Goal: Task Accomplishment & Management: Use online tool/utility

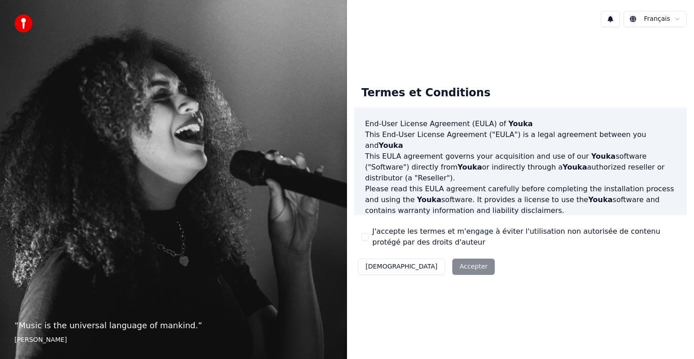
click at [415, 266] on div "Décliner Accepter" at bounding box center [426, 267] width 144 height 24
click at [362, 236] on button "J'accepte les termes et m'engage à éviter l'utilisation non autorisée de conten…" at bounding box center [365, 236] width 7 height 7
click at [452, 270] on button "Accepter" at bounding box center [473, 267] width 42 height 16
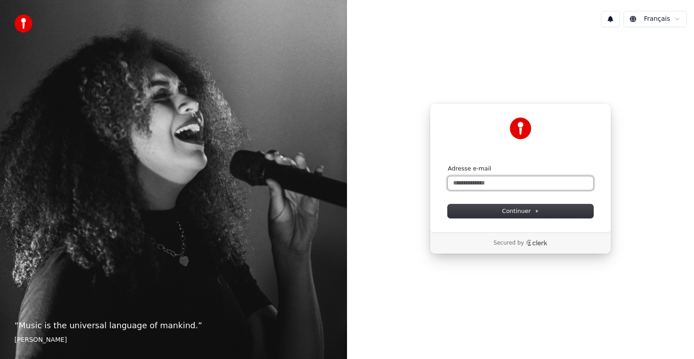
click at [458, 182] on input "Adresse e-mail" at bounding box center [521, 183] width 146 height 14
click at [470, 210] on button "Continuer" at bounding box center [521, 211] width 146 height 14
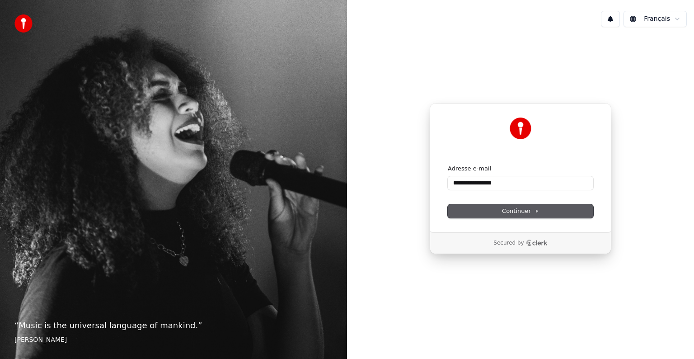
type input "**********"
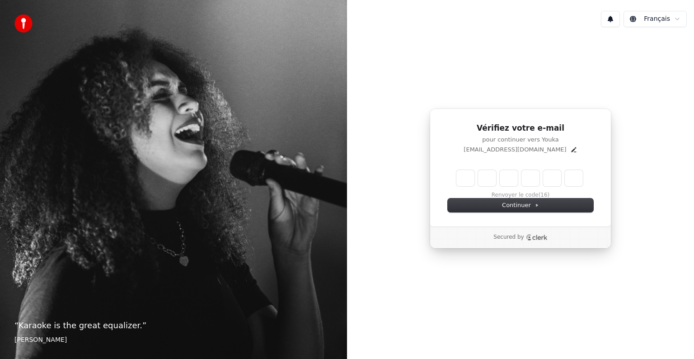
type input "*"
type input "**"
type input "*"
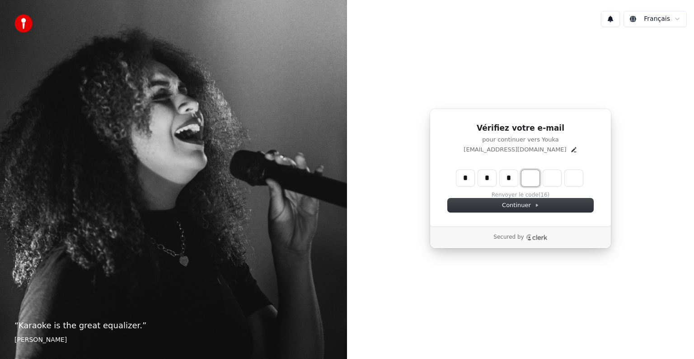
type input "***"
type input "*"
type input "****"
type input "*"
type input "******"
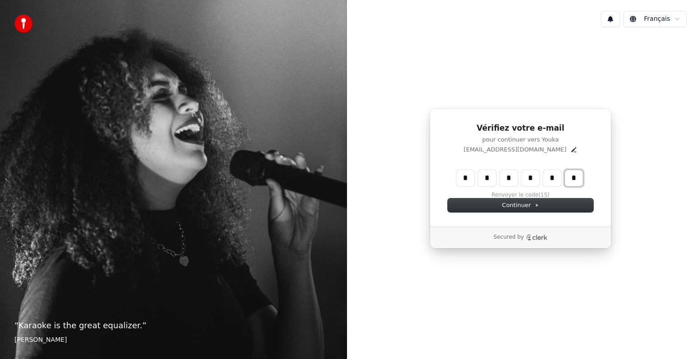
type input "*"
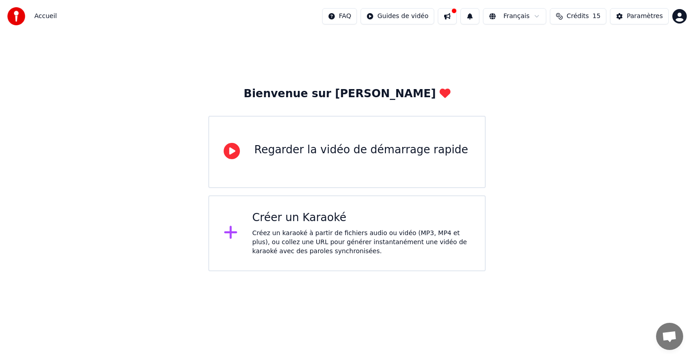
click at [349, 221] on div "Créer un Karaoké" at bounding box center [361, 218] width 218 height 14
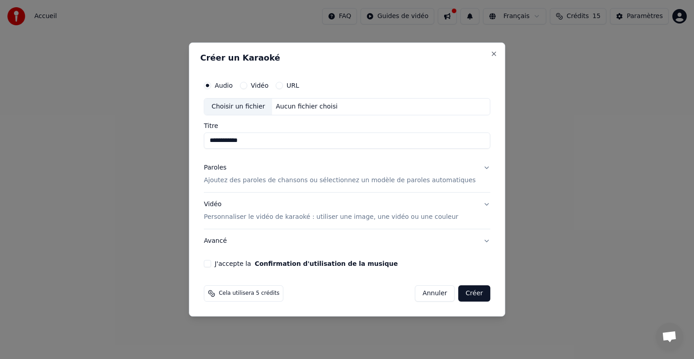
type input "**********"
click at [280, 179] on p "Ajoutez des paroles de chansons ou sélectionnez un modèle de paroles automatiqu…" at bounding box center [340, 180] width 272 height 9
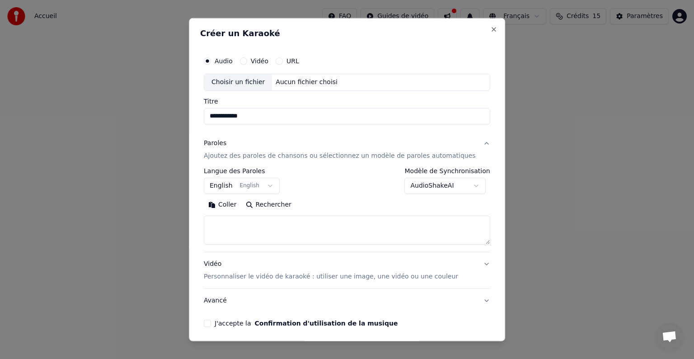
click at [273, 184] on body "**********" at bounding box center [347, 135] width 694 height 271
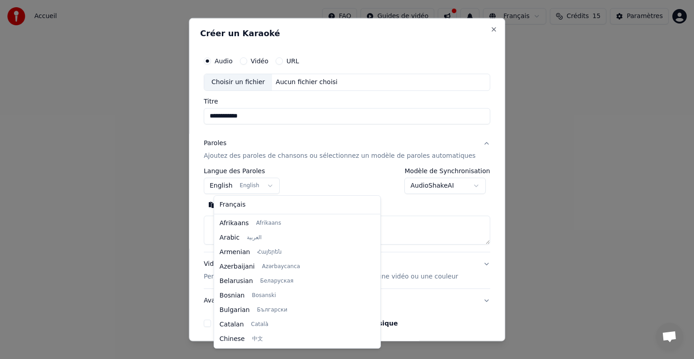
scroll to position [72, 0]
select select "**"
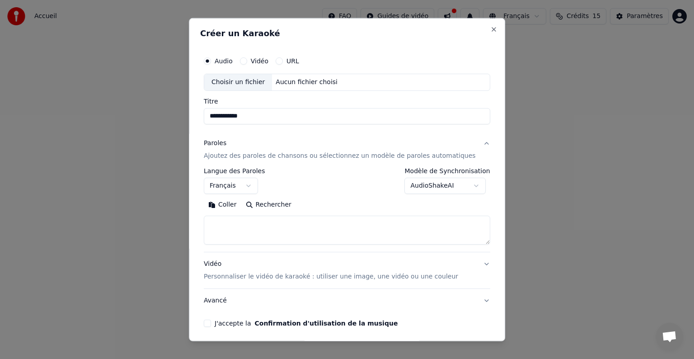
click at [264, 210] on button "Rechercher" at bounding box center [268, 205] width 55 height 14
click at [315, 228] on textarea at bounding box center [347, 230] width 287 height 29
paste textarea "**********"
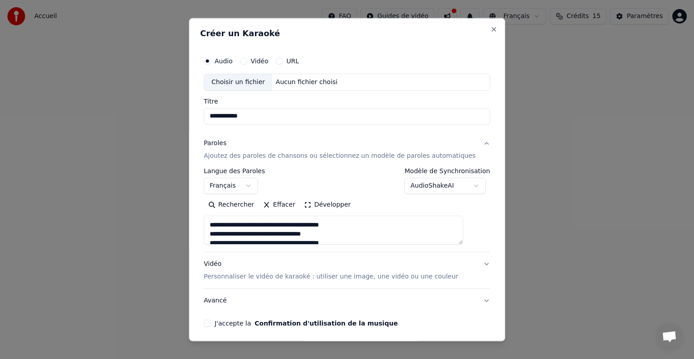
scroll to position [198, 0]
type textarea "**********"
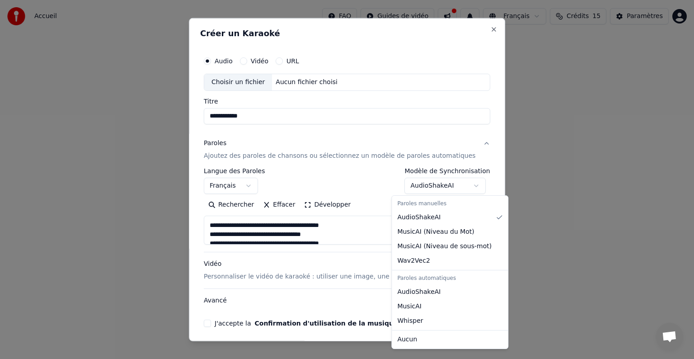
click at [466, 188] on body "**********" at bounding box center [347, 135] width 694 height 271
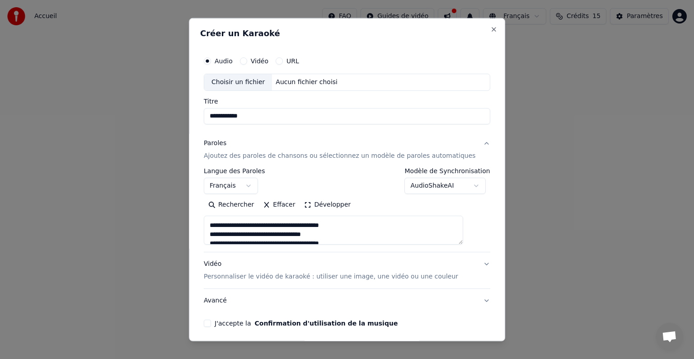
click at [466, 188] on body "**********" at bounding box center [347, 135] width 694 height 271
click at [383, 271] on div "Vidéo Personnaliser le vidéo de karaoké : utiliser une image, une vidéo ou une …" at bounding box center [331, 270] width 255 height 22
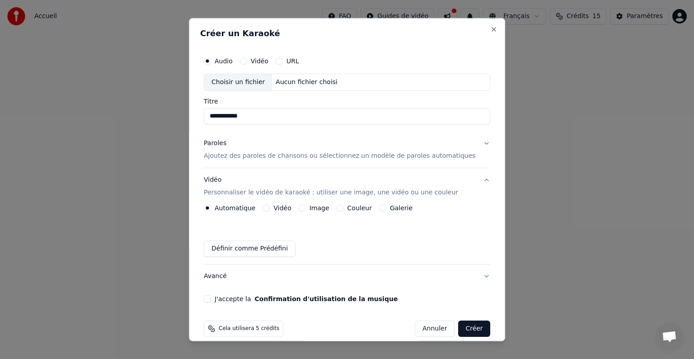
drag, startPoint x: 284, startPoint y: 211, endPoint x: 278, endPoint y: 212, distance: 5.6
click at [278, 212] on div "Automatique Vidéo Image Couleur Galerie Définir comme Prédéfini" at bounding box center [347, 230] width 287 height 52
click at [277, 209] on div "Vidéo" at bounding box center [277, 207] width 28 height 7
click at [270, 208] on button "Vidéo" at bounding box center [266, 207] width 7 height 7
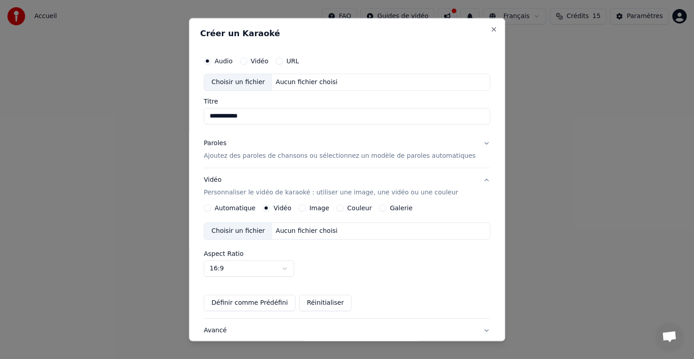
click at [269, 208] on icon "button" at bounding box center [267, 208] width 4 height 4
click at [293, 233] on div "Aucun fichier choisi" at bounding box center [307, 230] width 69 height 9
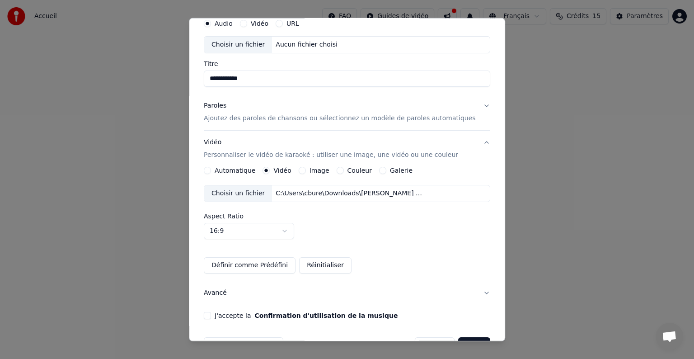
scroll to position [64, 0]
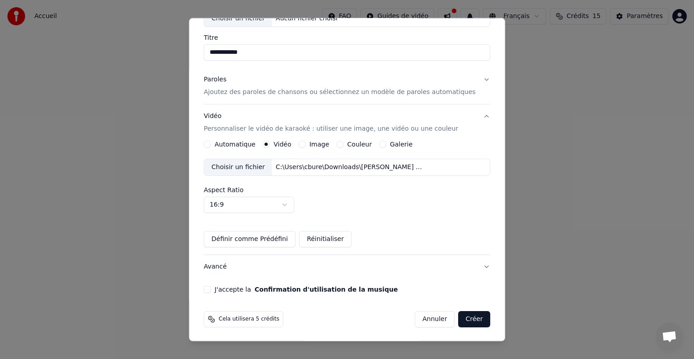
click at [232, 290] on label "J'accepte la Confirmation d'utilisation de la musique" at bounding box center [306, 289] width 183 height 6
click at [211, 290] on button "J'accepte la Confirmation d'utilisation de la musique" at bounding box center [207, 289] width 7 height 7
click at [459, 320] on button "Créer" at bounding box center [475, 319] width 32 height 16
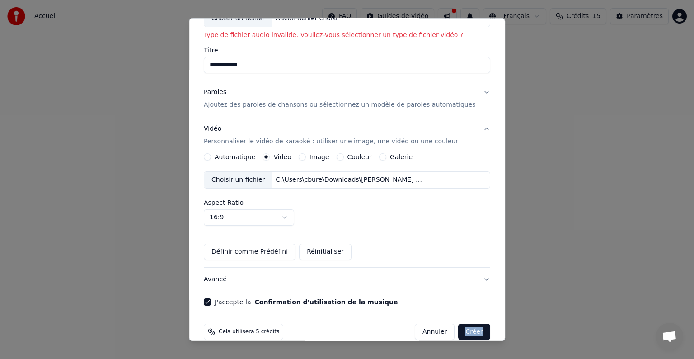
click at [452, 320] on div "Cela utilisera 5 crédits Annuler Créer" at bounding box center [347, 332] width 294 height 24
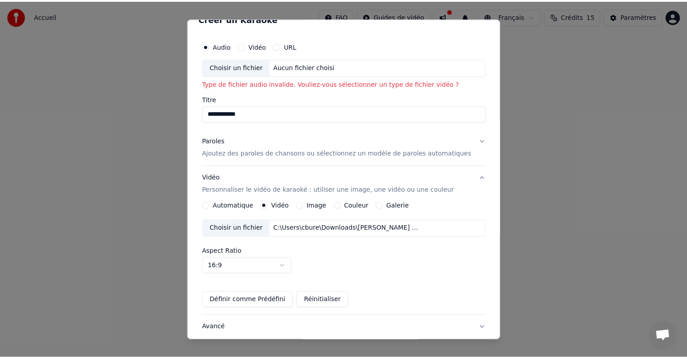
scroll to position [0, 0]
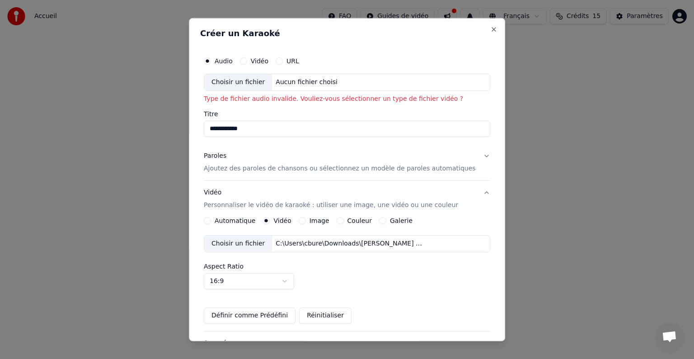
click at [286, 174] on button "Paroles Ajoutez des paroles de chansons ou sélectionnez un modèle de paroles au…" at bounding box center [347, 162] width 287 height 36
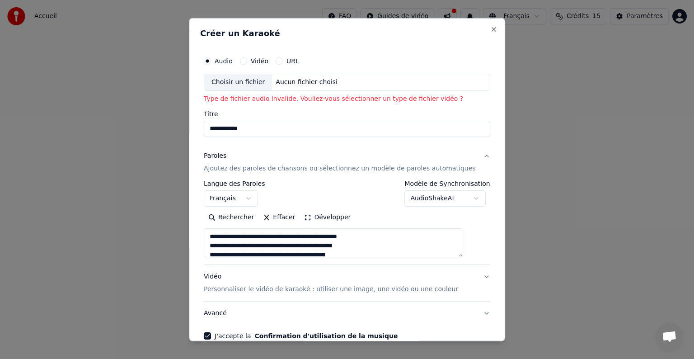
click at [286, 174] on button "Paroles Ajoutez des paroles de chansons ou sélectionnez un modèle de paroles au…" at bounding box center [347, 162] width 287 height 36
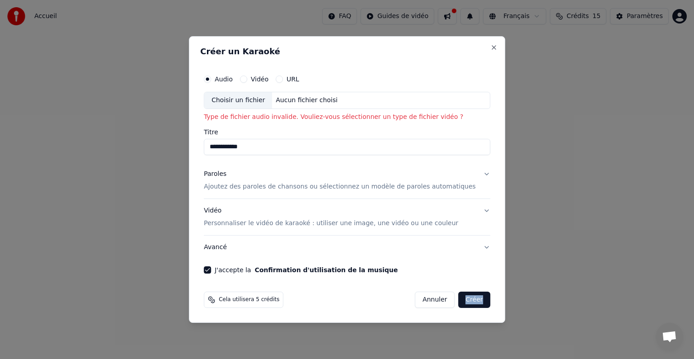
click at [247, 78] on button "Vidéo" at bounding box center [243, 78] width 7 height 7
click at [290, 105] on div "Choisir un fichier Aucun fichier choisi" at bounding box center [347, 100] width 287 height 17
type input "**********"
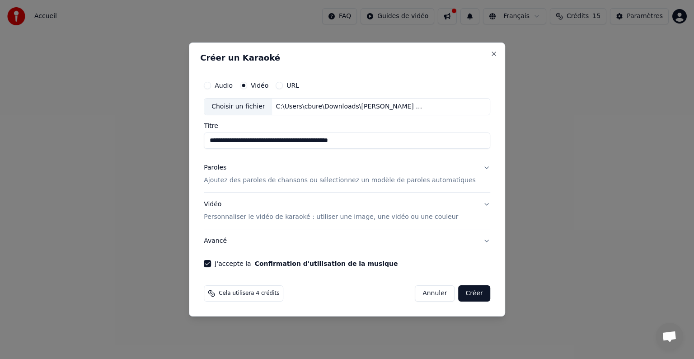
click at [461, 291] on button "Créer" at bounding box center [475, 293] width 32 height 16
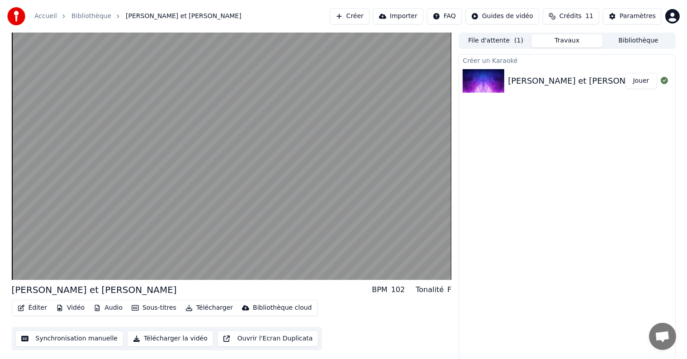
click at [395, 328] on div "Éditer Vidéo Audio Sous-titres Télécharger Bibliothèque cloud Synchronisation m…" at bounding box center [232, 325] width 440 height 51
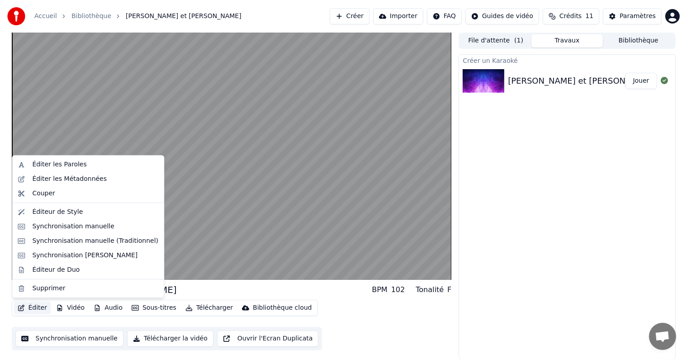
click at [23, 307] on icon "button" at bounding box center [21, 308] width 7 height 6
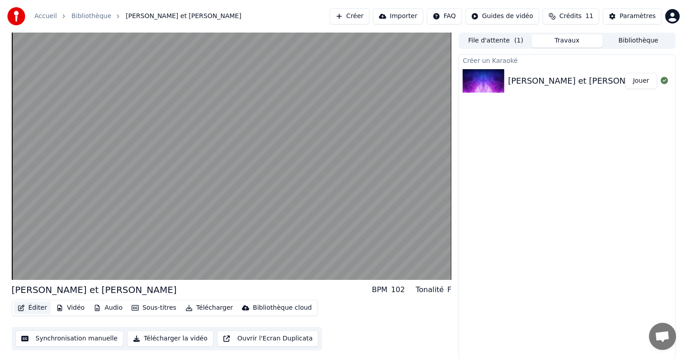
drag, startPoint x: 23, startPoint y: 307, endPoint x: 31, endPoint y: 305, distance: 8.4
click at [31, 305] on button "Éditer" at bounding box center [32, 308] width 37 height 13
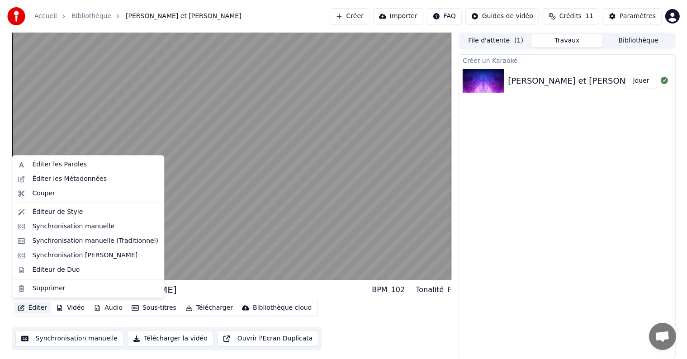
click at [31, 305] on button "Éditer" at bounding box center [32, 308] width 37 height 13
click at [62, 213] on div "Éditeur de Style" at bounding box center [57, 211] width 51 height 9
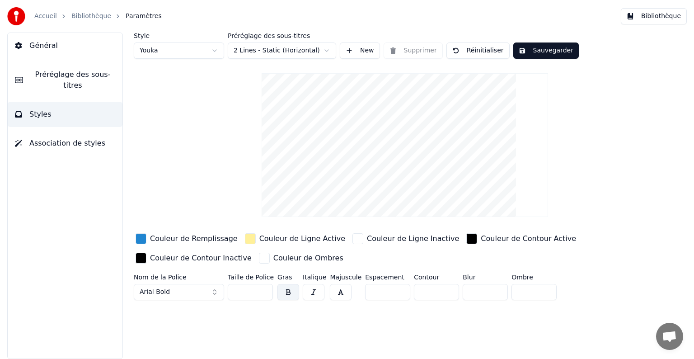
click at [50, 47] on span "Général" at bounding box center [43, 45] width 28 height 11
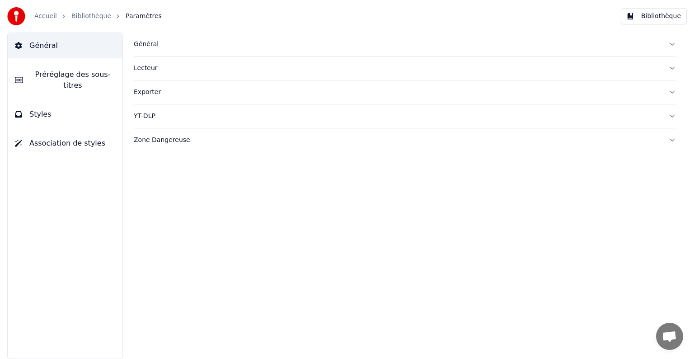
click at [55, 76] on span "Préréglage des sous-titres" at bounding box center [72, 80] width 85 height 22
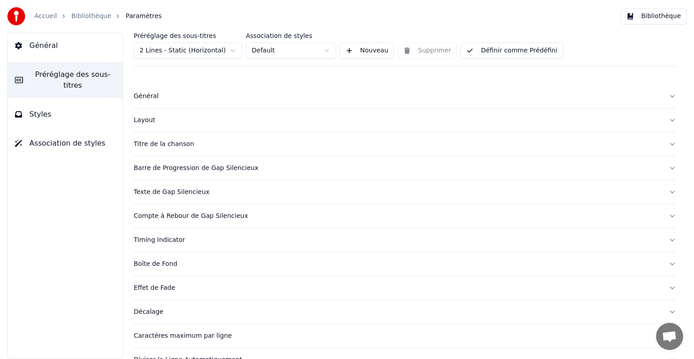
click at [57, 106] on button "Styles" at bounding box center [65, 114] width 115 height 25
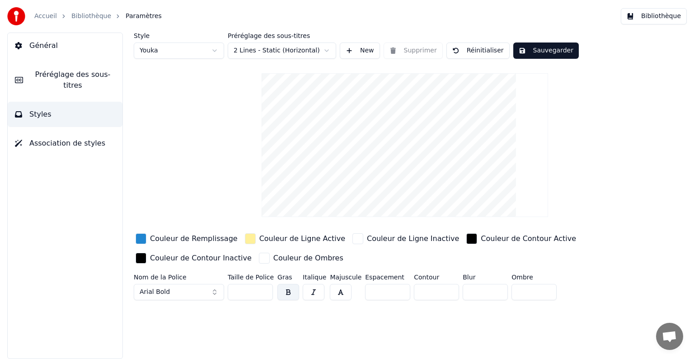
click at [82, 14] on link "Bibliothèque" at bounding box center [91, 16] width 40 height 9
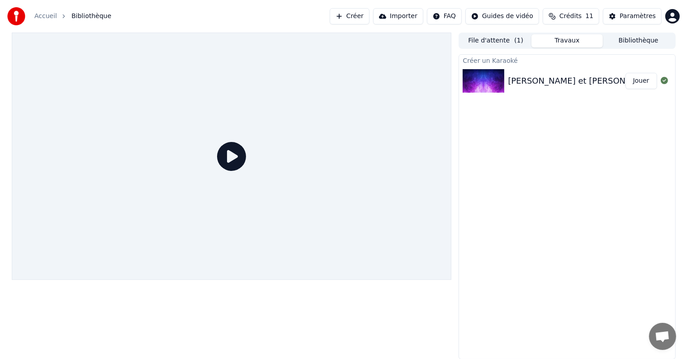
click at [502, 87] on img at bounding box center [483, 81] width 42 height 24
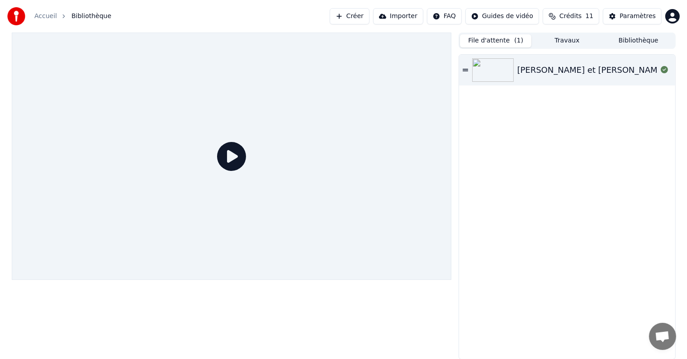
click at [499, 43] on button "File d'attente ( 1 )" at bounding box center [495, 40] width 71 height 13
click at [508, 61] on img at bounding box center [493, 70] width 42 height 24
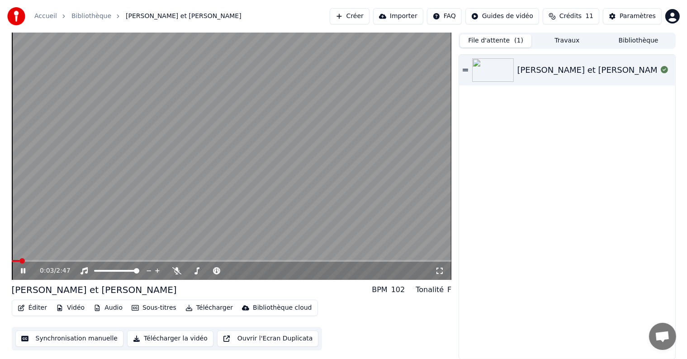
click at [23, 273] on icon at bounding box center [29, 270] width 21 height 7
click at [362, 15] on button "Créer" at bounding box center [350, 16] width 40 height 16
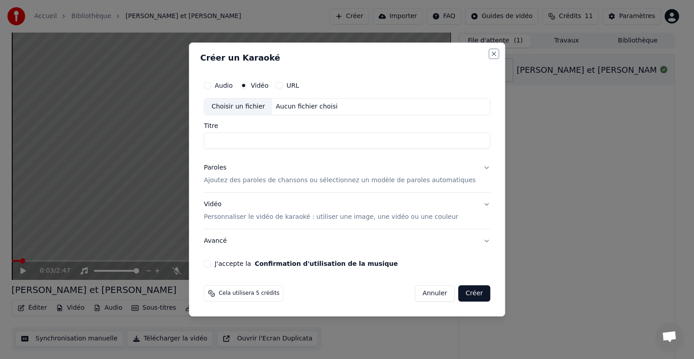
click at [490, 54] on button "Close" at bounding box center [493, 53] width 7 height 7
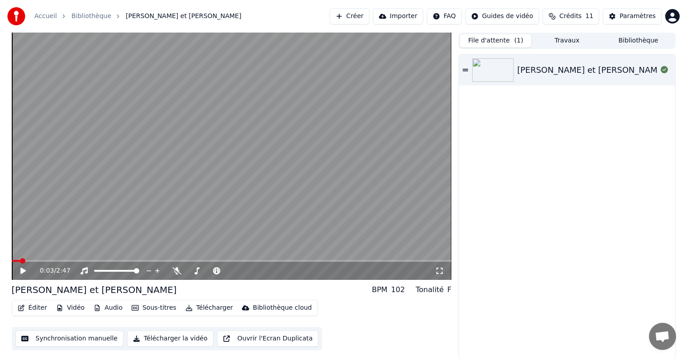
click at [465, 72] on icon at bounding box center [464, 70] width 5 height 6
click at [538, 78] on div "[PERSON_NAME] et [PERSON_NAME]" at bounding box center [567, 70] width 216 height 31
click at [47, 19] on link "Accueil" at bounding box center [45, 16] width 23 height 9
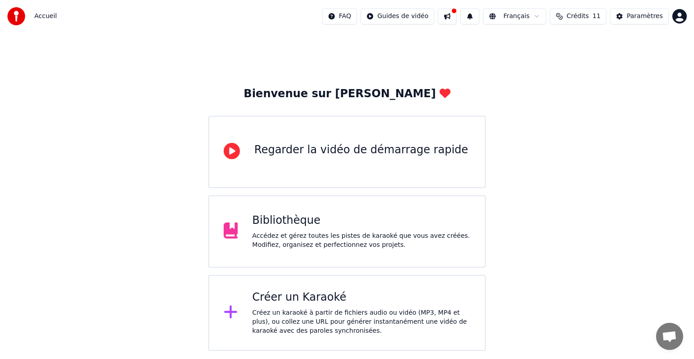
click at [456, 18] on button at bounding box center [447, 16] width 19 height 16
click at [406, 16] on html "Accueil FAQ Guides de vidéo Français Crédits 11 Paramètres Bienvenue sur Youka …" at bounding box center [347, 175] width 694 height 351
click at [685, 20] on html "Accueil FAQ Guides de vidéo Français Crédits 11 Paramètres Bienvenue sur Youka …" at bounding box center [347, 175] width 694 height 351
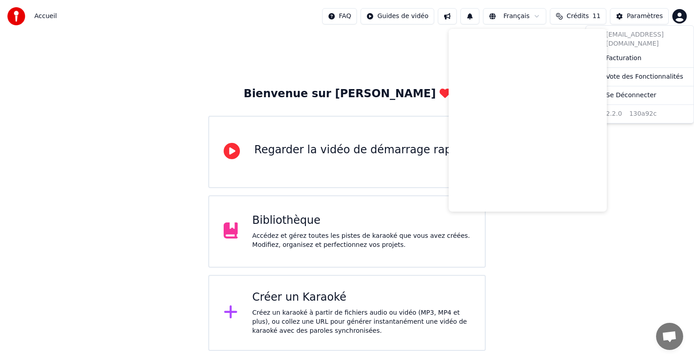
click at [649, 16] on html "Accueil FAQ Guides de vidéo Français Crédits 11 Paramètres Bienvenue sur Youka …" at bounding box center [347, 175] width 694 height 351
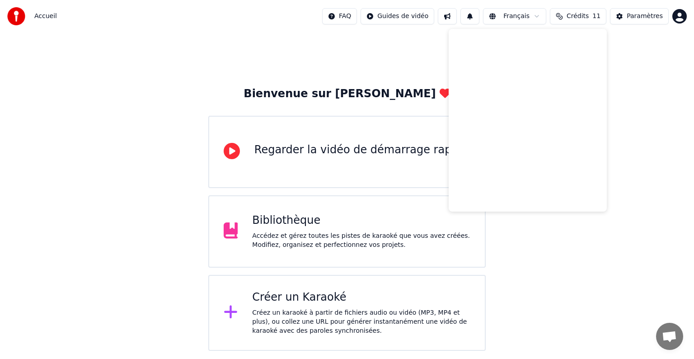
click at [649, 16] on div "Paramètres" at bounding box center [645, 16] width 36 height 9
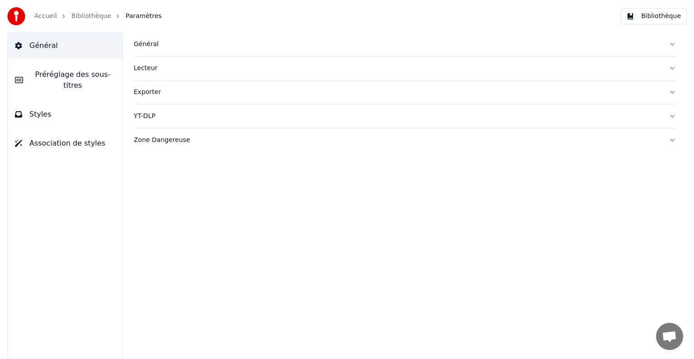
click at [81, 15] on link "Bibliothèque" at bounding box center [91, 16] width 40 height 9
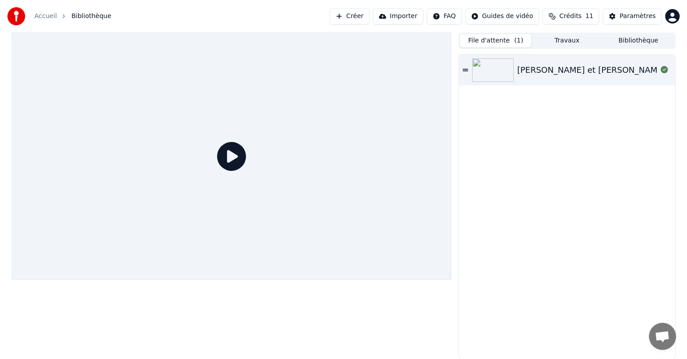
click at [496, 71] on img at bounding box center [493, 70] width 42 height 24
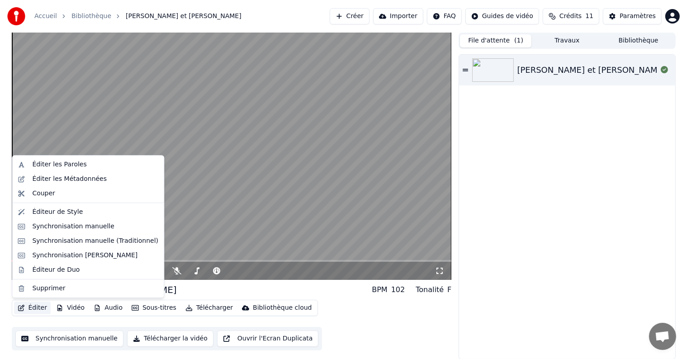
click at [23, 308] on icon "button" at bounding box center [21, 308] width 7 height 6
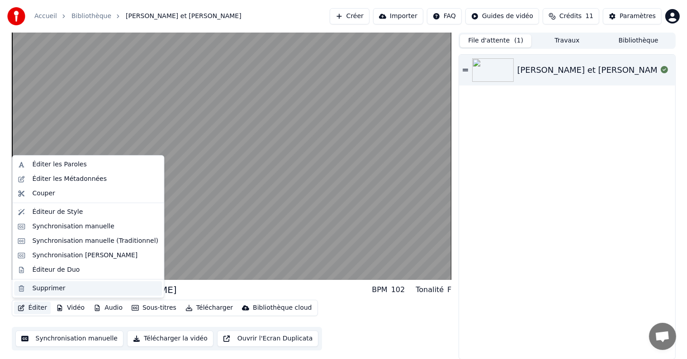
click at [38, 291] on div "Supprimer" at bounding box center [48, 288] width 33 height 9
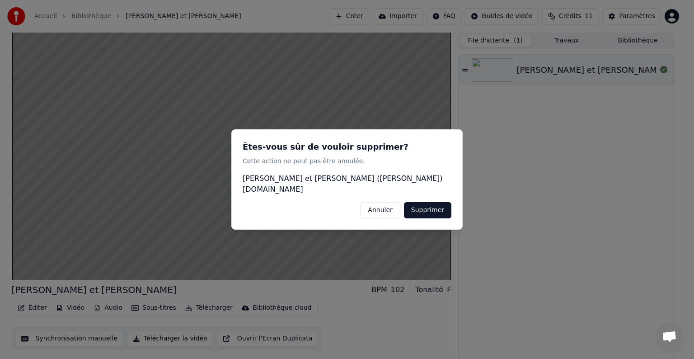
click at [423, 206] on button "Supprimer" at bounding box center [427, 210] width 47 height 16
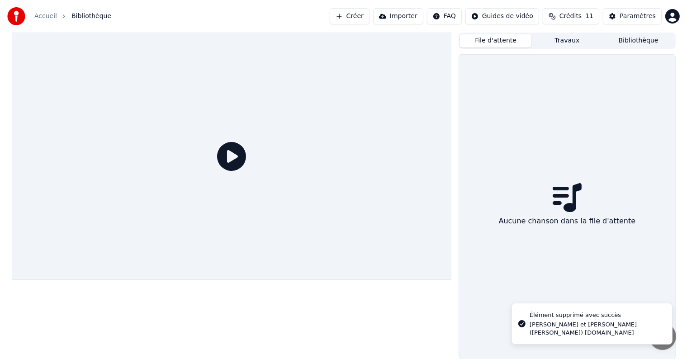
click at [358, 17] on button "Créer" at bounding box center [350, 16] width 40 height 16
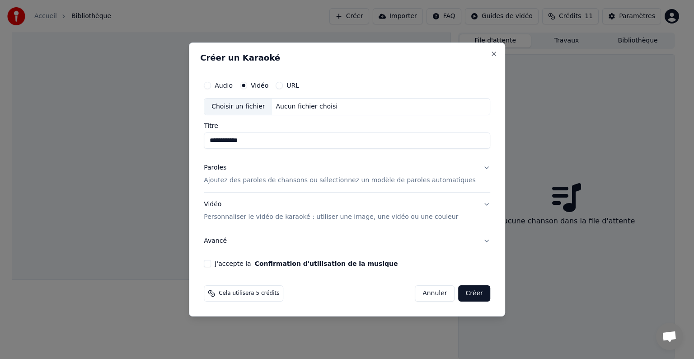
type input "**********"
click at [269, 184] on p "Ajoutez des paroles de chansons ou sélectionnez un modèle de paroles automatiqu…" at bounding box center [340, 180] width 272 height 9
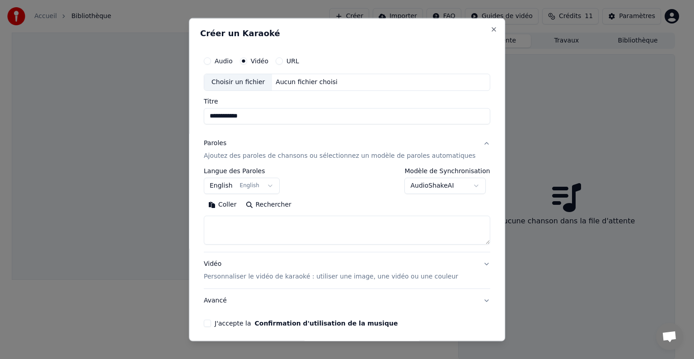
click at [310, 229] on textarea at bounding box center [347, 230] width 287 height 29
paste textarea "**********"
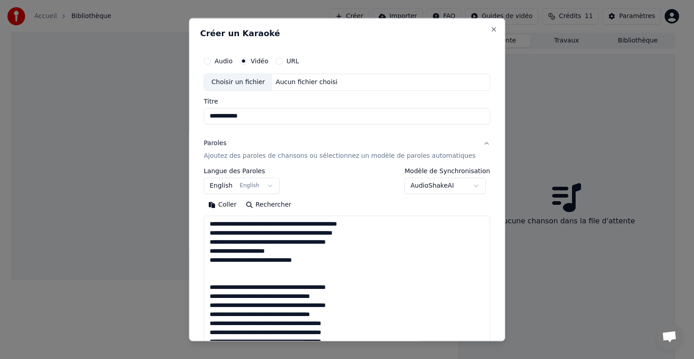
scroll to position [237, 0]
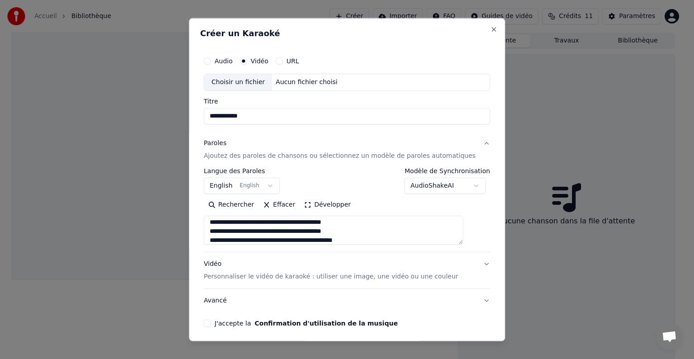
type textarea "**********"
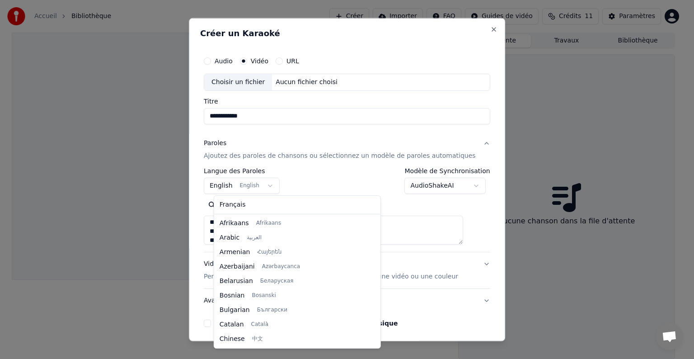
click at [228, 181] on body "**********" at bounding box center [343, 179] width 687 height 359
select select "**"
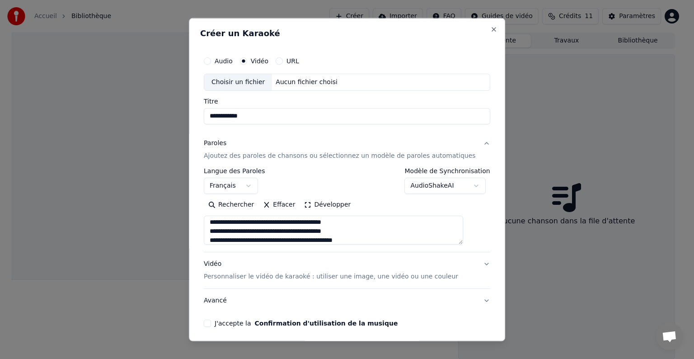
click at [344, 181] on div "**********" at bounding box center [347, 181] width 287 height 26
click at [297, 81] on div "Aucun fichier choisi" at bounding box center [307, 82] width 69 height 9
click at [224, 63] on label "Audio" at bounding box center [224, 61] width 18 height 6
click at [211, 63] on button "Audio" at bounding box center [207, 60] width 7 height 7
click at [287, 77] on div "Choisir un fichier Aucun fichier choisi" at bounding box center [347, 82] width 287 height 17
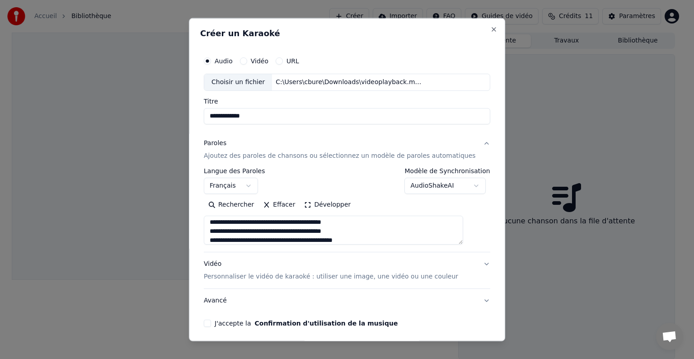
drag, startPoint x: 270, startPoint y: 118, endPoint x: 188, endPoint y: 123, distance: 82.4
click at [188, 123] on body "**********" at bounding box center [343, 179] width 687 height 359
type input "**********"
click at [416, 278] on p "Personnaliser le vidéo de karaoké : utiliser une image, une vidéo ou une couleur" at bounding box center [331, 276] width 255 height 9
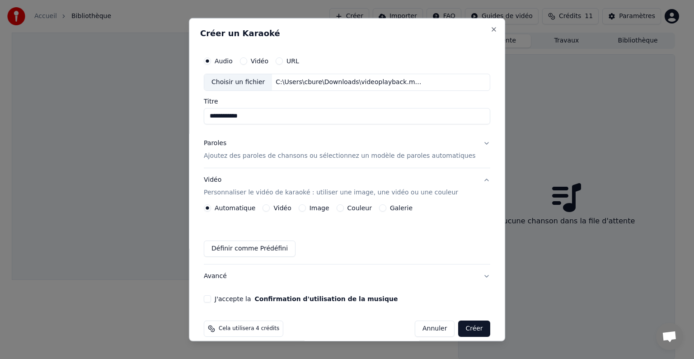
click at [364, 205] on label "Couleur" at bounding box center [360, 208] width 24 height 6
click at [344, 205] on button "Couleur" at bounding box center [340, 207] width 7 height 7
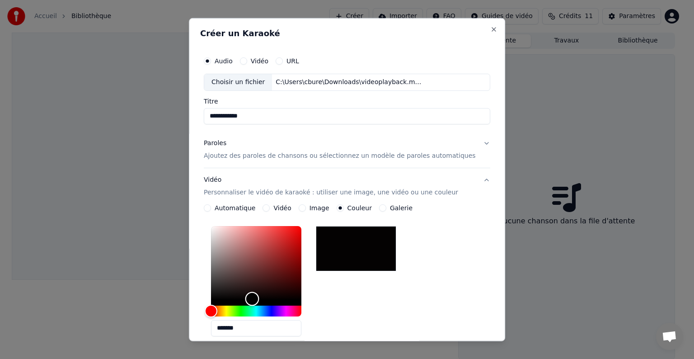
drag, startPoint x: 226, startPoint y: 297, endPoint x: 262, endPoint y: 298, distance: 36.7
click at [259, 298] on div "Color" at bounding box center [252, 299] width 14 height 14
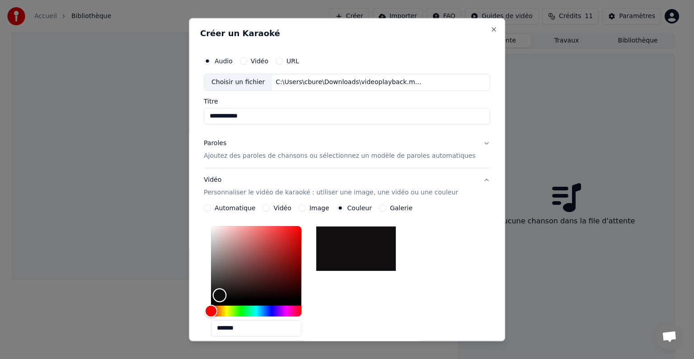
type input "*******"
drag, startPoint x: 262, startPoint y: 298, endPoint x: 230, endPoint y: 295, distance: 32.3
click at [227, 295] on div "Color" at bounding box center [220, 295] width 14 height 14
click at [351, 302] on div "*******" at bounding box center [347, 282] width 287 height 121
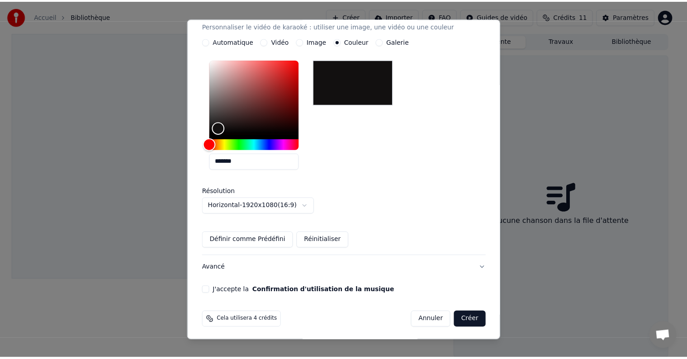
scroll to position [168, 0]
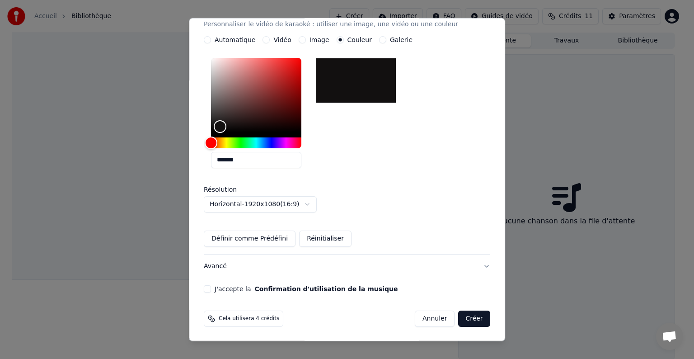
click at [239, 291] on label "J'accepte la Confirmation d'utilisation de la musique" at bounding box center [306, 289] width 183 height 6
click at [211, 291] on button "J'accepte la Confirmation d'utilisation de la musique" at bounding box center [207, 288] width 7 height 7
click at [459, 315] on button "Créer" at bounding box center [475, 319] width 32 height 16
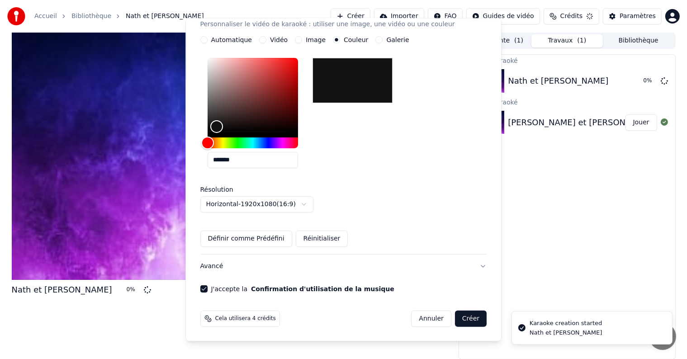
scroll to position [10, 0]
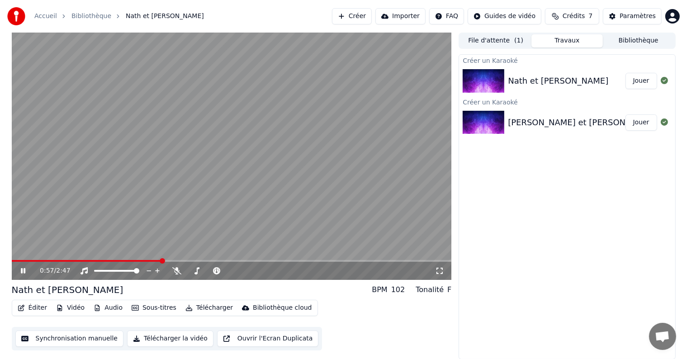
click at [75, 339] on button "Synchronisation manuelle" at bounding box center [69, 338] width 108 height 16
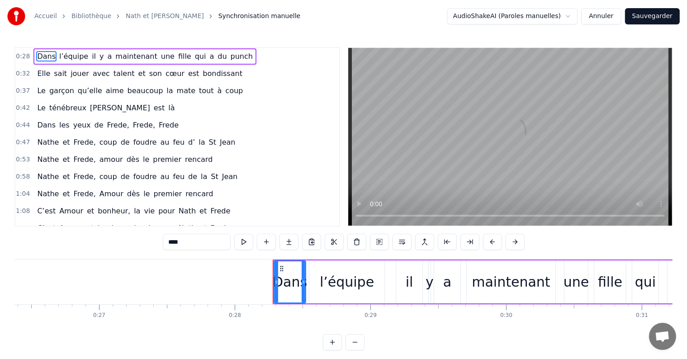
scroll to position [0, 3790]
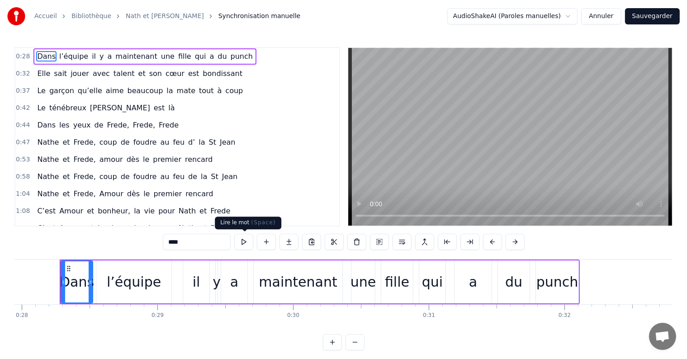
click at [248, 239] on button at bounding box center [243, 242] width 19 height 16
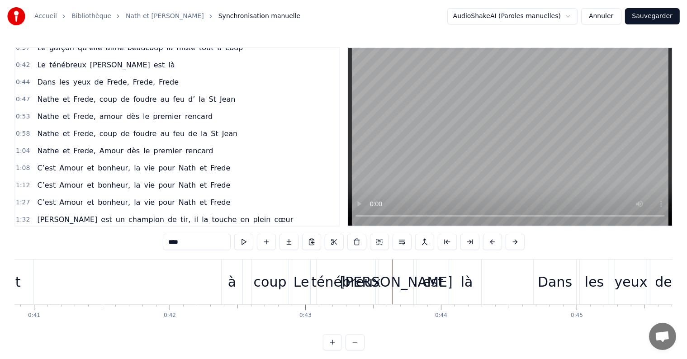
scroll to position [0, 0]
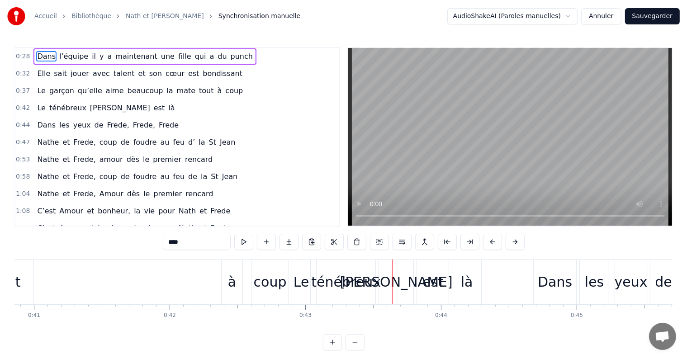
click at [570, 20] on html "Accueil Bibliothèque Nath et [PERSON_NAME] manuelle AudioShakeAI (Paroles manue…" at bounding box center [343, 182] width 687 height 365
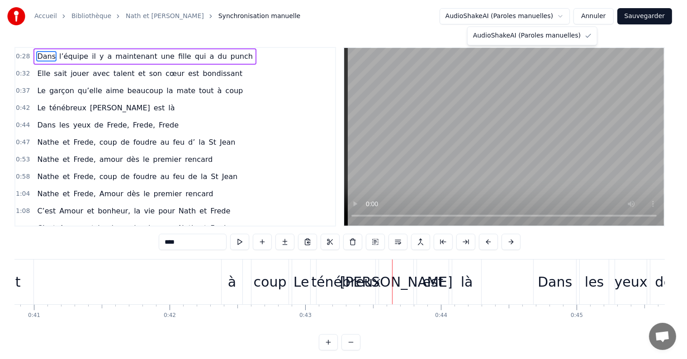
click at [570, 20] on html "Accueil Bibliothèque Nath et [PERSON_NAME] manuelle AudioShakeAI (Paroles manue…" at bounding box center [343, 182] width 687 height 365
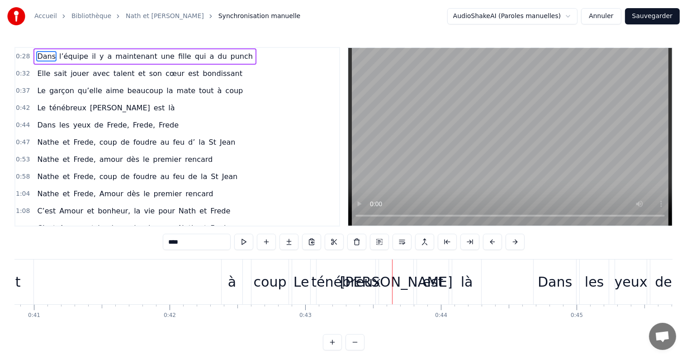
click at [613, 16] on button "Annuler" at bounding box center [601, 16] width 40 height 16
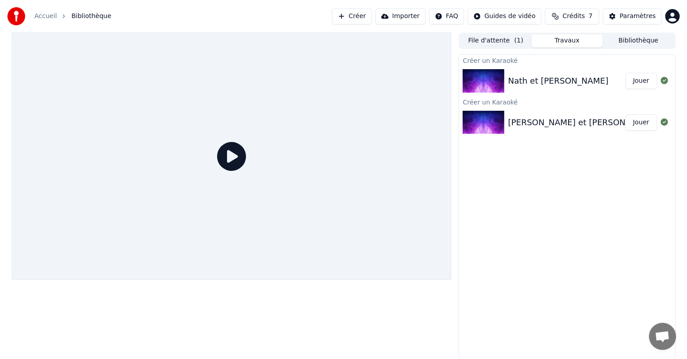
click at [485, 91] on img at bounding box center [483, 81] width 42 height 24
click at [296, 163] on div at bounding box center [232, 156] width 440 height 247
click at [632, 82] on button "Jouer" at bounding box center [641, 81] width 32 height 16
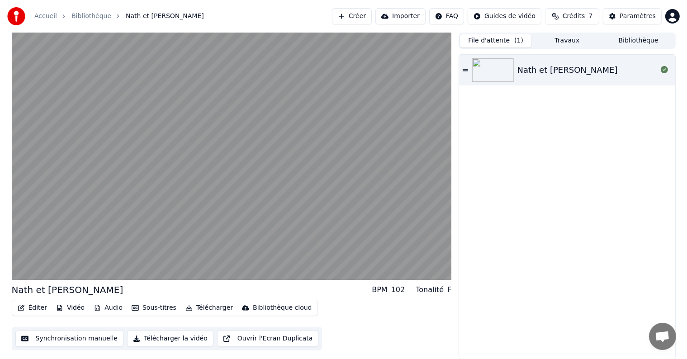
click at [496, 42] on button "File d'attente ( 1 )" at bounding box center [495, 40] width 71 height 13
click at [146, 304] on button "Sous-titres" at bounding box center [154, 308] width 52 height 13
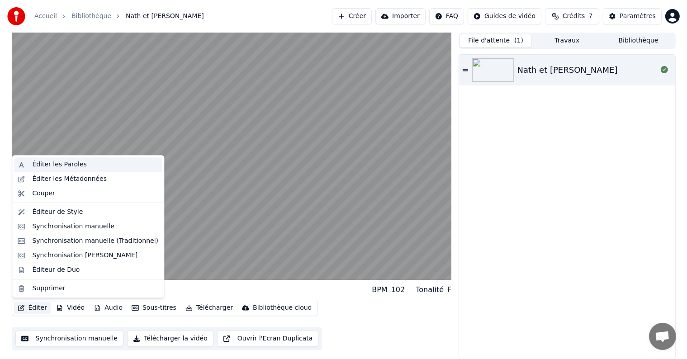
click at [65, 163] on div "Éditer les Paroles" at bounding box center [59, 164] width 54 height 9
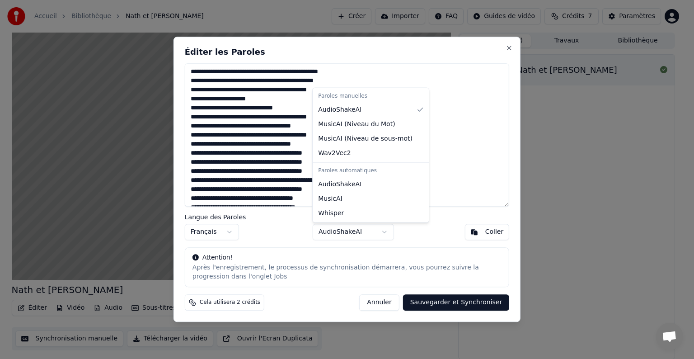
click at [386, 234] on body "Accueil Bibliothèque Nath et [PERSON_NAME] Importer FAQ Guides de vidéo Crédits…" at bounding box center [343, 179] width 687 height 359
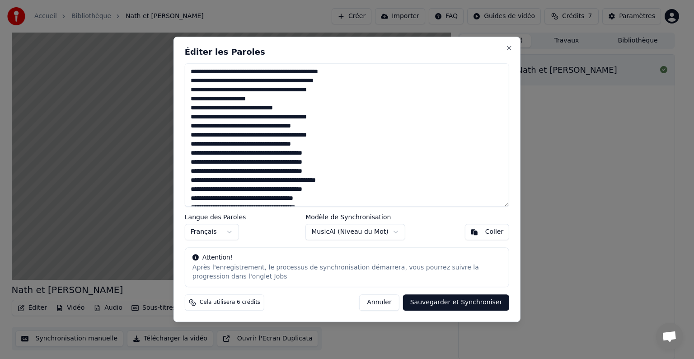
click at [387, 302] on button "Annuler" at bounding box center [379, 303] width 40 height 16
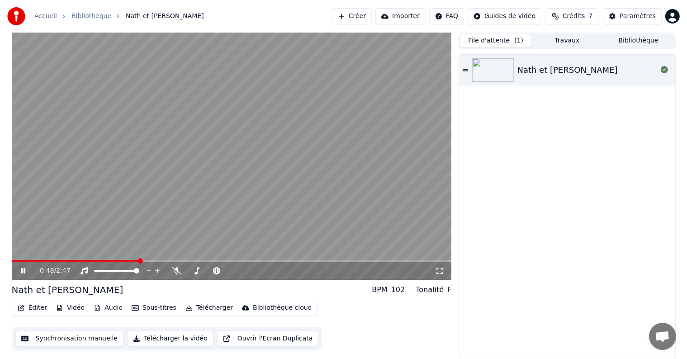
click at [200, 187] on video at bounding box center [232, 156] width 440 height 247
click at [39, 339] on button "Synchronisation manuelle" at bounding box center [69, 338] width 108 height 16
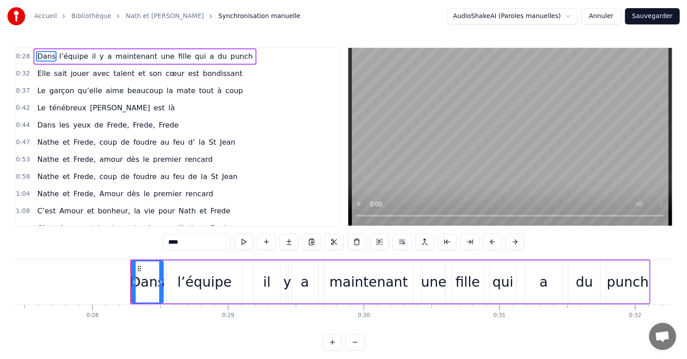
scroll to position [0, 3790]
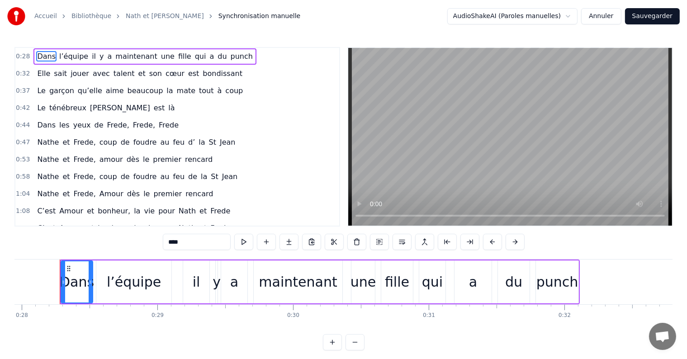
click at [106, 125] on span "Frede," at bounding box center [118, 125] width 24 height 10
type input "******"
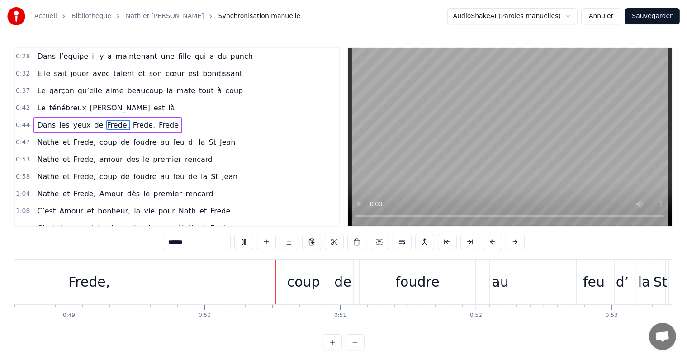
scroll to position [0, 6731]
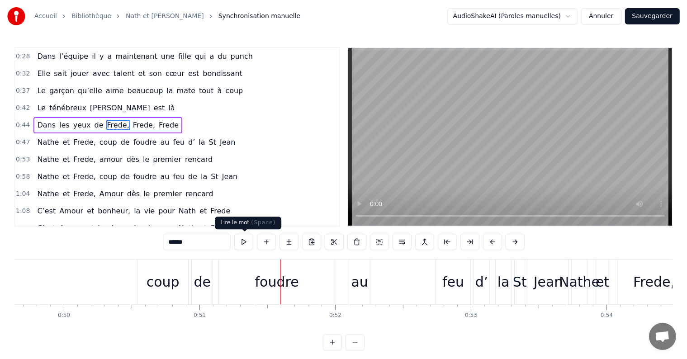
click at [249, 243] on button at bounding box center [243, 242] width 19 height 16
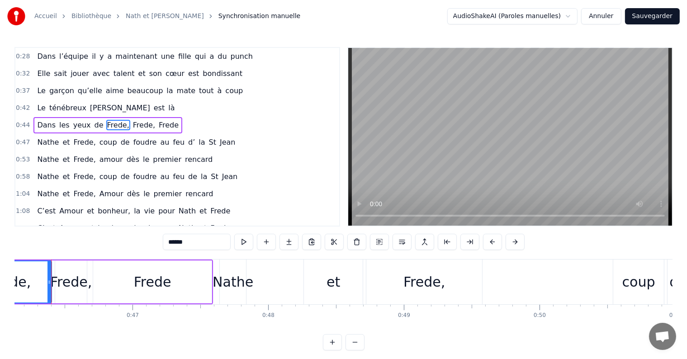
scroll to position [0, 6247]
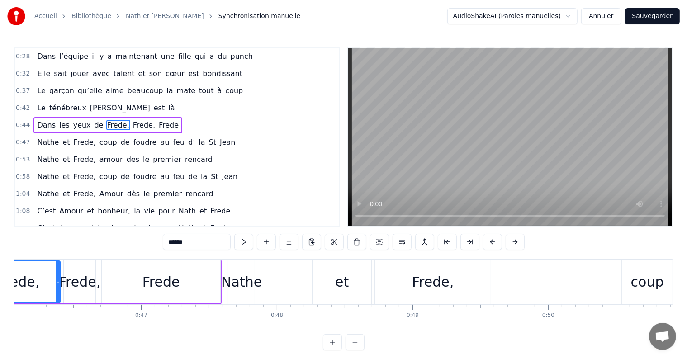
click at [249, 243] on button at bounding box center [243, 242] width 19 height 16
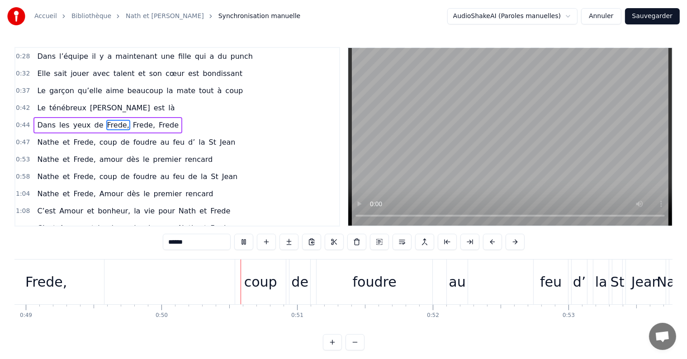
scroll to position [0, 6744]
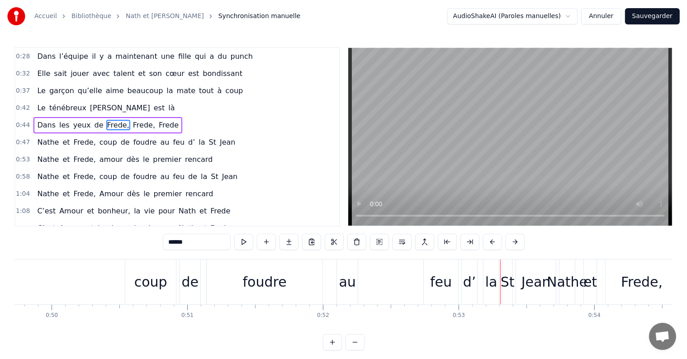
click at [25, 72] on span "0:32" at bounding box center [23, 73] width 14 height 9
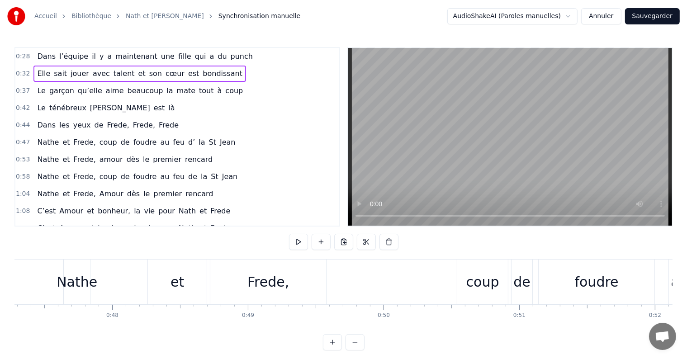
click at [25, 72] on span "0:32" at bounding box center [23, 73] width 14 height 9
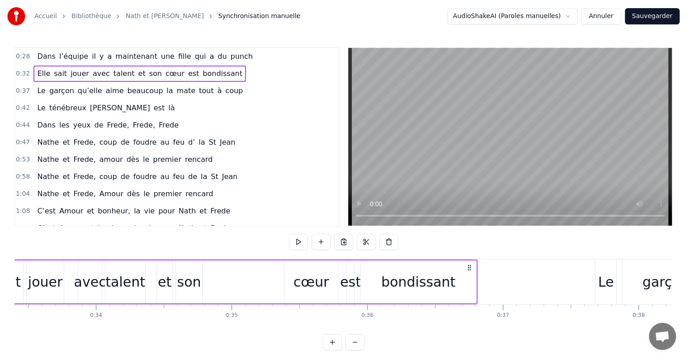
scroll to position [0, 4425]
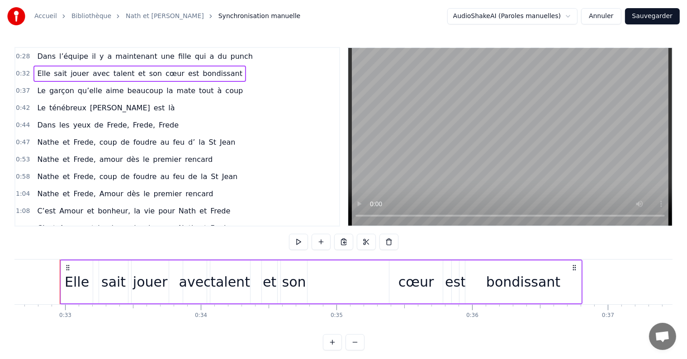
click at [19, 122] on span "0:44" at bounding box center [23, 125] width 14 height 9
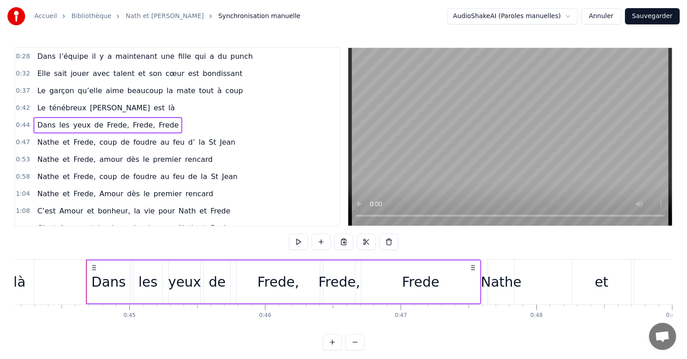
scroll to position [0, 6014]
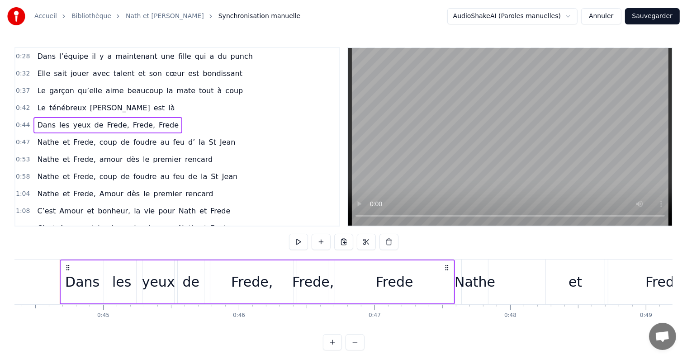
drag, startPoint x: 242, startPoint y: 292, endPoint x: 282, endPoint y: 292, distance: 39.8
click at [282, 292] on div "Frede," at bounding box center [251, 281] width 83 height 43
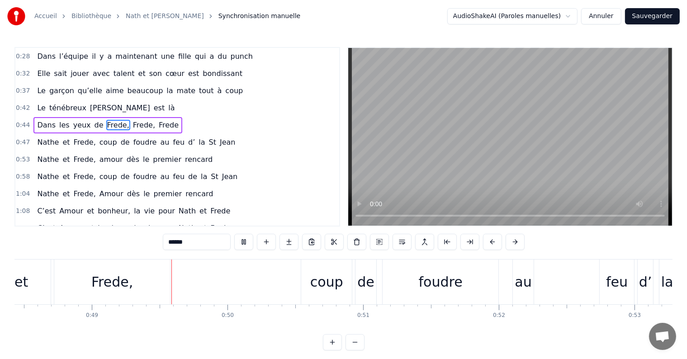
scroll to position [0, 6584]
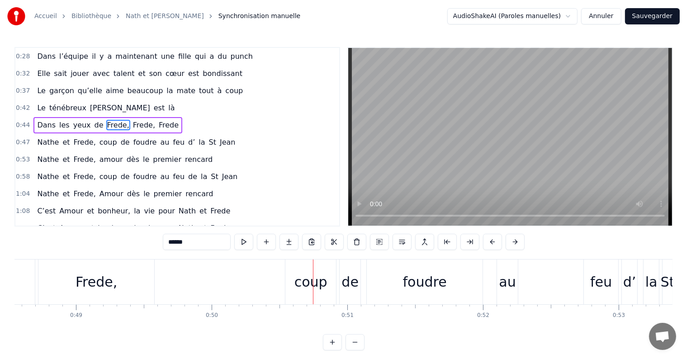
click at [232, 279] on div "[PERSON_NAME] et [PERSON_NAME], coup de foudre au feu d’ la St [PERSON_NAME]" at bounding box center [305, 281] width 826 height 45
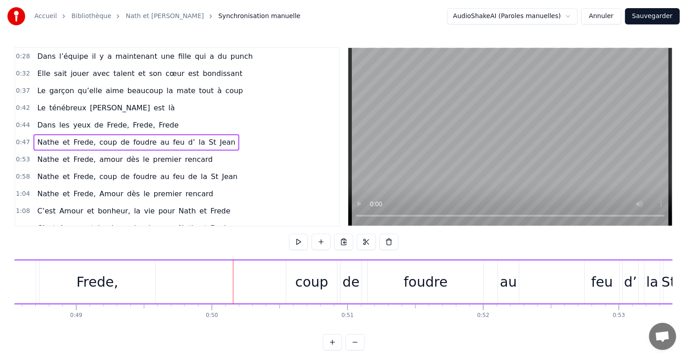
click at [308, 284] on div "coup" at bounding box center [311, 282] width 33 height 20
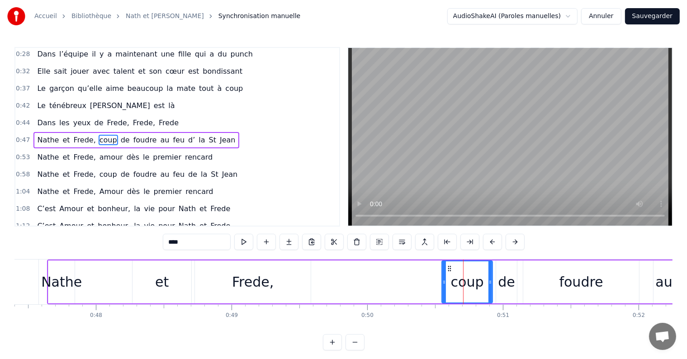
scroll to position [0, 6428]
click at [61, 283] on div "Nathe" at bounding box center [62, 282] width 41 height 20
type input "*****"
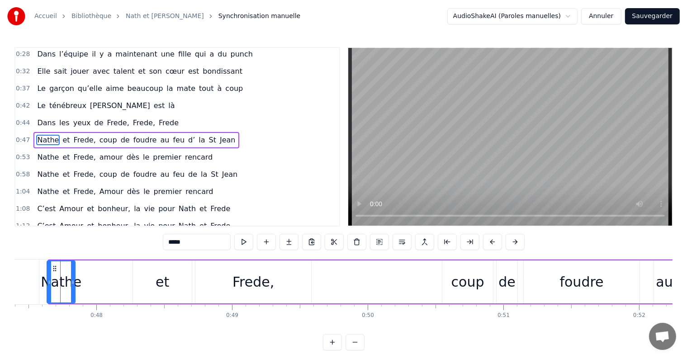
click at [48, 282] on icon at bounding box center [49, 281] width 4 height 7
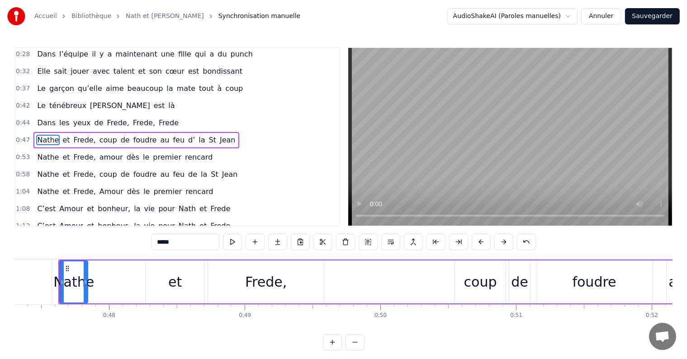
drag, startPoint x: 127, startPoint y: 266, endPoint x: 157, endPoint y: 269, distance: 31.0
click at [160, 269] on div "[PERSON_NAME] et [PERSON_NAME], coup de foudre au feu d’ la St [PERSON_NAME]" at bounding box center [472, 281] width 828 height 45
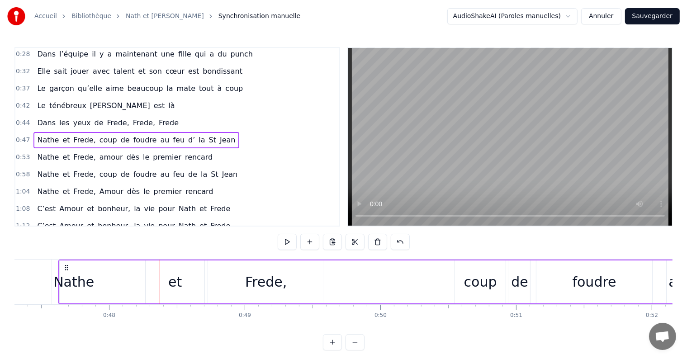
click at [82, 287] on div "Nathe" at bounding box center [73, 282] width 41 height 20
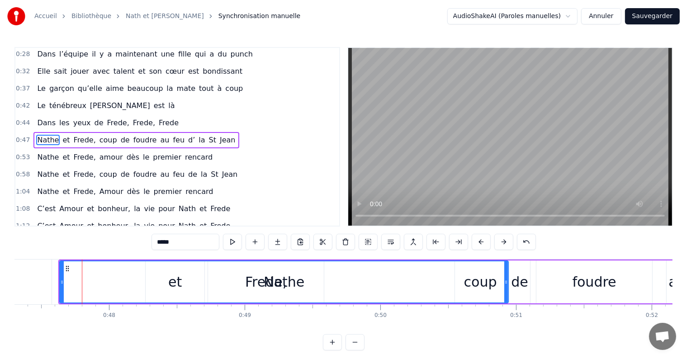
drag, startPoint x: 87, startPoint y: 284, endPoint x: 507, endPoint y: 279, distance: 420.4
click at [507, 279] on icon at bounding box center [506, 281] width 4 height 7
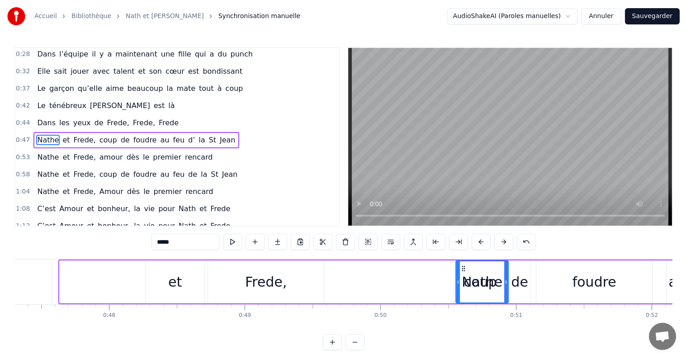
drag, startPoint x: 62, startPoint y: 282, endPoint x: 458, endPoint y: 291, distance: 396.1
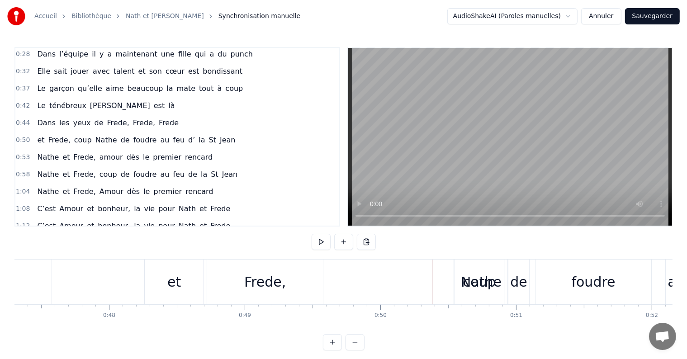
click at [433, 278] on div at bounding box center [433, 281] width 0 height 45
click at [601, 16] on button "Annuler" at bounding box center [601, 16] width 40 height 16
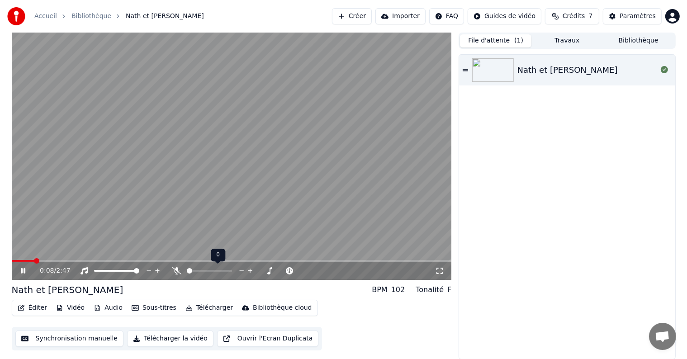
click at [175, 273] on icon at bounding box center [176, 270] width 9 height 7
click at [175, 269] on icon at bounding box center [176, 270] width 5 height 7
click at [81, 259] on video at bounding box center [232, 156] width 440 height 247
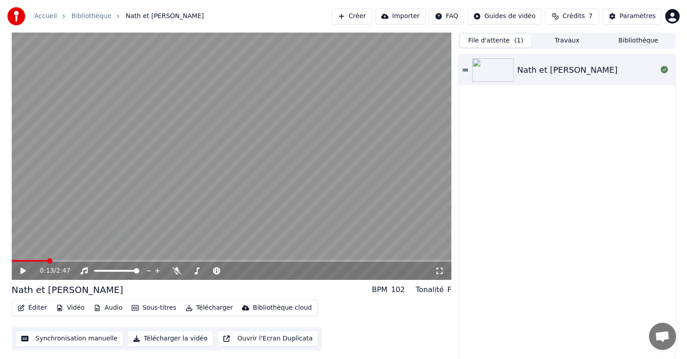
drag, startPoint x: 51, startPoint y: 257, endPoint x: 67, endPoint y: 262, distance: 17.2
click at [67, 262] on div "0:13 / 2:47" at bounding box center [232, 156] width 440 height 247
click at [66, 261] on span at bounding box center [68, 260] width 5 height 5
click at [22, 266] on div "0:38 / 2:47" at bounding box center [231, 270] width 433 height 9
click at [36, 343] on button "Synchronisation manuelle" at bounding box center [69, 338] width 108 height 16
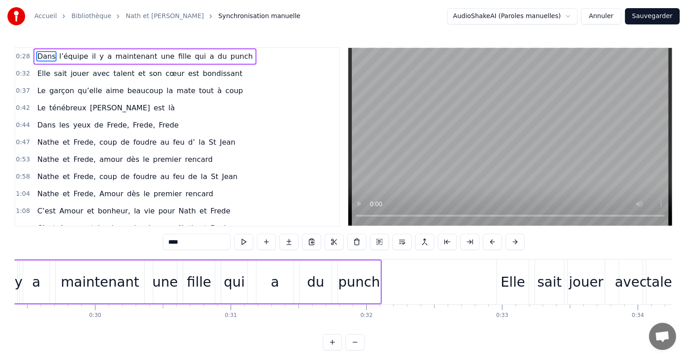
scroll to position [0, 3995]
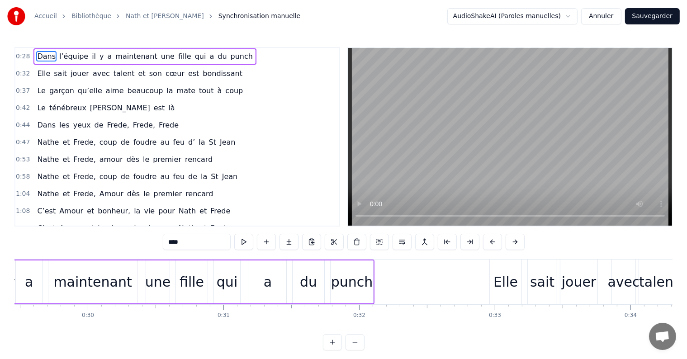
drag, startPoint x: 217, startPoint y: 55, endPoint x: 218, endPoint y: 68, distance: 12.7
click at [218, 68] on div "0:28 Dans l’équipe il y a maintenant une fille qui a du punch 0:32 Elle sait jo…" at bounding box center [176, 136] width 325 height 179
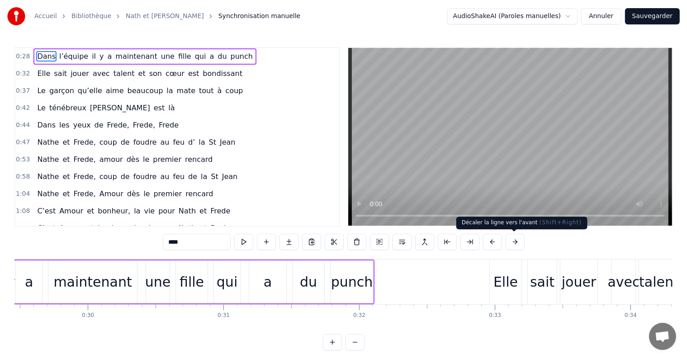
click at [513, 245] on button at bounding box center [514, 242] width 19 height 16
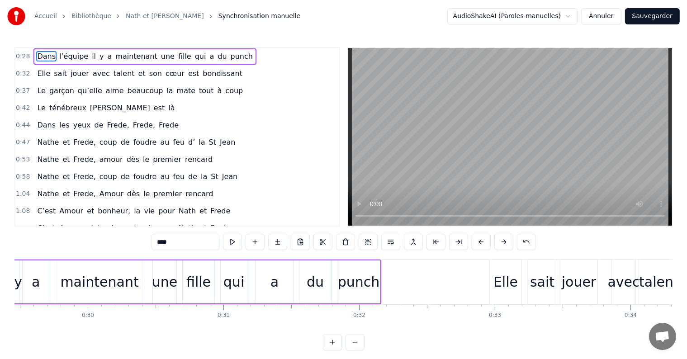
click at [513, 245] on div "****" at bounding box center [343, 242] width 384 height 16
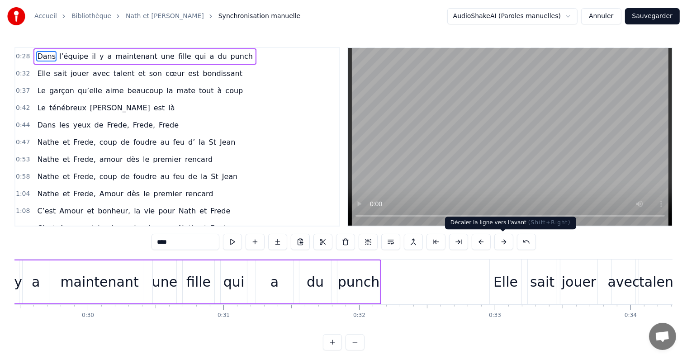
click at [504, 244] on button at bounding box center [503, 242] width 19 height 16
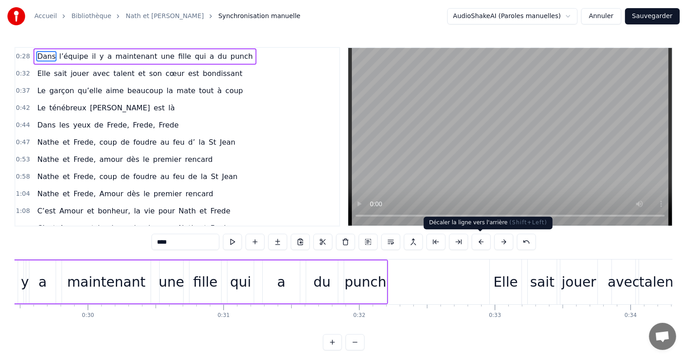
click at [482, 244] on button at bounding box center [480, 242] width 19 height 16
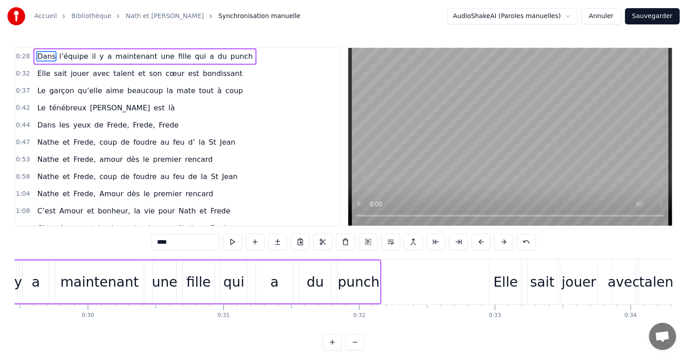
click at [482, 244] on button at bounding box center [480, 242] width 19 height 16
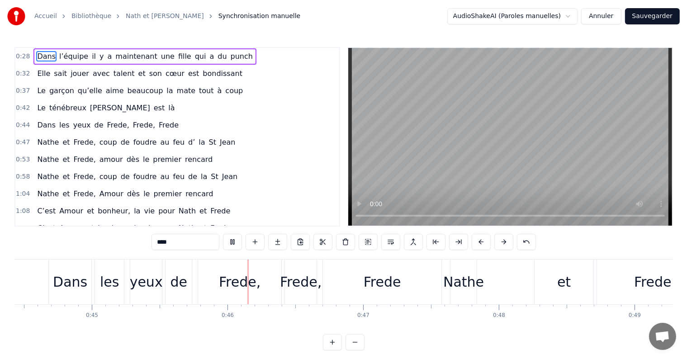
scroll to position [0, 6133]
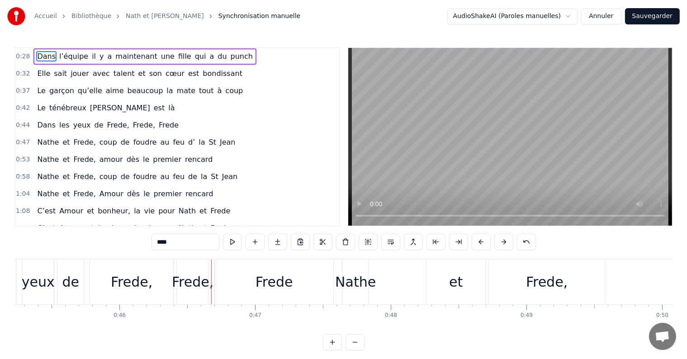
click at [38, 90] on span "Le" at bounding box center [41, 90] width 10 height 10
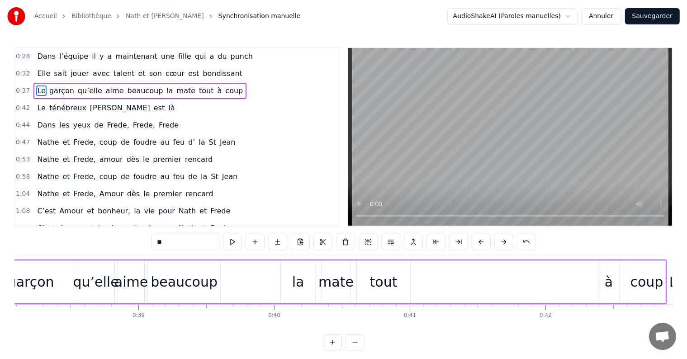
scroll to position [0, 5065]
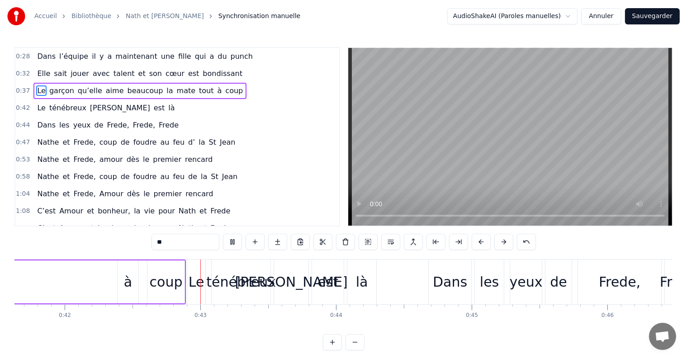
click at [42, 93] on span "Le" at bounding box center [41, 90] width 10 height 10
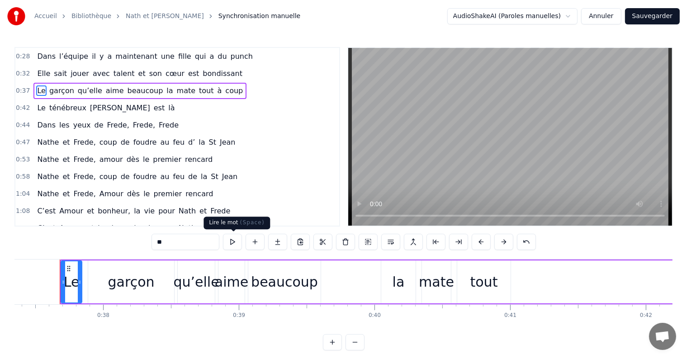
click at [235, 240] on button at bounding box center [232, 242] width 19 height 16
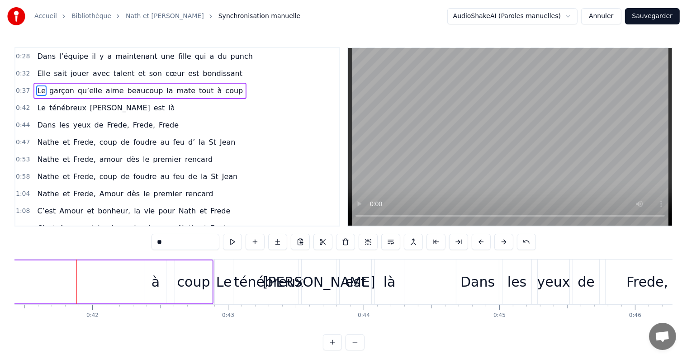
scroll to position [0, 5634]
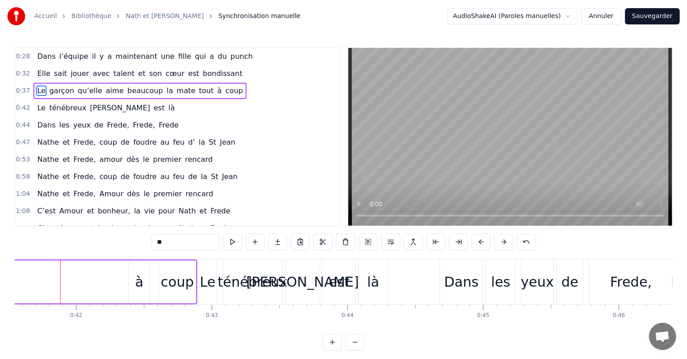
click at [134, 283] on div "à" at bounding box center [139, 281] width 21 height 43
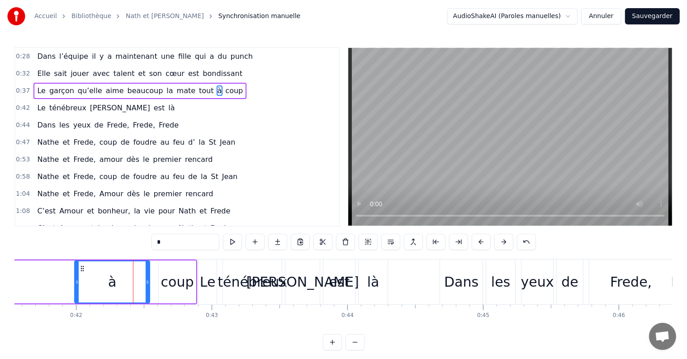
drag, startPoint x: 129, startPoint y: 282, endPoint x: 75, endPoint y: 282, distance: 53.8
click at [75, 282] on icon at bounding box center [77, 281] width 4 height 7
drag, startPoint x: 146, startPoint y: 282, endPoint x: 112, endPoint y: 283, distance: 34.4
click at [112, 283] on icon at bounding box center [112, 281] width 4 height 7
click at [177, 284] on div "coup" at bounding box center [177, 282] width 33 height 20
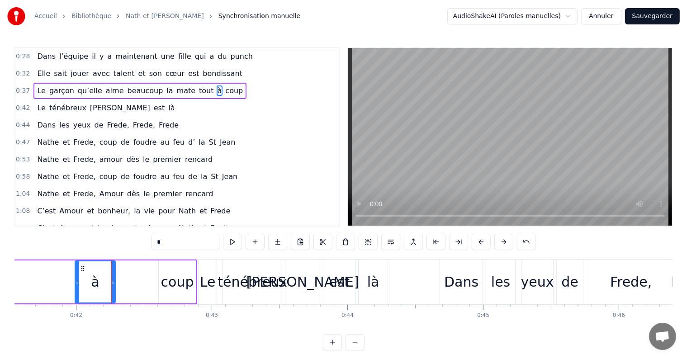
type input "****"
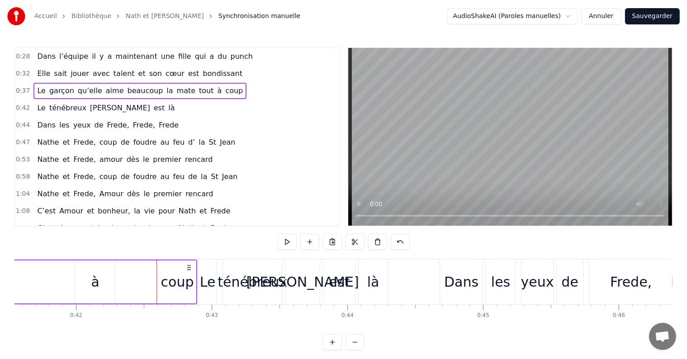
click at [156, 282] on div at bounding box center [156, 281] width 0 height 45
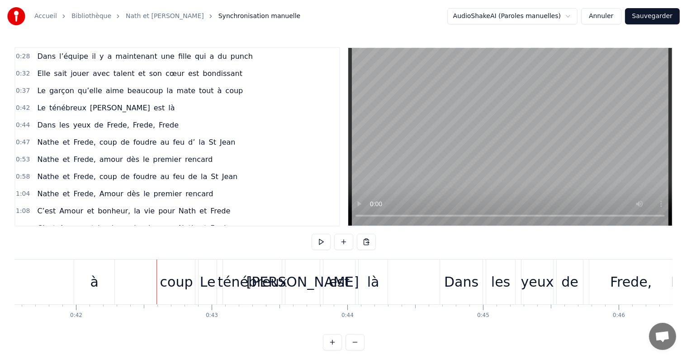
click at [170, 286] on div "coup" at bounding box center [176, 282] width 33 height 20
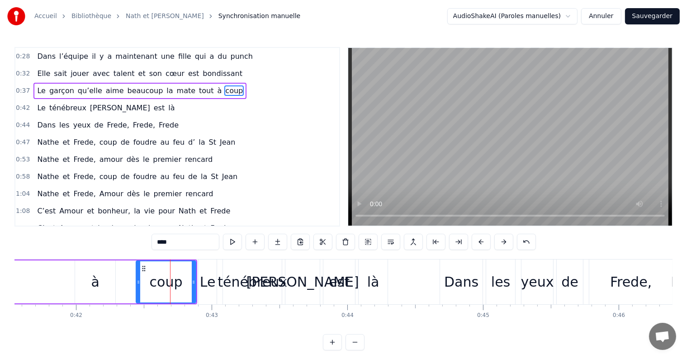
drag, startPoint x: 159, startPoint y: 282, endPoint x: 136, endPoint y: 282, distance: 23.1
click at [137, 282] on icon at bounding box center [139, 281] width 4 height 7
drag, startPoint x: 194, startPoint y: 284, endPoint x: 169, endPoint y: 284, distance: 24.9
click at [174, 284] on icon at bounding box center [176, 281] width 4 height 7
click at [105, 90] on span "aime" at bounding box center [115, 90] width 20 height 10
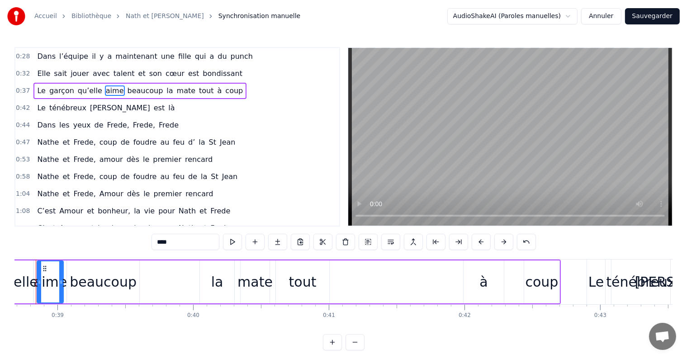
scroll to position [0, 5222]
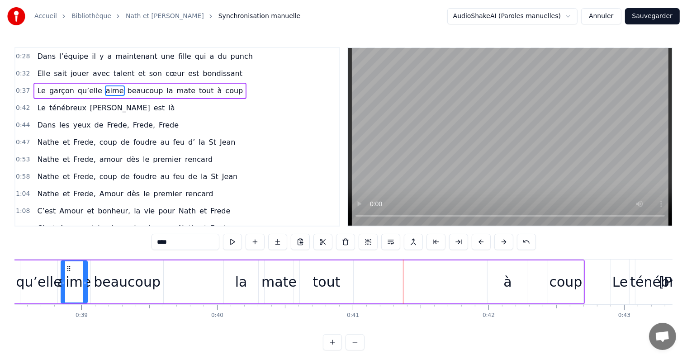
click at [495, 287] on div "à" at bounding box center [507, 281] width 40 height 43
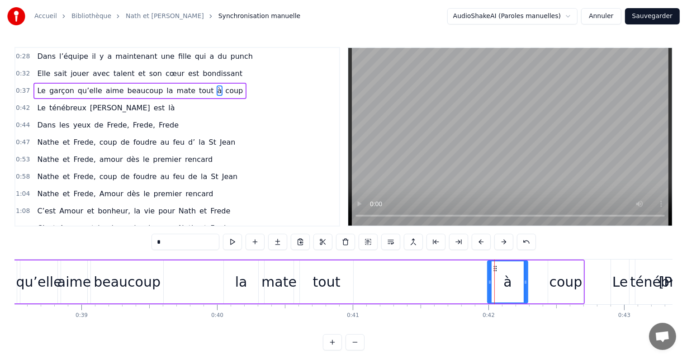
drag, startPoint x: 500, startPoint y: 286, endPoint x: 490, endPoint y: 288, distance: 9.2
click at [490, 288] on div "à" at bounding box center [507, 281] width 39 height 41
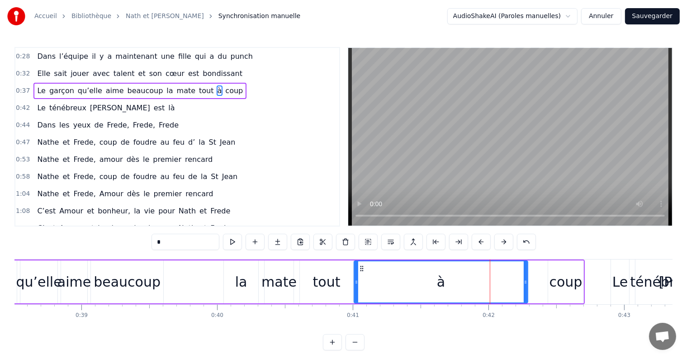
drag, startPoint x: 489, startPoint y: 287, endPoint x: 356, endPoint y: 287, distance: 132.4
click at [356, 287] on div at bounding box center [356, 281] width 4 height 41
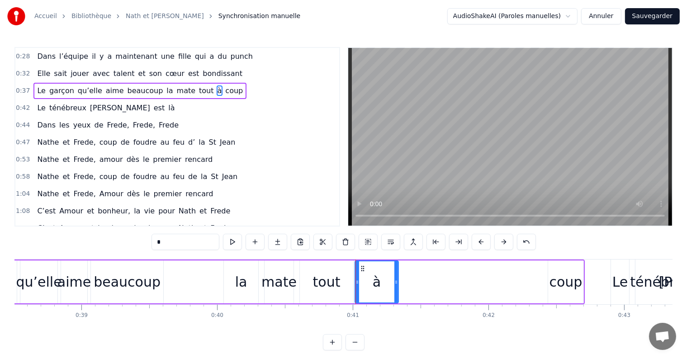
drag, startPoint x: 525, startPoint y: 278, endPoint x: 396, endPoint y: 292, distance: 130.0
click at [396, 292] on div at bounding box center [396, 281] width 4 height 41
click at [561, 281] on div "coup" at bounding box center [565, 282] width 33 height 20
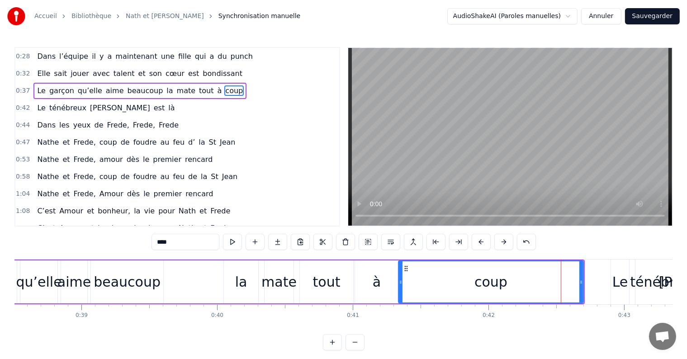
drag, startPoint x: 550, startPoint y: 280, endPoint x: 400, endPoint y: 289, distance: 149.9
click at [400, 289] on div at bounding box center [401, 281] width 4 height 41
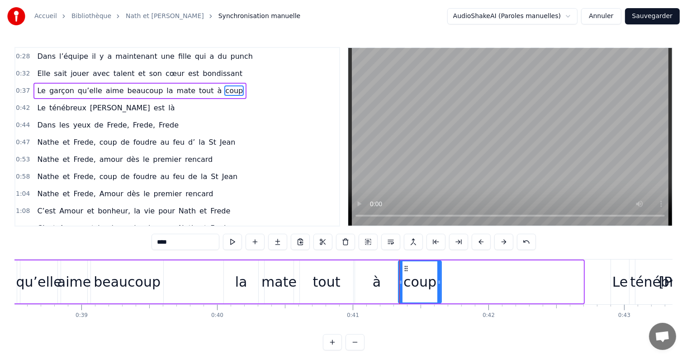
drag, startPoint x: 582, startPoint y: 278, endPoint x: 439, endPoint y: 284, distance: 143.4
click at [439, 284] on icon at bounding box center [439, 281] width 4 height 7
click at [59, 90] on span "garçon" at bounding box center [61, 90] width 27 height 10
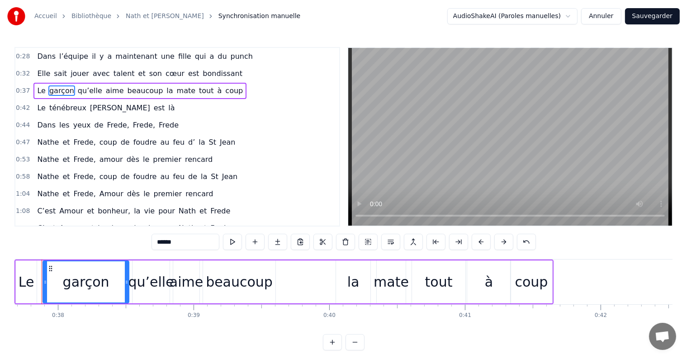
scroll to position [0, 5092]
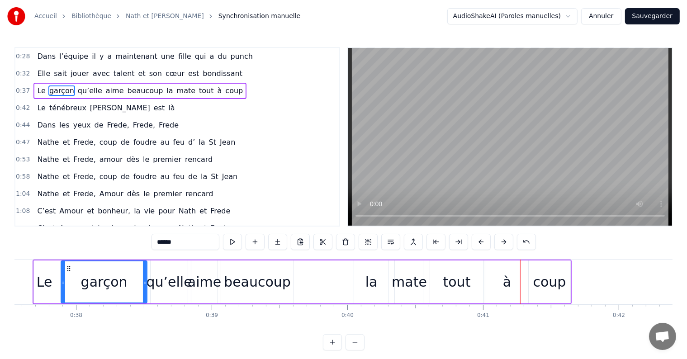
click at [496, 285] on div "à" at bounding box center [506, 281] width 43 height 43
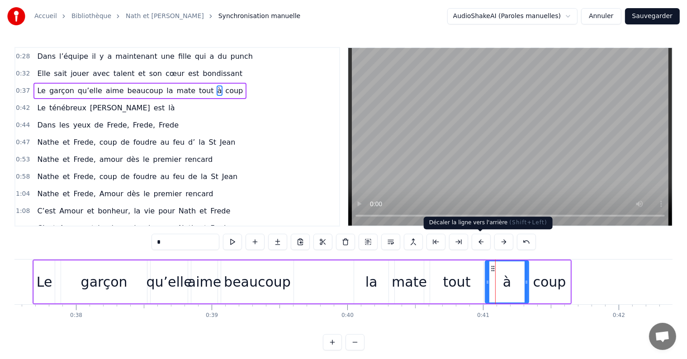
click at [479, 244] on button at bounding box center [480, 242] width 19 height 16
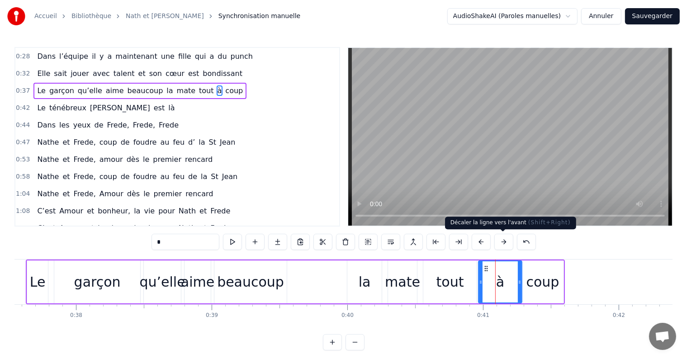
click at [499, 246] on button at bounding box center [503, 242] width 19 height 16
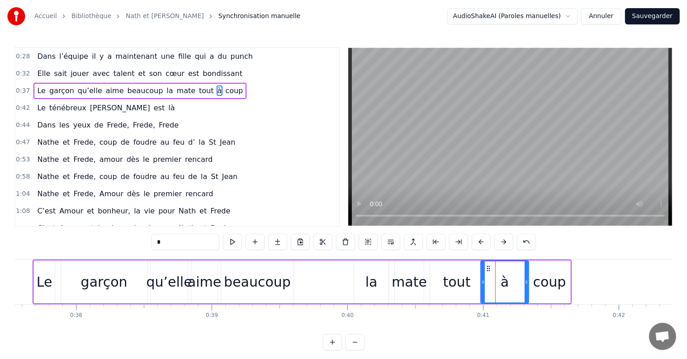
drag, startPoint x: 488, startPoint y: 282, endPoint x: 483, endPoint y: 283, distance: 4.6
click at [483, 283] on icon at bounding box center [483, 281] width 4 height 7
click at [524, 284] on icon at bounding box center [526, 281] width 4 height 7
click at [516, 283] on div "à" at bounding box center [504, 281] width 47 height 41
drag, startPoint x: 526, startPoint y: 283, endPoint x: 513, endPoint y: 283, distance: 13.1
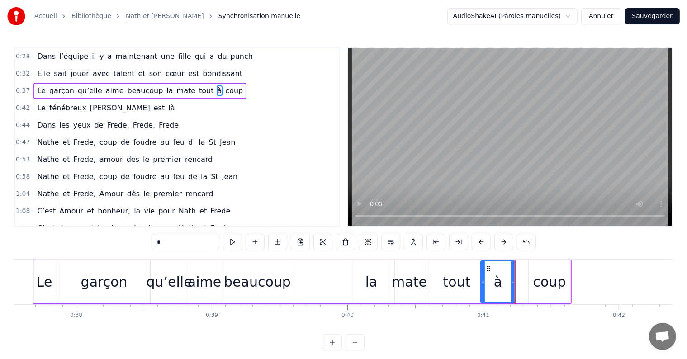
click at [513, 283] on icon at bounding box center [513, 281] width 4 height 7
click at [544, 283] on div "coup" at bounding box center [549, 282] width 33 height 20
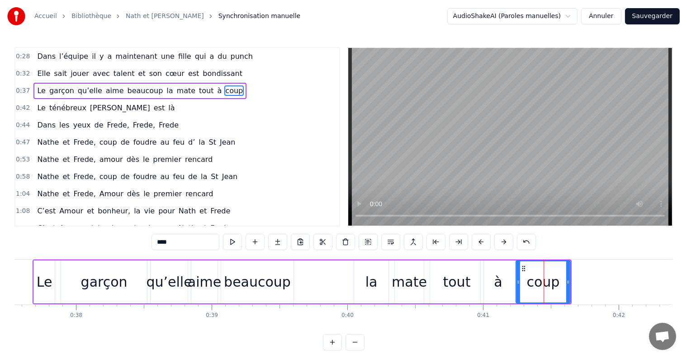
drag, startPoint x: 530, startPoint y: 283, endPoint x: 517, endPoint y: 283, distance: 12.7
click at [517, 283] on icon at bounding box center [518, 281] width 4 height 7
drag, startPoint x: 567, startPoint y: 283, endPoint x: 561, endPoint y: 281, distance: 6.5
click at [561, 281] on icon at bounding box center [563, 281] width 4 height 7
click at [36, 90] on span "Le" at bounding box center [41, 90] width 10 height 10
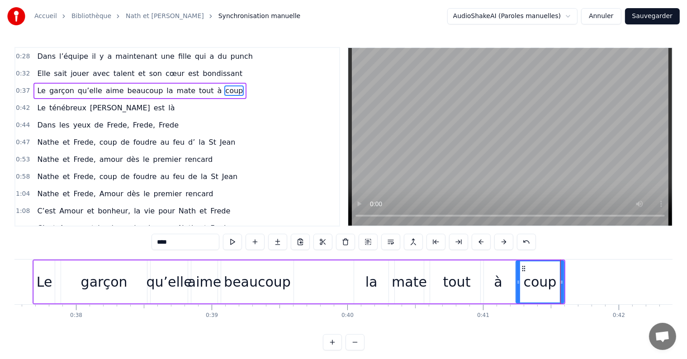
type input "**"
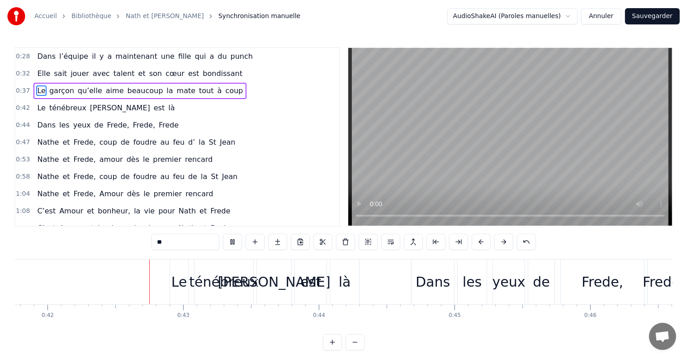
scroll to position [0, 5663]
click at [177, 282] on div "Le" at bounding box center [179, 282] width 16 height 20
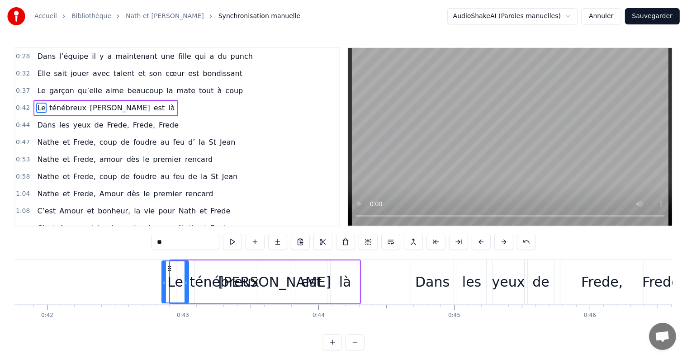
drag, startPoint x: 172, startPoint y: 282, endPoint x: 163, endPoint y: 282, distance: 8.6
click at [163, 282] on icon at bounding box center [164, 281] width 4 height 7
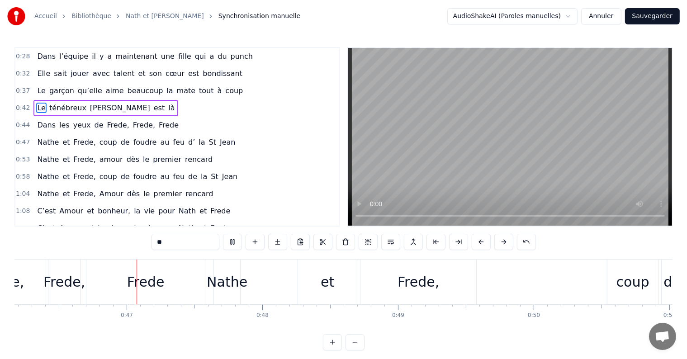
scroll to position [0, 6262]
click at [277, 275] on div "[PERSON_NAME] et [PERSON_NAME], coup de foudre au feu d’ la St [PERSON_NAME]" at bounding box center [626, 281] width 826 height 45
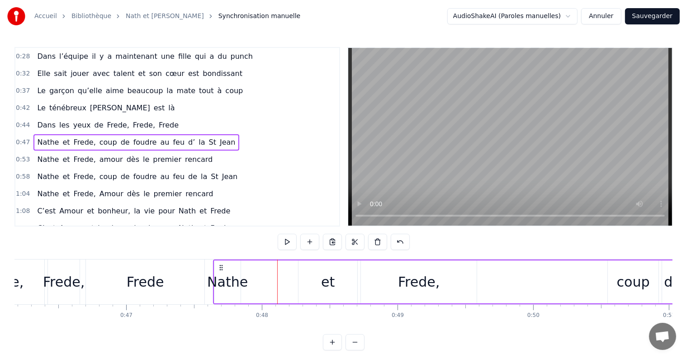
scroll to position [0, 6266]
drag, startPoint x: 245, startPoint y: 260, endPoint x: 272, endPoint y: 261, distance: 27.2
click at [272, 261] on div "[PERSON_NAME] et [PERSON_NAME], coup de foudre au feu d’ la St [PERSON_NAME]" at bounding box center [622, 281] width 826 height 45
click at [273, 276] on div "[PERSON_NAME] et [PERSON_NAME], coup de foudre au feu d’ la St [PERSON_NAME]" at bounding box center [622, 281] width 826 height 45
click at [176, 271] on div "Frede" at bounding box center [141, 281] width 118 height 45
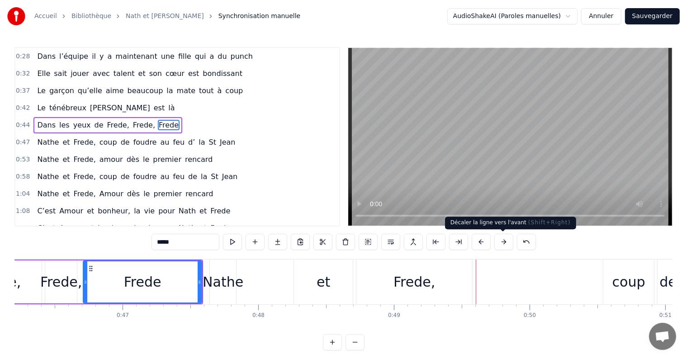
click at [502, 239] on button at bounding box center [503, 242] width 19 height 16
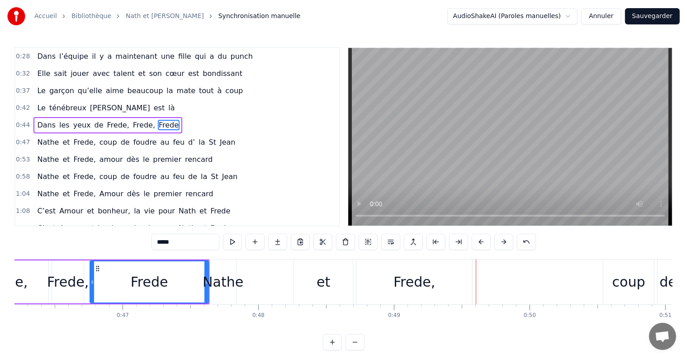
click at [502, 239] on button at bounding box center [503, 242] width 19 height 16
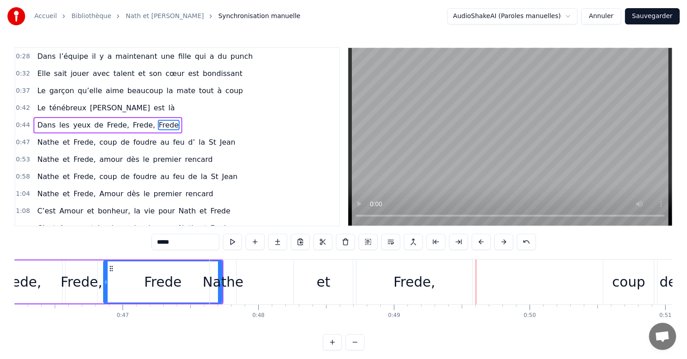
click at [502, 239] on button at bounding box center [503, 242] width 19 height 16
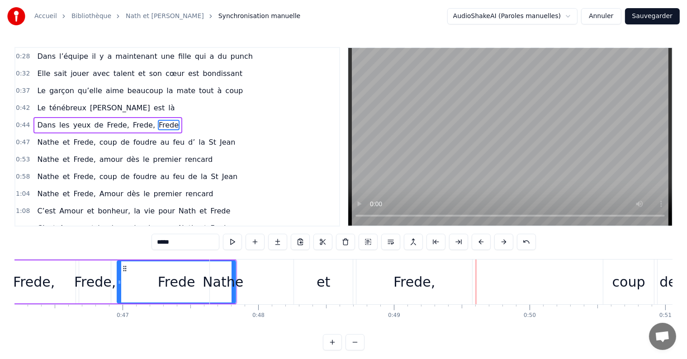
click at [502, 239] on button at bounding box center [503, 242] width 19 height 16
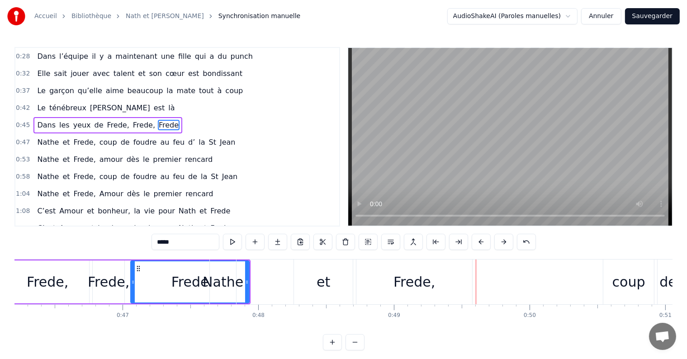
click at [618, 23] on button "Annuler" at bounding box center [601, 16] width 40 height 16
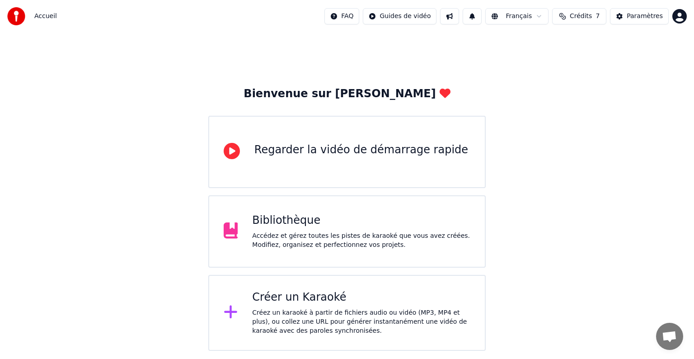
click at [358, 303] on div "Créer un Karaoké" at bounding box center [361, 297] width 218 height 14
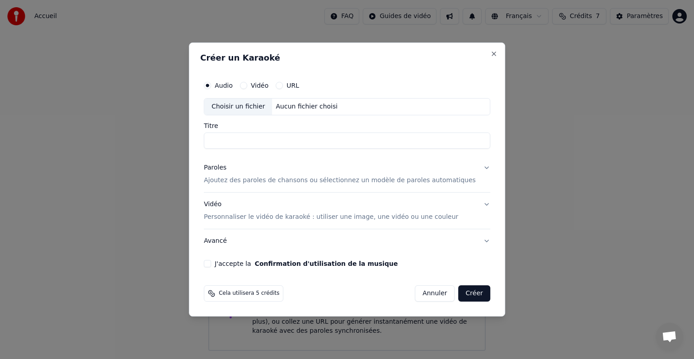
click at [292, 105] on div "Aucun fichier choisi" at bounding box center [307, 106] width 69 height 9
click at [259, 144] on input "**********" at bounding box center [347, 140] width 287 height 16
drag, startPoint x: 278, startPoint y: 141, endPoint x: 190, endPoint y: 156, distance: 89.8
click at [190, 156] on body "**********" at bounding box center [347, 175] width 694 height 351
type input "**********"
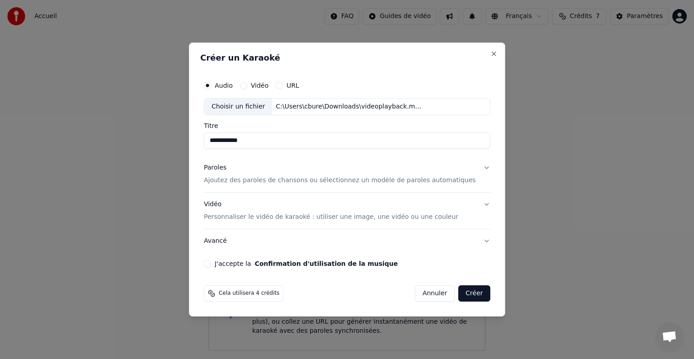
click at [222, 186] on button "Paroles Ajoutez des paroles de chansons ou sélectionnez un modèle de paroles au…" at bounding box center [347, 174] width 287 height 36
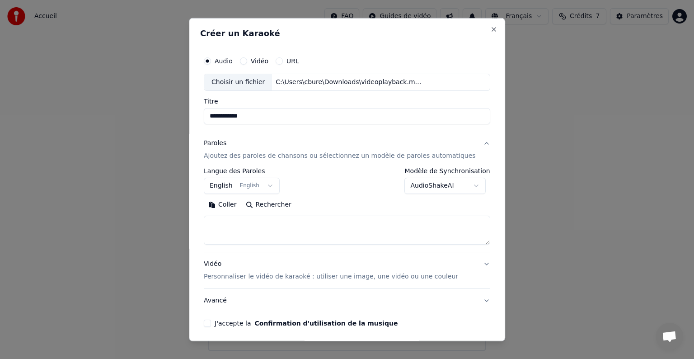
click at [271, 231] on textarea at bounding box center [347, 230] width 287 height 29
paste textarea "**********"
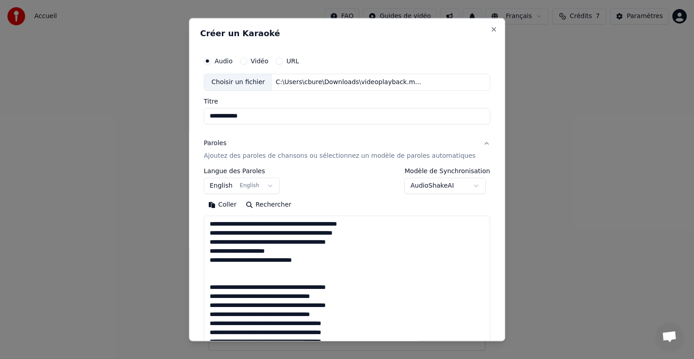
scroll to position [237, 0]
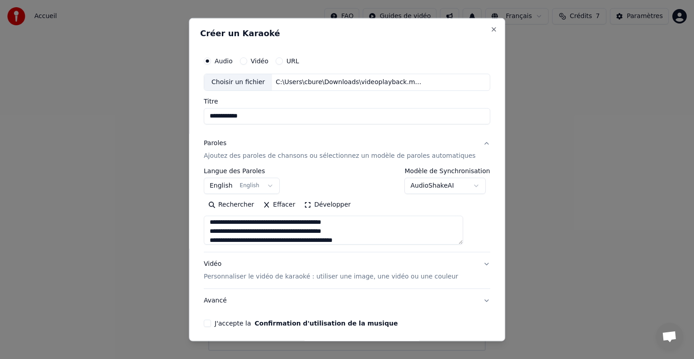
type textarea "**********"
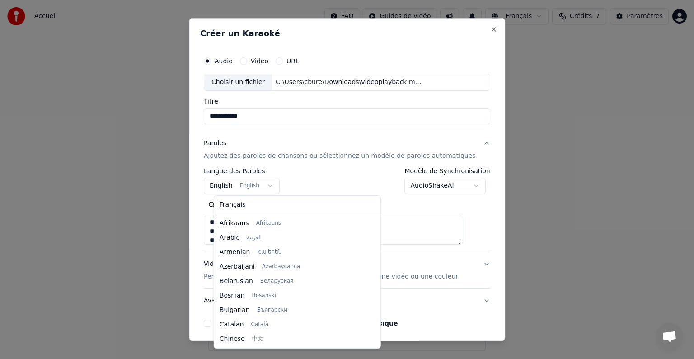
click at [239, 186] on body "**********" at bounding box center [347, 175] width 694 height 351
select select "**"
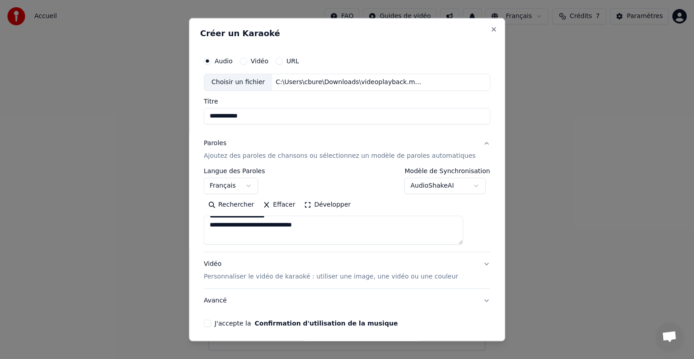
scroll to position [34, 0]
click at [415, 186] on body "**********" at bounding box center [347, 175] width 694 height 351
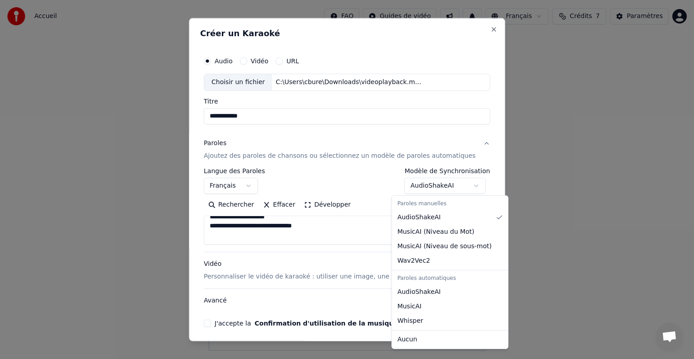
click at [418, 184] on body "**********" at bounding box center [347, 175] width 694 height 351
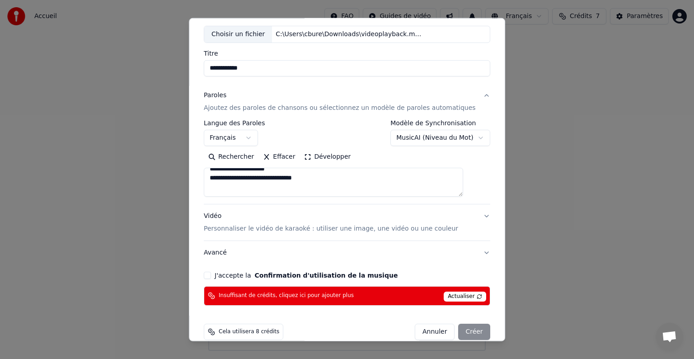
scroll to position [48, 0]
click at [419, 137] on body "**********" at bounding box center [347, 175] width 694 height 351
click at [404, 134] on body "**********" at bounding box center [347, 175] width 694 height 351
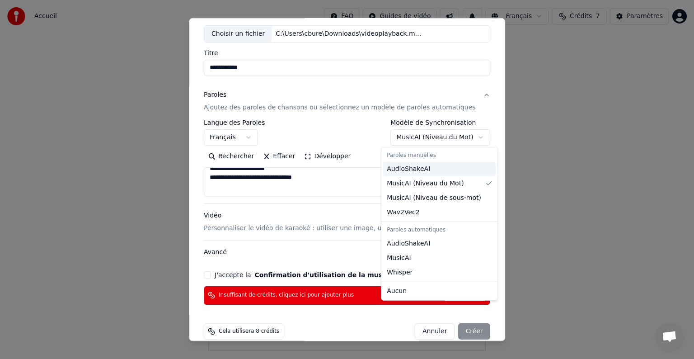
select select "**********"
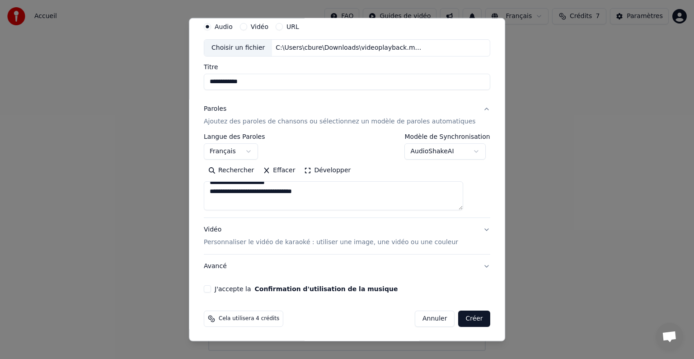
click at [231, 291] on label "J'accepte la Confirmation d'utilisation de la musique" at bounding box center [306, 289] width 183 height 6
click at [211, 291] on button "J'accepte la Confirmation d'utilisation de la musique" at bounding box center [207, 288] width 7 height 7
click at [266, 238] on p "Personnaliser le vidéo de karaoké : utiliser une image, une vidéo ou une couleur" at bounding box center [331, 242] width 255 height 9
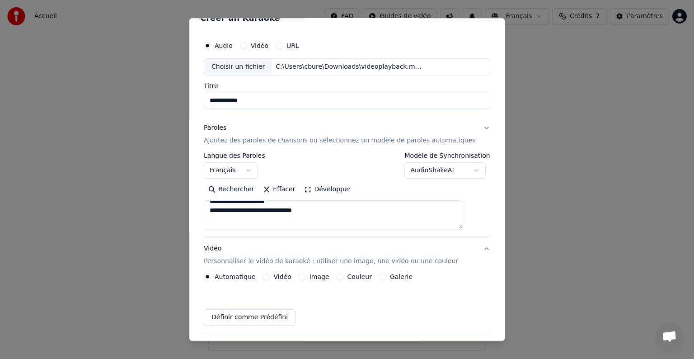
scroll to position [10, 0]
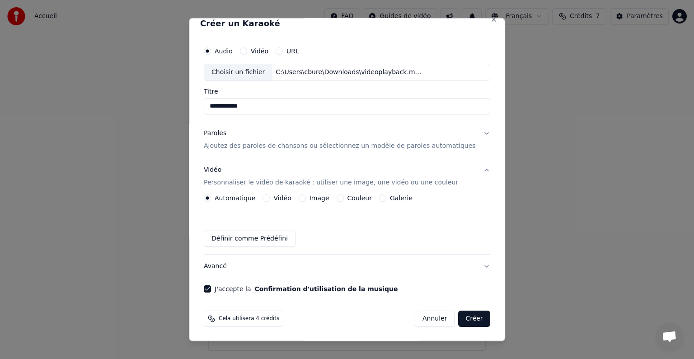
click at [356, 195] on label "Couleur" at bounding box center [360, 198] width 24 height 6
click at [344, 195] on button "Couleur" at bounding box center [340, 197] width 7 height 7
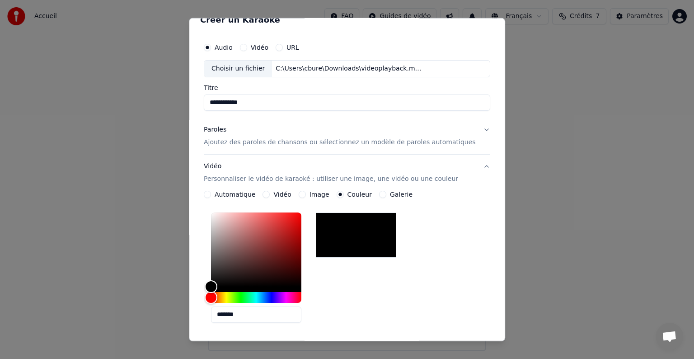
scroll to position [0, 0]
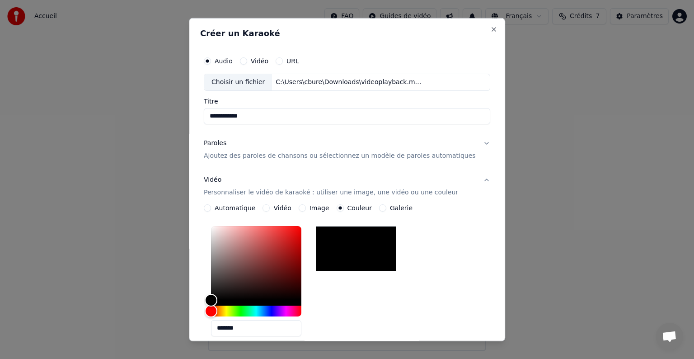
click at [315, 152] on p "Ajoutez des paroles de chansons ou sélectionnez un modèle de paroles automatiqu…" at bounding box center [340, 155] width 272 height 9
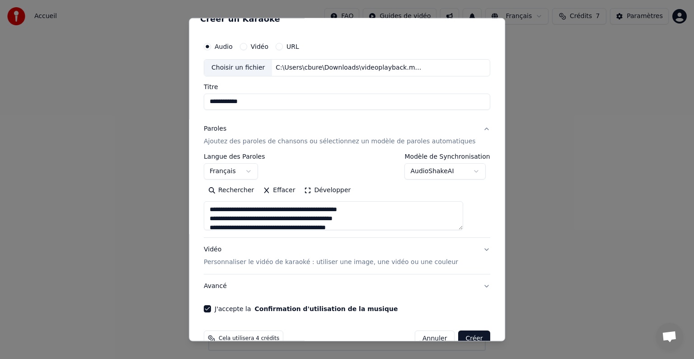
scroll to position [14, 0]
click at [411, 170] on body "**********" at bounding box center [347, 175] width 694 height 351
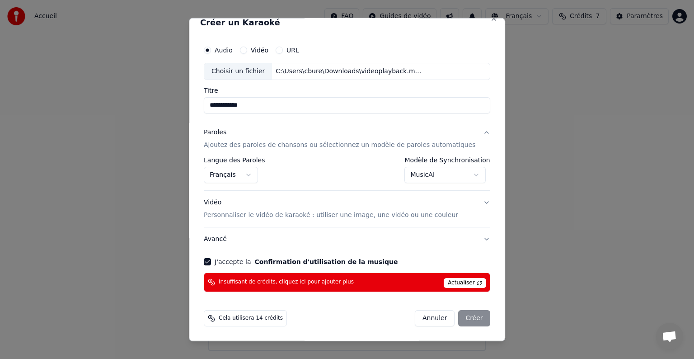
scroll to position [0, 0]
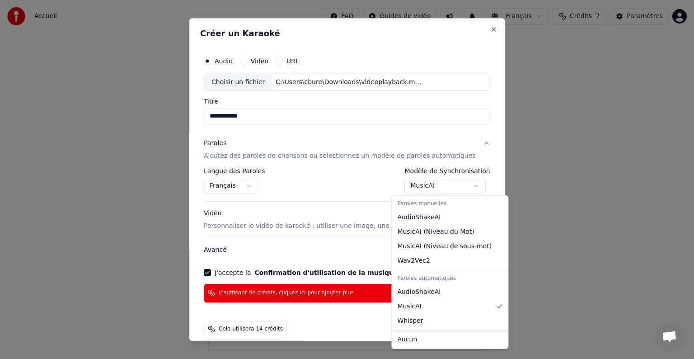
click at [432, 186] on body "**********" at bounding box center [347, 175] width 694 height 351
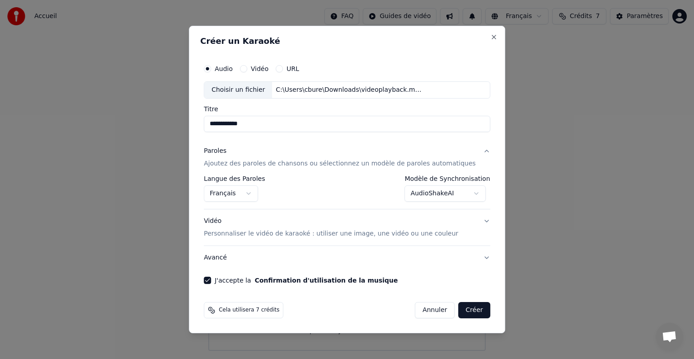
click at [461, 195] on body "**********" at bounding box center [347, 175] width 694 height 351
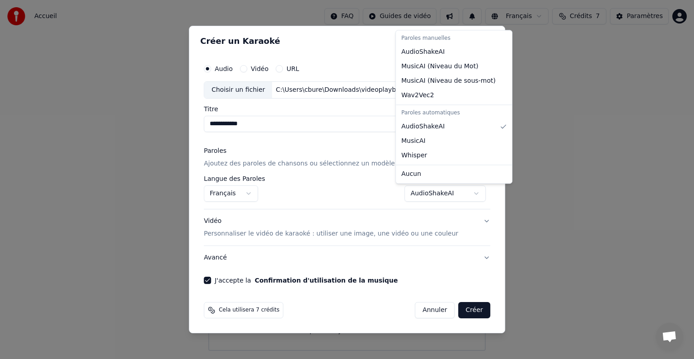
select select "********"
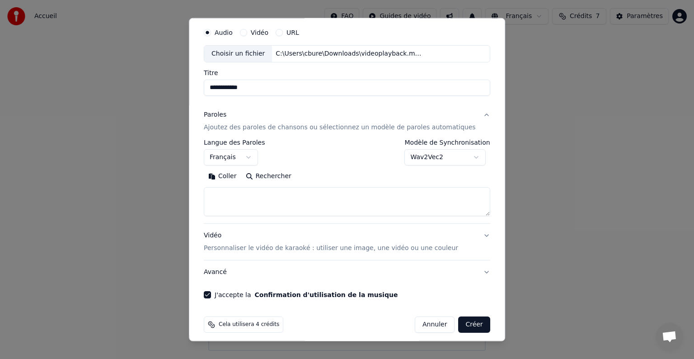
scroll to position [29, 0]
click at [378, 198] on textarea at bounding box center [347, 201] width 287 height 29
paste textarea "**********"
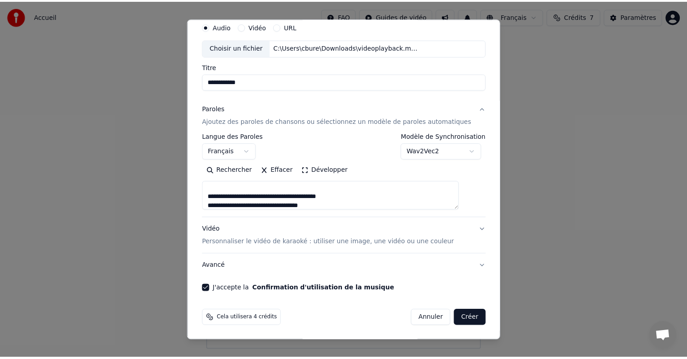
scroll to position [241, 0]
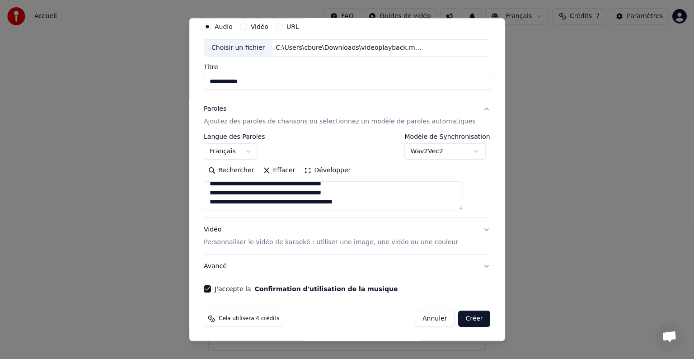
type textarea "**********"
drag, startPoint x: 453, startPoint y: 322, endPoint x: 452, endPoint y: 317, distance: 4.7
click at [459, 317] on button "Créer" at bounding box center [475, 319] width 32 height 16
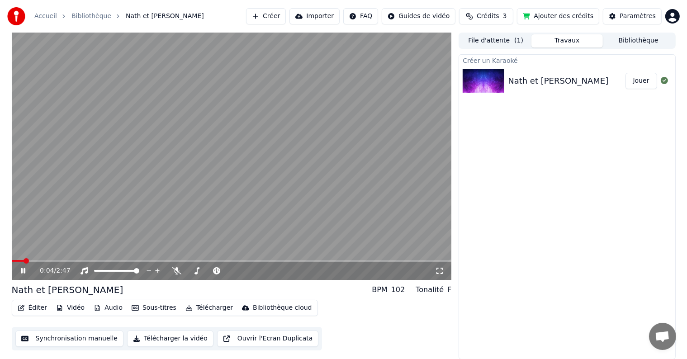
click at [38, 260] on span at bounding box center [232, 261] width 440 height 2
click at [68, 257] on video at bounding box center [232, 156] width 440 height 247
drag, startPoint x: 60, startPoint y: 335, endPoint x: 64, endPoint y: 331, distance: 5.1
click at [64, 331] on button "Synchronisation manuelle" at bounding box center [69, 338] width 108 height 16
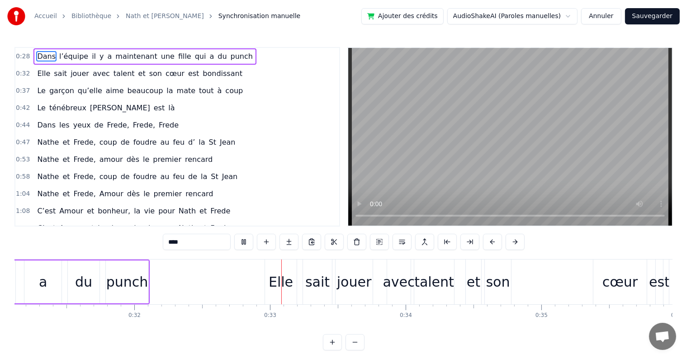
scroll to position [0, 4366]
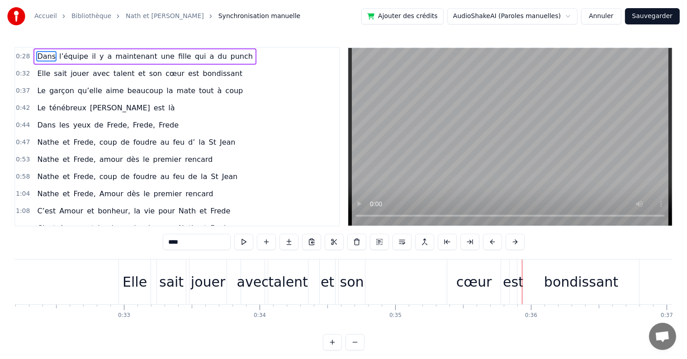
click at [448, 283] on div "cœur" at bounding box center [473, 281] width 53 height 45
type input "****"
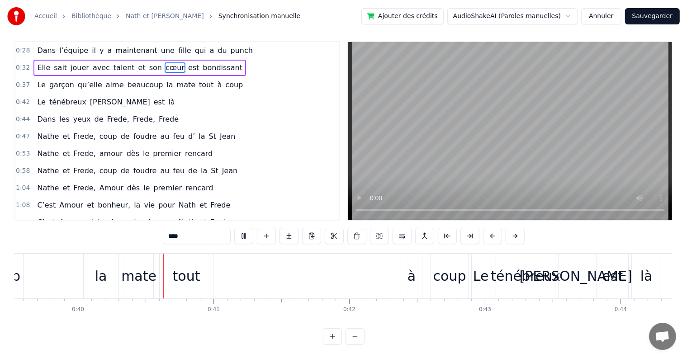
scroll to position [0, 5378]
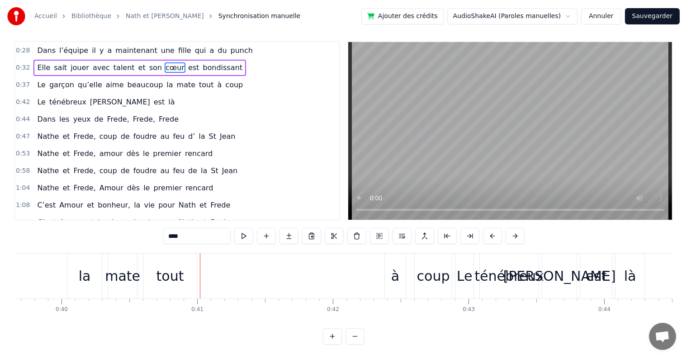
click at [392, 266] on div "à" at bounding box center [395, 276] width 8 height 20
type input "*"
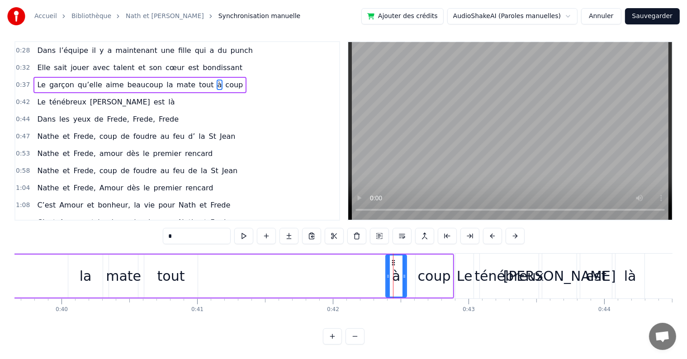
scroll to position [0, 0]
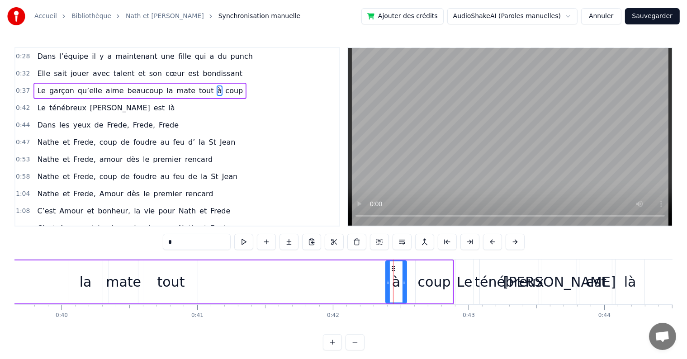
click at [198, 282] on div "Le garçon qu’elle aime beaucoup la mate tout à coup" at bounding box center [100, 281] width 707 height 45
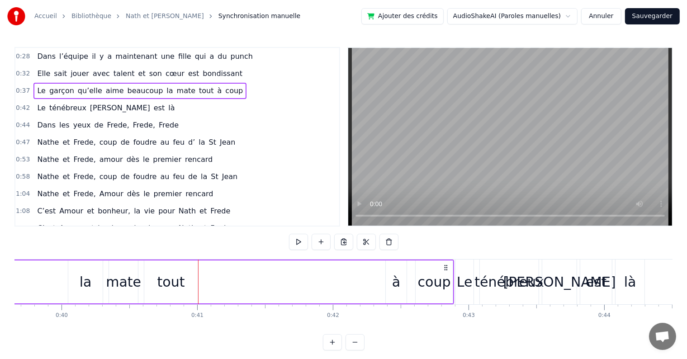
click at [197, 282] on div "tout" at bounding box center [170, 281] width 53 height 43
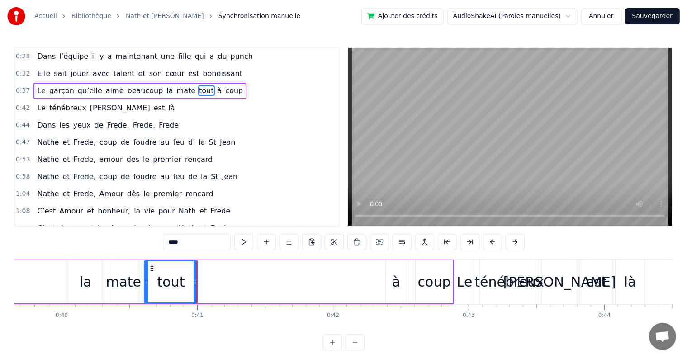
click at [392, 283] on div "à" at bounding box center [396, 282] width 8 height 20
type input "*"
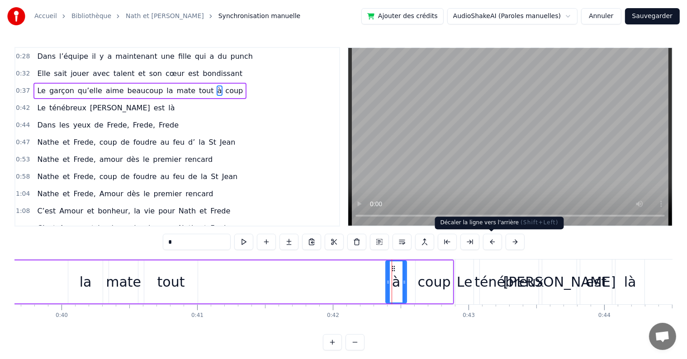
click at [493, 240] on button at bounding box center [492, 242] width 19 height 16
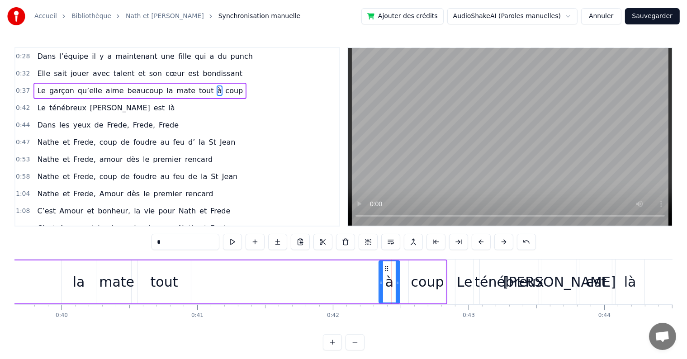
click at [494, 240] on button at bounding box center [503, 242] width 19 height 16
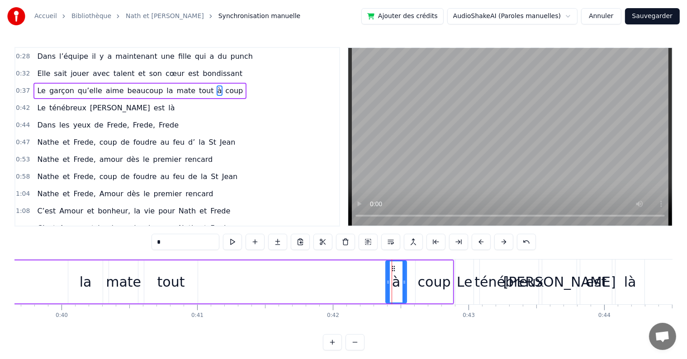
click at [494, 240] on button at bounding box center [503, 242] width 19 height 16
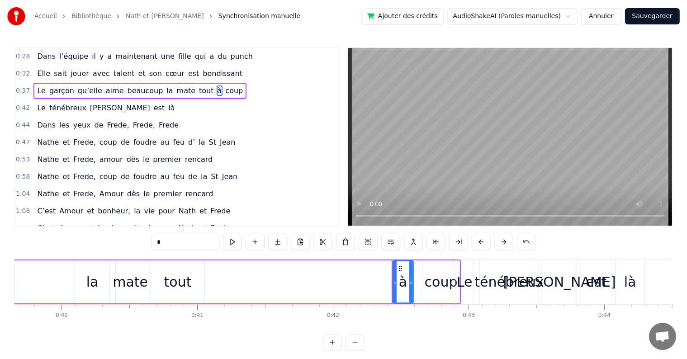
click at [494, 240] on button at bounding box center [503, 242] width 19 height 16
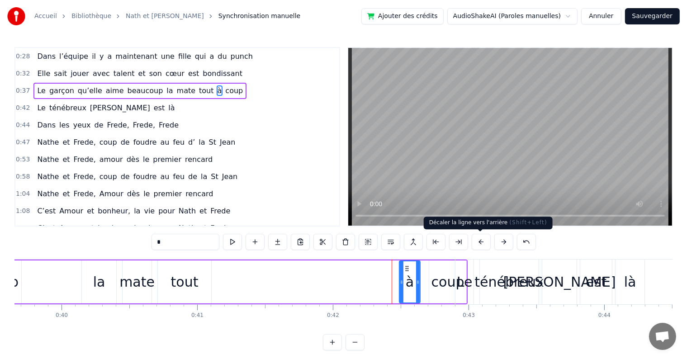
click at [478, 243] on button at bounding box center [480, 242] width 19 height 16
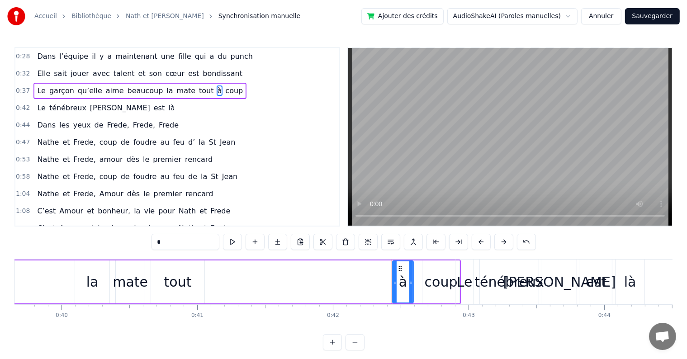
click at [478, 243] on button at bounding box center [480, 242] width 19 height 16
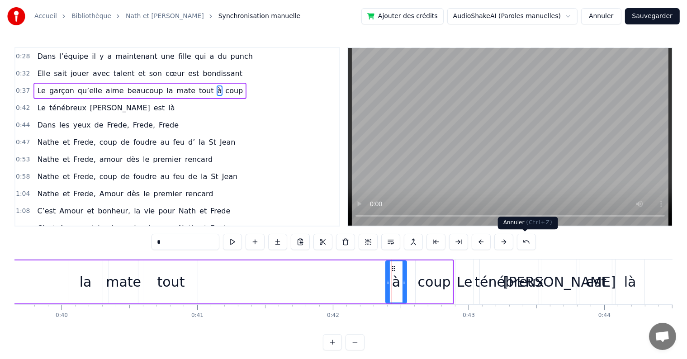
click at [518, 250] on button at bounding box center [526, 242] width 19 height 16
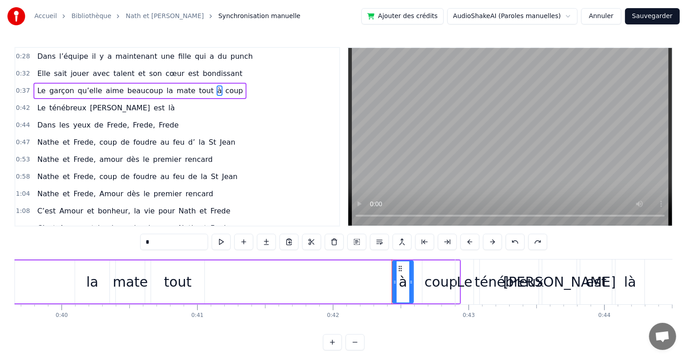
click at [518, 250] on button at bounding box center [514, 242] width 19 height 16
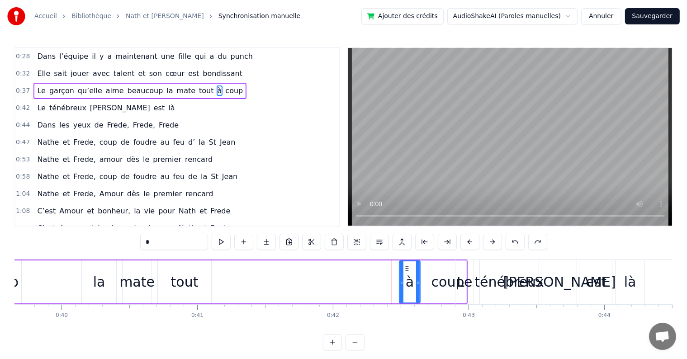
click at [518, 250] on button at bounding box center [514, 242] width 19 height 16
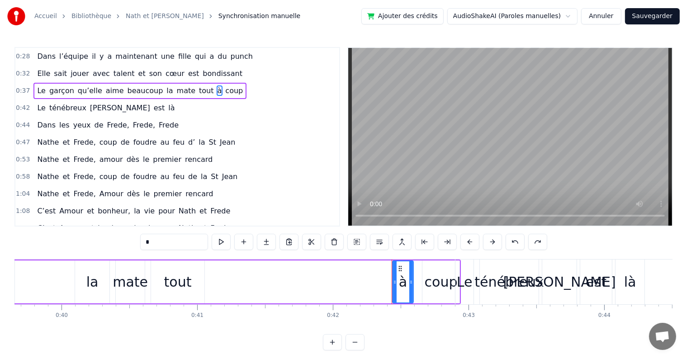
click at [518, 250] on button at bounding box center [514, 242] width 19 height 16
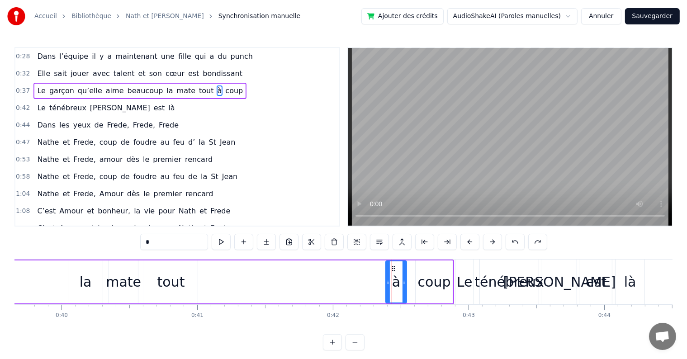
click at [518, 250] on button at bounding box center [514, 242] width 19 height 16
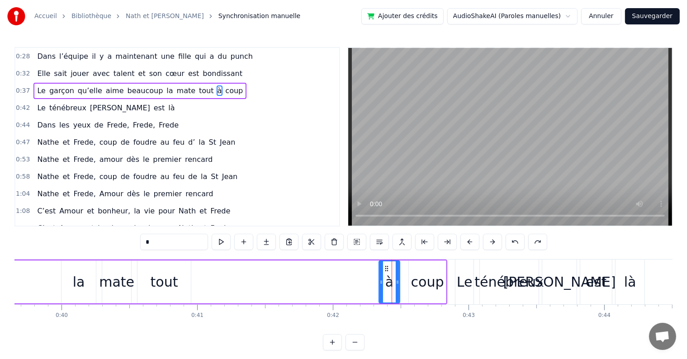
click at [518, 250] on button at bounding box center [514, 242] width 19 height 16
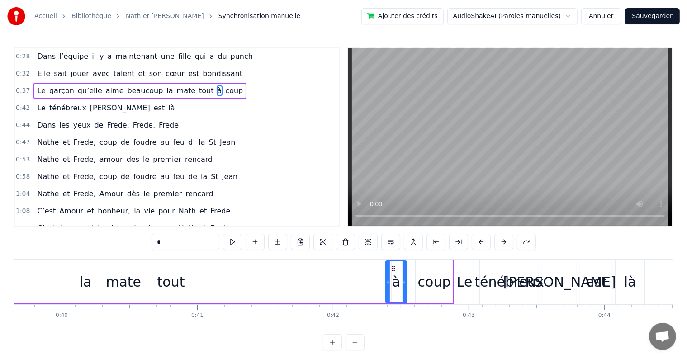
click at [518, 250] on button at bounding box center [526, 242] width 19 height 16
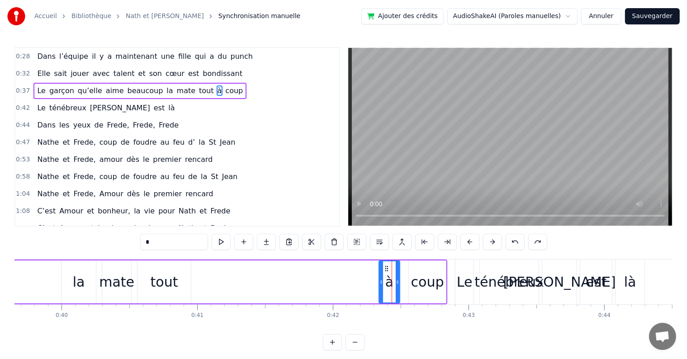
click at [518, 250] on button at bounding box center [514, 242] width 19 height 16
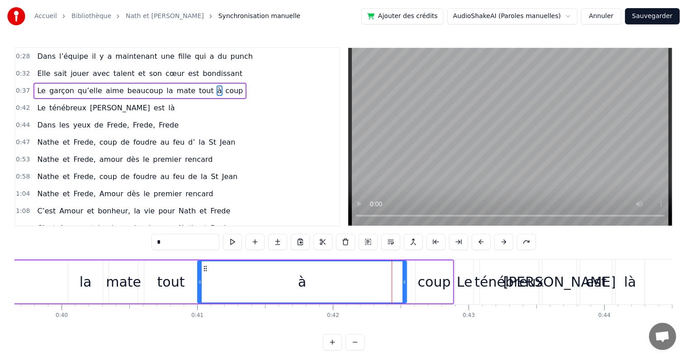
drag, startPoint x: 387, startPoint y: 285, endPoint x: 199, endPoint y: 297, distance: 188.4
click at [199, 297] on div at bounding box center [200, 281] width 4 height 41
click at [528, 240] on button at bounding box center [526, 242] width 19 height 16
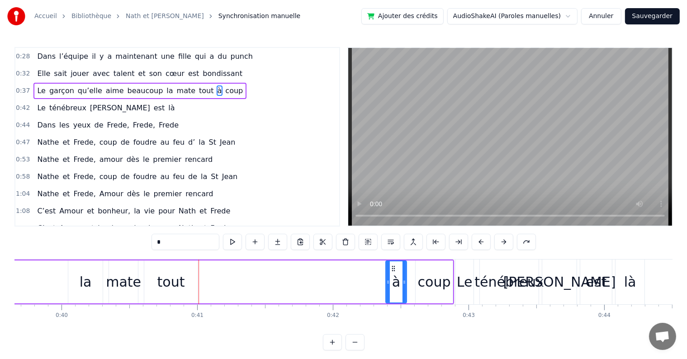
click at [391, 283] on div "à" at bounding box center [396, 281] width 20 height 41
click at [395, 269] on div "à" at bounding box center [396, 281] width 20 height 41
drag, startPoint x: 194, startPoint y: 90, endPoint x: 188, endPoint y: 93, distance: 6.3
click at [188, 93] on div "Le garçon qu’elle aime beaucoup la mate tout à coup" at bounding box center [139, 91] width 213 height 16
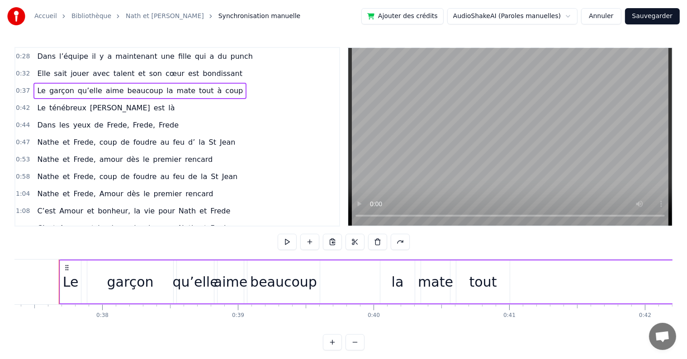
scroll to position [0, 5065]
click at [469, 286] on div "tout" at bounding box center [483, 281] width 53 height 43
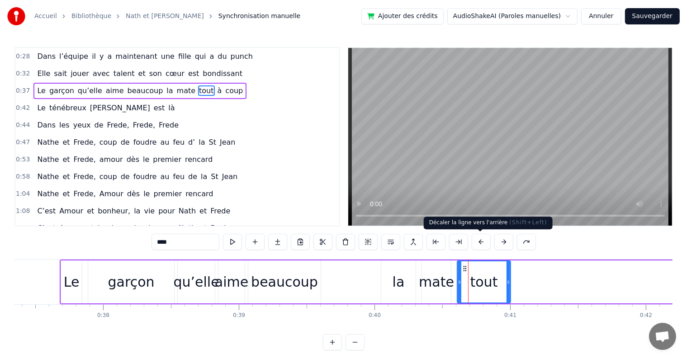
click at [484, 244] on button at bounding box center [480, 242] width 19 height 16
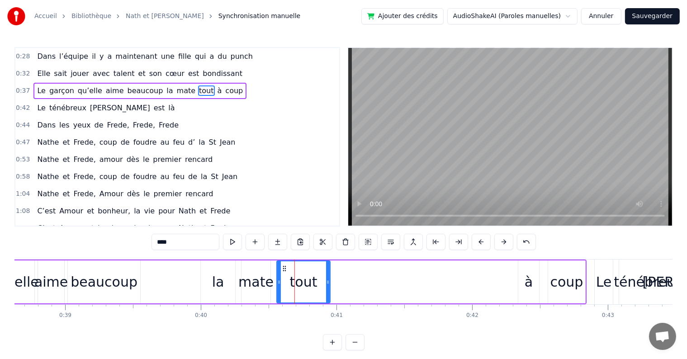
scroll to position [0, 5240]
click at [575, 278] on div "coup" at bounding box center [564, 282] width 33 height 20
type input "****"
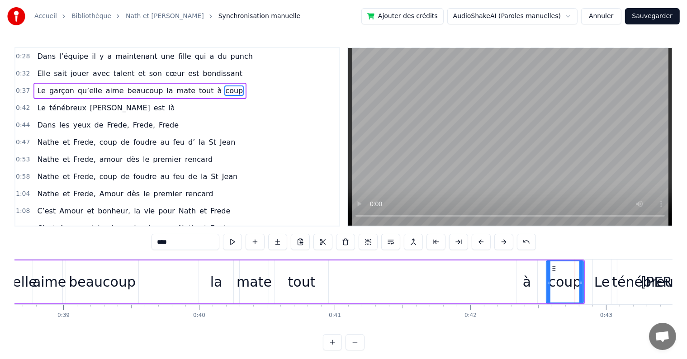
drag, startPoint x: 530, startPoint y: 269, endPoint x: 468, endPoint y: 274, distance: 62.1
click at [468, 274] on div "Le garçon qu’elle aime beaucoup la mate tout à coup" at bounding box center [230, 281] width 707 height 45
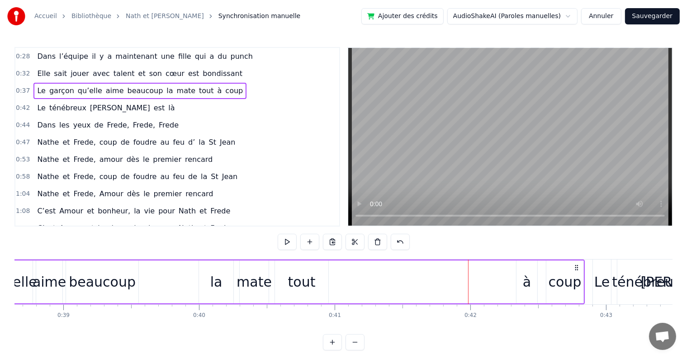
drag, startPoint x: 530, startPoint y: 276, endPoint x: 409, endPoint y: 281, distance: 121.3
click at [409, 281] on div "Le garçon qu’elle aime beaucoup la mate tout à coup" at bounding box center [230, 281] width 707 height 45
click at [523, 273] on div "à" at bounding box center [526, 281] width 21 height 43
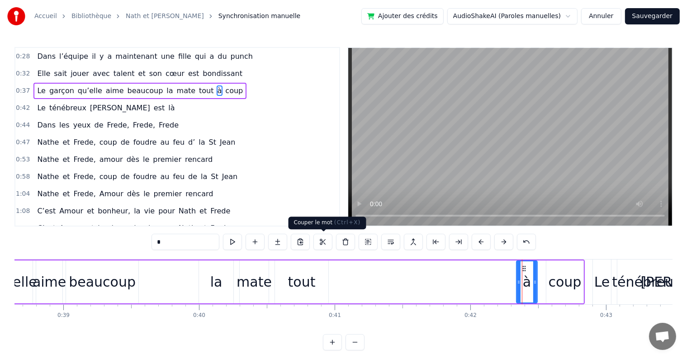
click at [325, 244] on button at bounding box center [322, 242] width 19 height 16
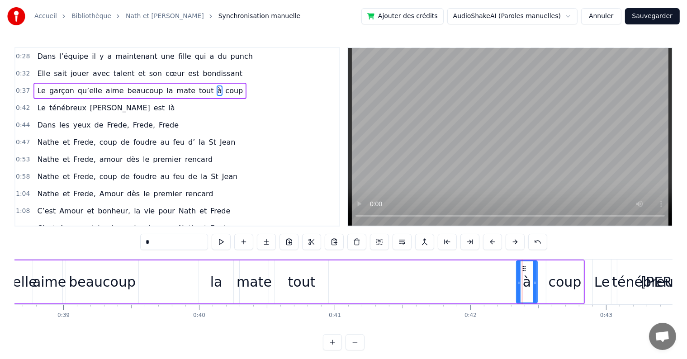
click at [333, 273] on div "Le garçon qu’elle aime beaucoup la mate tout à coup" at bounding box center [230, 281] width 707 height 45
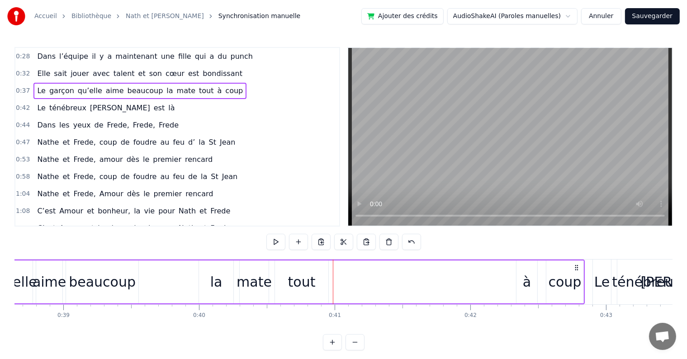
click at [327, 273] on div "tout" at bounding box center [301, 281] width 53 height 43
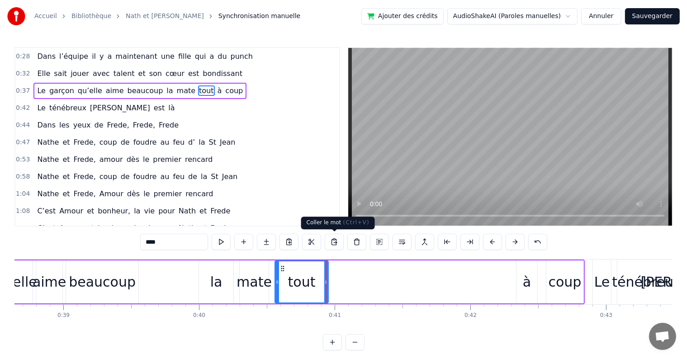
click at [339, 246] on button at bounding box center [334, 242] width 19 height 16
click at [562, 284] on div "coup" at bounding box center [564, 282] width 33 height 20
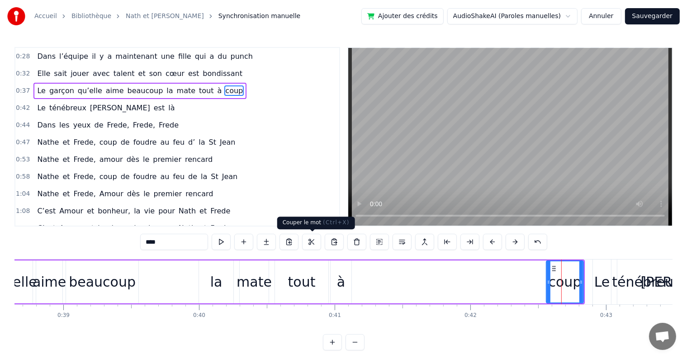
click at [314, 240] on button at bounding box center [311, 242] width 19 height 16
click at [351, 278] on div "à" at bounding box center [341, 281] width 22 height 43
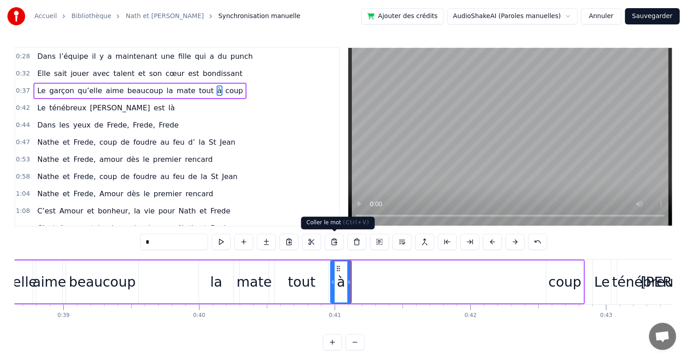
click at [335, 244] on button at bounding box center [334, 242] width 19 height 16
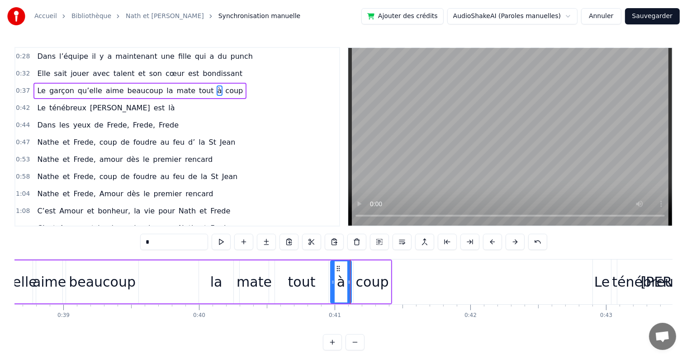
click at [36, 86] on span "Le" at bounding box center [41, 90] width 10 height 10
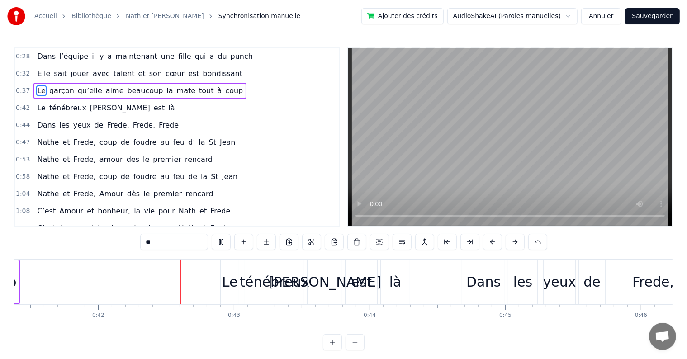
scroll to position [0, 5640]
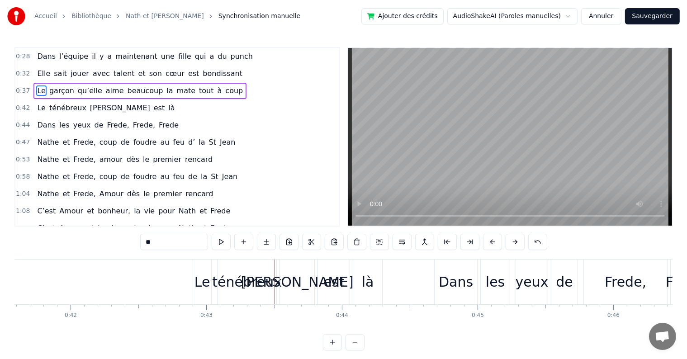
click at [202, 271] on div "Le" at bounding box center [202, 281] width 18 height 45
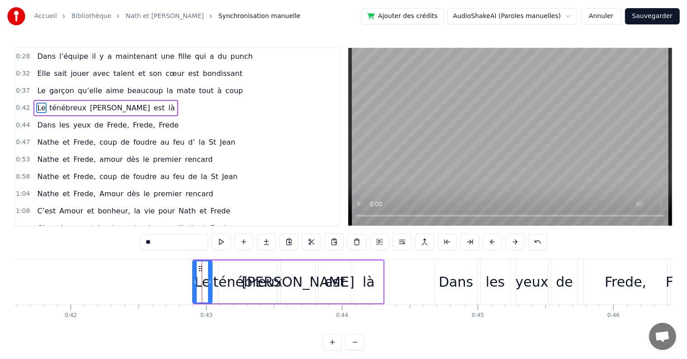
click at [193, 277] on div at bounding box center [195, 281] width 4 height 41
click at [532, 240] on button at bounding box center [537, 242] width 19 height 16
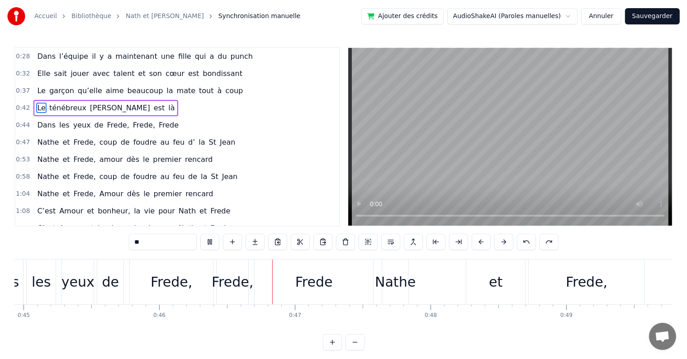
scroll to position [0, 6227]
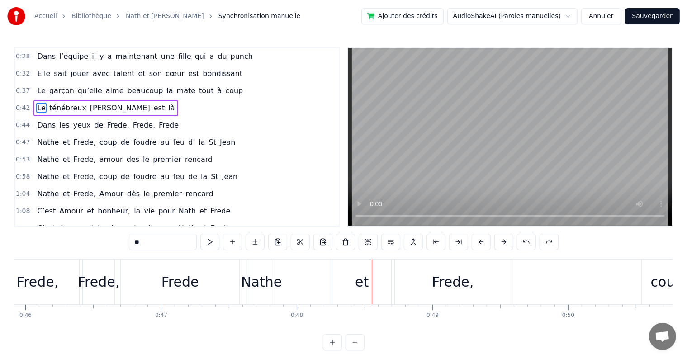
click at [36, 104] on span "Le" at bounding box center [41, 108] width 10 height 10
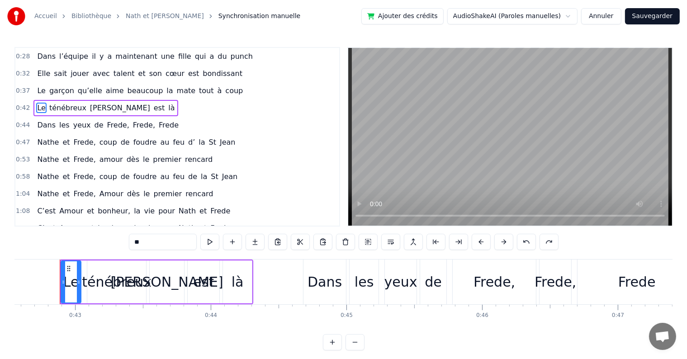
scroll to position [0, 5770]
drag, startPoint x: 461, startPoint y: 291, endPoint x: 459, endPoint y: 286, distance: 5.2
click at [459, 286] on div "Frede," at bounding box center [494, 281] width 83 height 45
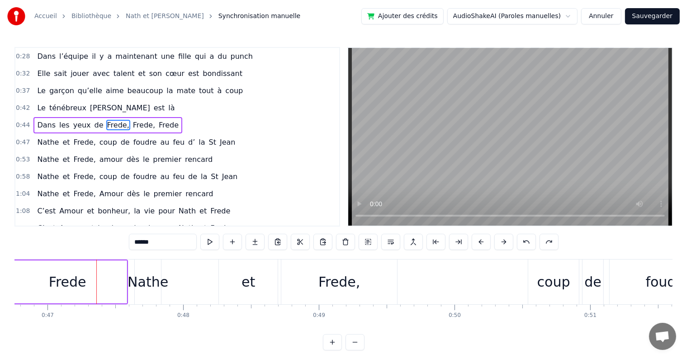
scroll to position [0, 6341]
drag, startPoint x: 532, startPoint y: 274, endPoint x: 530, endPoint y: 268, distance: 6.6
click at [530, 268] on div "coup" at bounding box center [553, 281] width 51 height 45
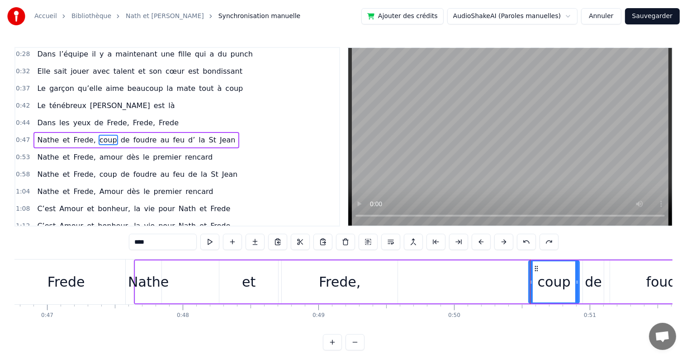
click at [149, 282] on div "Nathe" at bounding box center [148, 282] width 41 height 20
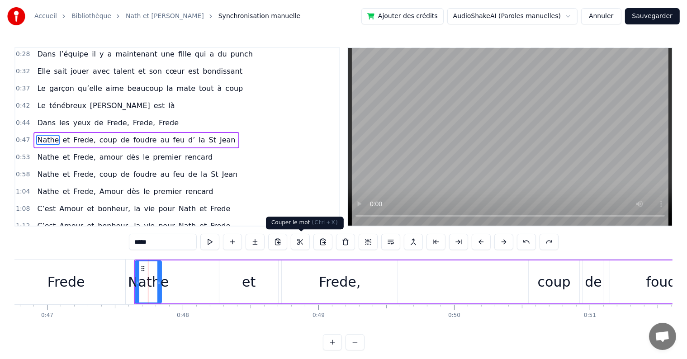
drag, startPoint x: 302, startPoint y: 244, endPoint x: 298, endPoint y: 235, distance: 9.7
click at [298, 235] on button at bounding box center [300, 242] width 19 height 16
click at [528, 278] on div "coup" at bounding box center [553, 281] width 51 height 43
type input "****"
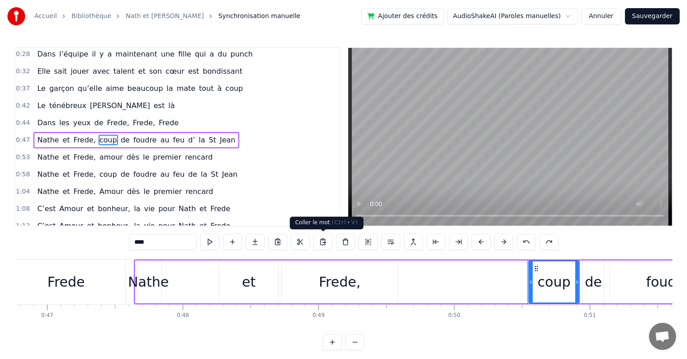
drag, startPoint x: 327, startPoint y: 247, endPoint x: 324, endPoint y: 240, distance: 7.5
click at [324, 240] on button at bounding box center [322, 242] width 19 height 16
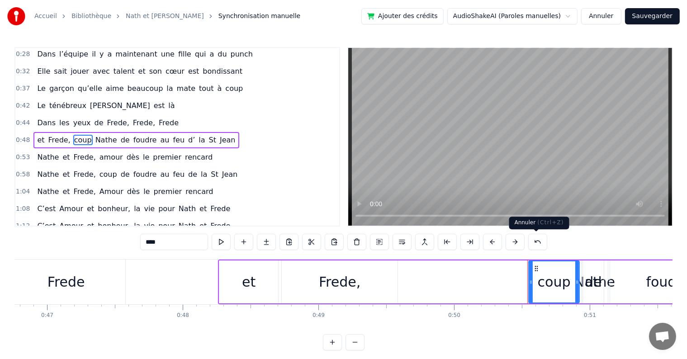
drag, startPoint x: 531, startPoint y: 244, endPoint x: 529, endPoint y: 238, distance: 6.1
click at [529, 238] on button at bounding box center [537, 242] width 19 height 16
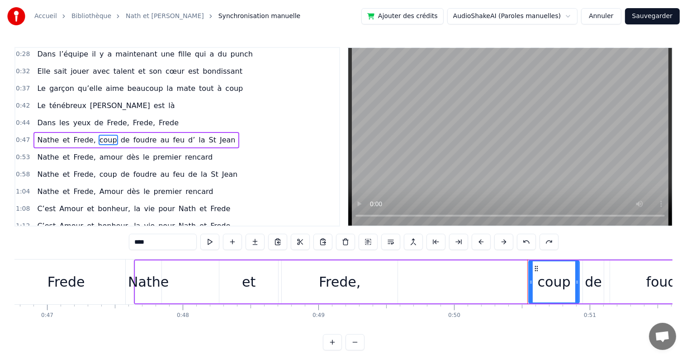
click at [508, 276] on div "[PERSON_NAME] et [PERSON_NAME], coup de foudre au feu d’ la St [PERSON_NAME]" at bounding box center [547, 281] width 826 height 45
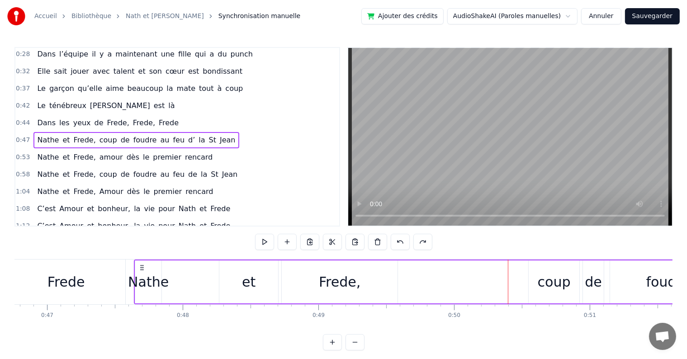
click at [144, 272] on div "Nathe" at bounding box center [148, 282] width 41 height 20
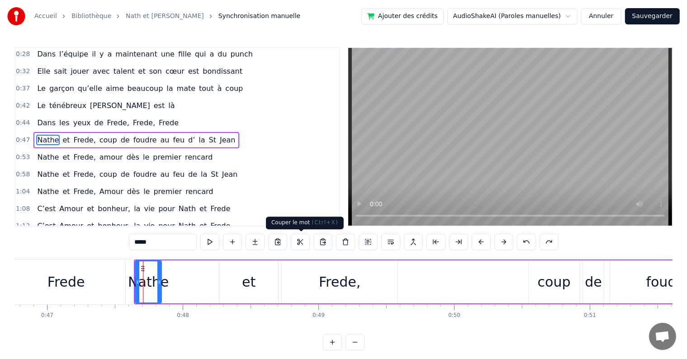
drag, startPoint x: 295, startPoint y: 242, endPoint x: 293, endPoint y: 237, distance: 5.3
click at [293, 237] on button at bounding box center [300, 242] width 19 height 16
click at [494, 283] on div "[PERSON_NAME] et [PERSON_NAME], coup de foudre au feu d’ la St [PERSON_NAME]" at bounding box center [547, 281] width 826 height 45
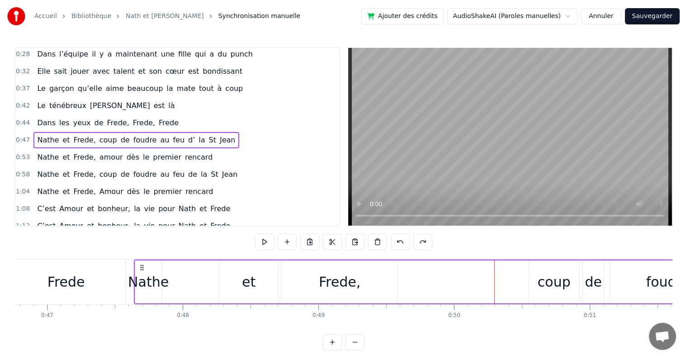
click at [508, 280] on div "[PERSON_NAME] et [PERSON_NAME], coup de foudre au feu d’ la St [PERSON_NAME]" at bounding box center [547, 281] width 826 height 45
drag, startPoint x: 352, startPoint y: 243, endPoint x: 349, endPoint y: 238, distance: 6.3
click at [349, 238] on button at bounding box center [354, 242] width 19 height 16
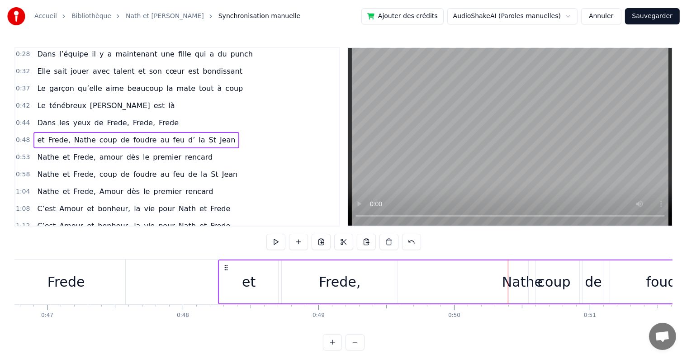
drag, startPoint x: 412, startPoint y: 245, endPoint x: 410, endPoint y: 239, distance: 7.1
click at [410, 239] on button at bounding box center [411, 242] width 19 height 16
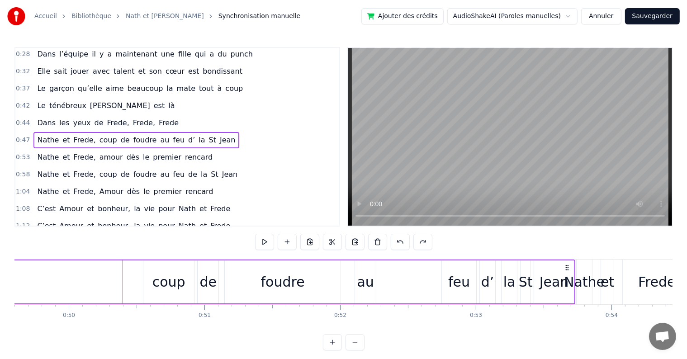
scroll to position [0, 6761]
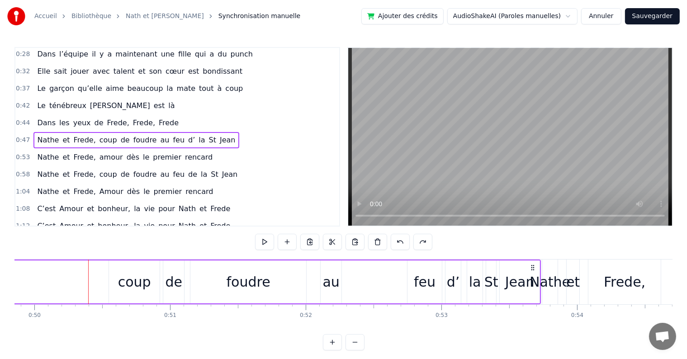
drag, startPoint x: 533, startPoint y: 267, endPoint x: 532, endPoint y: 260, distance: 6.3
click at [532, 260] on div "[PERSON_NAME] et [PERSON_NAME], coup de foudre au feu d’ la St [PERSON_NAME]" at bounding box center [127, 281] width 826 height 45
click at [531, 264] on icon at bounding box center [531, 267] width 7 height 7
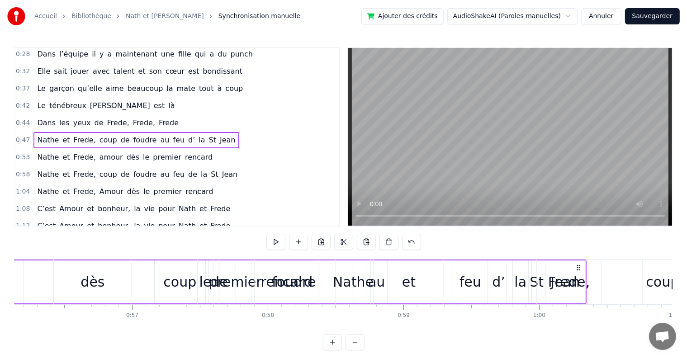
scroll to position [0, 7614]
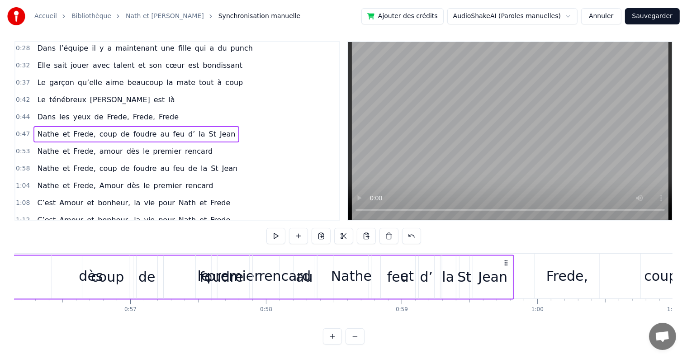
drag, startPoint x: 531, startPoint y: 264, endPoint x: 481, endPoint y: 298, distance: 60.2
click at [481, 298] on div "[PERSON_NAME] et [PERSON_NAME], coup de foudre au feu d’ la St [PERSON_NAME]" at bounding box center [101, 277] width 826 height 45
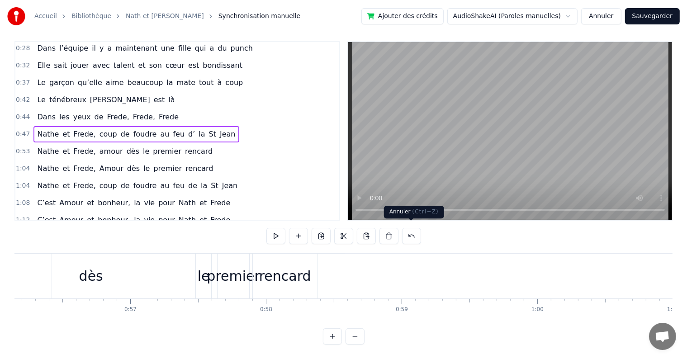
click at [410, 231] on button at bounding box center [411, 236] width 19 height 16
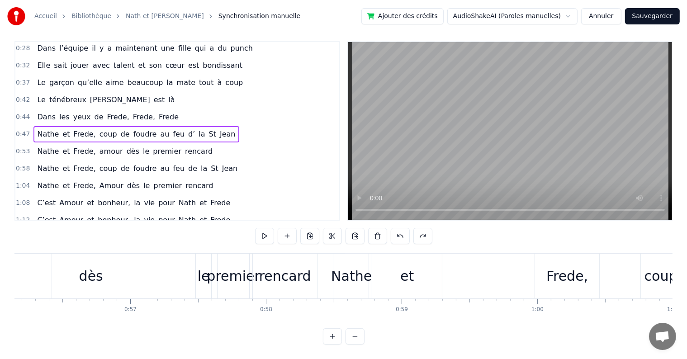
click at [410, 231] on div at bounding box center [343, 236] width 177 height 16
click at [405, 231] on button at bounding box center [400, 236] width 19 height 16
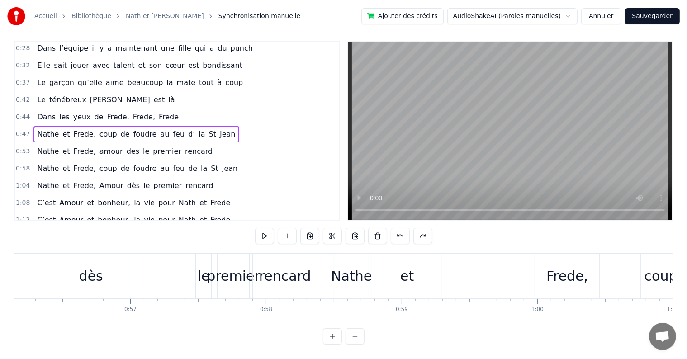
click at [42, 98] on div "Le ténébreux Fred est là" at bounding box center [105, 100] width 145 height 16
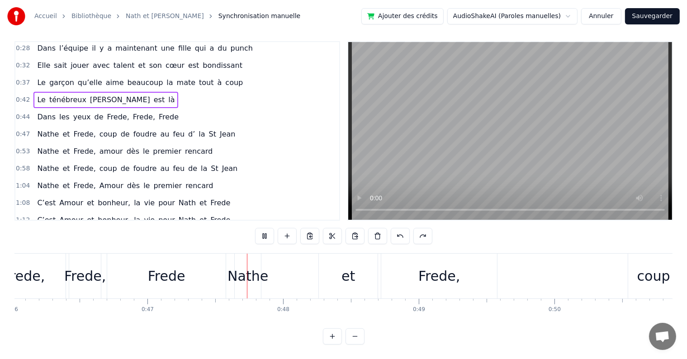
scroll to position [0, 6347]
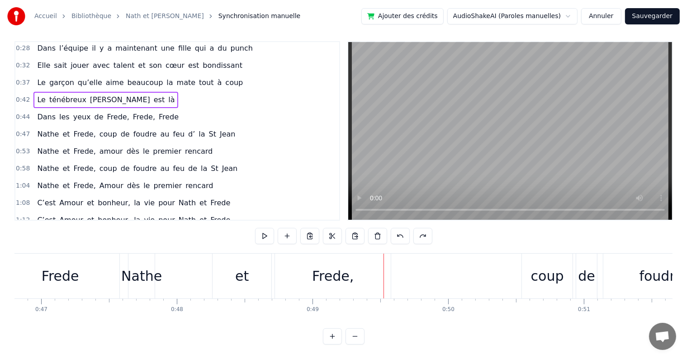
click at [42, 112] on span "Dans" at bounding box center [46, 117] width 20 height 10
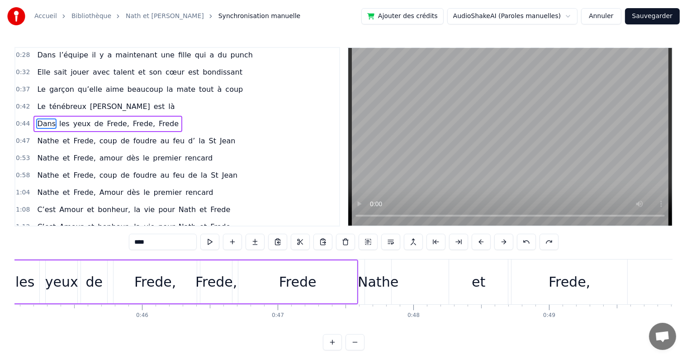
scroll to position [0, 6014]
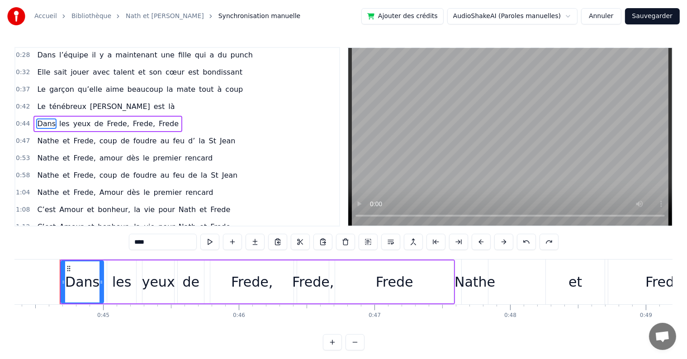
click at [106, 119] on span "Frede," at bounding box center [118, 123] width 24 height 10
type input "******"
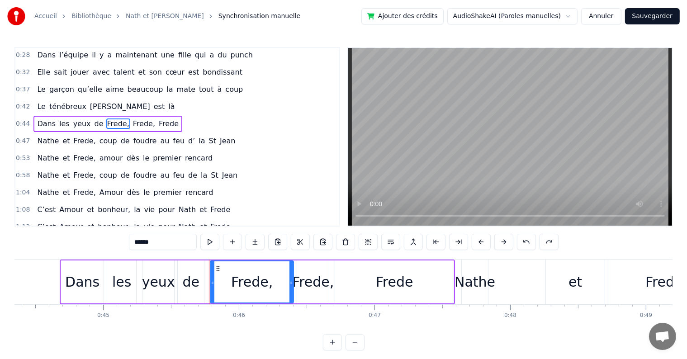
scroll to position [0, 0]
click at [158, 125] on div "0:44 Dans les yeux de Frede, Frede, Frede" at bounding box center [177, 125] width 324 height 17
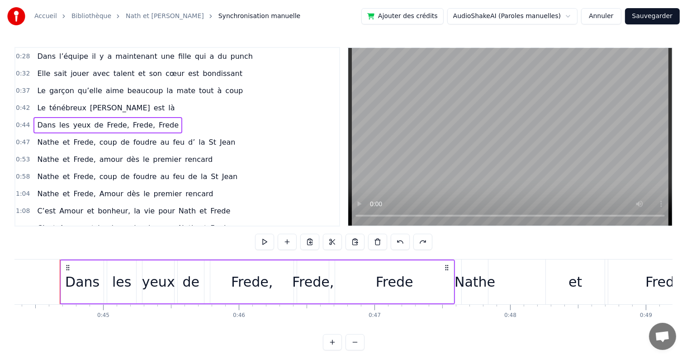
click at [353, 350] on button at bounding box center [354, 342] width 19 height 16
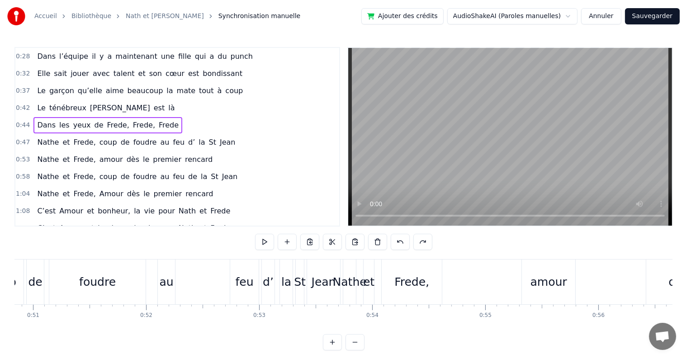
click at [353, 350] on button at bounding box center [354, 342] width 19 height 16
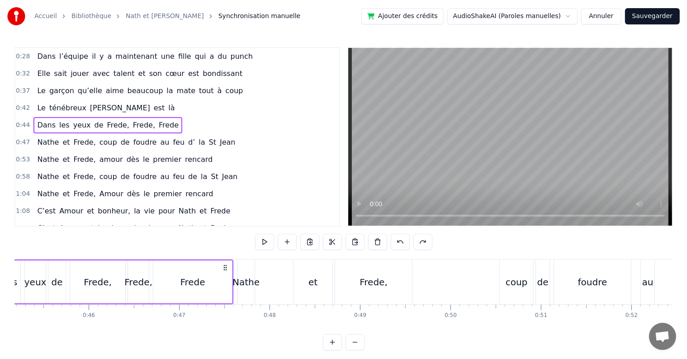
click at [349, 350] on button at bounding box center [354, 342] width 19 height 16
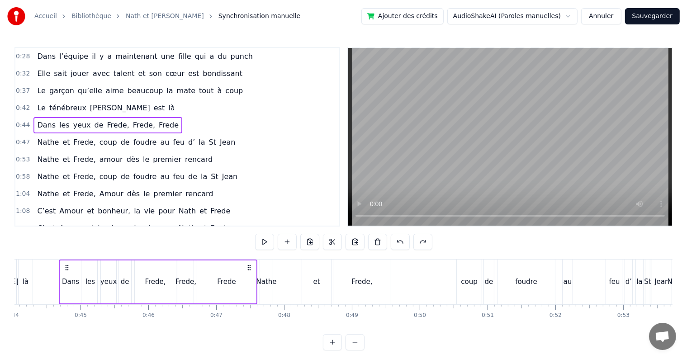
scroll to position [0, 2984]
click at [342, 349] on div at bounding box center [344, 342] width 42 height 16
click at [351, 350] on button at bounding box center [354, 342] width 19 height 16
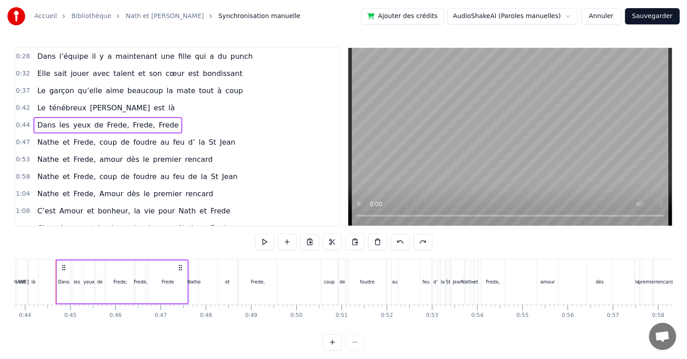
scroll to position [0, 1975]
click at [617, 14] on button "Annuler" at bounding box center [601, 16] width 40 height 16
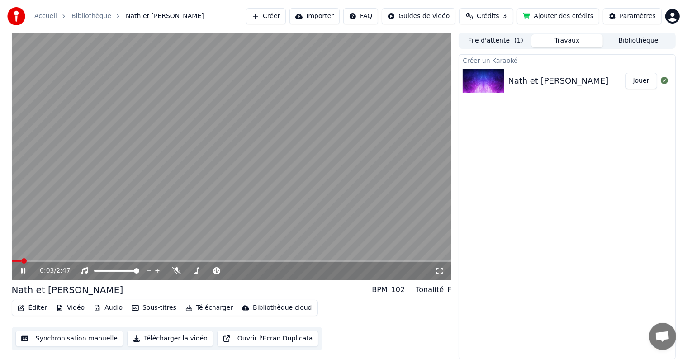
click at [108, 308] on button "Audio" at bounding box center [108, 308] width 36 height 13
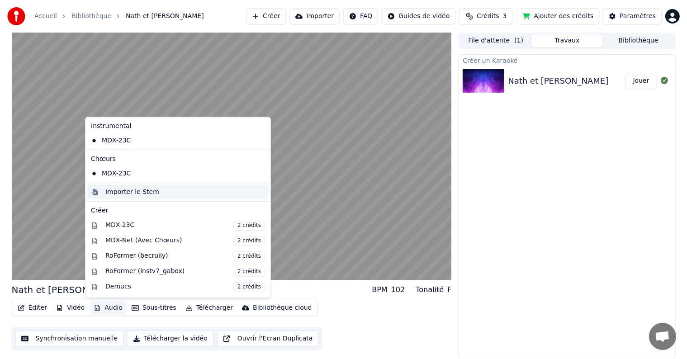
click at [125, 193] on div "Importer le Stem" at bounding box center [132, 192] width 54 height 9
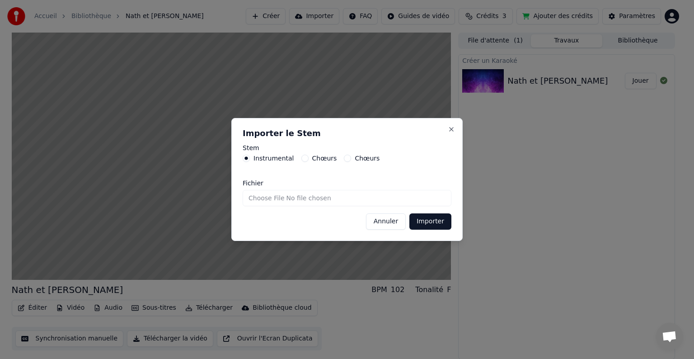
click at [393, 222] on button "Annuler" at bounding box center [386, 221] width 40 height 16
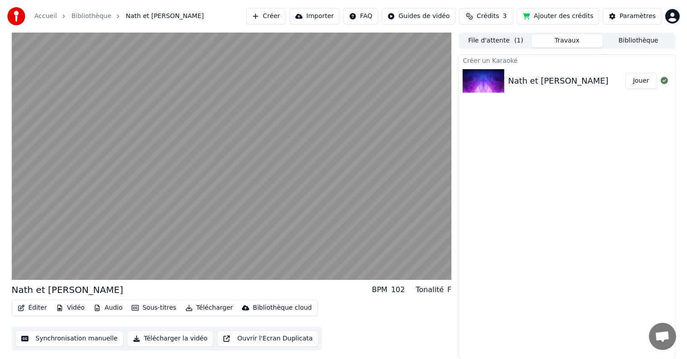
click at [36, 303] on button "Éditer" at bounding box center [32, 308] width 37 height 13
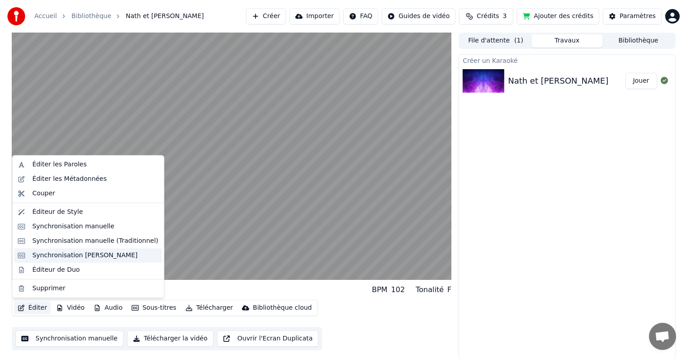
click at [82, 254] on div "Synchronisation [PERSON_NAME]" at bounding box center [84, 255] width 105 height 9
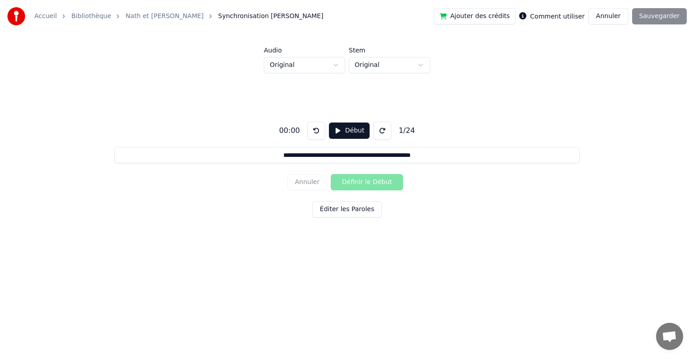
click at [355, 212] on button "Éditer les Paroles" at bounding box center [347, 209] width 70 height 16
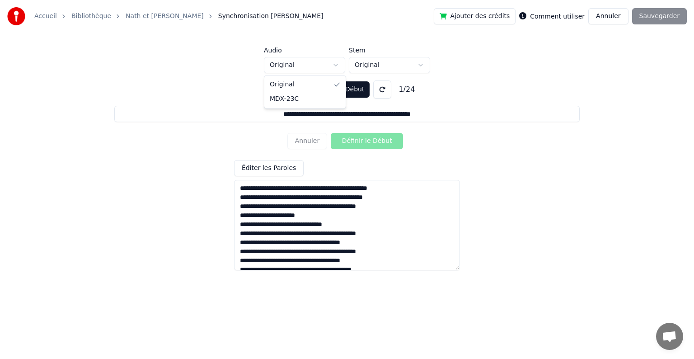
click at [298, 71] on html "**********" at bounding box center [347, 138] width 694 height 277
click at [294, 68] on html "**********" at bounding box center [347, 138] width 694 height 277
click at [339, 92] on button "Début" at bounding box center [349, 89] width 41 height 16
click at [348, 120] on input "**********" at bounding box center [347, 114] width 466 height 16
click at [346, 87] on button "Pause" at bounding box center [349, 89] width 40 height 16
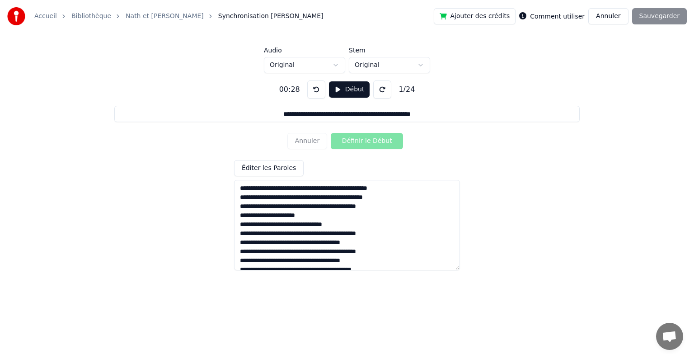
click at [317, 88] on button at bounding box center [316, 89] width 18 height 18
click at [331, 89] on button "Début" at bounding box center [349, 89] width 41 height 16
click at [341, 90] on button "Pause" at bounding box center [349, 89] width 40 height 16
click at [341, 90] on button "Début" at bounding box center [349, 89] width 41 height 16
click at [341, 90] on button "Pause" at bounding box center [349, 89] width 40 height 16
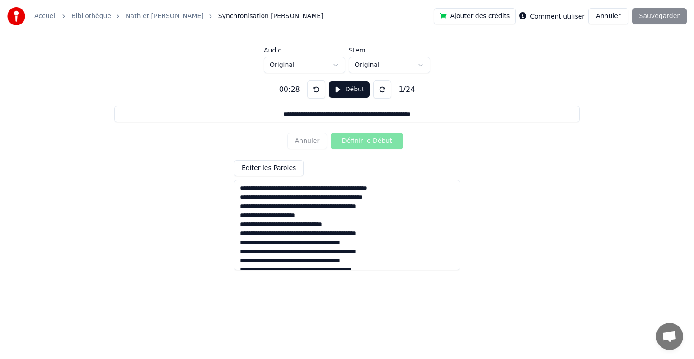
click at [321, 94] on button at bounding box center [316, 89] width 18 height 18
click at [333, 92] on button "Début" at bounding box center [349, 89] width 41 height 16
click at [349, 145] on button "Définir le Début" at bounding box center [367, 141] width 72 height 16
click at [350, 142] on button "Définir la Fin" at bounding box center [367, 141] width 72 height 16
click at [320, 87] on button at bounding box center [316, 89] width 18 height 18
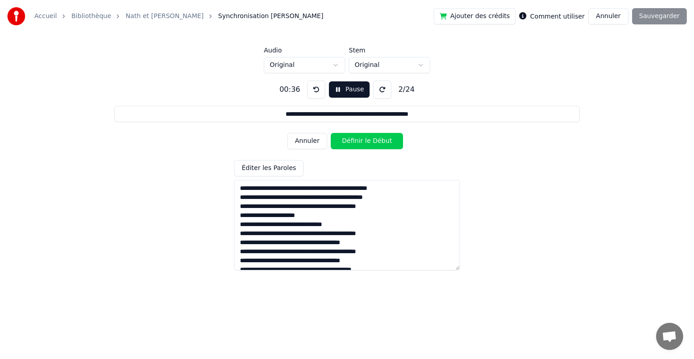
click at [320, 87] on button at bounding box center [316, 89] width 18 height 18
click at [347, 145] on button "Définir le Début" at bounding box center [367, 141] width 72 height 16
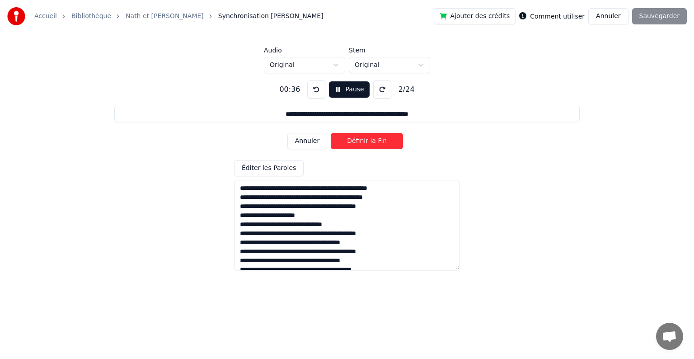
click at [347, 145] on button "Définir la Fin" at bounding box center [367, 141] width 72 height 16
click at [347, 145] on button "Définir le Début" at bounding box center [367, 141] width 72 height 16
click at [347, 145] on button "Définir la Fin" at bounding box center [367, 141] width 72 height 16
click at [347, 145] on button "Définir le Début" at bounding box center [367, 141] width 72 height 16
click at [347, 145] on button "Définir la Fin" at bounding box center [367, 141] width 72 height 16
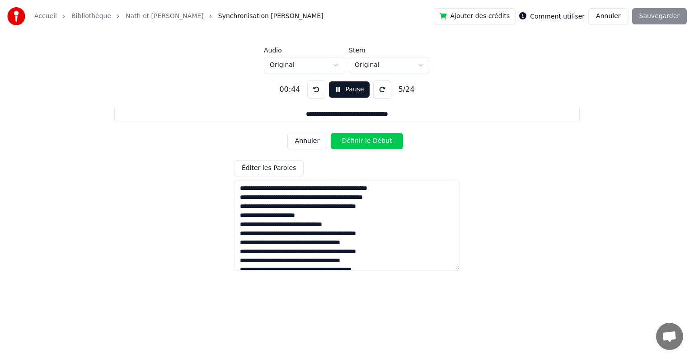
click at [347, 145] on button "Définir le Début" at bounding box center [367, 141] width 72 height 16
click at [347, 145] on button "Définir la Fin" at bounding box center [367, 141] width 72 height 16
click at [347, 145] on button "Définir le Début" at bounding box center [367, 141] width 72 height 16
click at [347, 145] on button "Définir la Fin" at bounding box center [367, 141] width 72 height 16
click at [347, 145] on button "Définir le Début" at bounding box center [367, 141] width 72 height 16
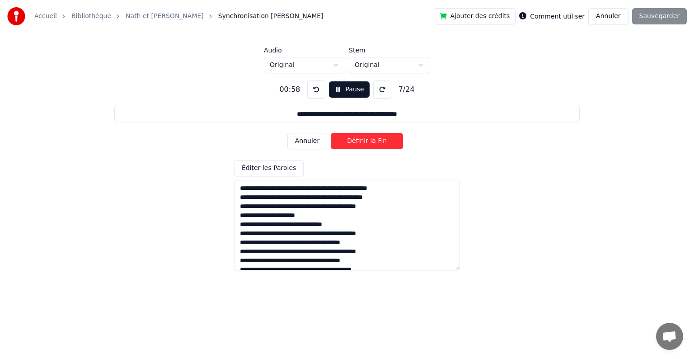
click at [347, 145] on button "Définir la Fin" at bounding box center [367, 141] width 72 height 16
click at [347, 145] on button "Définir le Début" at bounding box center [367, 141] width 72 height 16
click at [347, 145] on button "Définir la Fin" at bounding box center [367, 141] width 72 height 16
click at [347, 145] on button "Définir le Début" at bounding box center [367, 141] width 72 height 16
click at [347, 145] on button "Définir la Fin" at bounding box center [367, 141] width 72 height 16
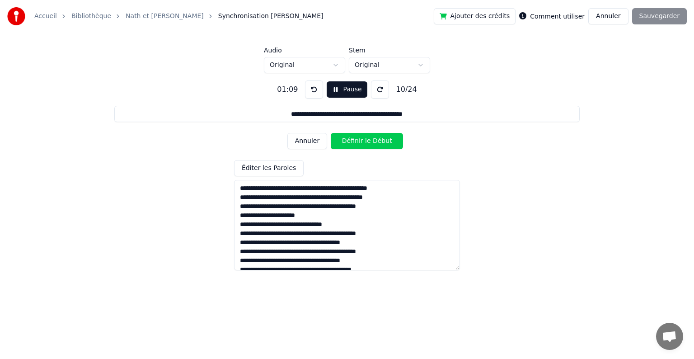
click at [347, 145] on button "Définir le Début" at bounding box center [367, 141] width 72 height 16
click at [347, 145] on button "Définir la Fin" at bounding box center [367, 141] width 72 height 16
click at [347, 145] on button "Définir le Début" at bounding box center [367, 141] width 72 height 16
click at [347, 145] on button "Définir la Fin" at bounding box center [367, 141] width 72 height 16
click at [347, 145] on button "Définir le Début" at bounding box center [367, 141] width 72 height 16
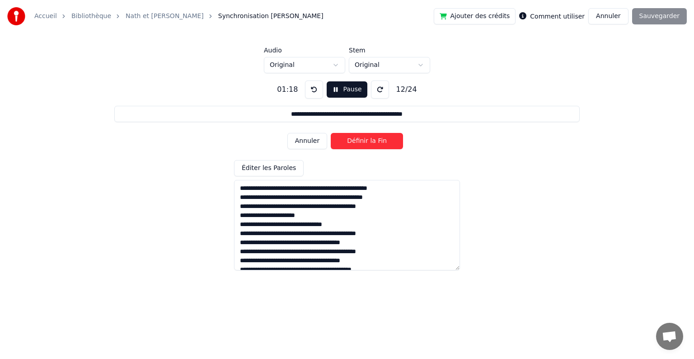
click at [347, 145] on button "Définir la Fin" at bounding box center [367, 141] width 72 height 16
click at [347, 145] on button "Définir le Début" at bounding box center [367, 141] width 72 height 16
click at [347, 145] on button "Définir la Fin" at bounding box center [367, 141] width 72 height 16
click at [347, 145] on button "Définir le Début" at bounding box center [367, 141] width 72 height 16
click at [347, 145] on button "Définir la Fin" at bounding box center [367, 141] width 72 height 16
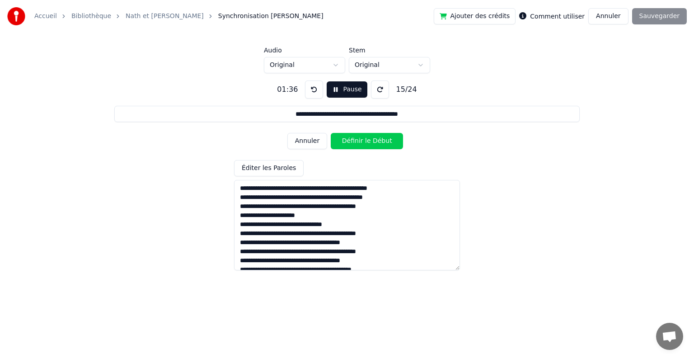
click at [347, 145] on button "Définir le Début" at bounding box center [367, 141] width 72 height 16
click at [347, 145] on button "Définir la Fin" at bounding box center [367, 141] width 72 height 16
click at [347, 145] on button "Définir le Début" at bounding box center [367, 141] width 72 height 16
click at [347, 145] on button "Définir la Fin" at bounding box center [367, 141] width 72 height 16
click at [347, 145] on button "Définir le Début" at bounding box center [367, 141] width 72 height 16
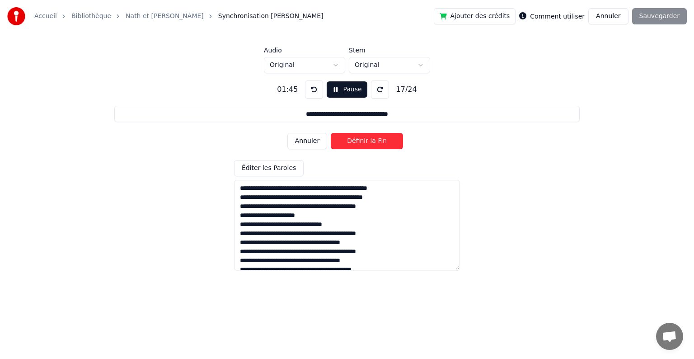
click at [347, 145] on button "Définir la Fin" at bounding box center [367, 141] width 72 height 16
type input "**********"
click at [332, 96] on button "Pause" at bounding box center [347, 89] width 40 height 16
click at [315, 86] on button at bounding box center [314, 89] width 18 height 18
click at [312, 84] on button at bounding box center [314, 89] width 18 height 18
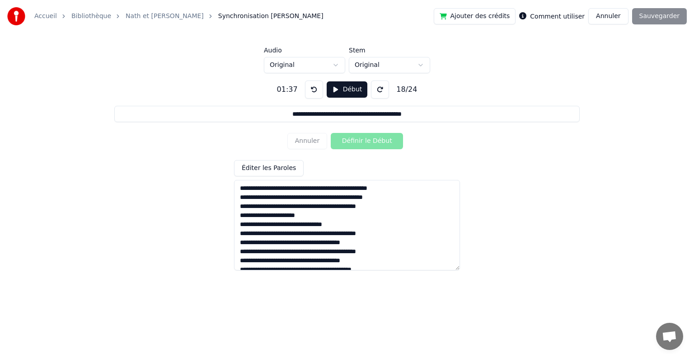
click at [312, 87] on button at bounding box center [314, 89] width 18 height 18
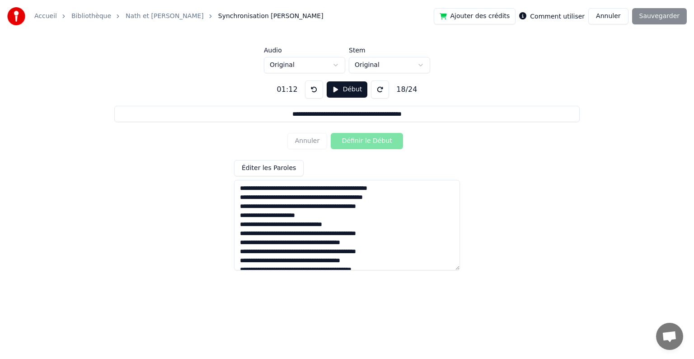
click at [609, 24] on div "Accueil Bibliothèque Nath et Fred Synchronisation Manuelle de Ligne Ajouter des…" at bounding box center [347, 16] width 694 height 33
click at [611, 18] on button "Annuler" at bounding box center [609, 16] width 40 height 16
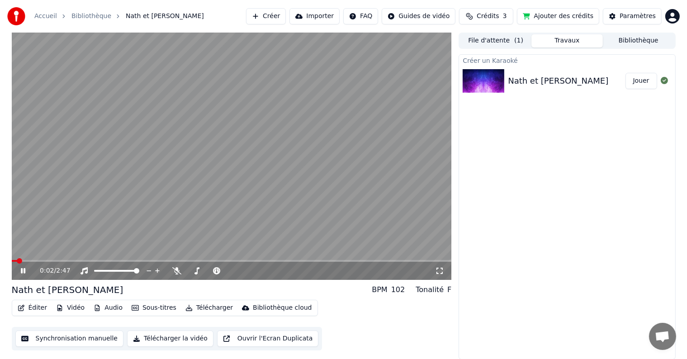
click at [42, 306] on button "Éditer" at bounding box center [32, 308] width 37 height 13
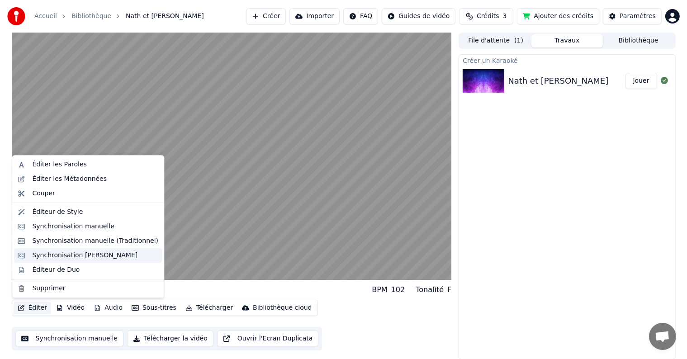
click at [61, 262] on div "Synchronisation [PERSON_NAME]" at bounding box center [88, 255] width 148 height 14
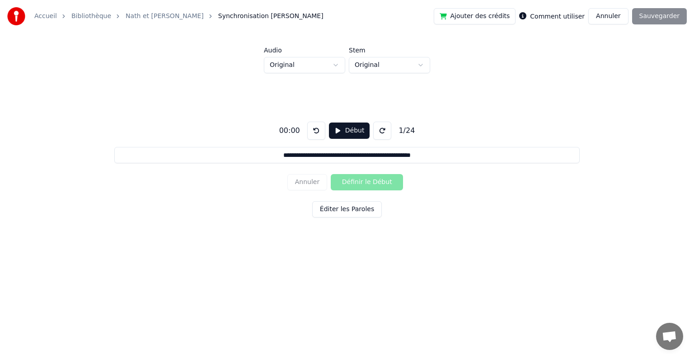
click at [615, 13] on button "Annuler" at bounding box center [609, 16] width 40 height 16
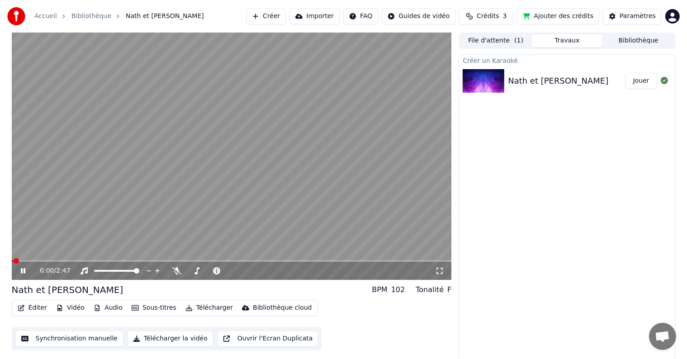
click at [33, 304] on button "Éditer" at bounding box center [32, 308] width 37 height 13
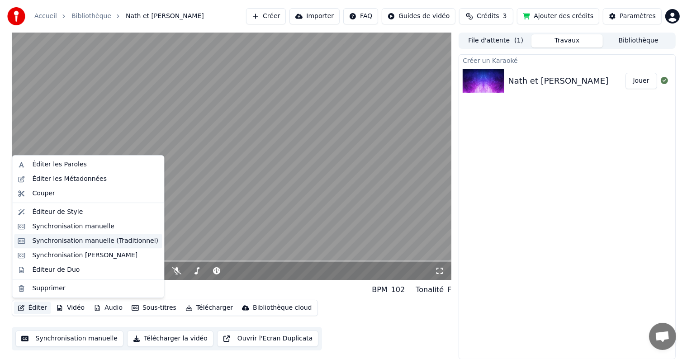
click at [67, 245] on div "Synchronisation manuelle (Traditionnel)" at bounding box center [95, 240] width 126 height 9
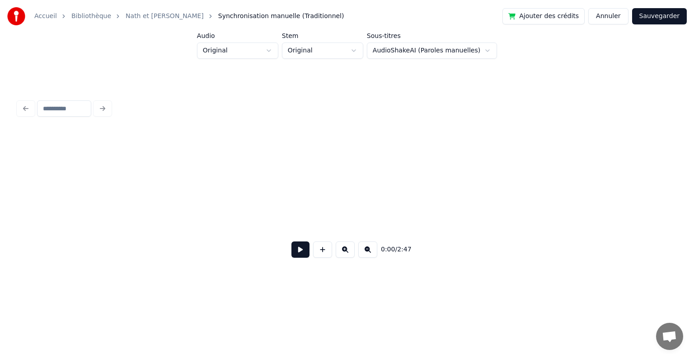
scroll to position [0, 2557]
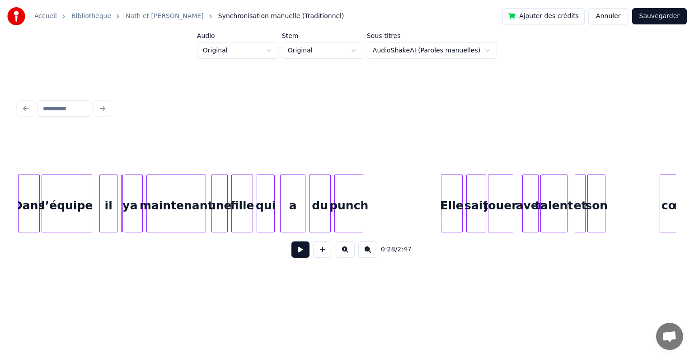
click at [301, 258] on button at bounding box center [301, 249] width 18 height 16
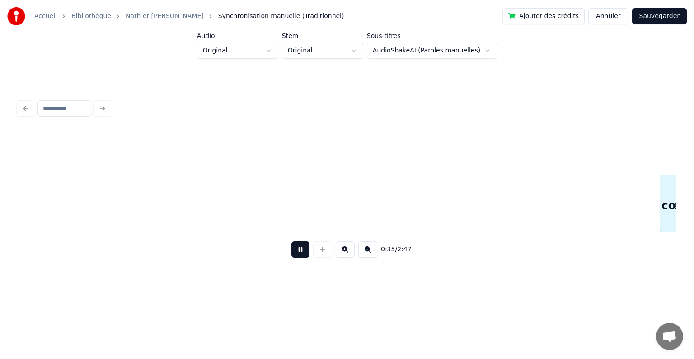
scroll to position [0, 3215]
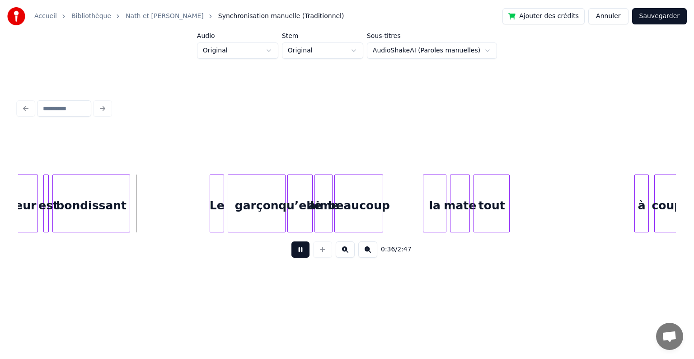
click at [301, 258] on button at bounding box center [301, 249] width 18 height 16
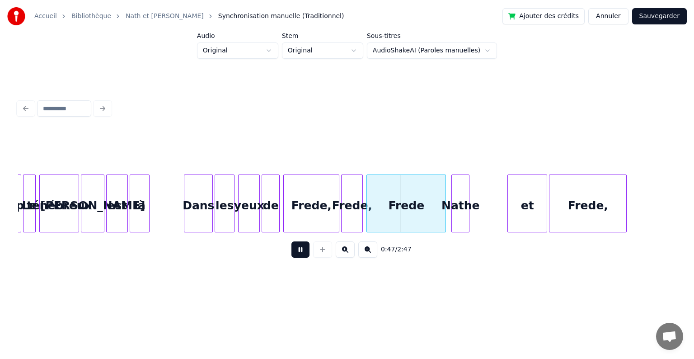
click at [301, 258] on button at bounding box center [301, 249] width 18 height 16
click at [356, 208] on div "Frede," at bounding box center [352, 205] width 21 height 61
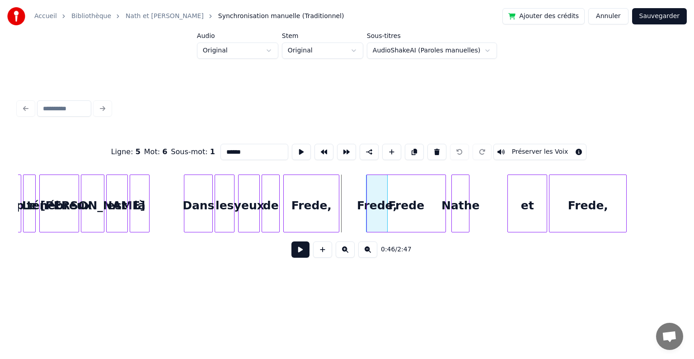
click at [387, 197] on div "Frede" at bounding box center [406, 205] width 79 height 61
type input "*****"
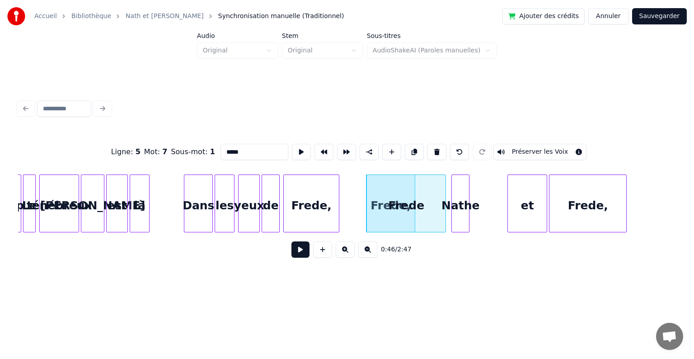
click at [414, 199] on div at bounding box center [413, 203] width 3 height 57
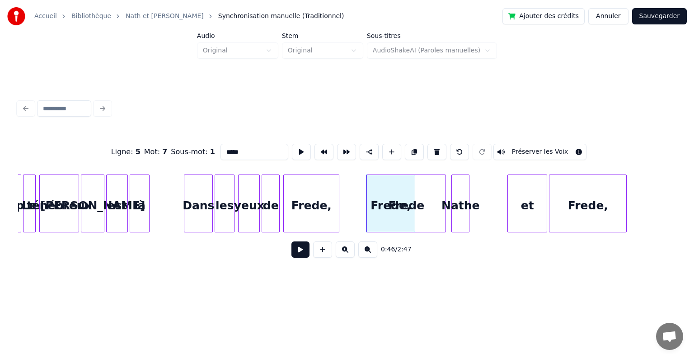
click at [608, 21] on button "Annuler" at bounding box center [609, 16] width 40 height 16
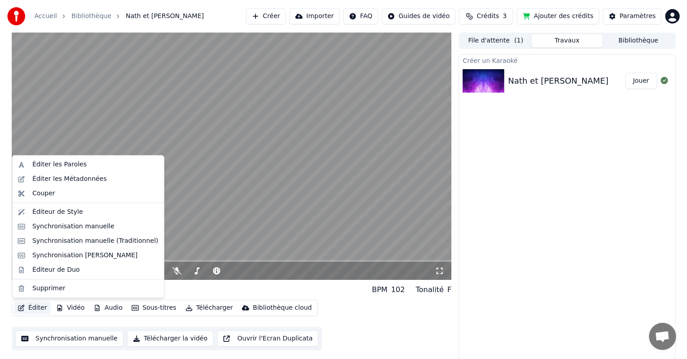
click at [30, 306] on button "Éditer" at bounding box center [32, 308] width 37 height 13
click at [60, 257] on div "Synchronisation [PERSON_NAME]" at bounding box center [84, 255] width 105 height 9
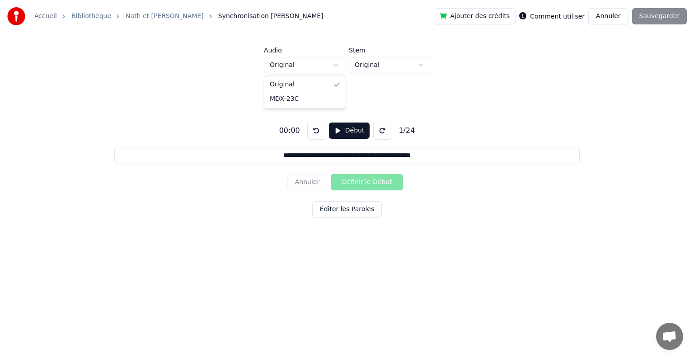
click at [330, 64] on html "**********" at bounding box center [347, 138] width 694 height 277
click at [368, 70] on html "**********" at bounding box center [347, 138] width 694 height 277
click at [369, 67] on html "**********" at bounding box center [347, 138] width 694 height 277
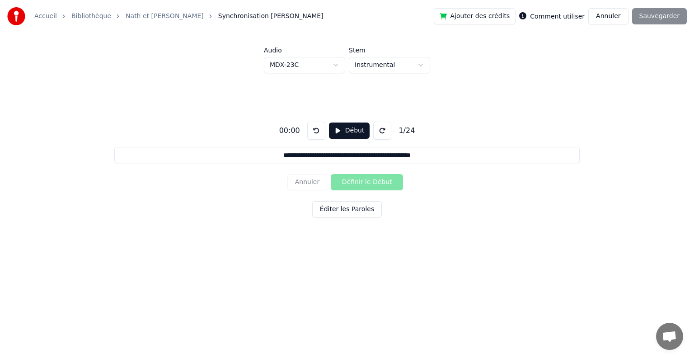
click at [347, 123] on button "Début" at bounding box center [349, 131] width 41 height 16
click at [342, 207] on button "Éditer les Paroles" at bounding box center [347, 209] width 70 height 16
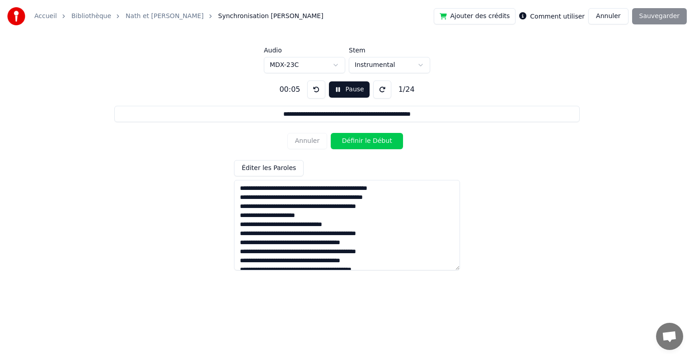
click at [377, 89] on button at bounding box center [382, 89] width 18 height 18
click at [377, 86] on button at bounding box center [382, 89] width 18 height 18
click at [315, 85] on button at bounding box center [316, 89] width 18 height 18
click at [387, 58] on html "**********" at bounding box center [347, 138] width 694 height 277
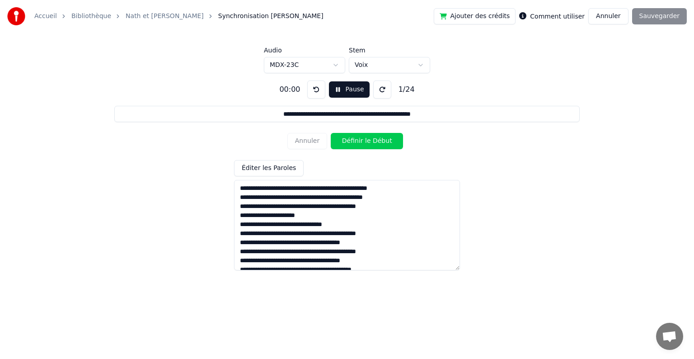
click at [315, 90] on button at bounding box center [316, 89] width 18 height 18
click at [344, 89] on button "Pause" at bounding box center [349, 89] width 40 height 16
click at [305, 61] on html "**********" at bounding box center [347, 138] width 694 height 277
click at [319, 64] on html "**********" at bounding box center [347, 138] width 694 height 277
click at [606, 19] on html "**********" at bounding box center [347, 138] width 694 height 277
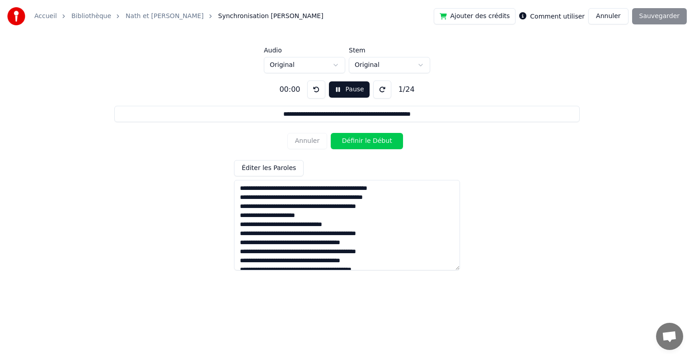
click at [606, 14] on button "Annuler" at bounding box center [609, 16] width 40 height 16
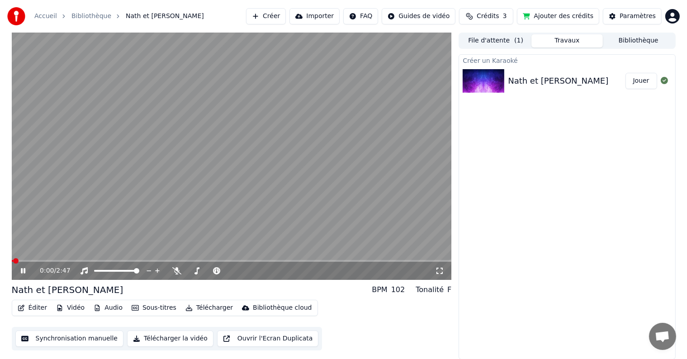
click at [38, 308] on button "Éditer" at bounding box center [32, 308] width 37 height 13
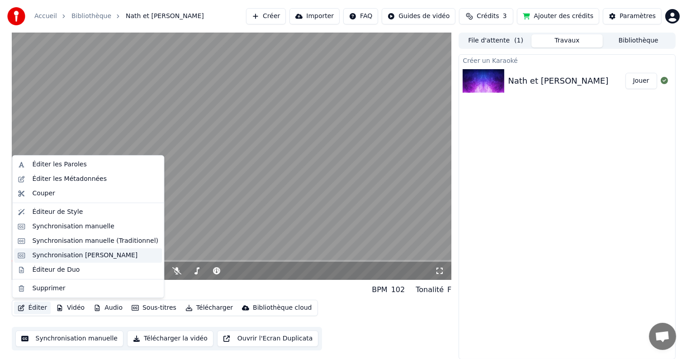
click at [56, 252] on div "Synchronisation [PERSON_NAME]" at bounding box center [84, 255] width 105 height 9
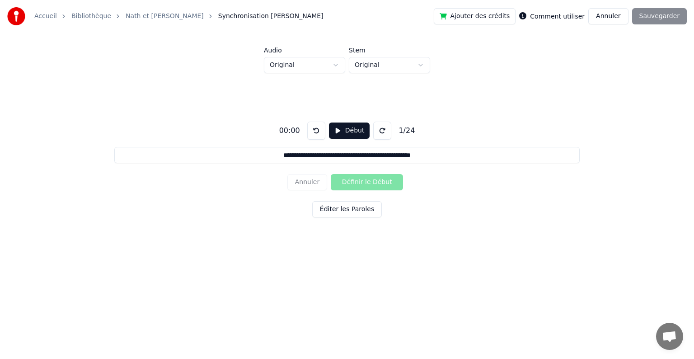
click at [379, 67] on html "**********" at bounding box center [347, 138] width 694 height 277
click at [306, 65] on html "**********" at bounding box center [347, 138] width 694 height 277
click at [303, 71] on div "**********" at bounding box center [346, 154] width 665 height 215
click at [304, 64] on html "**********" at bounding box center [347, 138] width 694 height 277
click at [400, 69] on html "**********" at bounding box center [347, 138] width 694 height 277
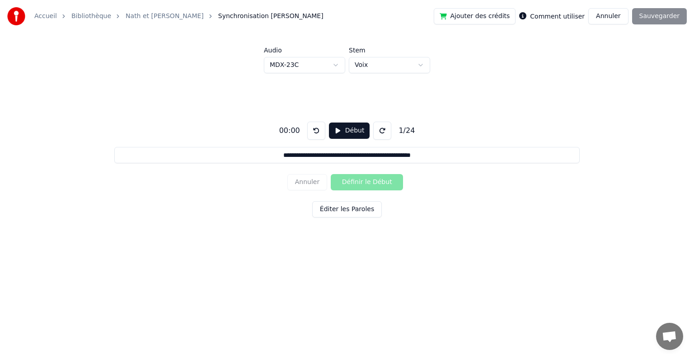
click at [358, 108] on div "**********" at bounding box center [346, 167] width 665 height 189
click at [350, 130] on button "Début" at bounding box center [349, 131] width 41 height 16
click at [378, 130] on button at bounding box center [382, 131] width 18 height 18
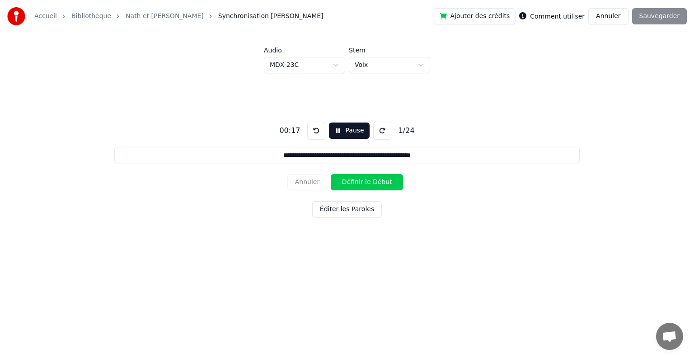
click at [378, 130] on button at bounding box center [382, 131] width 18 height 18
click at [320, 132] on button at bounding box center [316, 131] width 18 height 18
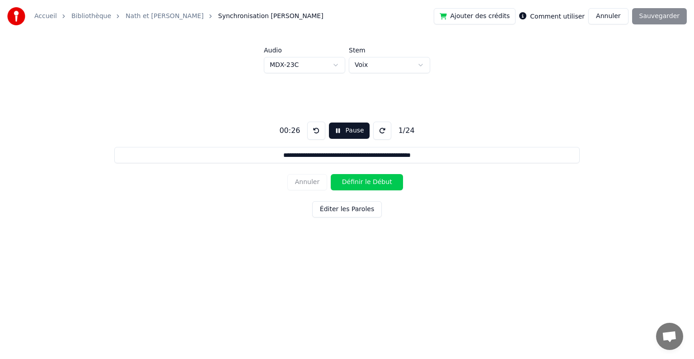
click at [320, 132] on button at bounding box center [316, 131] width 18 height 18
click at [345, 212] on button "Éditer les Paroles" at bounding box center [347, 209] width 70 height 16
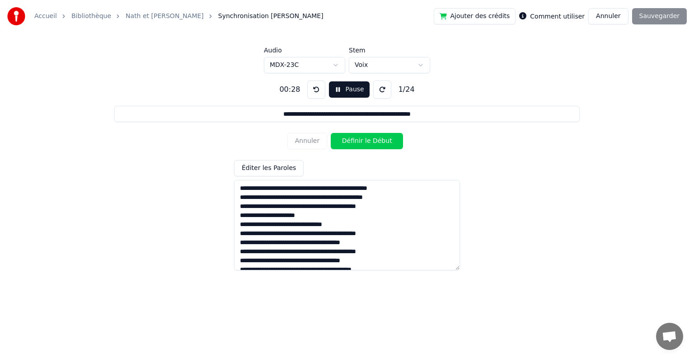
click at [367, 146] on button "Définir le Début" at bounding box center [367, 141] width 72 height 16
click at [367, 146] on button "Définir la Fin" at bounding box center [367, 141] width 72 height 16
click at [367, 146] on button "Définir le Début" at bounding box center [367, 141] width 72 height 16
click at [367, 146] on button "Définir la Fin" at bounding box center [367, 141] width 72 height 16
click at [367, 146] on button "Définir le Début" at bounding box center [367, 141] width 72 height 16
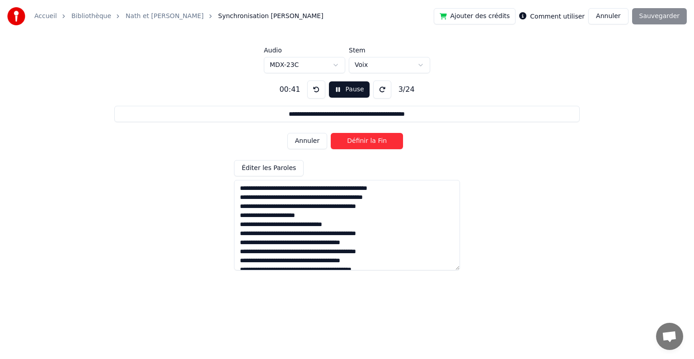
click at [367, 146] on button "Définir la Fin" at bounding box center [367, 141] width 72 height 16
click at [367, 146] on button "Définir le Début" at bounding box center [367, 141] width 72 height 16
click at [367, 146] on button "Définir la Fin" at bounding box center [367, 141] width 72 height 16
click at [367, 146] on button "Définir le Début" at bounding box center [367, 141] width 72 height 16
click at [367, 146] on button "Définir la Fin" at bounding box center [367, 141] width 72 height 16
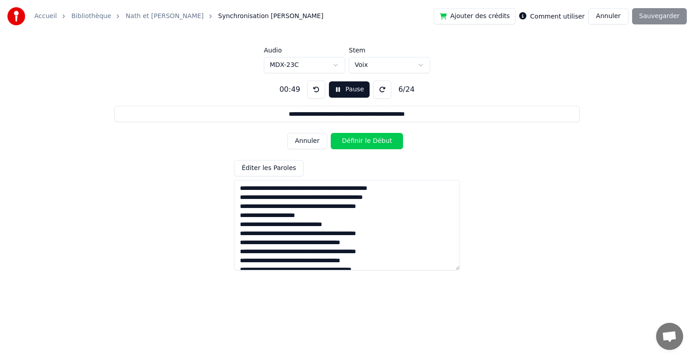
click at [367, 146] on button "Définir le Début" at bounding box center [367, 141] width 72 height 16
click at [367, 146] on button "Définir la Fin" at bounding box center [367, 141] width 72 height 16
click at [367, 146] on button "Définir le Début" at bounding box center [367, 141] width 72 height 16
click at [367, 146] on button "Définir la Fin" at bounding box center [367, 141] width 72 height 16
click at [367, 146] on button "Définir le Début" at bounding box center [367, 141] width 72 height 16
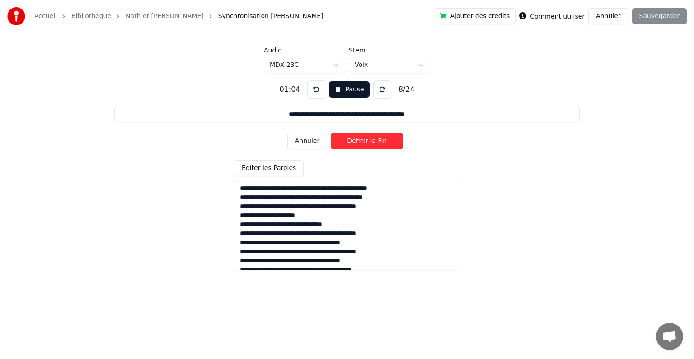
click at [367, 146] on button "Définir la Fin" at bounding box center [367, 141] width 72 height 16
click at [367, 146] on button "Définir le Début" at bounding box center [367, 141] width 72 height 16
click at [367, 146] on button "Définir la Fin" at bounding box center [367, 141] width 72 height 16
click at [367, 146] on button "Définir le Début" at bounding box center [367, 141] width 72 height 16
click at [367, 146] on button "Définir la Fin" at bounding box center [367, 141] width 72 height 16
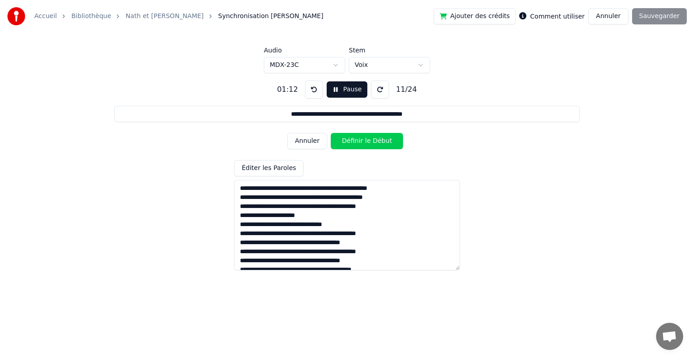
click at [367, 146] on button "Définir le Début" at bounding box center [367, 141] width 72 height 16
click at [367, 146] on button "Définir la Fin" at bounding box center [367, 141] width 72 height 16
click at [367, 146] on button "Définir le Début" at bounding box center [367, 141] width 72 height 16
click at [367, 146] on button "Définir la Fin" at bounding box center [367, 141] width 72 height 16
click at [367, 146] on button "Définir le Début" at bounding box center [367, 141] width 72 height 16
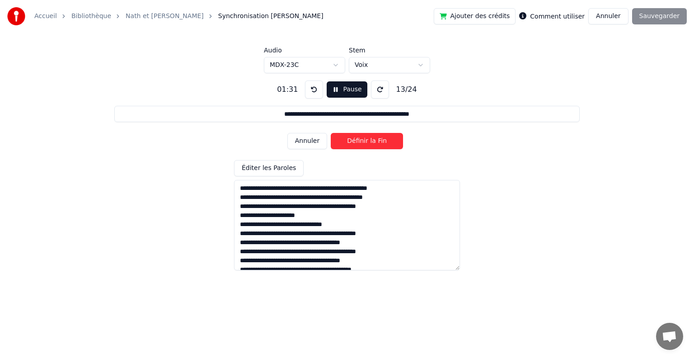
click at [367, 146] on button "Définir la Fin" at bounding box center [367, 141] width 72 height 16
click at [367, 146] on button "Définir le Début" at bounding box center [367, 141] width 72 height 16
click at [367, 146] on button "Définir la Fin" at bounding box center [367, 141] width 72 height 16
click at [367, 146] on button "Définir le Début" at bounding box center [367, 141] width 72 height 16
click at [367, 146] on button "Définir la Fin" at bounding box center [367, 141] width 72 height 16
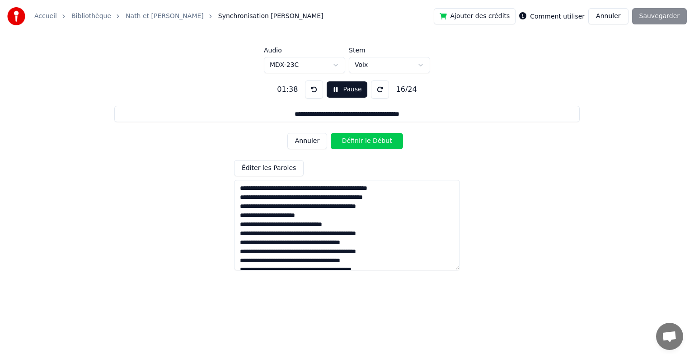
click at [367, 146] on button "Définir le Début" at bounding box center [367, 141] width 72 height 16
click at [367, 146] on button "Définir la Fin" at bounding box center [367, 141] width 72 height 16
click at [367, 146] on button "Définir le Début" at bounding box center [367, 141] width 72 height 16
click at [311, 141] on button "Annuler" at bounding box center [308, 141] width 40 height 16
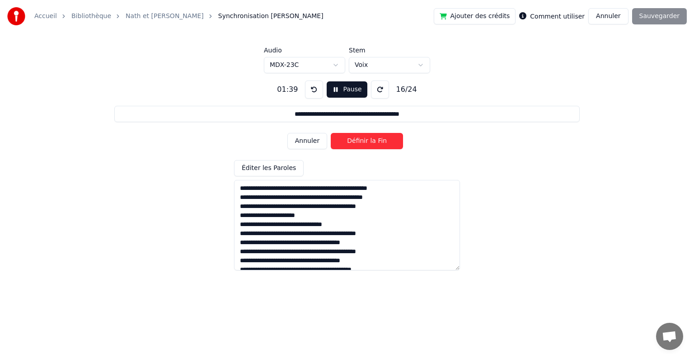
click at [311, 141] on button "Annuler" at bounding box center [308, 141] width 40 height 16
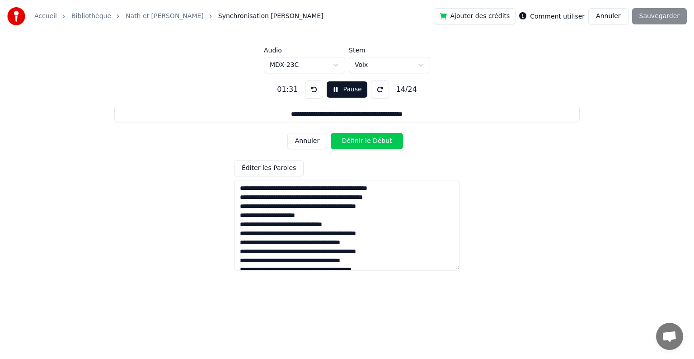
click at [311, 141] on button "Annuler" at bounding box center [308, 141] width 40 height 16
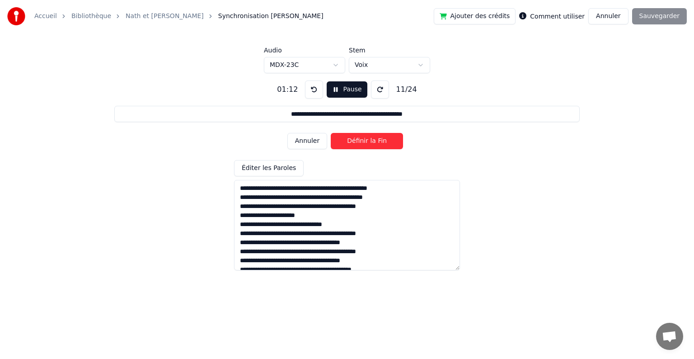
click at [311, 141] on button "Annuler" at bounding box center [308, 141] width 40 height 16
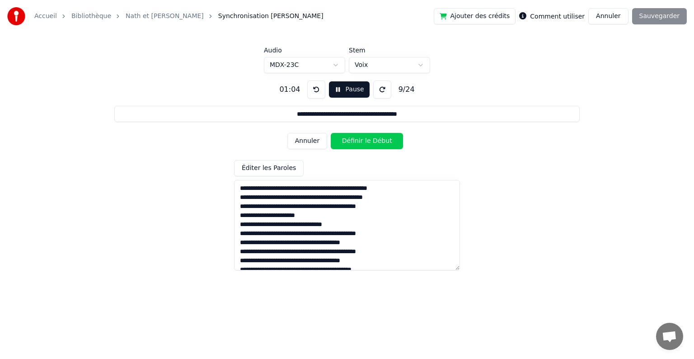
click at [311, 141] on button "Annuler" at bounding box center [308, 141] width 40 height 16
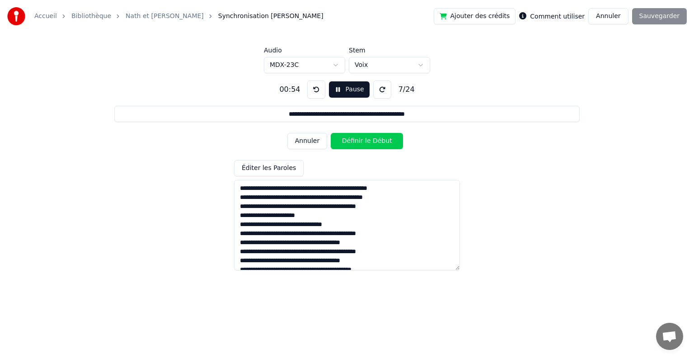
click at [311, 141] on button "Annuler" at bounding box center [308, 141] width 40 height 16
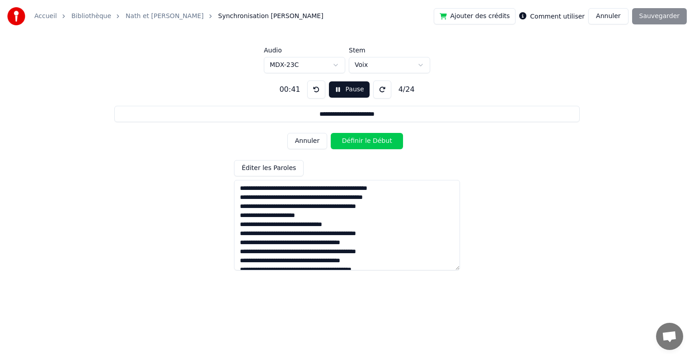
click at [311, 141] on button "Annuler" at bounding box center [308, 141] width 40 height 16
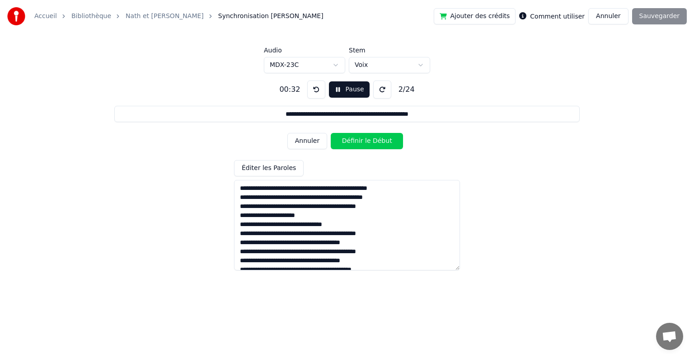
type input "**********"
click at [311, 141] on button "Annuler" at bounding box center [308, 141] width 40 height 16
click at [311, 141] on div "Annuler Définir le Début" at bounding box center [347, 141] width 119 height 24
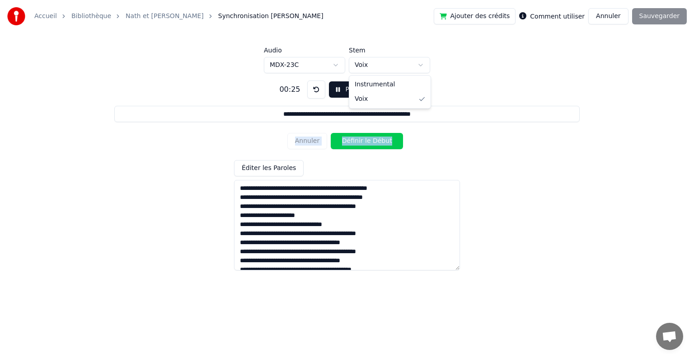
click at [375, 66] on html "**********" at bounding box center [347, 138] width 694 height 277
click at [315, 63] on html "**********" at bounding box center [347, 138] width 694 height 277
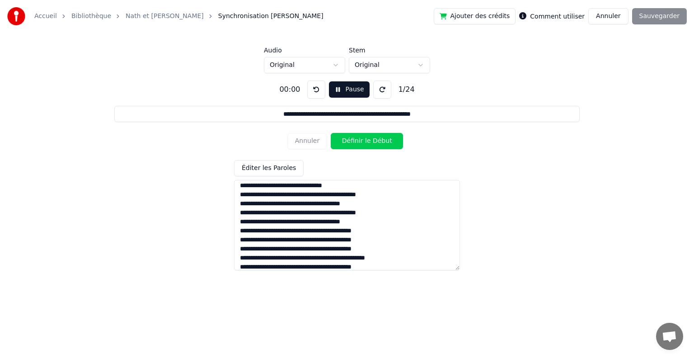
scroll to position [40, 0]
drag, startPoint x: 396, startPoint y: 247, endPoint x: 235, endPoint y: 249, distance: 160.9
click at [235, 249] on textarea at bounding box center [347, 225] width 226 height 90
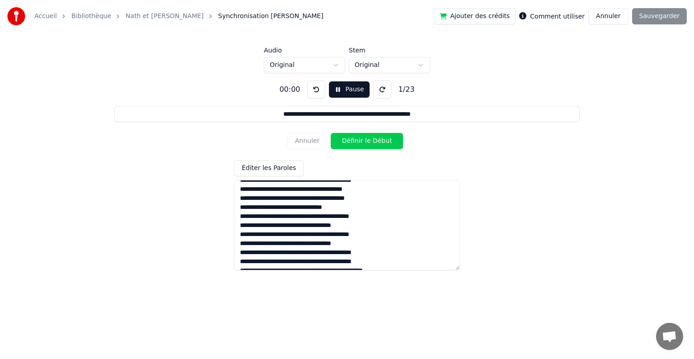
scroll to position [125, 0]
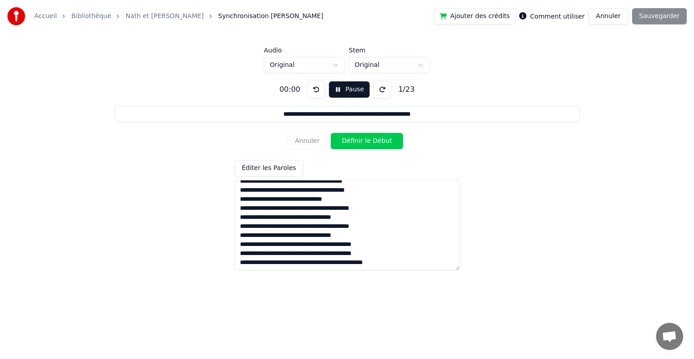
type textarea "**********"
click at [345, 89] on button "Pause" at bounding box center [349, 89] width 40 height 16
click at [315, 81] on button at bounding box center [316, 89] width 18 height 18
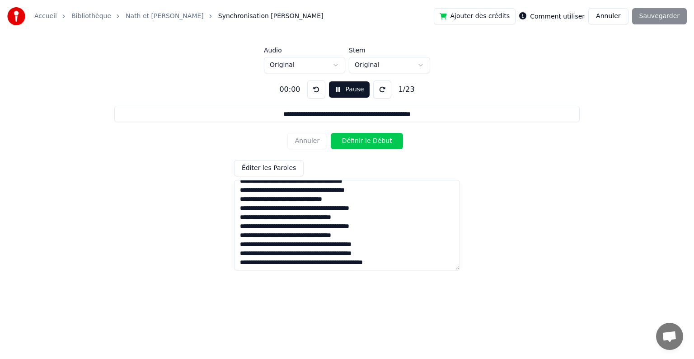
click at [316, 95] on button at bounding box center [316, 89] width 18 height 18
click at [280, 170] on button "Éditer les Paroles" at bounding box center [269, 168] width 70 height 16
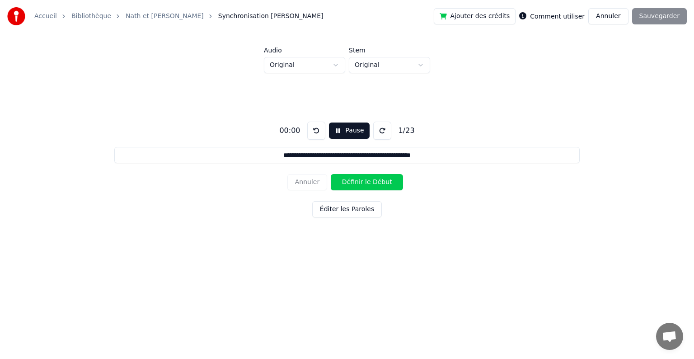
click at [331, 209] on button "Éditer les Paroles" at bounding box center [347, 209] width 70 height 16
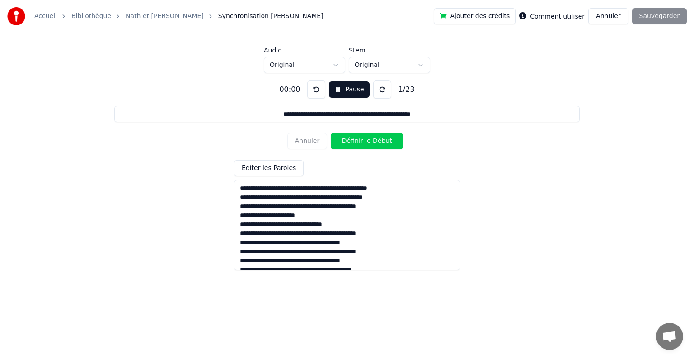
click at [383, 91] on button at bounding box center [382, 89] width 18 height 18
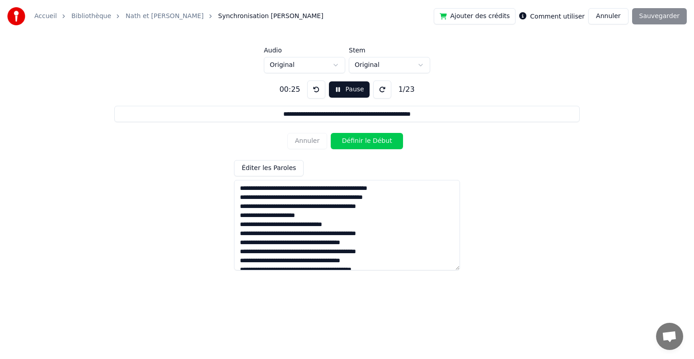
click at [383, 91] on button at bounding box center [382, 89] width 18 height 18
click at [316, 90] on button at bounding box center [316, 89] width 18 height 18
click at [342, 91] on button "Pause" at bounding box center [349, 89] width 40 height 16
click at [290, 87] on div "00:25" at bounding box center [290, 89] width 28 height 11
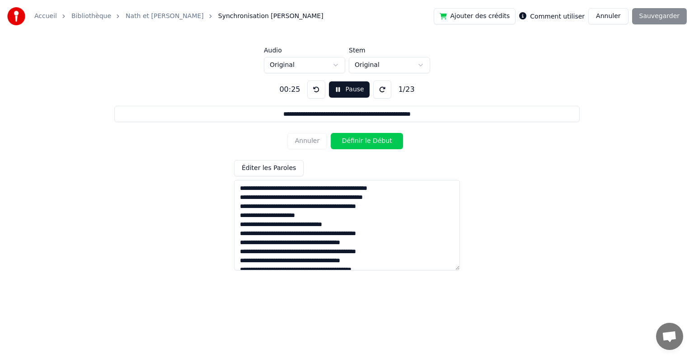
click at [290, 87] on div "00:25" at bounding box center [290, 89] width 28 height 11
click at [296, 90] on div "00:25" at bounding box center [290, 89] width 28 height 11
click at [405, 91] on div "1 / 23" at bounding box center [407, 89] width 24 height 11
click at [323, 90] on button at bounding box center [316, 89] width 18 height 18
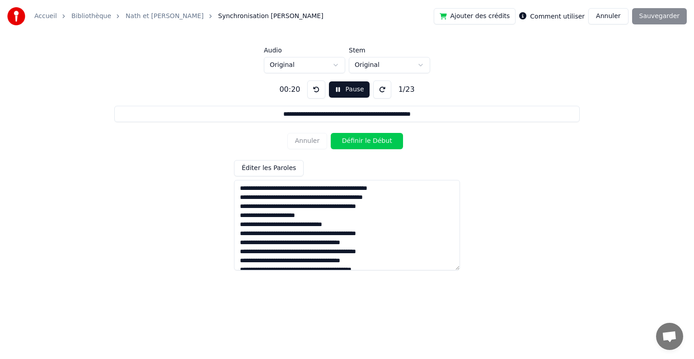
click at [609, 15] on button "Annuler" at bounding box center [609, 16] width 40 height 16
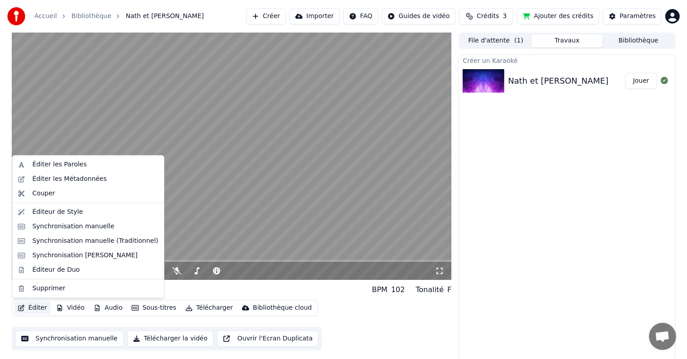
click at [31, 306] on button "Éditer" at bounding box center [32, 308] width 37 height 13
click at [48, 256] on div "Synchronisation [PERSON_NAME]" at bounding box center [84, 255] width 105 height 9
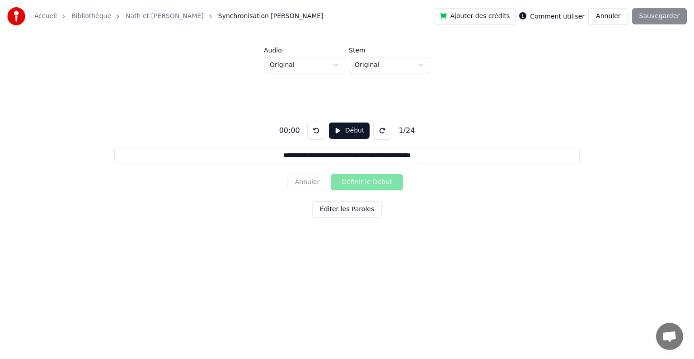
click at [344, 130] on button "Début" at bounding box center [349, 131] width 41 height 16
click at [333, 132] on button "Pause" at bounding box center [349, 131] width 40 height 16
click at [333, 132] on button "Début" at bounding box center [349, 131] width 41 height 16
click at [333, 132] on button "Pause" at bounding box center [349, 131] width 40 height 16
click at [378, 136] on button at bounding box center [382, 131] width 18 height 18
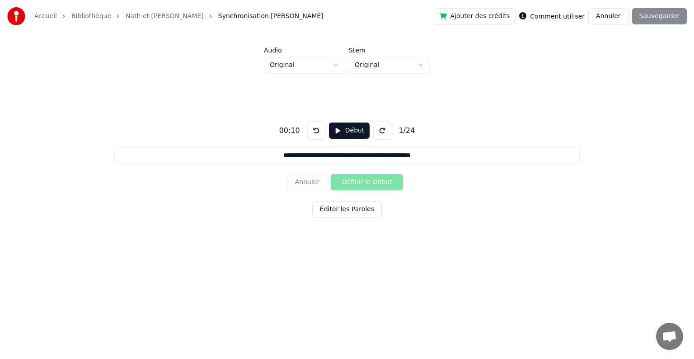
click at [378, 136] on button at bounding box center [382, 131] width 18 height 18
click at [309, 128] on button at bounding box center [316, 131] width 18 height 18
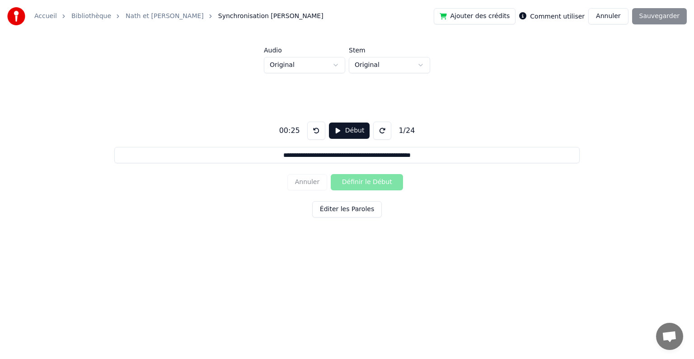
click at [335, 132] on button "Début" at bounding box center [349, 131] width 41 height 16
click at [335, 132] on button "Pause" at bounding box center [349, 131] width 40 height 16
click at [335, 132] on button "Début" at bounding box center [349, 131] width 41 height 16
click at [335, 132] on button "Pause" at bounding box center [349, 131] width 40 height 16
click at [315, 134] on button at bounding box center [316, 131] width 18 height 18
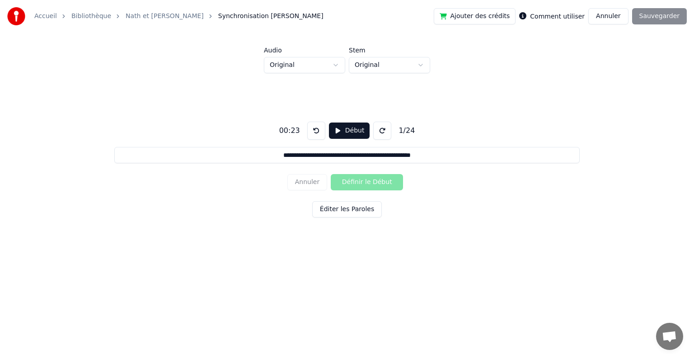
click at [349, 134] on button "Début" at bounding box center [349, 131] width 41 height 16
click at [361, 180] on button "Définir le Début" at bounding box center [367, 182] width 72 height 16
click at [361, 178] on button "Définir la Fin" at bounding box center [367, 182] width 72 height 16
click at [361, 179] on button "Définir le Début" at bounding box center [367, 182] width 72 height 16
click at [345, 132] on button "Pause" at bounding box center [349, 131] width 40 height 16
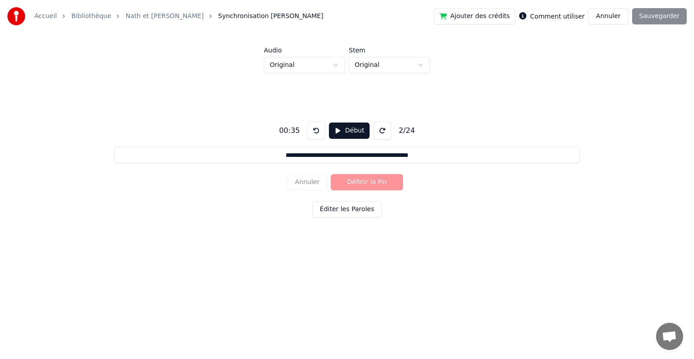
click at [311, 128] on button at bounding box center [316, 131] width 18 height 18
click at [341, 131] on button "Début" at bounding box center [349, 131] width 41 height 16
click at [350, 180] on button "Définir le Début" at bounding box center [367, 182] width 72 height 16
drag, startPoint x: 350, startPoint y: 180, endPoint x: 350, endPoint y: 175, distance: 5.0
click at [350, 175] on button "Définir la Fin" at bounding box center [367, 182] width 72 height 16
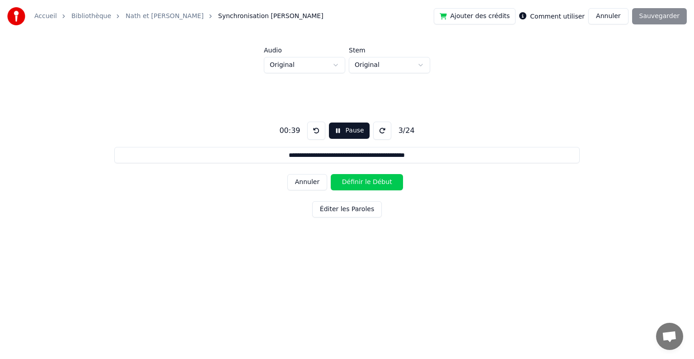
click at [343, 135] on button "Pause" at bounding box center [349, 131] width 40 height 16
click at [316, 129] on button at bounding box center [316, 131] width 18 height 18
click at [335, 131] on button "Début" at bounding box center [349, 131] width 41 height 16
click at [351, 181] on button "Définir le Début" at bounding box center [367, 182] width 72 height 16
click at [332, 134] on button "Pause" at bounding box center [349, 131] width 40 height 16
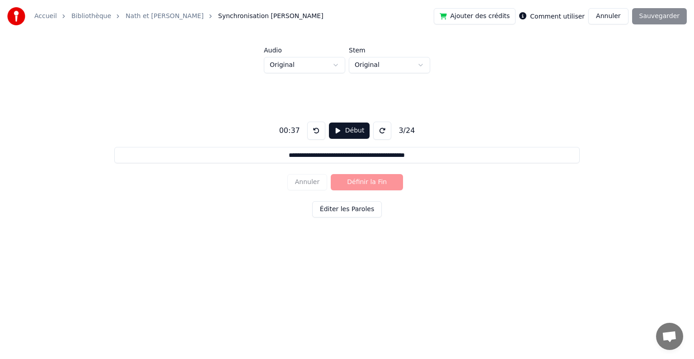
click at [317, 132] on button at bounding box center [316, 131] width 18 height 18
click at [343, 135] on button "Début" at bounding box center [349, 131] width 41 height 16
click at [349, 179] on button "Définir le Début" at bounding box center [367, 182] width 72 height 16
click at [349, 179] on button "Définir la Fin" at bounding box center [367, 182] width 72 height 16
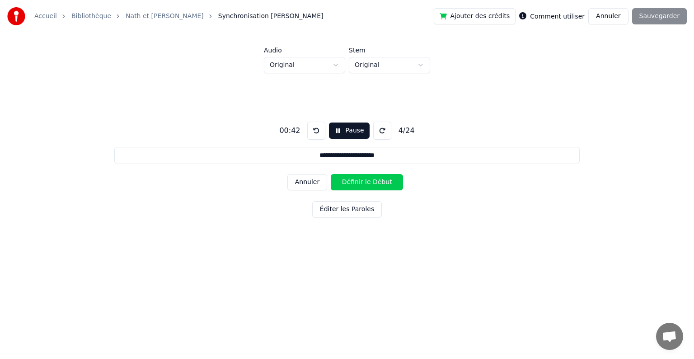
click at [349, 179] on button "Définir le Début" at bounding box center [367, 182] width 72 height 16
click at [349, 179] on button "Définir la Fin" at bounding box center [367, 182] width 72 height 16
click at [349, 179] on button "Définir le Début" at bounding box center [367, 182] width 72 height 16
click at [349, 179] on button "Définir la Fin" at bounding box center [367, 182] width 72 height 16
click at [349, 179] on button "Définir le Début" at bounding box center [367, 182] width 72 height 16
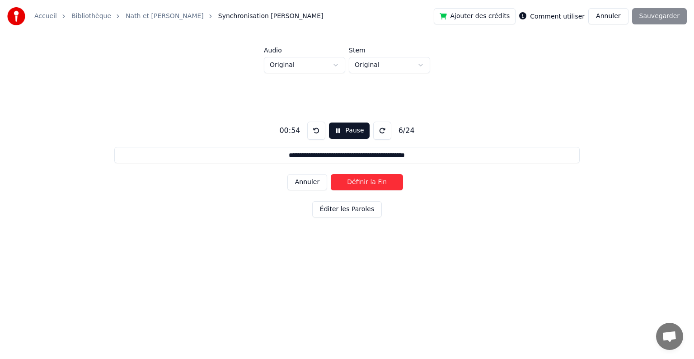
click at [349, 179] on button "Définir la Fin" at bounding box center [367, 182] width 72 height 16
click at [349, 179] on button "Définir le Début" at bounding box center [367, 182] width 72 height 16
click at [349, 179] on button "Définir la Fin" at bounding box center [367, 182] width 72 height 16
click at [349, 179] on button "Définir le Début" at bounding box center [367, 182] width 72 height 16
click at [349, 179] on button "Définir la Fin" at bounding box center [367, 182] width 72 height 16
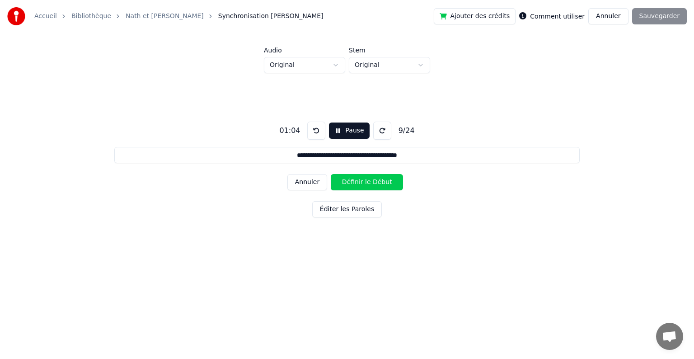
click at [349, 179] on button "Définir le Début" at bounding box center [367, 182] width 72 height 16
click at [349, 179] on button "Définir la Fin" at bounding box center [367, 182] width 72 height 16
type input "**********"
click at [349, 179] on button "Définir le Début" at bounding box center [367, 182] width 72 height 16
click at [349, 179] on button "Définir la Fin" at bounding box center [367, 182] width 72 height 16
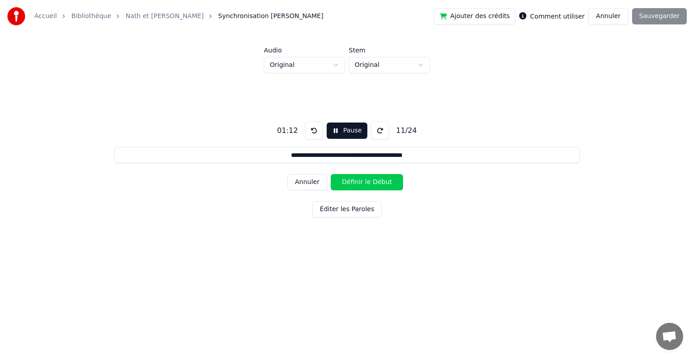
click at [349, 179] on button "Définir le Début" at bounding box center [367, 182] width 72 height 16
click at [349, 179] on button "Définir la Fin" at bounding box center [367, 182] width 72 height 16
click at [311, 181] on button "Annuler" at bounding box center [308, 182] width 40 height 16
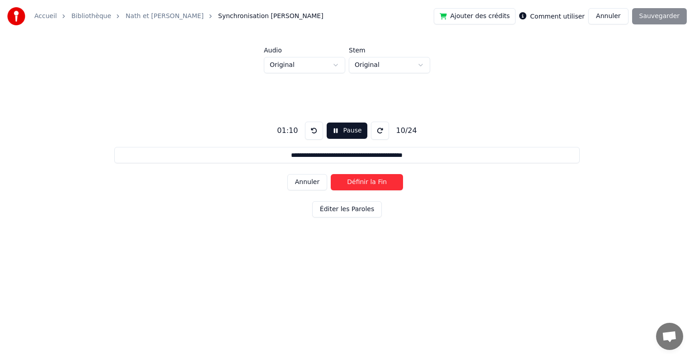
click at [311, 181] on button "Annuler" at bounding box center [308, 182] width 40 height 16
click at [311, 135] on button at bounding box center [314, 131] width 18 height 18
click at [313, 132] on button at bounding box center [314, 131] width 18 height 18
click at [345, 185] on button "Définir le Début" at bounding box center [367, 182] width 72 height 16
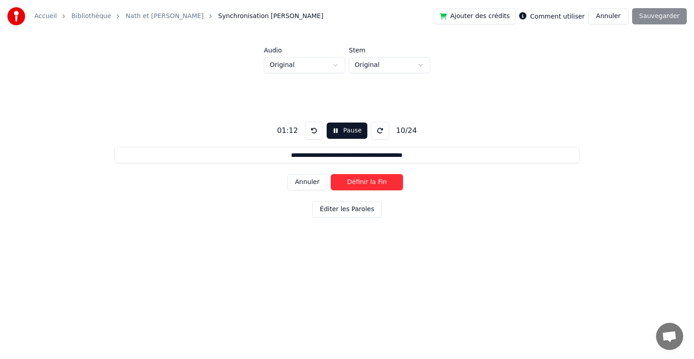
click at [345, 185] on button "Définir la Fin" at bounding box center [367, 182] width 72 height 16
click at [345, 185] on button "Définir le Début" at bounding box center [367, 182] width 72 height 16
click at [345, 185] on button "Définir la Fin" at bounding box center [367, 182] width 72 height 16
click at [375, 134] on button at bounding box center [380, 131] width 18 height 18
click at [351, 207] on button "Éditer les Paroles" at bounding box center [347, 209] width 70 height 16
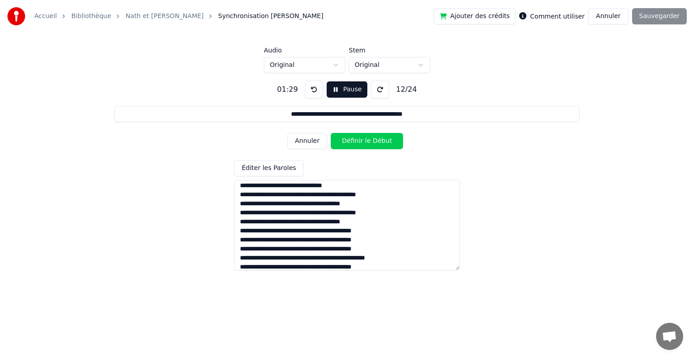
scroll to position [44, 0]
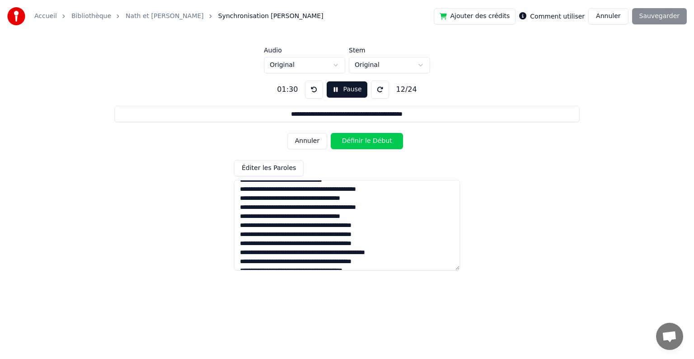
click at [312, 137] on button "Annuler" at bounding box center [308, 141] width 40 height 16
drag, startPoint x: 611, startPoint y: 19, endPoint x: 615, endPoint y: 14, distance: 5.4
click at [615, 14] on button "Annuler" at bounding box center [609, 16] width 40 height 16
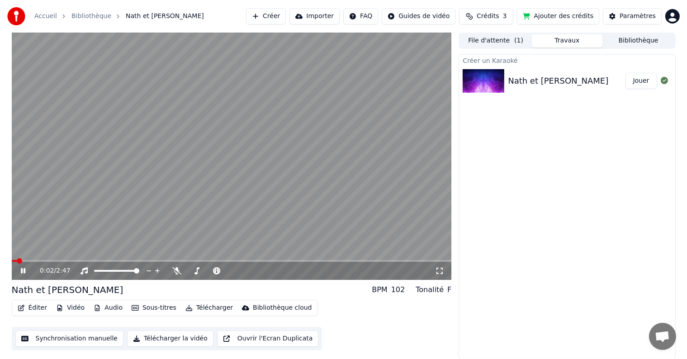
click at [38, 298] on div "Nath et Fred BPM 102 Tonalité F Éditer Vidéo Audio Sous-titres Télécharger Bibl…" at bounding box center [232, 316] width 440 height 67
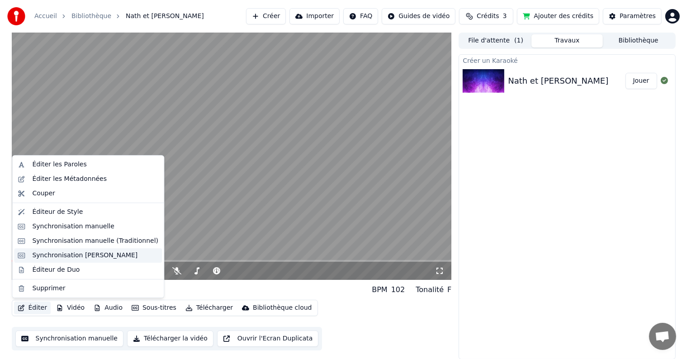
drag, startPoint x: 72, startPoint y: 255, endPoint x: 76, endPoint y: 250, distance: 5.8
click at [76, 250] on div "Synchronisation [PERSON_NAME]" at bounding box center [88, 255] width 148 height 14
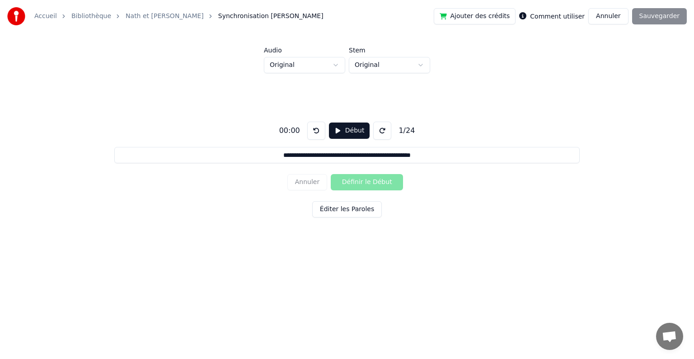
drag, startPoint x: 338, startPoint y: 206, endPoint x: 340, endPoint y: 201, distance: 5.7
click at [340, 201] on button "Éditer les Paroles" at bounding box center [347, 209] width 70 height 16
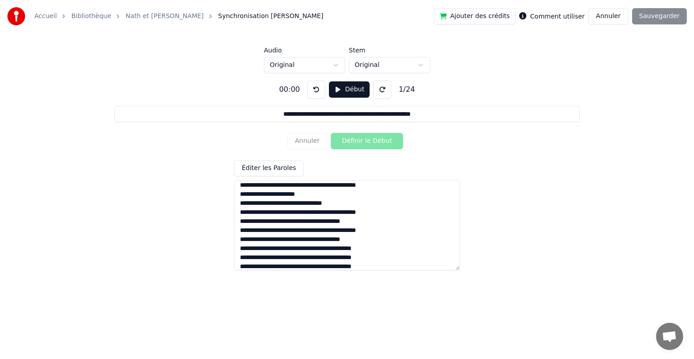
scroll to position [34, 0]
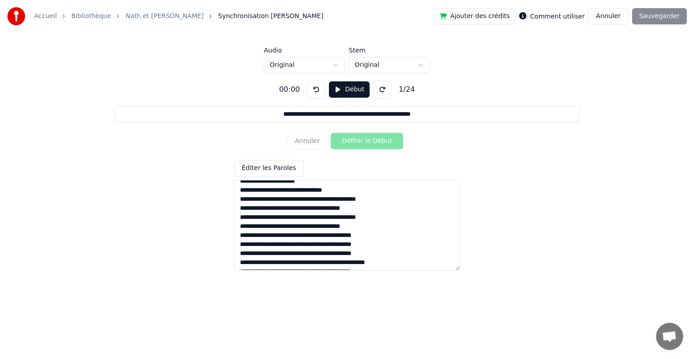
drag, startPoint x: 389, startPoint y: 251, endPoint x: 235, endPoint y: 257, distance: 154.3
click at [235, 257] on textarea at bounding box center [347, 225] width 226 height 90
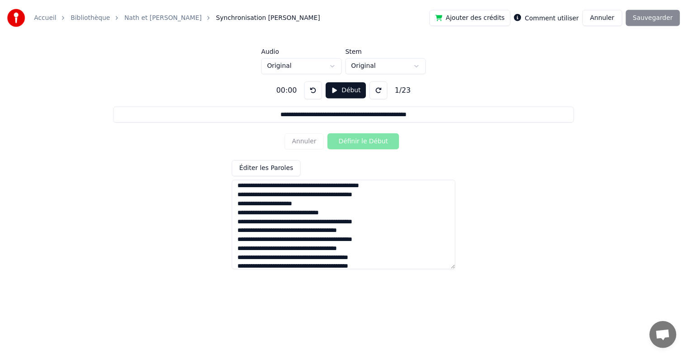
scroll to position [0, 0]
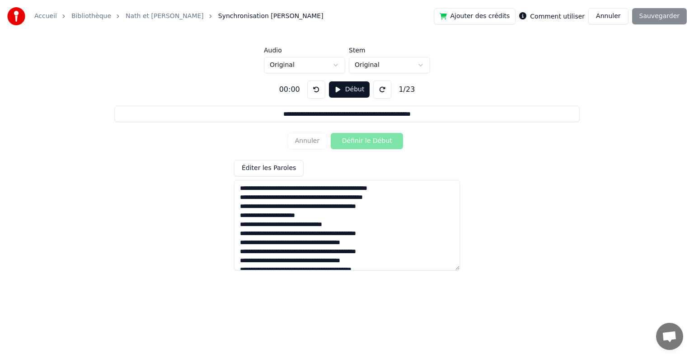
type textarea "**********"
click at [381, 89] on button at bounding box center [382, 89] width 18 height 18
click at [381, 88] on button at bounding box center [382, 89] width 18 height 18
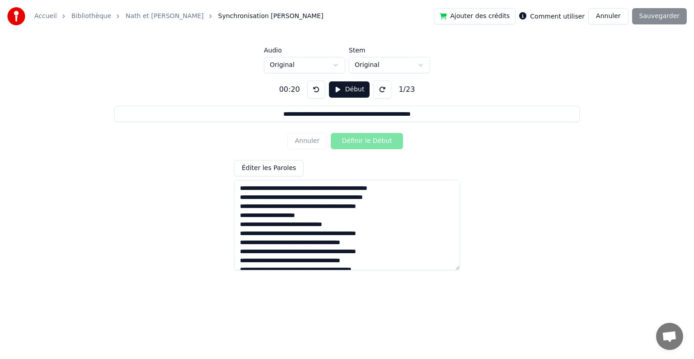
click at [381, 89] on button at bounding box center [382, 89] width 18 height 18
click at [352, 90] on button "Début" at bounding box center [349, 89] width 41 height 16
click at [363, 139] on button "Définir le Début" at bounding box center [367, 141] width 72 height 16
click at [364, 139] on button "Définir la Fin" at bounding box center [367, 141] width 72 height 16
click at [365, 139] on button "Définir le Début" at bounding box center [367, 141] width 72 height 16
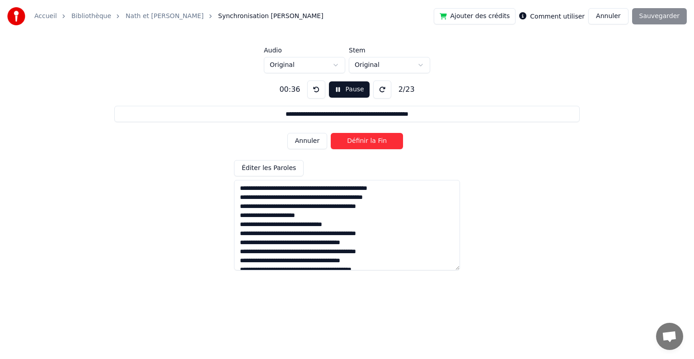
drag, startPoint x: 365, startPoint y: 139, endPoint x: 365, endPoint y: 132, distance: 6.3
click at [365, 133] on button "Définir la Fin" at bounding box center [367, 141] width 72 height 16
click at [368, 129] on div "Annuler Définir le Début" at bounding box center [347, 141] width 119 height 24
drag, startPoint x: 342, startPoint y: 87, endPoint x: 346, endPoint y: 76, distance: 11.9
click at [346, 76] on div "**********" at bounding box center [346, 171] width 665 height 197
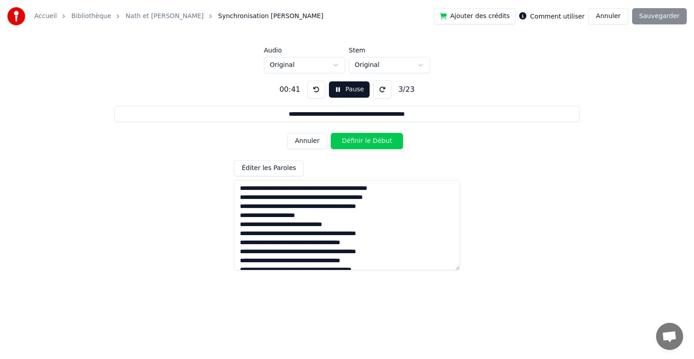
click at [329, 87] on button "Pause" at bounding box center [349, 89] width 40 height 16
drag, startPoint x: 315, startPoint y: 90, endPoint x: 316, endPoint y: 84, distance: 5.5
click at [316, 84] on button at bounding box center [316, 89] width 18 height 18
click at [346, 87] on button "Début" at bounding box center [349, 89] width 41 height 16
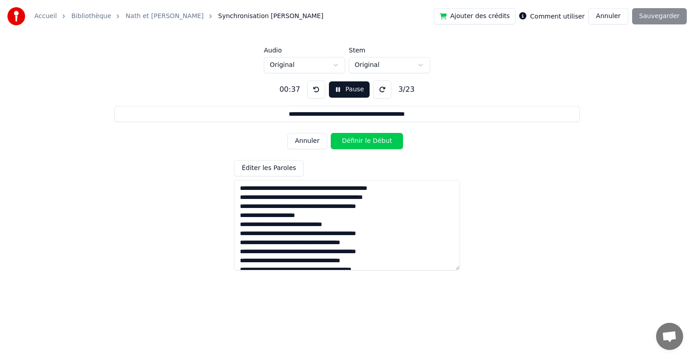
click at [363, 148] on button "Définir le Début" at bounding box center [367, 141] width 72 height 16
click at [363, 148] on button "Définir la Fin" at bounding box center [367, 141] width 72 height 16
click at [363, 148] on button "Définir le Début" at bounding box center [367, 141] width 72 height 16
click at [363, 148] on button "Définir la Fin" at bounding box center [367, 141] width 72 height 16
click at [363, 148] on button "Définir le Début" at bounding box center [367, 141] width 72 height 16
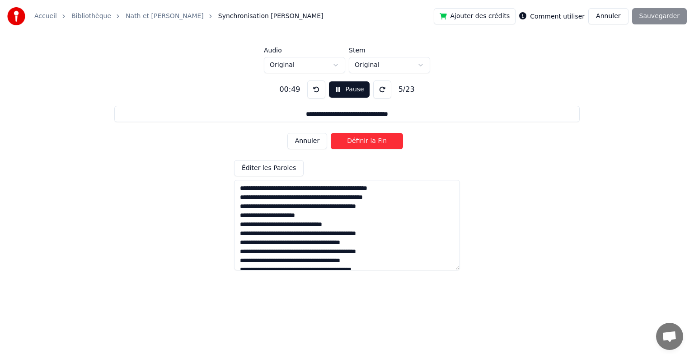
click at [365, 141] on button "Définir la Fin" at bounding box center [367, 141] width 72 height 16
click at [364, 138] on button "Définir le Début" at bounding box center [367, 141] width 72 height 16
click at [364, 138] on button "Définir la Fin" at bounding box center [367, 141] width 72 height 16
click at [364, 138] on button "Définir le Début" at bounding box center [367, 141] width 72 height 16
click at [364, 138] on button "Définir la Fin" at bounding box center [367, 141] width 72 height 16
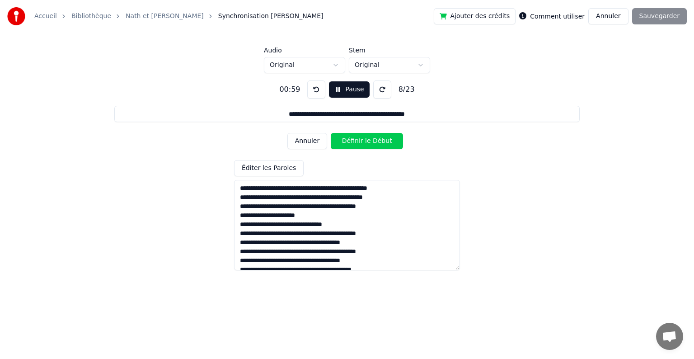
click at [364, 138] on button "Définir le Début" at bounding box center [367, 141] width 72 height 16
click at [364, 138] on button "Définir la Fin" at bounding box center [367, 141] width 72 height 16
click at [364, 138] on button "Définir le Début" at bounding box center [367, 141] width 72 height 16
click at [364, 138] on button "Définir la Fin" at bounding box center [367, 141] width 72 height 16
click at [364, 138] on button "Définir le Début" at bounding box center [367, 141] width 72 height 16
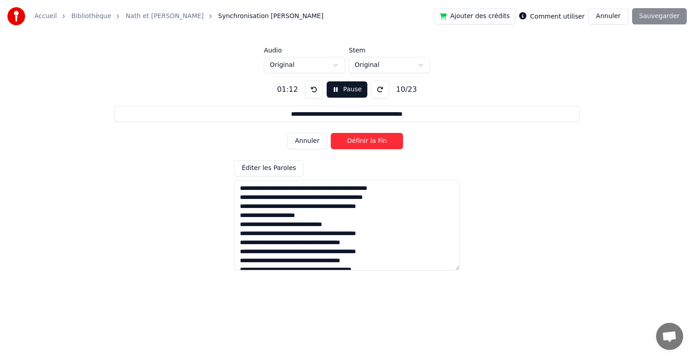
click at [364, 138] on button "Définir la Fin" at bounding box center [367, 141] width 72 height 16
click at [364, 138] on button "Définir le Début" at bounding box center [367, 141] width 72 height 16
click at [364, 138] on button "Définir la Fin" at bounding box center [367, 141] width 72 height 16
click at [365, 138] on button "Définir le Début" at bounding box center [367, 141] width 72 height 16
click at [365, 138] on button "Définir la Fin" at bounding box center [367, 141] width 72 height 16
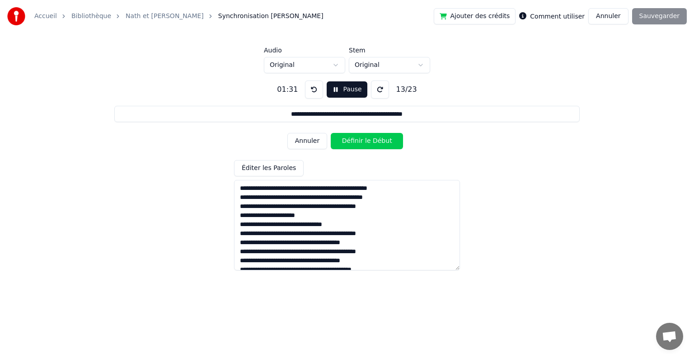
click at [365, 138] on button "Définir le Début" at bounding box center [367, 141] width 72 height 16
drag, startPoint x: 365, startPoint y: 138, endPoint x: 370, endPoint y: 132, distance: 8.0
click at [370, 132] on div "Annuler Définir la Fin" at bounding box center [347, 141] width 119 height 24
click at [365, 141] on button "Définir la Fin" at bounding box center [367, 141] width 72 height 16
click at [307, 144] on button "Annuler" at bounding box center [308, 141] width 40 height 16
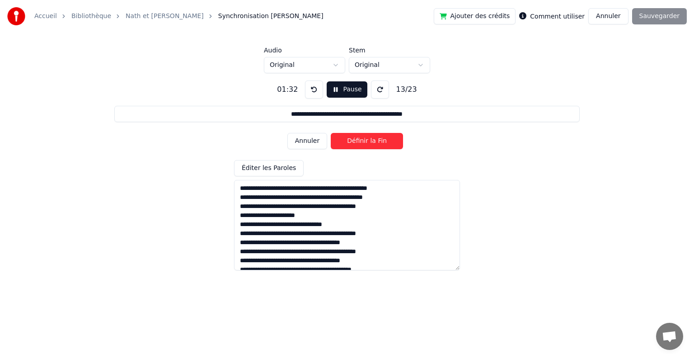
click at [340, 95] on button "Pause" at bounding box center [347, 89] width 40 height 16
click at [310, 91] on button at bounding box center [314, 89] width 18 height 18
click at [349, 94] on button "Début" at bounding box center [347, 89] width 41 height 16
click at [358, 138] on button "Définir le Début" at bounding box center [367, 141] width 72 height 16
click at [358, 138] on button "Définir la Fin" at bounding box center [367, 141] width 72 height 16
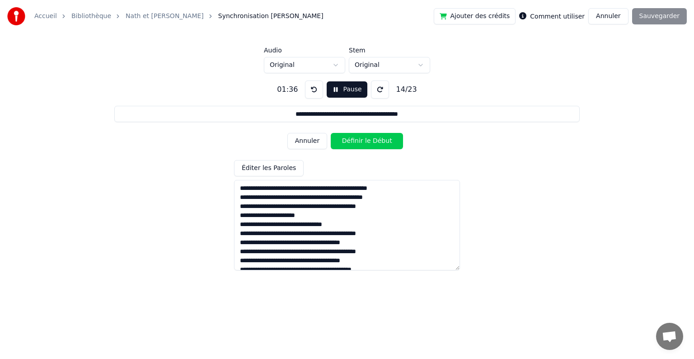
click at [358, 138] on button "Définir le Début" at bounding box center [367, 141] width 72 height 16
click at [358, 138] on button "Définir la Fin" at bounding box center [367, 141] width 72 height 16
click at [358, 138] on button "Définir le Début" at bounding box center [367, 141] width 72 height 16
click at [358, 138] on button "Définir la Fin" at bounding box center [367, 141] width 72 height 16
click at [316, 141] on button "Annuler" at bounding box center [308, 141] width 40 height 16
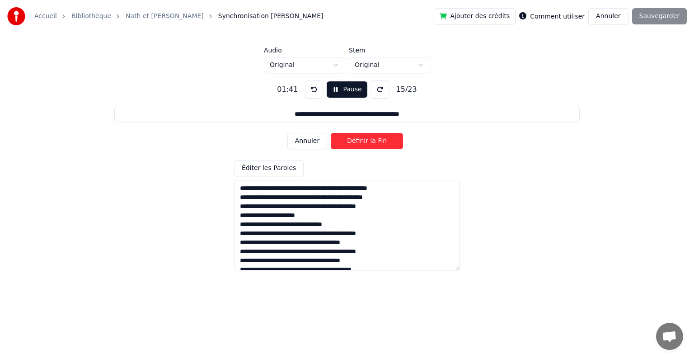
click at [315, 142] on button "Annuler" at bounding box center [308, 141] width 40 height 16
click at [313, 141] on button "Annuler" at bounding box center [308, 141] width 40 height 16
click at [314, 141] on button "Annuler" at bounding box center [308, 141] width 40 height 16
click at [315, 140] on button "Annuler" at bounding box center [308, 141] width 40 height 16
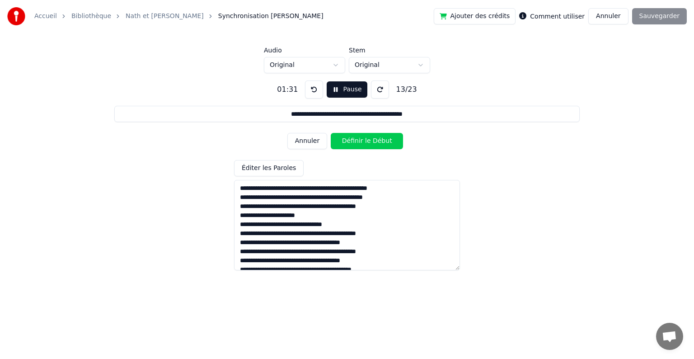
click at [315, 140] on button "Annuler" at bounding box center [308, 141] width 40 height 16
click at [348, 140] on button "Définir la Fin" at bounding box center [367, 141] width 72 height 16
click at [348, 140] on button "Définir le Début" at bounding box center [367, 141] width 72 height 16
click at [348, 140] on button "Définir la Fin" at bounding box center [367, 141] width 72 height 16
click at [345, 139] on button "Définir le Début" at bounding box center [367, 141] width 72 height 16
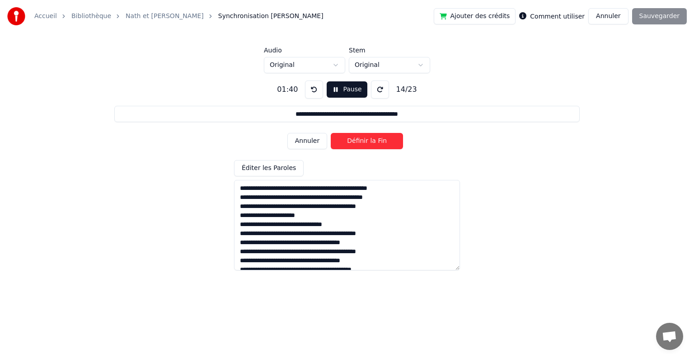
click at [345, 139] on button "Définir la Fin" at bounding box center [367, 141] width 72 height 16
click at [344, 138] on button "Définir le Début" at bounding box center [367, 141] width 72 height 16
click at [344, 138] on button "Définir la Fin" at bounding box center [367, 141] width 72 height 16
click at [311, 140] on button "Annuler" at bounding box center [308, 141] width 40 height 16
click at [313, 139] on button "Annuler" at bounding box center [308, 141] width 40 height 16
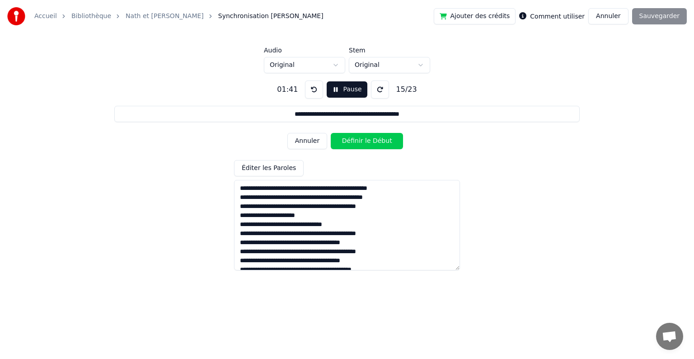
click at [314, 137] on button "Annuler" at bounding box center [308, 141] width 40 height 16
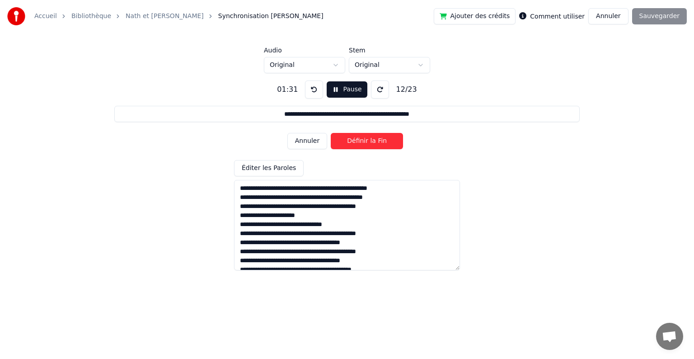
click at [360, 144] on button "Définir la Fin" at bounding box center [367, 141] width 72 height 16
click at [360, 144] on button "Définir le Début" at bounding box center [367, 141] width 72 height 16
click at [360, 144] on button "Définir la Fin" at bounding box center [367, 141] width 72 height 16
click at [360, 144] on button "Définir le Début" at bounding box center [367, 141] width 72 height 16
click at [360, 144] on button "Définir la Fin" at bounding box center [367, 141] width 72 height 16
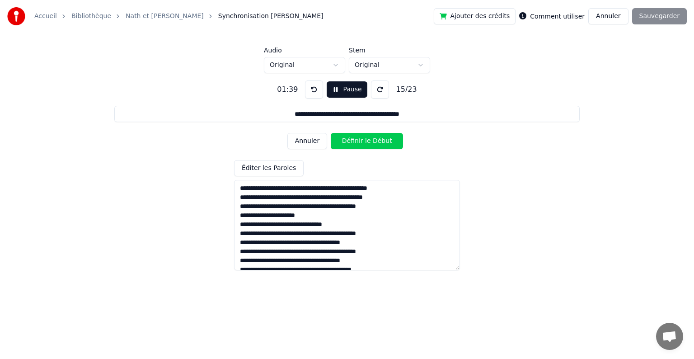
click at [360, 144] on button "Définir le Début" at bounding box center [367, 141] width 72 height 16
click at [360, 144] on button "Définir la Fin" at bounding box center [367, 141] width 72 height 16
click at [360, 144] on button "Définir le Début" at bounding box center [367, 141] width 72 height 16
click at [360, 143] on button "Définir la Fin" at bounding box center [367, 141] width 72 height 16
click at [360, 143] on button "Définir le Début" at bounding box center [367, 141] width 72 height 16
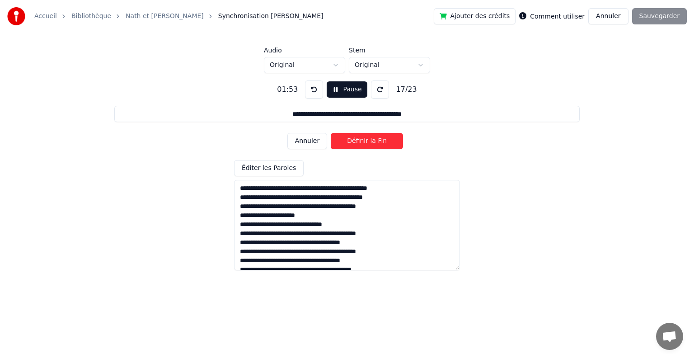
click at [360, 143] on button "Définir la Fin" at bounding box center [367, 141] width 72 height 16
drag, startPoint x: 316, startPoint y: 143, endPoint x: 318, endPoint y: 137, distance: 6.3
click at [318, 137] on button "Annuler" at bounding box center [308, 141] width 40 height 16
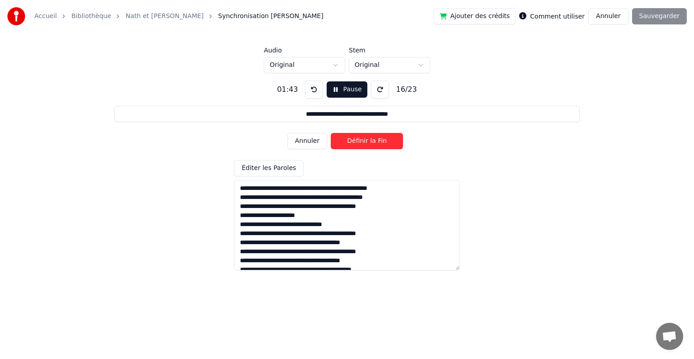
click at [318, 137] on button "Annuler" at bounding box center [308, 141] width 40 height 16
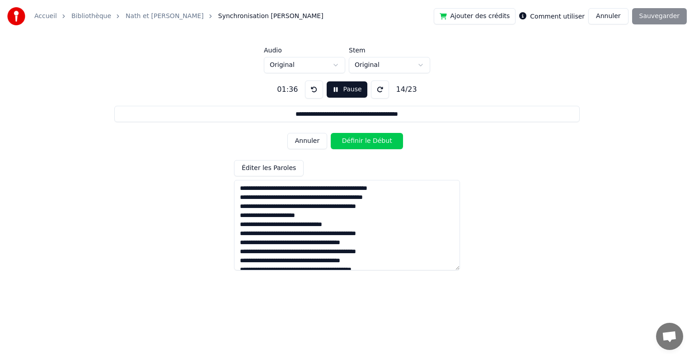
click at [318, 137] on button "Annuler" at bounding box center [308, 141] width 40 height 16
click at [359, 138] on button "Définir la Fin" at bounding box center [367, 141] width 72 height 16
drag, startPoint x: 359, startPoint y: 138, endPoint x: 310, endPoint y: 136, distance: 49.3
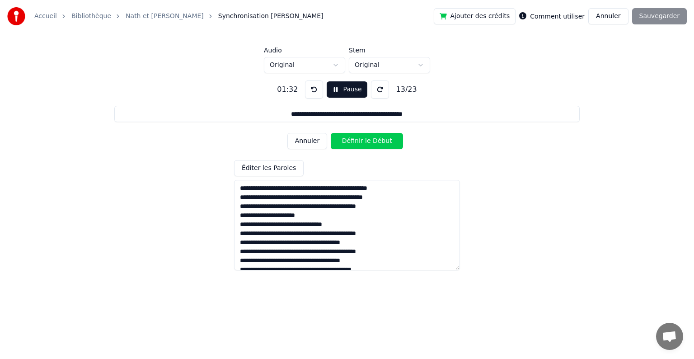
click at [310, 136] on div "Annuler Définir le Début" at bounding box center [347, 141] width 119 height 24
click at [310, 139] on button "Annuler" at bounding box center [308, 141] width 40 height 16
click at [340, 89] on button "Pause" at bounding box center [347, 89] width 40 height 16
click at [340, 89] on button "Début" at bounding box center [347, 89] width 41 height 16
click at [311, 139] on button "Annuler" at bounding box center [308, 141] width 40 height 16
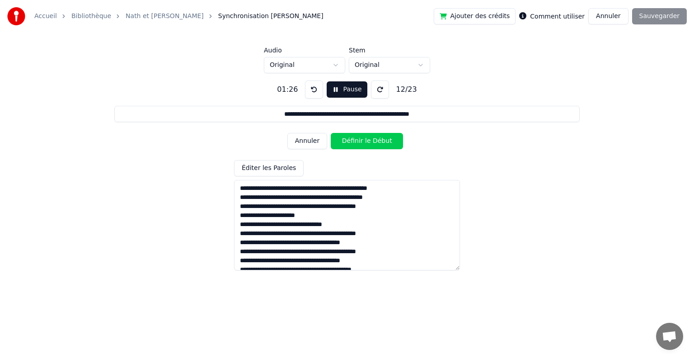
click at [346, 139] on button "Définir le Début" at bounding box center [367, 141] width 72 height 16
click at [346, 139] on button "Définir la Fin" at bounding box center [367, 141] width 72 height 16
click at [346, 139] on button "Définir le Début" at bounding box center [367, 141] width 72 height 16
click at [346, 139] on button "Définir la Fin" at bounding box center [367, 141] width 72 height 16
click at [346, 139] on button "Définir le Début" at bounding box center [367, 141] width 72 height 16
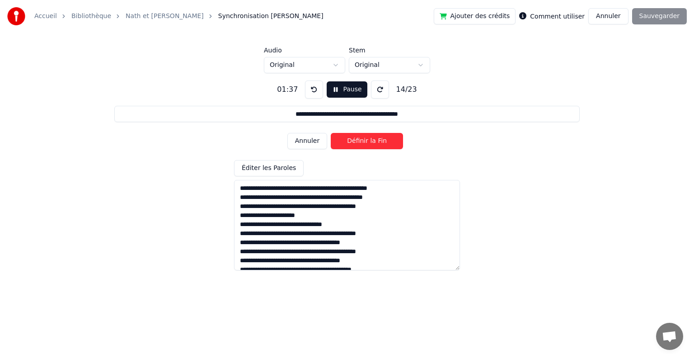
click at [313, 139] on button "Annuler" at bounding box center [308, 141] width 40 height 16
click at [340, 142] on button "Définir la Fin" at bounding box center [367, 141] width 72 height 16
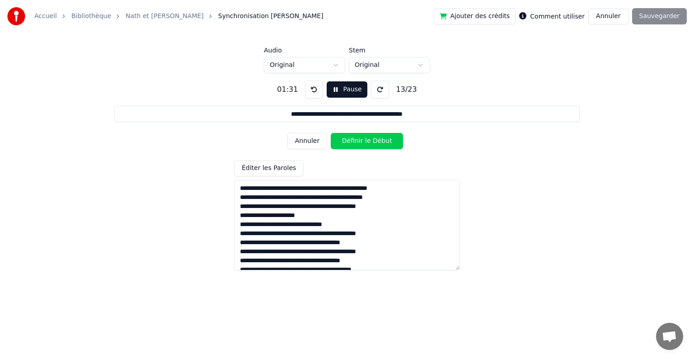
click at [340, 142] on button "Définir le Début" at bounding box center [367, 141] width 72 height 16
click at [340, 142] on button "Définir la Fin" at bounding box center [367, 141] width 72 height 16
click at [340, 142] on button "Définir le Début" at bounding box center [367, 141] width 72 height 16
click at [340, 142] on button "Définir la Fin" at bounding box center [367, 141] width 72 height 16
click at [340, 142] on button "Définir le Début" at bounding box center [367, 141] width 72 height 16
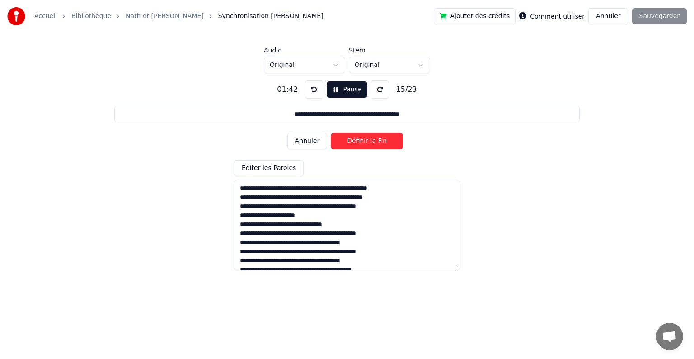
click at [311, 137] on button "Annuler" at bounding box center [308, 141] width 40 height 16
click at [338, 144] on button "Définir la Fin" at bounding box center [367, 141] width 72 height 16
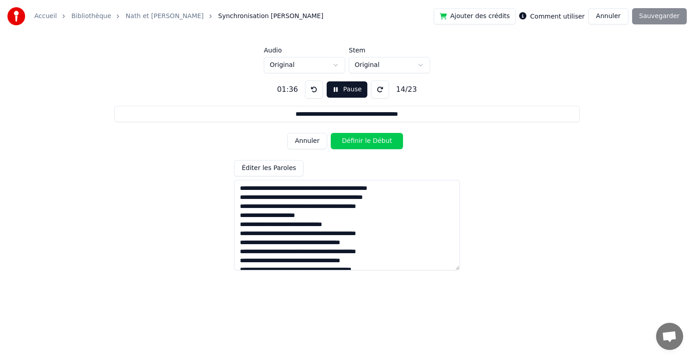
click at [338, 144] on button "Définir le Début" at bounding box center [367, 141] width 72 height 16
click at [338, 144] on button "Définir la Fin" at bounding box center [367, 141] width 72 height 16
click at [338, 144] on button "Définir le Début" at bounding box center [367, 141] width 72 height 16
click at [338, 144] on button "Définir la Fin" at bounding box center [367, 141] width 72 height 16
click at [306, 143] on button "Annuler" at bounding box center [308, 141] width 40 height 16
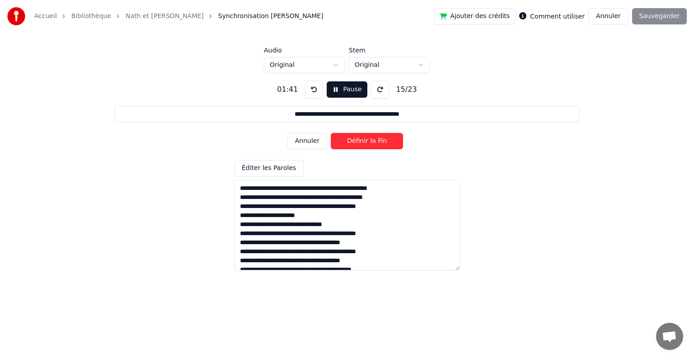
click at [306, 143] on button "Annuler" at bounding box center [308, 141] width 40 height 16
click at [307, 139] on button "Annuler" at bounding box center [308, 141] width 40 height 16
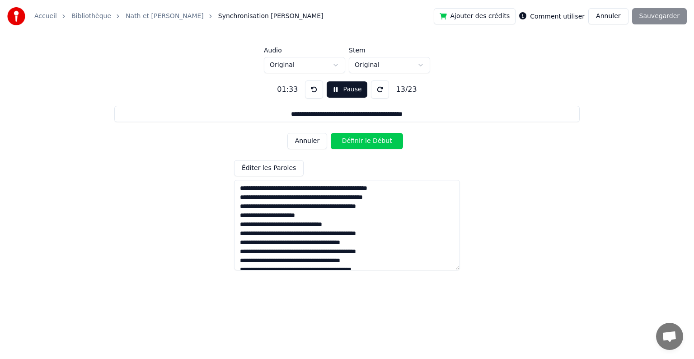
click at [300, 146] on button "Annuler" at bounding box center [308, 141] width 40 height 16
click at [349, 143] on button "Définir la Fin" at bounding box center [367, 141] width 72 height 16
click at [349, 143] on button "Définir le Début" at bounding box center [367, 141] width 72 height 16
click at [349, 143] on button "Définir la Fin" at bounding box center [367, 141] width 72 height 16
click at [349, 143] on button "Définir le Début" at bounding box center [367, 141] width 72 height 16
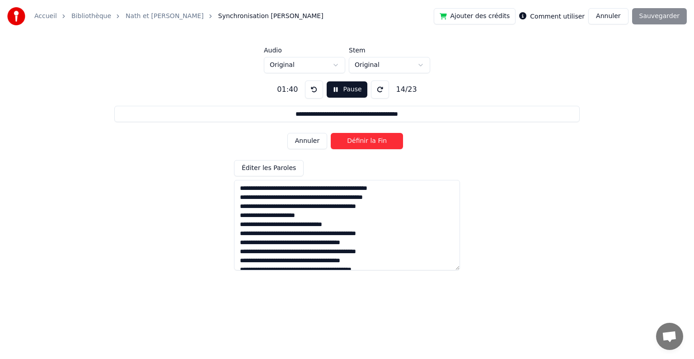
click at [349, 143] on button "Définir la Fin" at bounding box center [367, 141] width 72 height 16
click at [348, 89] on button "Pause" at bounding box center [347, 89] width 40 height 16
click at [334, 90] on button "Début" at bounding box center [347, 89] width 41 height 16
click at [309, 149] on div "Annuler Définir le Début" at bounding box center [347, 141] width 119 height 24
click at [309, 145] on button "Annuler" at bounding box center [308, 141] width 40 height 16
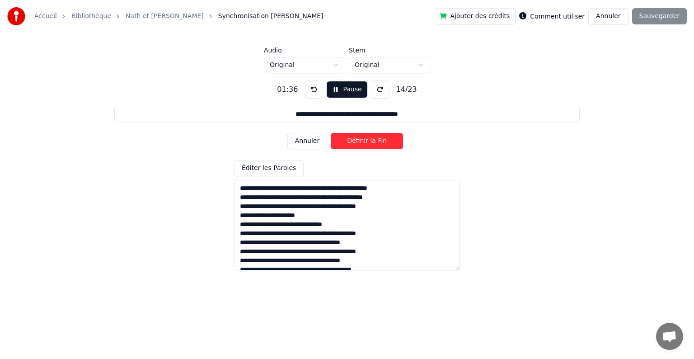
click at [309, 145] on button "Annuler" at bounding box center [308, 141] width 40 height 16
click at [343, 145] on button "Définir la Fin" at bounding box center [367, 141] width 72 height 16
click at [343, 145] on button "Définir le Début" at bounding box center [367, 141] width 72 height 16
click at [343, 145] on button "Définir la Fin" at bounding box center [367, 141] width 72 height 16
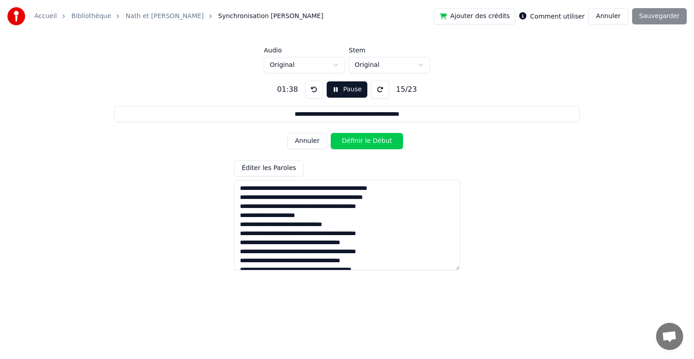
click at [343, 145] on button "Définir le Début" at bounding box center [367, 141] width 72 height 16
click at [318, 145] on button "Annuler" at bounding box center [308, 141] width 40 height 16
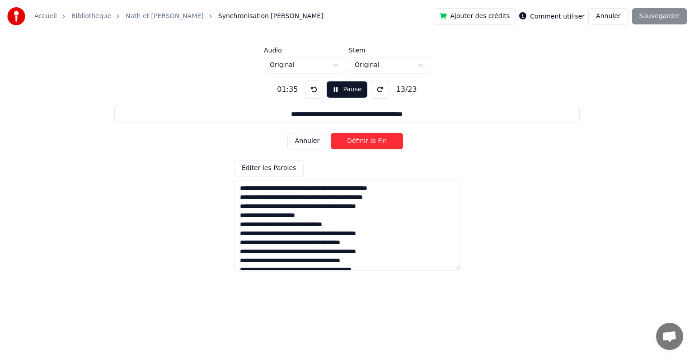
click at [344, 145] on button "Définir la Fin" at bounding box center [367, 141] width 72 height 16
click at [344, 145] on button "Définir le Début" at bounding box center [367, 141] width 72 height 16
click at [344, 145] on button "Définir la Fin" at bounding box center [367, 141] width 72 height 16
click at [344, 145] on button "Définir le Début" at bounding box center [367, 141] width 72 height 16
click at [344, 145] on button "Définir la Fin" at bounding box center [367, 141] width 72 height 16
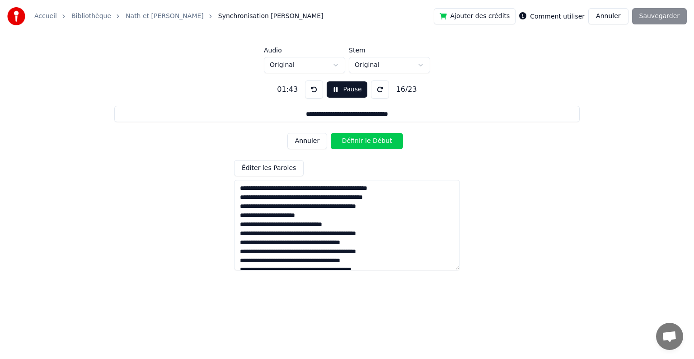
click at [344, 145] on button "Définir le Début" at bounding box center [367, 141] width 72 height 16
click at [344, 145] on button "Définir la Fin" at bounding box center [367, 141] width 72 height 16
click at [344, 145] on button "Définir le Début" at bounding box center [367, 141] width 72 height 16
click at [344, 145] on button "Définir la Fin" at bounding box center [367, 141] width 72 height 16
click at [344, 145] on button "Définir le Début" at bounding box center [367, 141] width 72 height 16
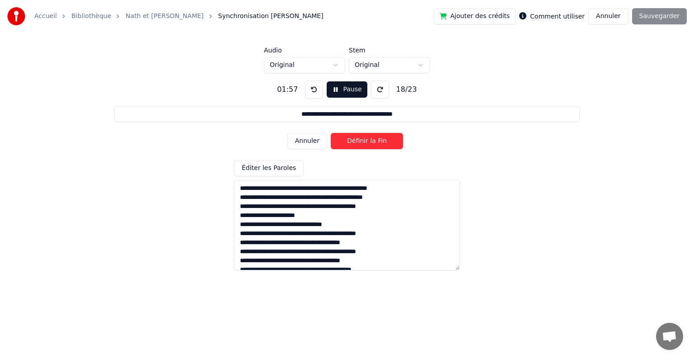
click at [344, 145] on button "Définir la Fin" at bounding box center [367, 141] width 72 height 16
click at [344, 145] on button "Définir le Début" at bounding box center [367, 141] width 72 height 16
click at [344, 145] on button "Définir la Fin" at bounding box center [367, 141] width 72 height 16
click at [344, 145] on button "Définir le Début" at bounding box center [367, 141] width 72 height 16
click at [344, 145] on button "Définir la Fin" at bounding box center [367, 141] width 72 height 16
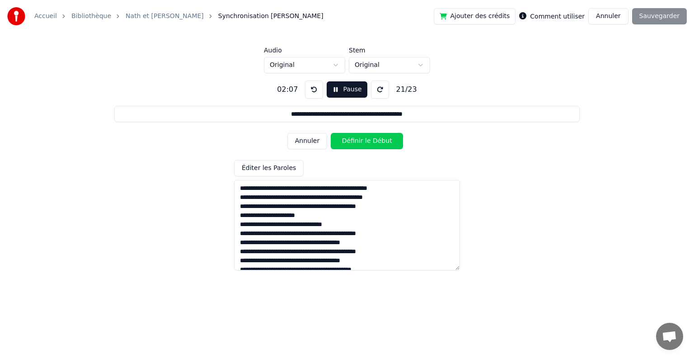
click at [344, 145] on button "Définir le Début" at bounding box center [367, 141] width 72 height 16
click at [344, 145] on button "Définir la Fin" at bounding box center [367, 141] width 72 height 16
click at [344, 145] on button "Définir le Début" at bounding box center [367, 141] width 72 height 16
click at [344, 145] on button "Définir la Fin" at bounding box center [367, 141] width 72 height 16
type input "**********"
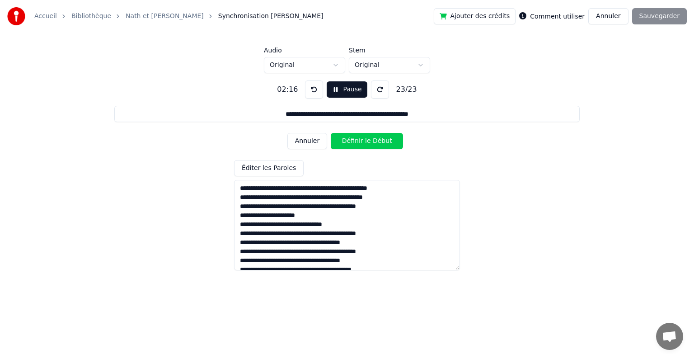
click at [344, 145] on button "Définir le Début" at bounding box center [367, 141] width 72 height 16
click at [344, 145] on button "Définir la Fin" at bounding box center [367, 141] width 72 height 16
click at [344, 145] on div "Annuler Définir le Début" at bounding box center [347, 141] width 119 height 24
click at [669, 18] on button "Sauvegarder" at bounding box center [659, 16] width 55 height 16
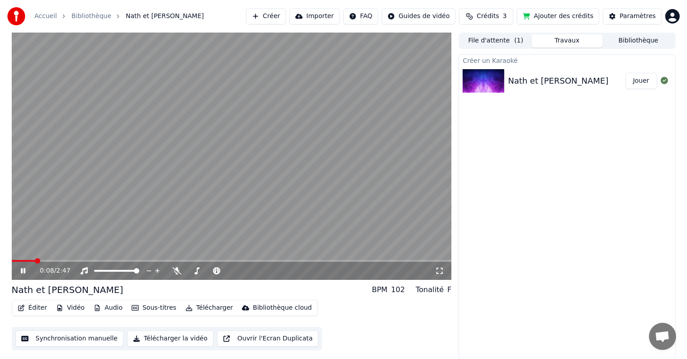
click at [55, 261] on span at bounding box center [232, 261] width 440 height 2
click at [69, 262] on div "0:18 / 2:47" at bounding box center [232, 271] width 440 height 18
click at [97, 261] on span at bounding box center [232, 261] width 440 height 2
click at [83, 259] on video at bounding box center [232, 156] width 440 height 247
click at [76, 259] on video at bounding box center [232, 156] width 440 height 247
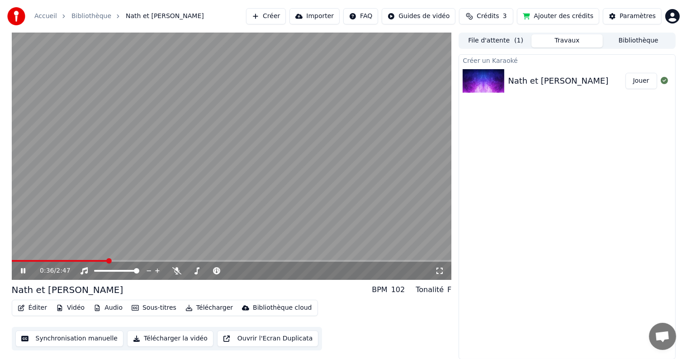
click at [103, 172] on video at bounding box center [232, 156] width 440 height 247
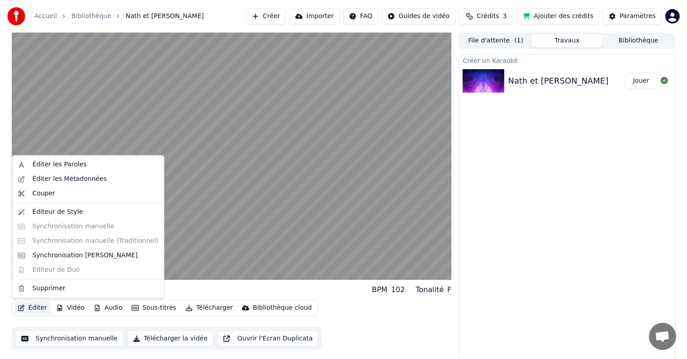
click at [36, 309] on button "Éditer" at bounding box center [32, 308] width 37 height 13
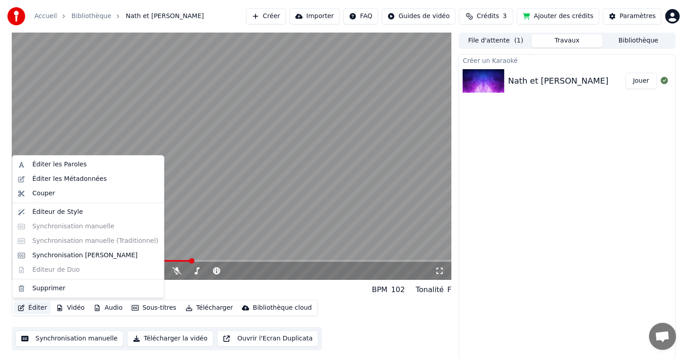
click at [31, 315] on div "Éditer Vidéo Audio Sous-titres Télécharger Bibliothèque cloud" at bounding box center [165, 308] width 306 height 16
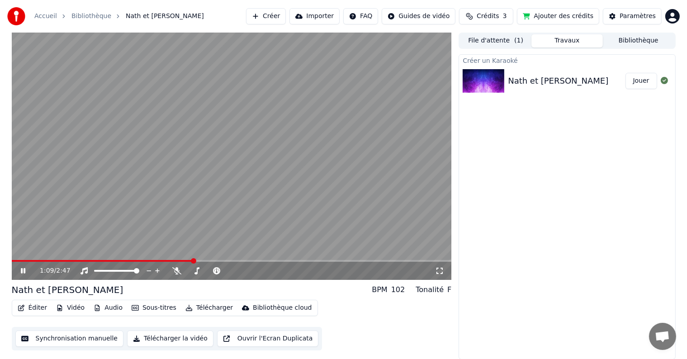
click at [31, 315] on div "Éditer Vidéo Audio Sous-titres Télécharger Bibliothèque cloud" at bounding box center [165, 308] width 306 height 16
click at [33, 308] on button "Éditer" at bounding box center [32, 308] width 37 height 13
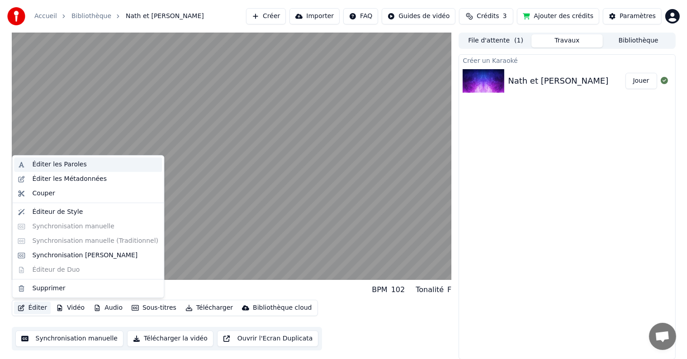
click at [43, 163] on div "Éditer les Paroles" at bounding box center [59, 164] width 54 height 9
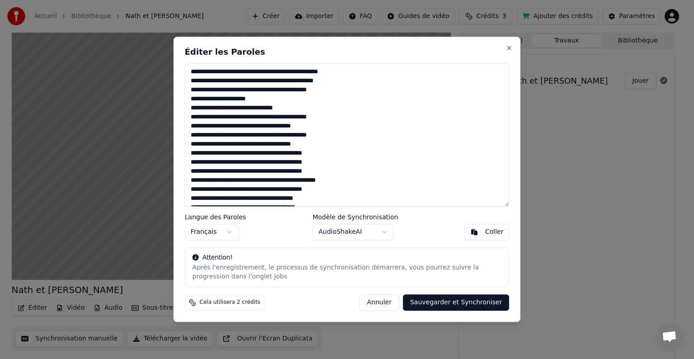
click at [504, 54] on h2 "Éditer les Paroles" at bounding box center [347, 52] width 325 height 8
click at [506, 52] on h2 "Éditer les Paroles" at bounding box center [347, 52] width 325 height 8
click at [508, 48] on button "Close" at bounding box center [509, 47] width 7 height 7
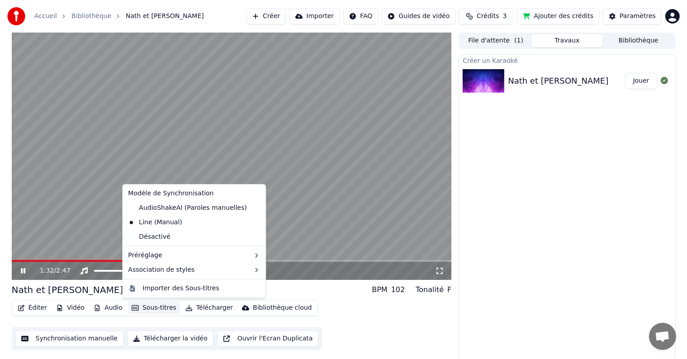
click at [167, 307] on button "Sous-titres" at bounding box center [154, 308] width 52 height 13
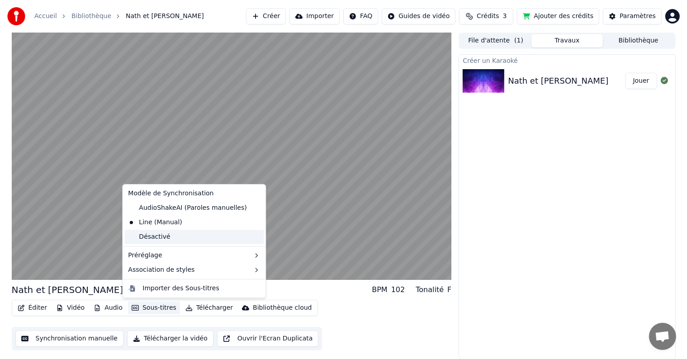
click at [164, 243] on div "Désactivé" at bounding box center [193, 237] width 139 height 14
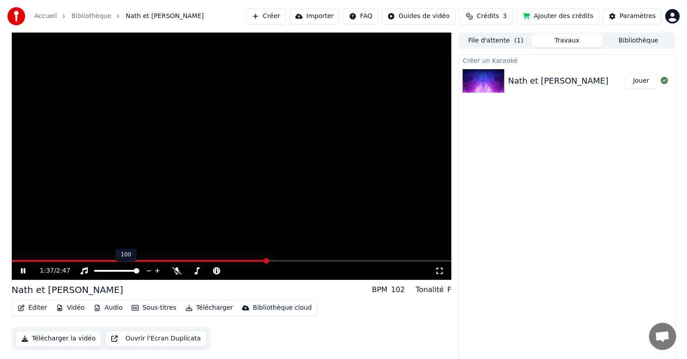
click at [121, 258] on div "100 100" at bounding box center [125, 255] width 21 height 13
click at [108, 260] on span at bounding box center [141, 261] width 258 height 2
click at [143, 308] on button "Sous-titres" at bounding box center [154, 308] width 52 height 13
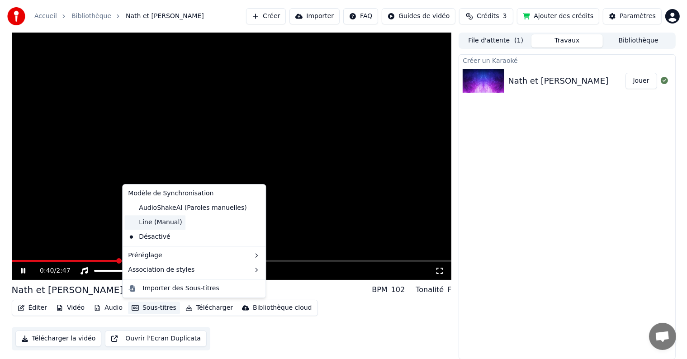
click at [164, 224] on div "Line (Manual)" at bounding box center [154, 222] width 61 height 14
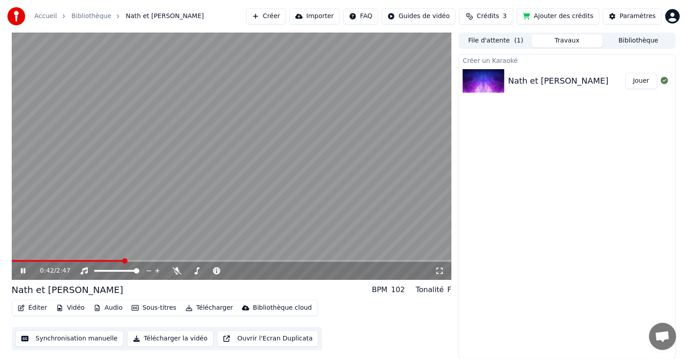
click at [143, 306] on button "Sous-titres" at bounding box center [154, 308] width 52 height 13
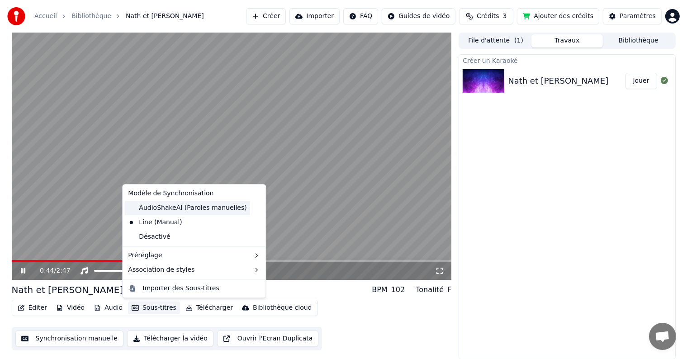
click at [165, 210] on div "AudioShakeAI (Paroles manuelles)" at bounding box center [187, 208] width 126 height 14
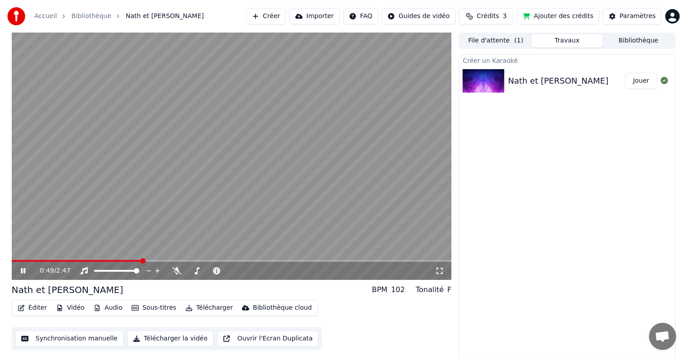
click at [143, 309] on button "Sous-titres" at bounding box center [154, 308] width 52 height 13
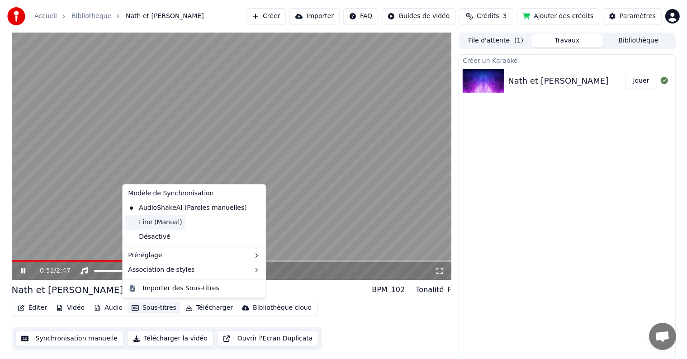
click at [150, 225] on div "Line (Manual)" at bounding box center [154, 222] width 61 height 14
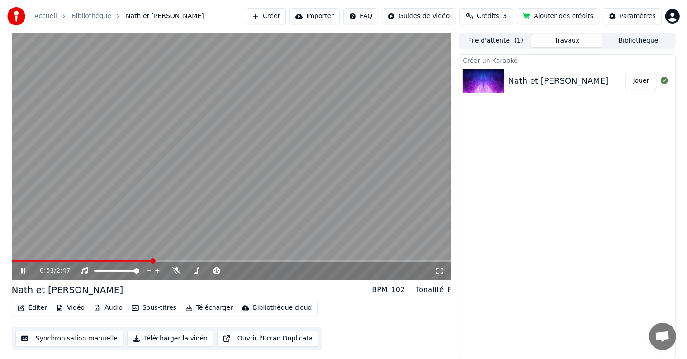
click at [144, 309] on button "Sous-titres" at bounding box center [154, 308] width 52 height 13
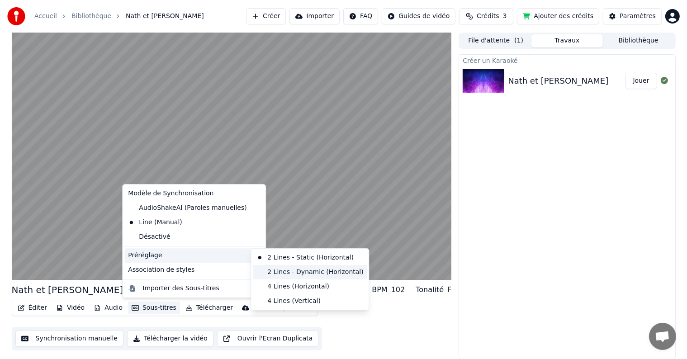
click at [293, 276] on div "2 Lines - Dynamic (Horizontal)" at bounding box center [310, 272] width 114 height 14
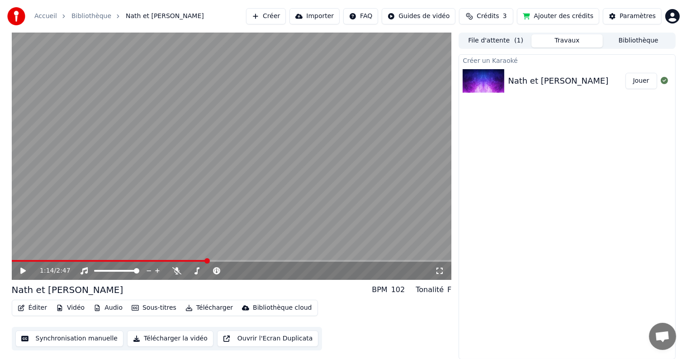
click at [394, 136] on video at bounding box center [232, 156] width 440 height 247
click at [219, 216] on video at bounding box center [232, 156] width 440 height 247
click at [87, 120] on video at bounding box center [232, 156] width 440 height 247
click at [57, 262] on span at bounding box center [34, 261] width 45 height 2
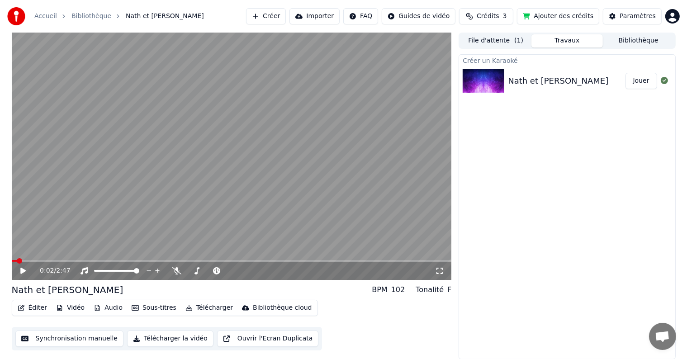
click at [17, 262] on span at bounding box center [19, 260] width 5 height 5
click at [46, 262] on div "0:01 / 2:47" at bounding box center [232, 271] width 440 height 18
click at [47, 260] on span at bounding box center [232, 261] width 440 height 2
click at [54, 261] on span at bounding box center [232, 261] width 440 height 2
click at [61, 261] on span at bounding box center [232, 261] width 440 height 2
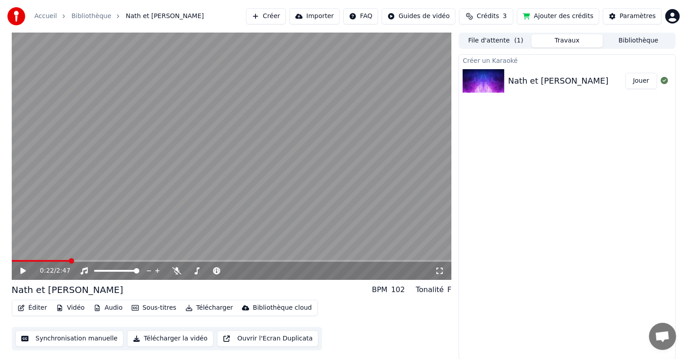
click at [70, 262] on span at bounding box center [232, 261] width 440 height 2
click at [77, 260] on span at bounding box center [232, 261] width 440 height 2
click at [21, 271] on icon at bounding box center [22, 271] width 5 height 6
click at [19, 271] on icon at bounding box center [29, 270] width 21 height 7
click at [101, 308] on button "Audio" at bounding box center [108, 308] width 36 height 13
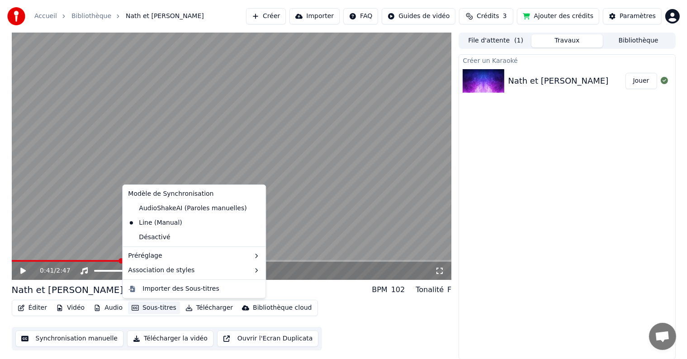
click at [136, 309] on button "Sous-titres" at bounding box center [154, 308] width 52 height 13
click at [156, 208] on div "AudioShakeAI (Paroles manuelles)" at bounding box center [187, 208] width 126 height 14
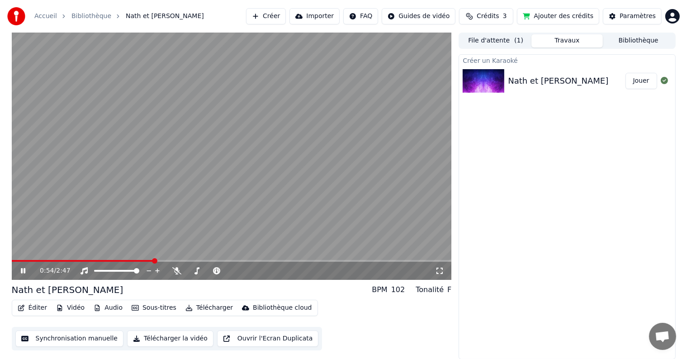
click at [516, 41] on span "( 1 )" at bounding box center [518, 40] width 9 height 9
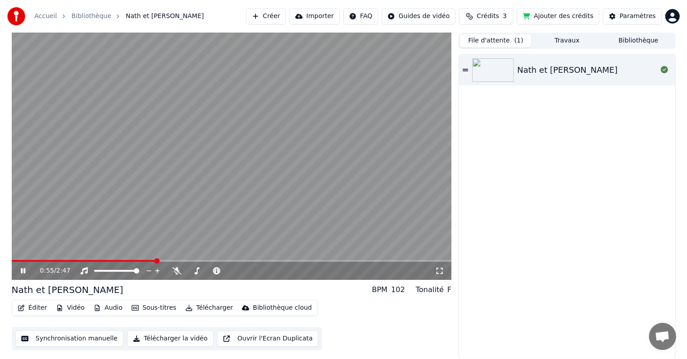
click at [520, 65] on div "Nath et [PERSON_NAME]" at bounding box center [567, 70] width 100 height 13
click at [63, 260] on span at bounding box center [232, 261] width 440 height 2
click at [74, 261] on span at bounding box center [232, 261] width 440 height 2
click at [83, 260] on span at bounding box center [232, 261] width 440 height 2
click at [467, 70] on icon at bounding box center [464, 70] width 5 height 6
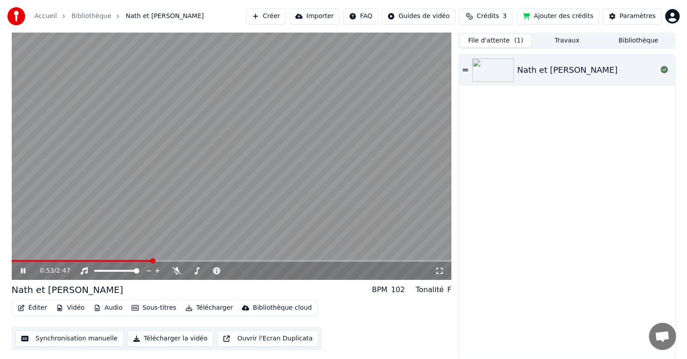
click at [36, 311] on button "Éditer" at bounding box center [32, 308] width 37 height 13
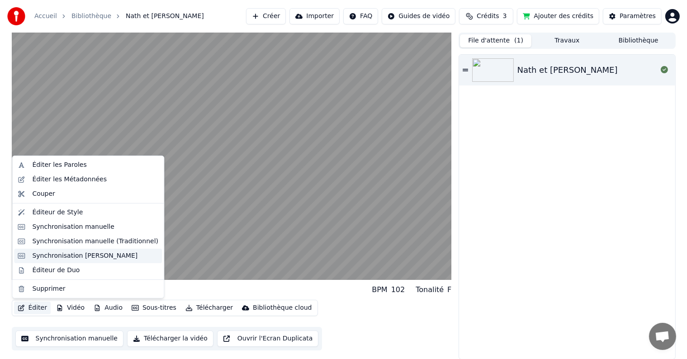
click at [69, 252] on div "Synchronisation [PERSON_NAME]" at bounding box center [84, 255] width 105 height 9
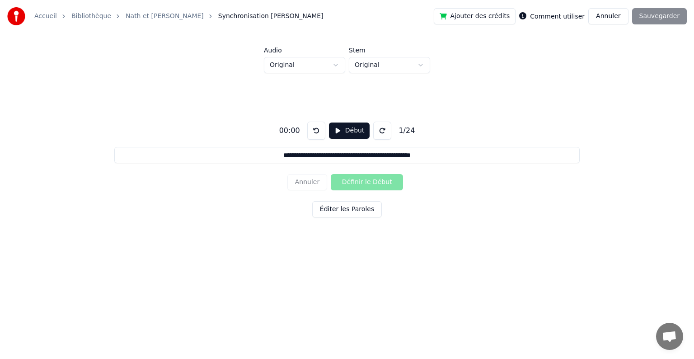
click at [351, 206] on button "Éditer les Paroles" at bounding box center [347, 209] width 70 height 16
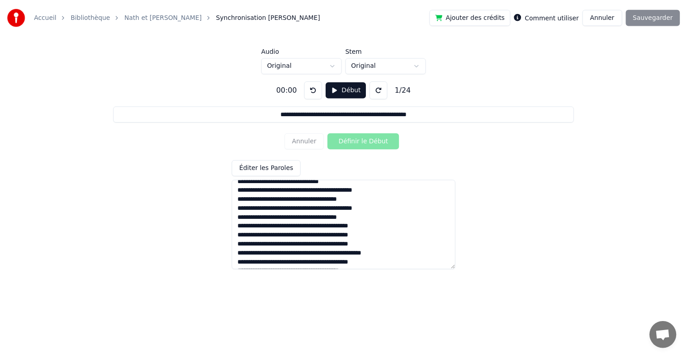
scroll to position [44, 0]
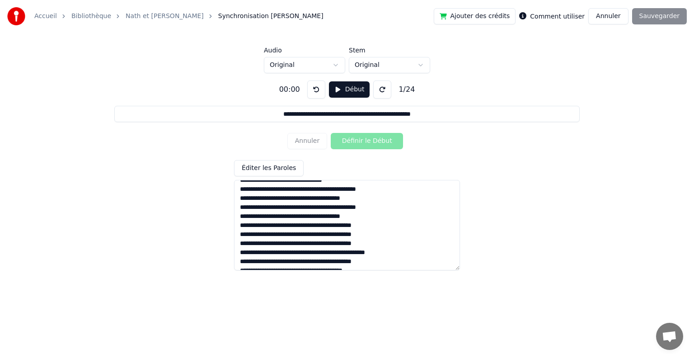
drag, startPoint x: 384, startPoint y: 244, endPoint x: 221, endPoint y: 242, distance: 163.7
click at [221, 242] on div "**********" at bounding box center [346, 171] width 665 height 197
type textarea "**********"
click at [466, 128] on div "**********" at bounding box center [346, 171] width 665 height 197
click at [376, 59] on html "**********" at bounding box center [347, 138] width 694 height 277
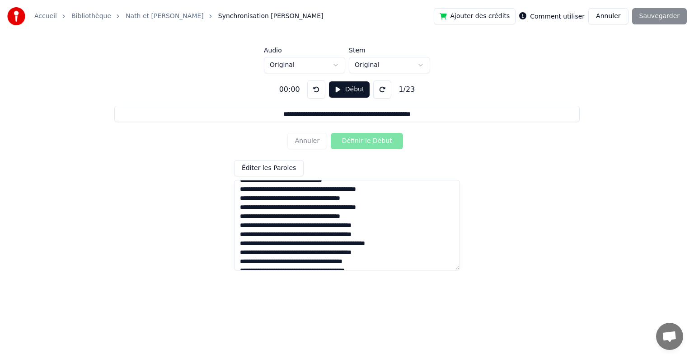
click at [376, 59] on html "**********" at bounding box center [347, 138] width 694 height 277
click at [377, 91] on button at bounding box center [382, 89] width 18 height 18
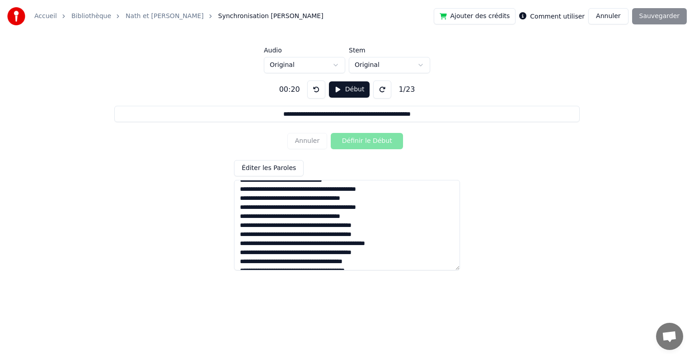
click at [377, 91] on button at bounding box center [382, 89] width 18 height 18
click at [346, 90] on button "Début" at bounding box center [349, 89] width 41 height 16
click at [359, 137] on button "Définir le Début" at bounding box center [367, 141] width 72 height 16
click at [360, 136] on button "Définir la Fin" at bounding box center [367, 141] width 72 height 16
click at [361, 135] on button "Définir le Début" at bounding box center [367, 141] width 72 height 16
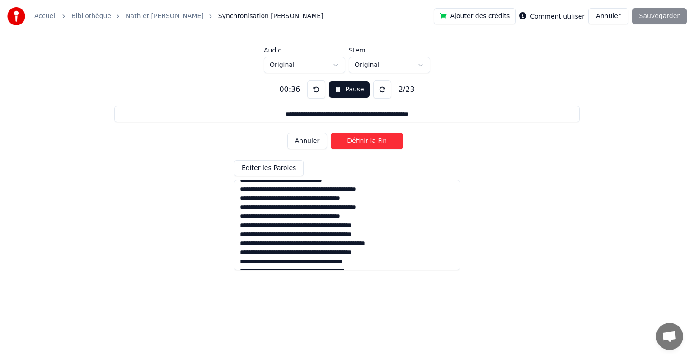
click at [362, 140] on button "Définir la Fin" at bounding box center [367, 141] width 72 height 16
click at [362, 140] on button "Définir le Début" at bounding box center [367, 141] width 72 height 16
click at [362, 140] on button "Définir la Fin" at bounding box center [367, 141] width 72 height 16
click at [362, 140] on button "Définir le Début" at bounding box center [367, 141] width 72 height 16
click at [362, 140] on button "Définir la Fin" at bounding box center [367, 141] width 72 height 16
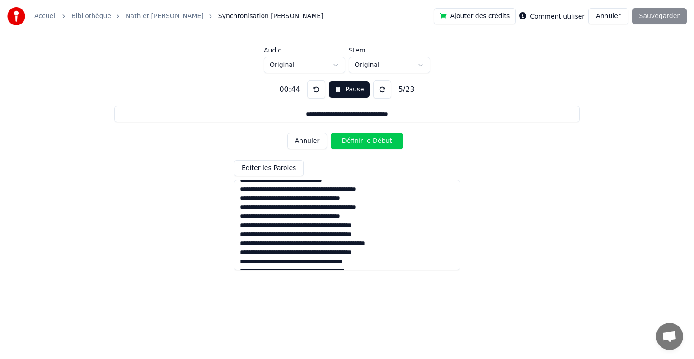
click at [362, 140] on button "Définir le Début" at bounding box center [367, 141] width 72 height 16
click at [362, 140] on button "Définir la Fin" at bounding box center [367, 141] width 72 height 16
click at [362, 140] on button "Définir le Début" at bounding box center [367, 141] width 72 height 16
click at [362, 139] on button "Définir la Fin" at bounding box center [367, 141] width 72 height 16
click at [362, 139] on button "Définir le Début" at bounding box center [367, 141] width 72 height 16
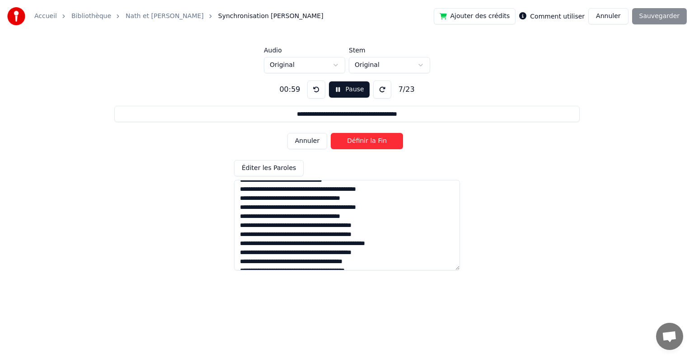
click at [362, 139] on button "Définir la Fin" at bounding box center [367, 141] width 72 height 16
click at [362, 139] on button "Définir le Début" at bounding box center [367, 141] width 72 height 16
click at [363, 138] on button "Définir la Fin" at bounding box center [367, 141] width 72 height 16
click at [363, 138] on button "Définir le Début" at bounding box center [367, 141] width 72 height 16
click at [363, 138] on button "Définir la Fin" at bounding box center [367, 141] width 72 height 16
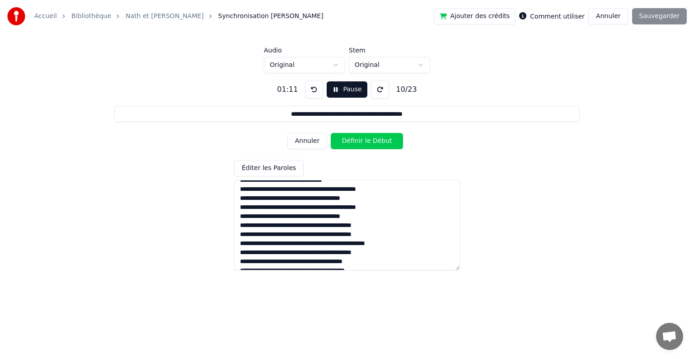
click at [348, 84] on button "Pause" at bounding box center [347, 89] width 40 height 16
click at [312, 91] on button at bounding box center [314, 89] width 18 height 18
click at [400, 90] on div "10 / 23" at bounding box center [407, 89] width 28 height 11
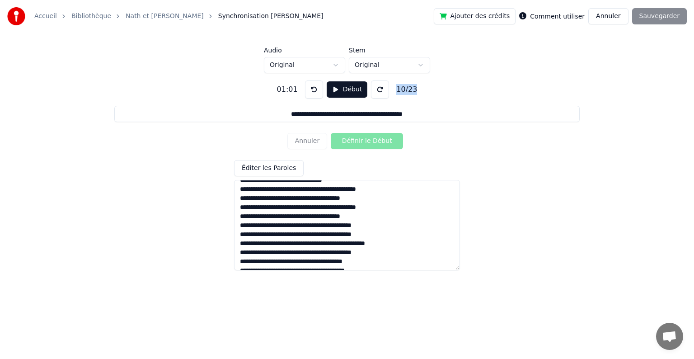
click at [400, 90] on div "10 / 23" at bounding box center [407, 89] width 28 height 11
click at [349, 91] on button "Début" at bounding box center [347, 89] width 41 height 16
click at [306, 141] on button "Annuler" at bounding box center [308, 141] width 40 height 16
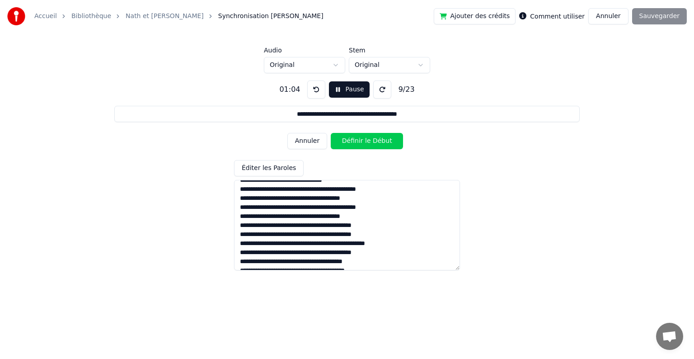
click at [306, 141] on button "Annuler" at bounding box center [308, 141] width 40 height 16
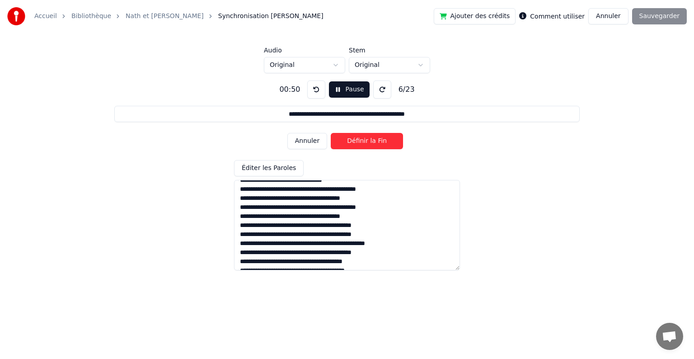
click at [306, 141] on button "Annuler" at bounding box center [308, 141] width 40 height 16
click at [348, 139] on button "Définir la Fin" at bounding box center [367, 141] width 72 height 16
click at [348, 139] on button "Définir le Début" at bounding box center [367, 141] width 72 height 16
click at [348, 139] on button "Définir la Fin" at bounding box center [367, 141] width 72 height 16
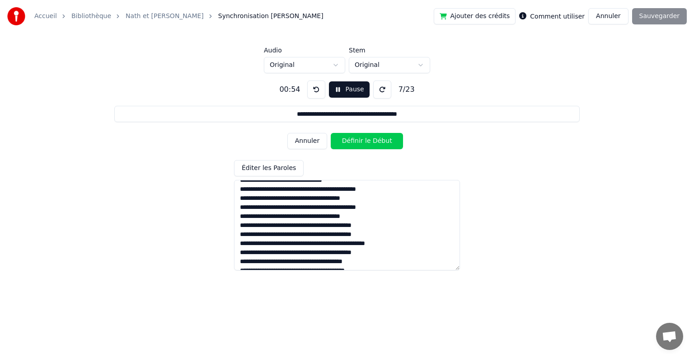
click at [348, 139] on button "Définir le Début" at bounding box center [367, 141] width 72 height 16
click at [348, 139] on button "Définir la Fin" at bounding box center [367, 141] width 72 height 16
click at [348, 139] on button "Définir le Début" at bounding box center [367, 141] width 72 height 16
click at [348, 139] on button "Définir la Fin" at bounding box center [367, 141] width 72 height 16
click at [348, 139] on button "Définir le Début" at bounding box center [367, 141] width 72 height 16
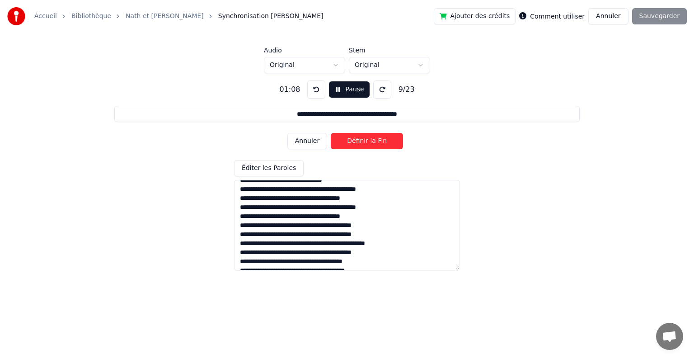
click at [348, 139] on button "Définir la Fin" at bounding box center [367, 141] width 72 height 16
click at [348, 139] on button "Définir le Début" at bounding box center [367, 141] width 72 height 16
click at [349, 139] on button "Définir la Fin" at bounding box center [367, 141] width 72 height 16
click at [349, 139] on button "Définir le Début" at bounding box center [367, 141] width 72 height 16
click at [349, 139] on button "Définir la Fin" at bounding box center [367, 141] width 72 height 16
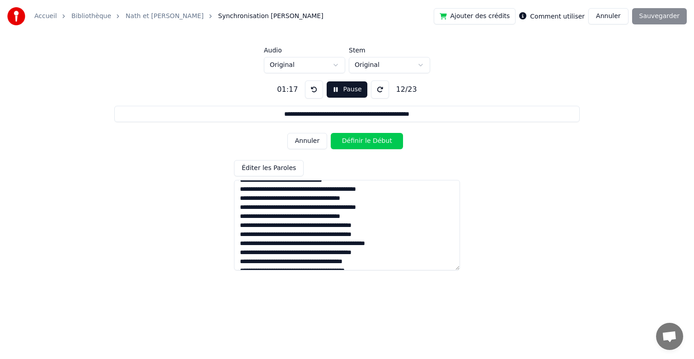
click at [349, 139] on button "Définir le Début" at bounding box center [367, 141] width 72 height 16
click at [347, 140] on button "Définir la Fin" at bounding box center [367, 141] width 72 height 16
click at [319, 139] on button "Annuler" at bounding box center [308, 141] width 40 height 16
click at [309, 138] on button "Annuler" at bounding box center [308, 141] width 40 height 16
click at [352, 141] on button "Définir le Début" at bounding box center [367, 141] width 72 height 16
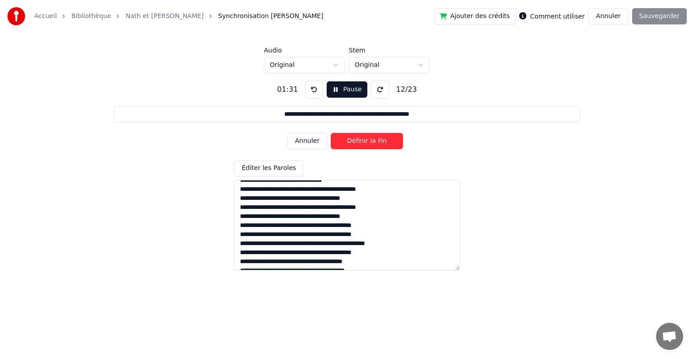
click at [352, 141] on button "Définir la Fin" at bounding box center [367, 141] width 72 height 16
click at [352, 141] on button "Définir le Début" at bounding box center [367, 141] width 72 height 16
click at [352, 141] on button "Définir la Fin" at bounding box center [367, 141] width 72 height 16
click at [352, 141] on button "Définir le Début" at bounding box center [367, 141] width 72 height 16
click at [352, 141] on button "Définir la Fin" at bounding box center [367, 141] width 72 height 16
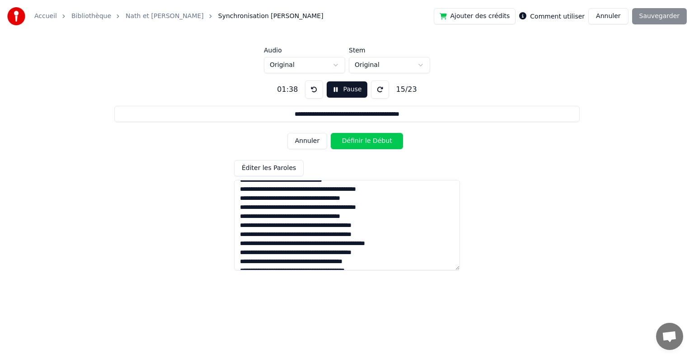
click at [352, 141] on button "Définir le Début" at bounding box center [367, 141] width 72 height 16
click at [352, 141] on button "Définir la Fin" at bounding box center [367, 141] width 72 height 16
click at [352, 141] on button "Définir le Début" at bounding box center [367, 141] width 72 height 16
click at [352, 141] on button "Définir la Fin" at bounding box center [367, 141] width 72 height 16
click at [353, 141] on button "Définir le Début" at bounding box center [367, 141] width 72 height 16
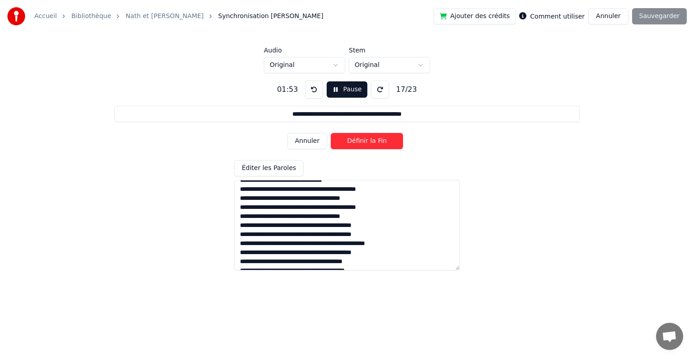
click at [353, 141] on button "Définir la Fin" at bounding box center [367, 141] width 72 height 16
click at [353, 141] on button "Définir le Début" at bounding box center [367, 141] width 72 height 16
click at [354, 139] on button "Définir la Fin" at bounding box center [367, 141] width 72 height 16
click at [354, 139] on button "Définir le Début" at bounding box center [367, 141] width 72 height 16
click at [354, 138] on button "Définir la Fin" at bounding box center [367, 141] width 72 height 16
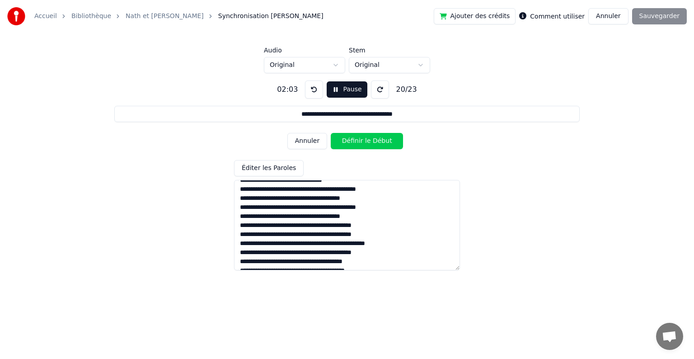
click at [354, 138] on button "Définir le Début" at bounding box center [367, 141] width 72 height 16
click at [354, 138] on button "Définir la Fin" at bounding box center [367, 141] width 72 height 16
click at [354, 137] on button "Définir le Début" at bounding box center [367, 141] width 72 height 16
click at [351, 96] on div "02:10 Pause 21 / 23" at bounding box center [346, 89] width 147 height 18
click at [340, 87] on button "Pause" at bounding box center [347, 89] width 40 height 16
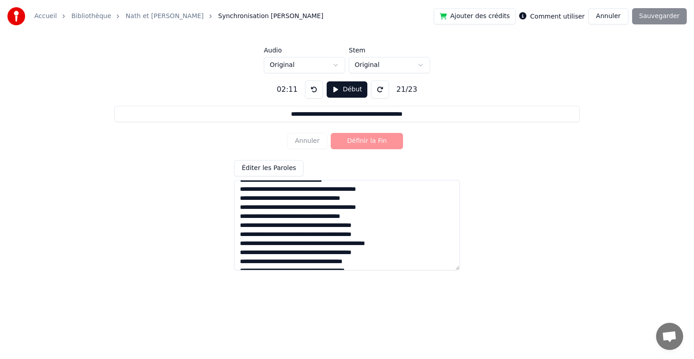
click at [342, 107] on input "**********" at bounding box center [347, 114] width 466 height 16
click at [339, 90] on button "Début" at bounding box center [347, 89] width 41 height 16
click at [318, 141] on button "Annuler" at bounding box center [308, 141] width 40 height 16
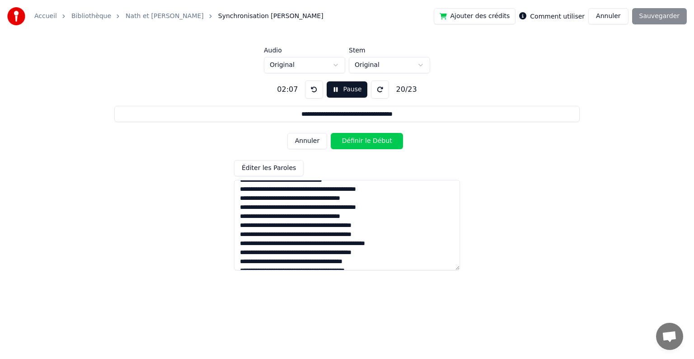
click at [315, 144] on button "Annuler" at bounding box center [308, 141] width 40 height 16
click at [351, 145] on button "Définir la Fin" at bounding box center [367, 141] width 72 height 16
click at [350, 145] on button "Définir le Début" at bounding box center [367, 141] width 72 height 16
click at [350, 145] on button "Définir la Fin" at bounding box center [367, 141] width 72 height 16
click at [350, 145] on button "Définir le Début" at bounding box center [367, 141] width 72 height 16
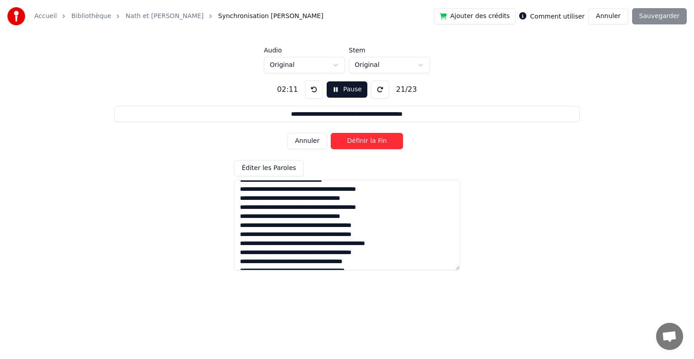
click at [350, 145] on button "Définir la Fin" at bounding box center [367, 141] width 72 height 16
click at [350, 145] on button "Définir le Début" at bounding box center [367, 141] width 72 height 16
click at [350, 144] on button "Définir la Fin" at bounding box center [367, 141] width 72 height 16
type input "**********"
click at [350, 144] on button "Définir le Début" at bounding box center [367, 141] width 72 height 16
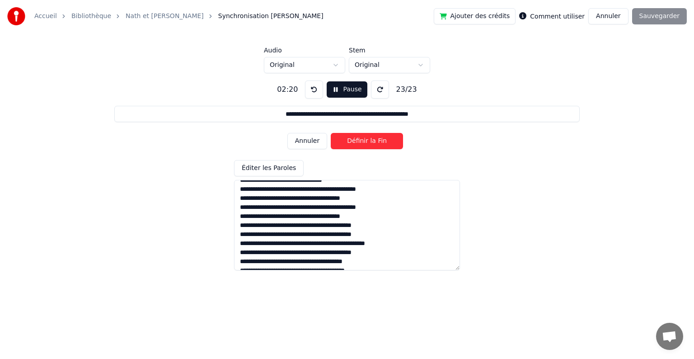
click at [352, 142] on button "Définir la Fin" at bounding box center [367, 141] width 72 height 16
click at [660, 21] on button "Sauvegarder" at bounding box center [659, 16] width 55 height 16
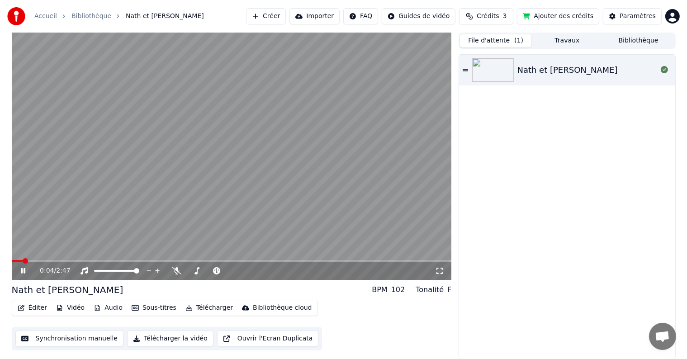
click at [71, 259] on video at bounding box center [232, 156] width 440 height 247
click at [80, 261] on span at bounding box center [232, 261] width 440 height 2
click at [78, 234] on video at bounding box center [232, 156] width 440 height 247
click at [87, 244] on video at bounding box center [232, 156] width 440 height 247
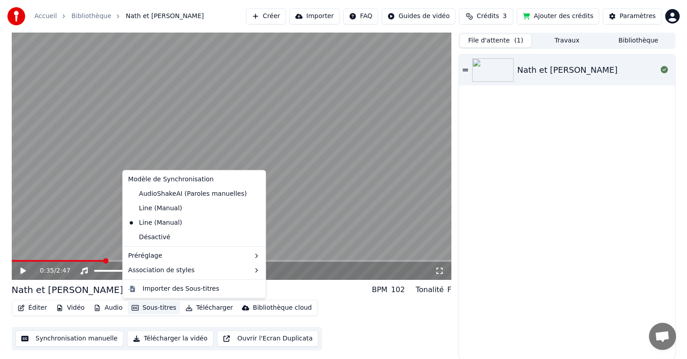
click at [145, 306] on button "Sous-titres" at bounding box center [154, 308] width 52 height 13
click at [254, 223] on icon at bounding box center [259, 222] width 10 height 7
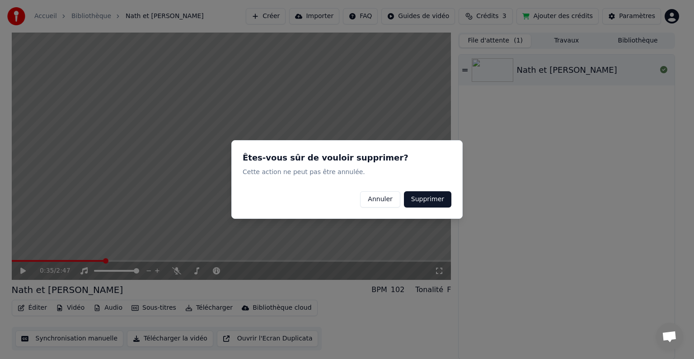
click at [428, 201] on button "Supprimer" at bounding box center [427, 199] width 47 height 16
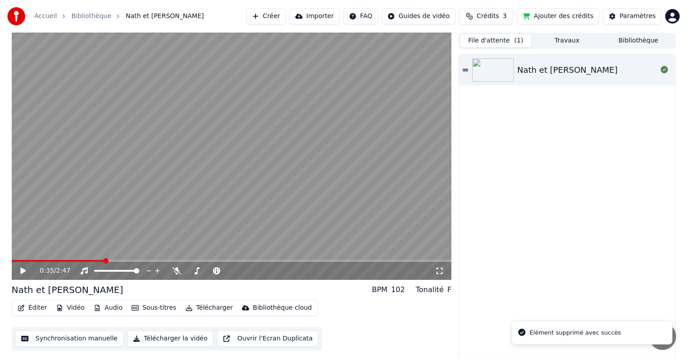
click at [136, 311] on button "Sous-titres" at bounding box center [154, 308] width 52 height 13
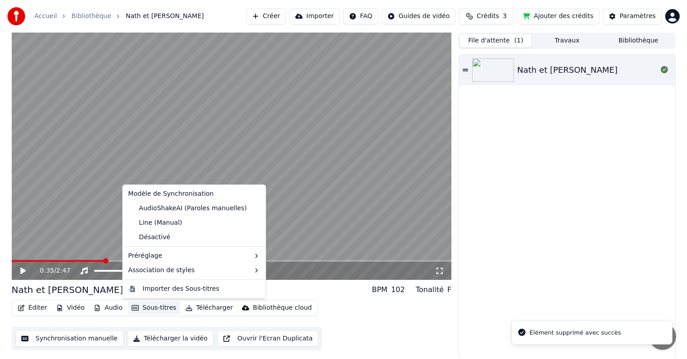
click at [76, 220] on video at bounding box center [232, 156] width 440 height 247
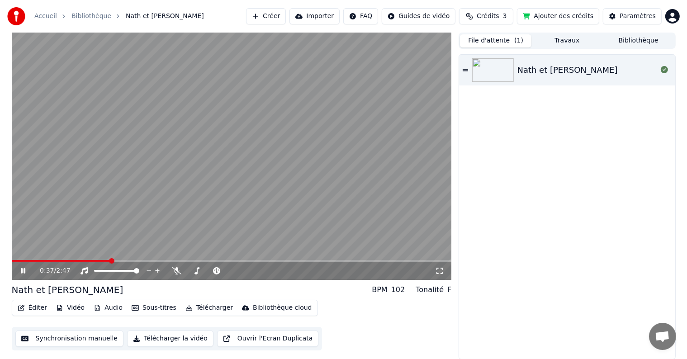
click at [89, 255] on video at bounding box center [232, 156] width 440 height 247
click at [85, 259] on video at bounding box center [232, 156] width 440 height 247
click at [85, 263] on div "0:38 / 2:47" at bounding box center [232, 271] width 440 height 18
click at [85, 257] on video at bounding box center [232, 156] width 440 height 247
click at [136, 309] on button "Sous-titres" at bounding box center [154, 308] width 52 height 13
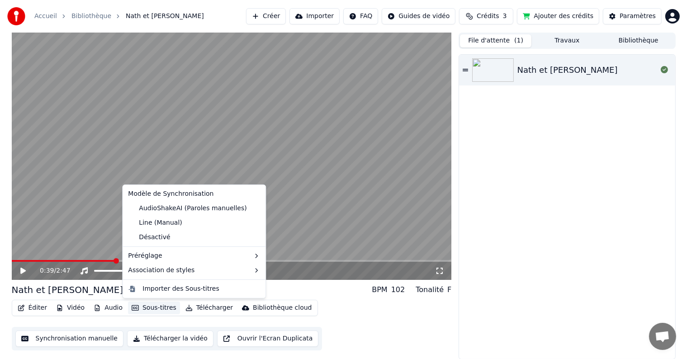
click at [254, 205] on icon at bounding box center [259, 208] width 10 height 7
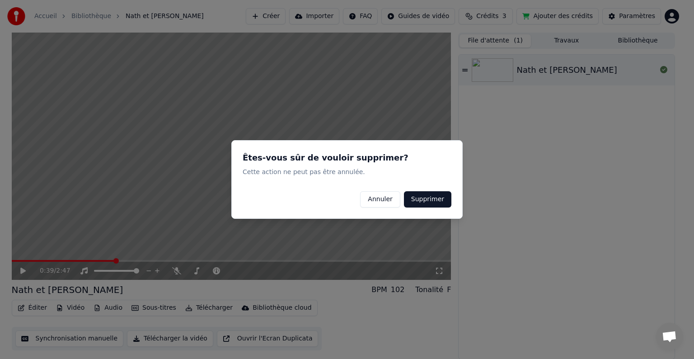
click at [435, 193] on button "Supprimer" at bounding box center [427, 199] width 47 height 16
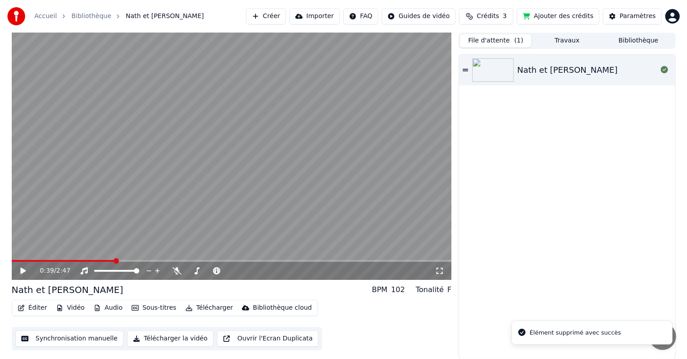
click at [90, 259] on video at bounding box center [232, 156] width 440 height 247
click at [77, 260] on span at bounding box center [45, 261] width 66 height 2
click at [143, 301] on div "Éditer Vidéo Audio Sous-titres Télécharger Bibliothèque cloud" at bounding box center [165, 308] width 306 height 16
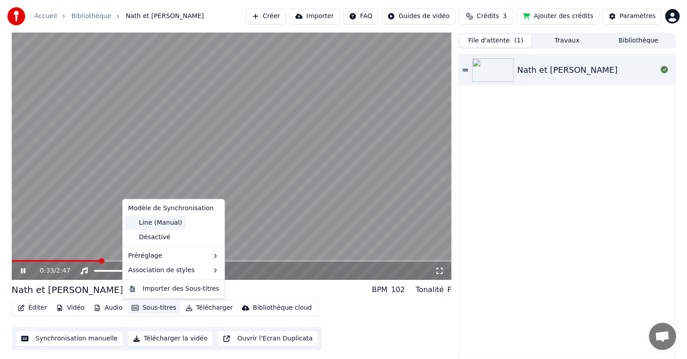
click at [165, 225] on div "Line (Manual)" at bounding box center [154, 223] width 61 height 14
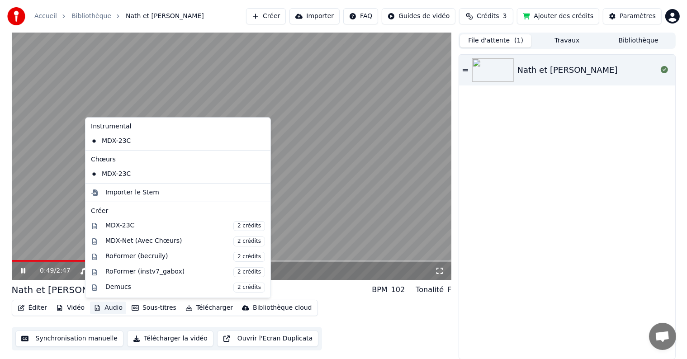
click at [106, 307] on button "Audio" at bounding box center [108, 308] width 36 height 13
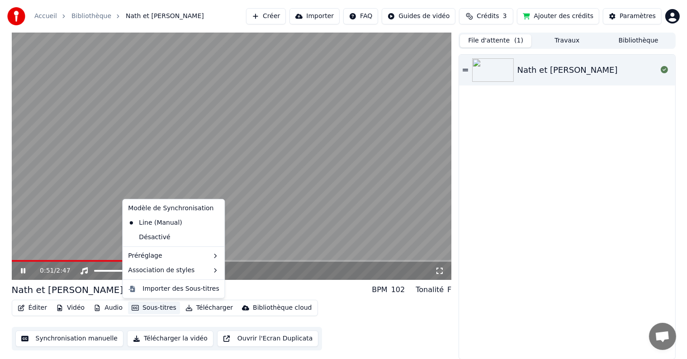
click at [132, 307] on icon "button" at bounding box center [135, 308] width 7 height 6
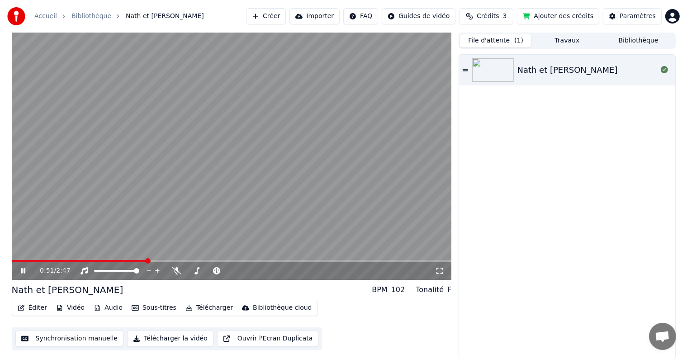
click at [132, 307] on icon "button" at bounding box center [135, 308] width 7 height 6
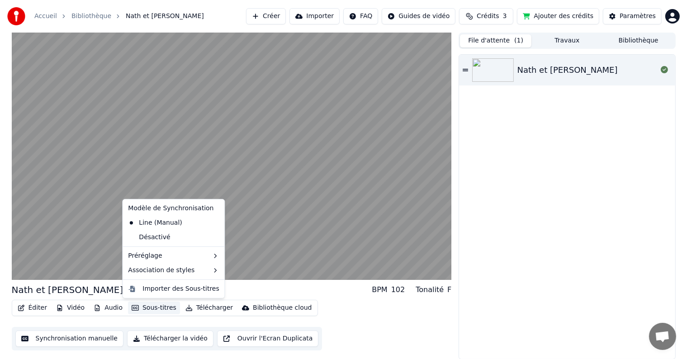
click at [206, 217] on div "Line (Manual)" at bounding box center [173, 223] width 98 height 14
click at [213, 222] on icon at bounding box center [218, 222] width 10 height 7
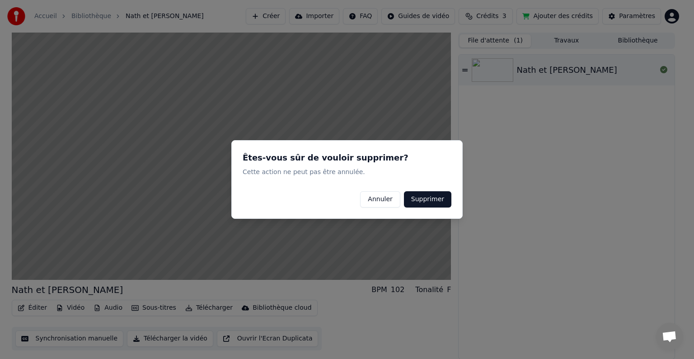
click at [426, 201] on button "Supprimer" at bounding box center [427, 199] width 47 height 16
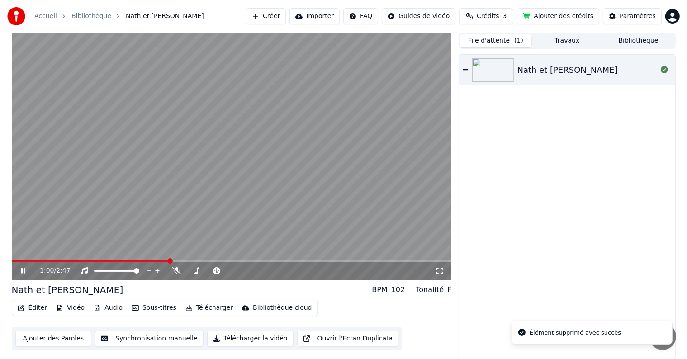
click at [137, 306] on button "Sous-titres" at bounding box center [154, 308] width 52 height 13
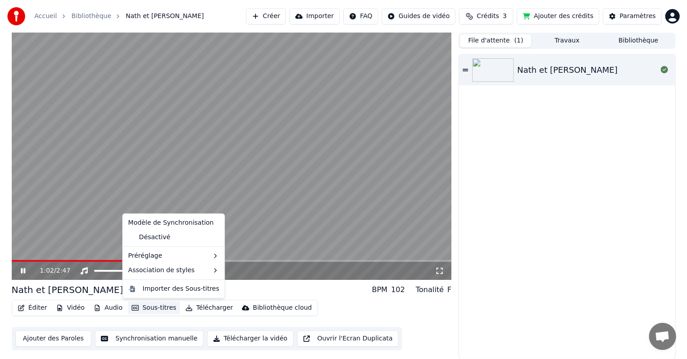
click at [71, 237] on video at bounding box center [232, 156] width 440 height 247
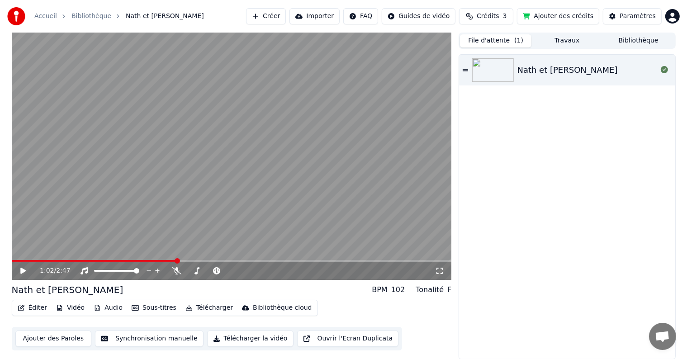
click at [64, 339] on button "Ajouter des Paroles" at bounding box center [53, 338] width 76 height 16
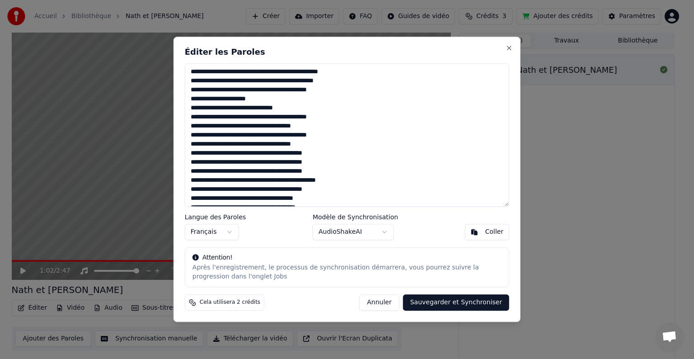
drag, startPoint x: 333, startPoint y: 172, endPoint x: 187, endPoint y: 170, distance: 146.0
click at [187, 170] on textarea at bounding box center [347, 134] width 325 height 143
type textarea "**********"
click at [443, 300] on button "Sauvegarder et Synchroniser" at bounding box center [456, 303] width 107 height 16
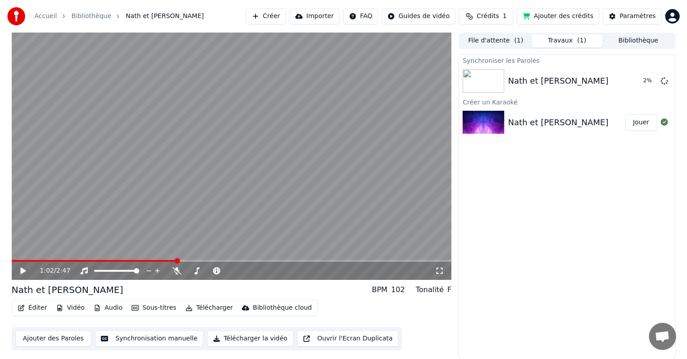
click at [25, 268] on icon at bounding box center [29, 270] width 21 height 7
click at [52, 258] on video at bounding box center [232, 156] width 440 height 247
click at [63, 259] on video at bounding box center [232, 156] width 440 height 247
click at [71, 260] on span at bounding box center [98, 261] width 173 height 2
click at [87, 260] on span at bounding box center [232, 261] width 440 height 2
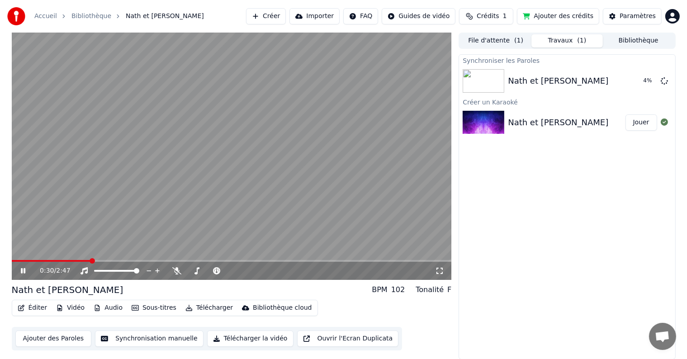
click at [87, 256] on video at bounding box center [232, 156] width 440 height 247
click at [87, 260] on span at bounding box center [50, 261] width 76 height 2
click at [86, 260] on span at bounding box center [50, 261] width 76 height 2
click at [82, 260] on span at bounding box center [50, 261] width 76 height 2
click at [25, 269] on icon at bounding box center [29, 270] width 21 height 7
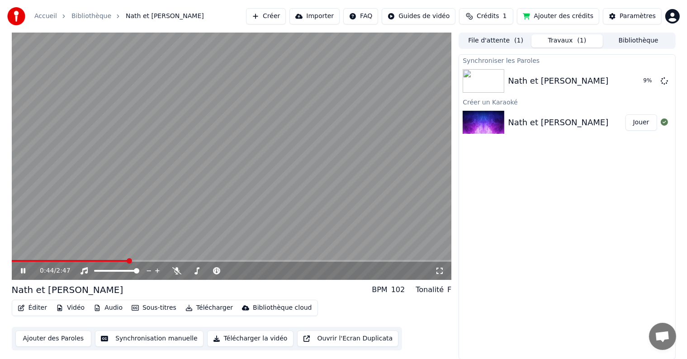
click at [116, 336] on button "Synchronisation manuelle" at bounding box center [149, 338] width 108 height 16
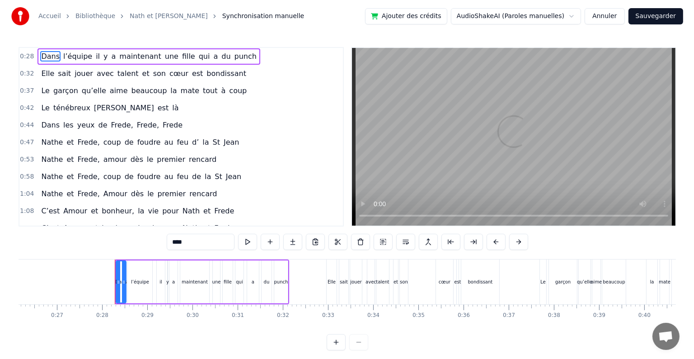
scroll to position [0, 1233]
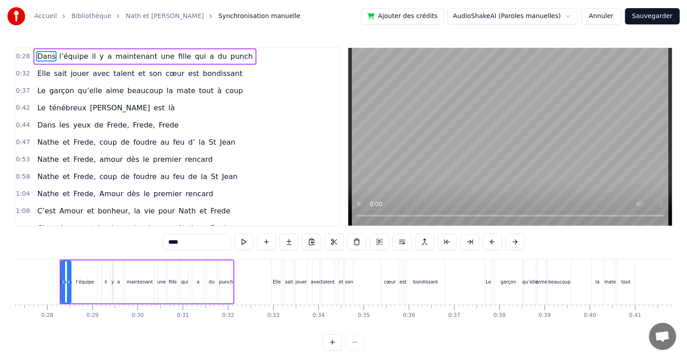
click at [613, 19] on button "Annuler" at bounding box center [601, 16] width 40 height 16
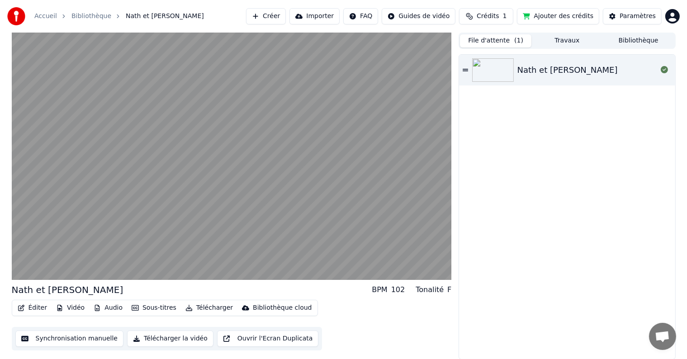
click at [515, 42] on span "( 1 )" at bounding box center [518, 40] width 9 height 9
click at [505, 76] on img at bounding box center [493, 70] width 42 height 24
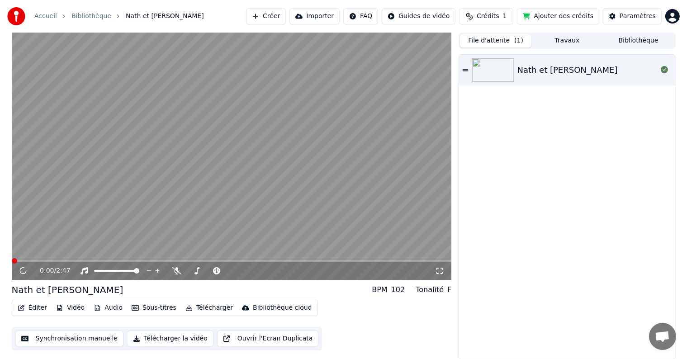
click at [505, 76] on img at bounding box center [493, 70] width 42 height 24
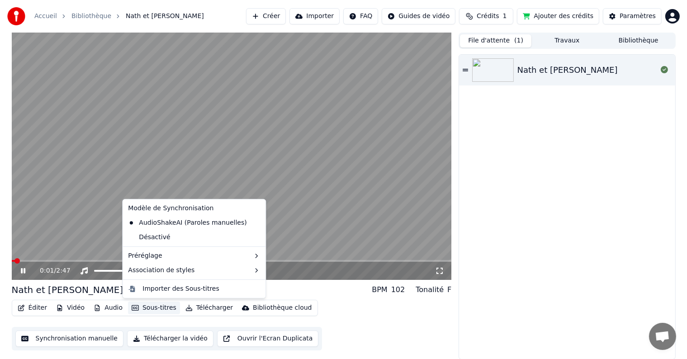
click at [161, 310] on button "Sous-titres" at bounding box center [154, 308] width 52 height 13
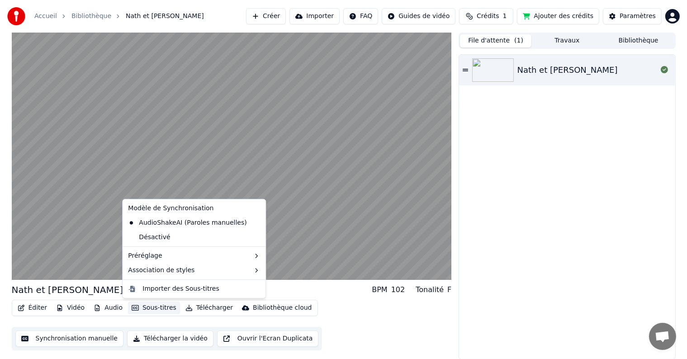
click at [254, 223] on icon at bounding box center [259, 222] width 10 height 7
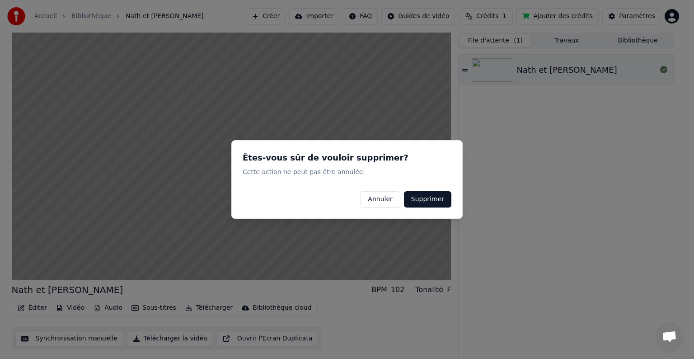
click at [423, 201] on button "Supprimer" at bounding box center [427, 199] width 47 height 16
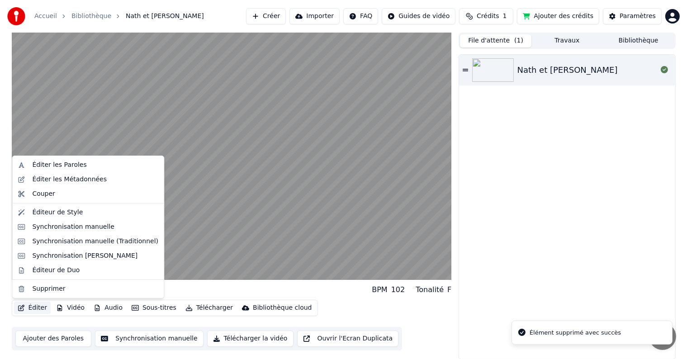
click at [35, 306] on button "Éditer" at bounding box center [32, 308] width 37 height 13
drag, startPoint x: 58, startPoint y: 255, endPoint x: 58, endPoint y: 247, distance: 8.6
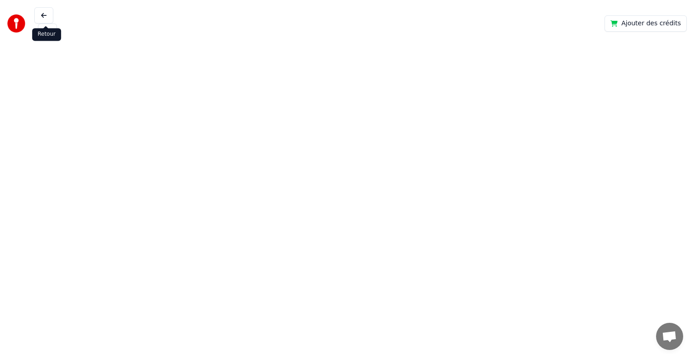
click at [51, 14] on button at bounding box center [43, 15] width 19 height 16
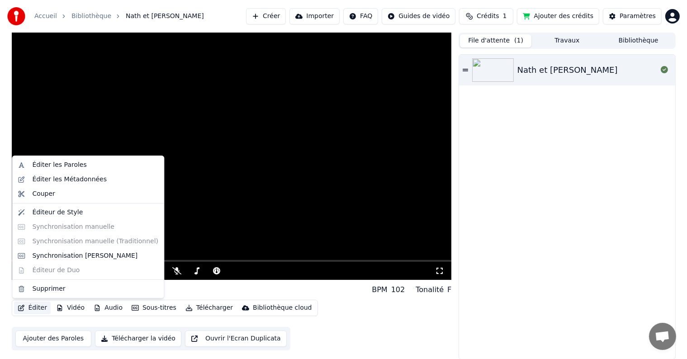
click at [38, 307] on button "Éditer" at bounding box center [32, 308] width 37 height 13
click at [61, 262] on div "Synchronisation [PERSON_NAME]" at bounding box center [88, 256] width 148 height 14
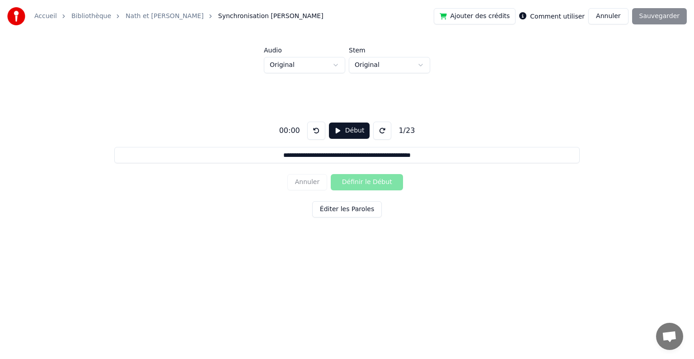
click at [344, 208] on button "Éditer les Paroles" at bounding box center [347, 209] width 70 height 16
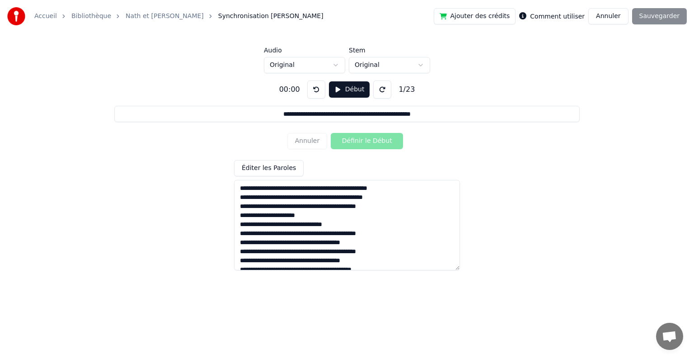
click at [345, 88] on button "Début" at bounding box center [349, 89] width 41 height 16
click at [380, 86] on button at bounding box center [382, 89] width 18 height 18
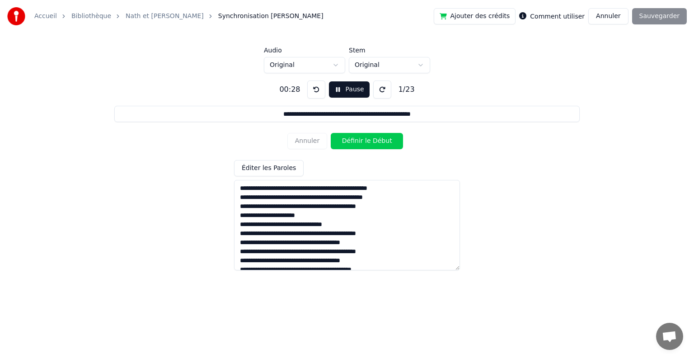
click at [371, 137] on button "Définir le Début" at bounding box center [367, 141] width 72 height 16
click at [371, 137] on button "Définir la Fin" at bounding box center [367, 141] width 72 height 16
click at [310, 86] on button at bounding box center [316, 89] width 18 height 18
click at [350, 139] on button "Définir le Début" at bounding box center [367, 141] width 72 height 16
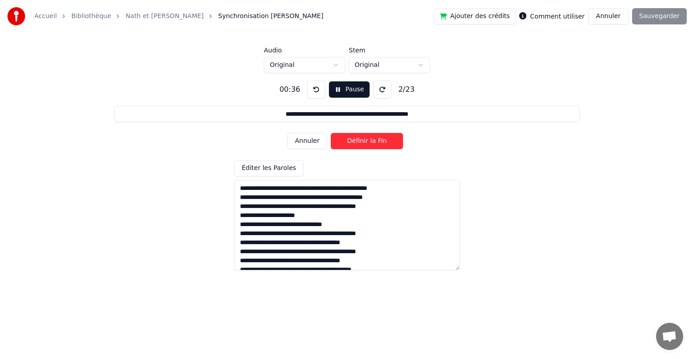
click at [350, 139] on button "Définir la Fin" at bounding box center [367, 141] width 72 height 16
click at [350, 139] on button "Définir le Début" at bounding box center [367, 141] width 72 height 16
click at [350, 139] on button "Définir la Fin" at bounding box center [367, 141] width 72 height 16
click at [350, 139] on button "Définir le Début" at bounding box center [367, 141] width 72 height 16
click at [350, 137] on button "Définir la Fin" at bounding box center [367, 141] width 72 height 16
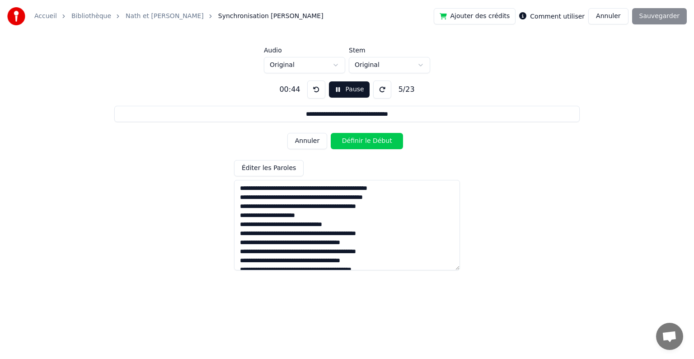
click at [350, 137] on button "Définir le Début" at bounding box center [367, 141] width 72 height 16
click at [350, 137] on button "Définir la Fin" at bounding box center [367, 141] width 72 height 16
click at [350, 137] on button "Définir le Début" at bounding box center [367, 141] width 72 height 16
click at [350, 137] on button "Définir la Fin" at bounding box center [367, 141] width 72 height 16
click at [354, 136] on button "Définir le Début" at bounding box center [367, 141] width 72 height 16
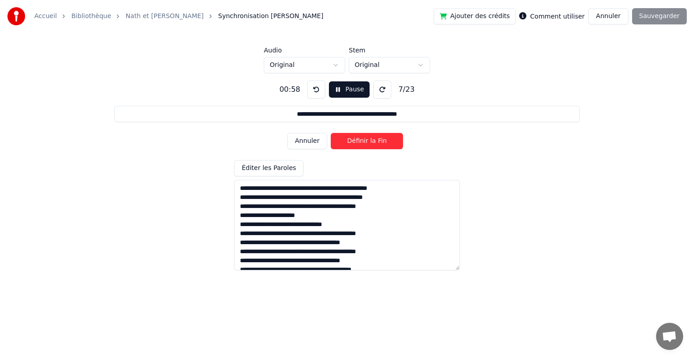
click at [352, 140] on button "Définir la Fin" at bounding box center [367, 141] width 72 height 16
click at [356, 137] on button "Définir le Début" at bounding box center [367, 141] width 72 height 16
click at [357, 143] on button "Définir la Fin" at bounding box center [367, 141] width 72 height 16
click at [357, 143] on button "Définir le Début" at bounding box center [367, 141] width 72 height 16
click at [357, 143] on button "Définir la Fin" at bounding box center [367, 141] width 72 height 16
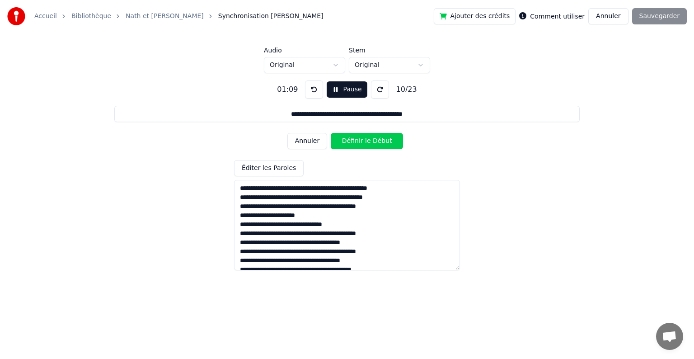
click at [357, 143] on button "Définir le Début" at bounding box center [367, 141] width 72 height 16
click at [313, 143] on button "Annuler" at bounding box center [308, 141] width 40 height 16
click at [313, 94] on button at bounding box center [314, 89] width 18 height 18
click at [316, 93] on button at bounding box center [314, 89] width 18 height 18
click at [344, 140] on button "Définir le Début" at bounding box center [367, 141] width 72 height 16
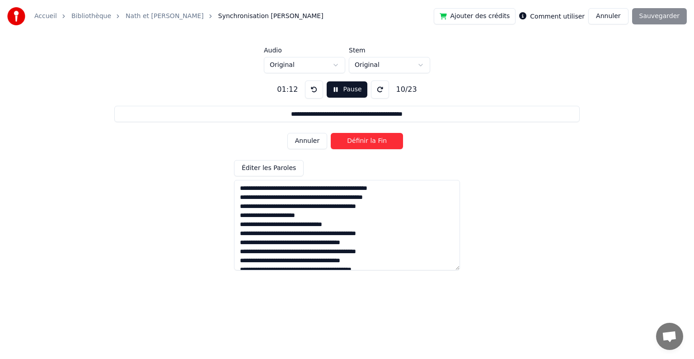
click at [344, 139] on button "Définir la Fin" at bounding box center [367, 141] width 72 height 16
click at [344, 139] on button "Définir le Début" at bounding box center [367, 141] width 72 height 16
click at [344, 139] on button "Définir la Fin" at bounding box center [367, 141] width 72 height 16
click at [344, 139] on button "Définir le Début" at bounding box center [367, 141] width 72 height 16
click at [344, 139] on button "Définir la Fin" at bounding box center [367, 141] width 72 height 16
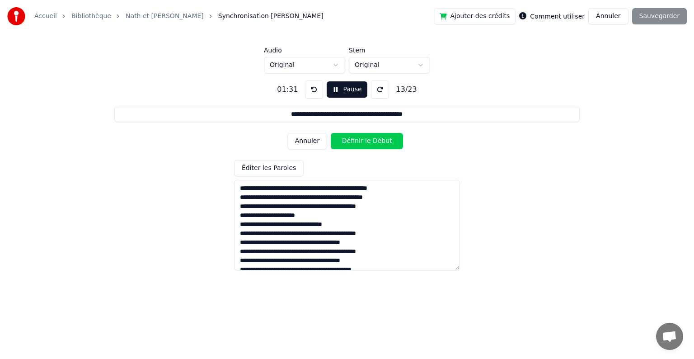
click at [344, 139] on button "Définir le Début" at bounding box center [367, 141] width 72 height 16
click at [344, 139] on button "Définir la Fin" at bounding box center [367, 141] width 72 height 16
click at [344, 139] on button "Définir le Début" at bounding box center [367, 141] width 72 height 16
click at [344, 139] on button "Définir la Fin" at bounding box center [367, 141] width 72 height 16
click at [345, 137] on button "Définir le Début" at bounding box center [367, 141] width 72 height 16
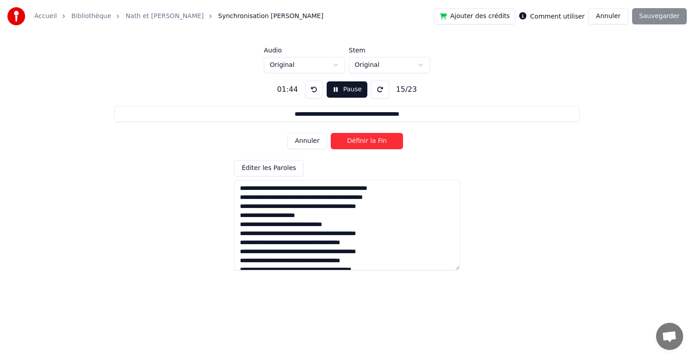
click at [345, 137] on button "Définir la Fin" at bounding box center [367, 141] width 72 height 16
click at [314, 141] on button "Annuler" at bounding box center [308, 141] width 40 height 16
click at [350, 144] on button "Définir la Fin" at bounding box center [367, 141] width 72 height 16
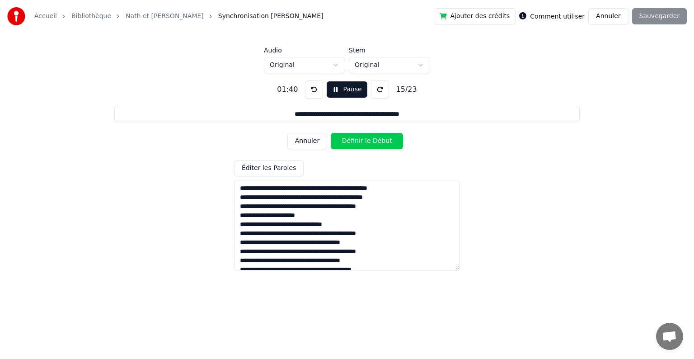
click at [350, 144] on button "Définir le Début" at bounding box center [367, 141] width 72 height 16
click at [350, 144] on button "Définir la Fin" at bounding box center [367, 141] width 72 height 16
click at [350, 144] on button "Définir le Début" at bounding box center [367, 141] width 72 height 16
click at [344, 143] on button "Définir la Fin" at bounding box center [367, 141] width 72 height 16
click at [344, 143] on button "Définir le Début" at bounding box center [367, 141] width 72 height 16
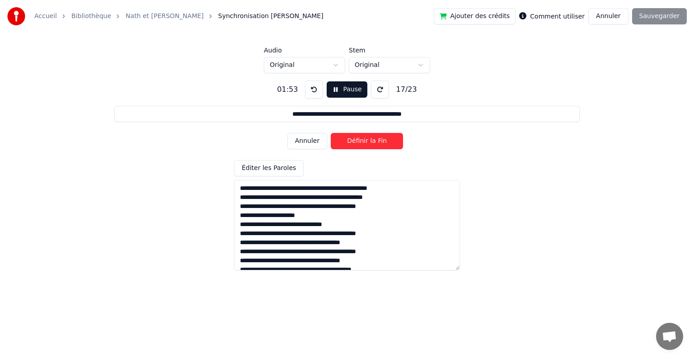
click at [344, 143] on button "Définir la Fin" at bounding box center [367, 141] width 72 height 16
click at [344, 143] on button "Définir le Début" at bounding box center [367, 141] width 72 height 16
click at [344, 143] on button "Définir la Fin" at bounding box center [367, 141] width 72 height 16
click at [344, 143] on button "Définir le Début" at bounding box center [367, 141] width 72 height 16
click at [344, 143] on button "Définir la Fin" at bounding box center [367, 141] width 72 height 16
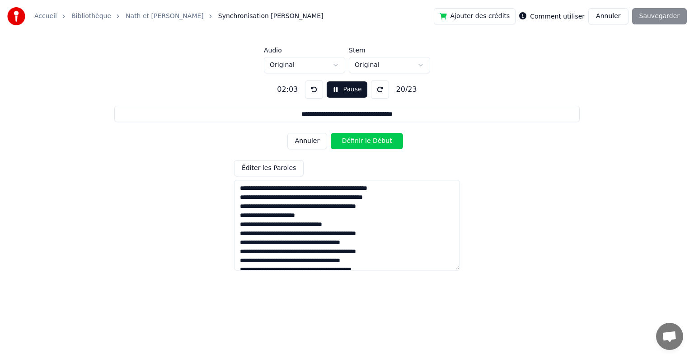
click at [344, 143] on button "Définir le Début" at bounding box center [367, 141] width 72 height 16
click at [344, 143] on button "Définir la Fin" at bounding box center [367, 141] width 72 height 16
click at [311, 136] on button "Annuler" at bounding box center [308, 141] width 40 height 16
click at [344, 140] on button "Définir la Fin" at bounding box center [367, 141] width 72 height 16
click at [344, 140] on button "Définir le Début" at bounding box center [367, 141] width 72 height 16
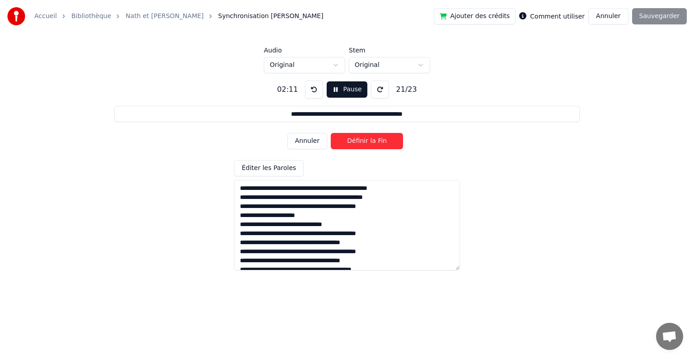
click at [344, 140] on button "Définir la Fin" at bounding box center [367, 141] width 72 height 16
click at [344, 140] on button "Définir le Début" at bounding box center [367, 141] width 72 height 16
click at [344, 140] on button "Définir la Fin" at bounding box center [367, 141] width 72 height 16
type input "**********"
click at [344, 140] on button "Définir le Début" at bounding box center [367, 141] width 72 height 16
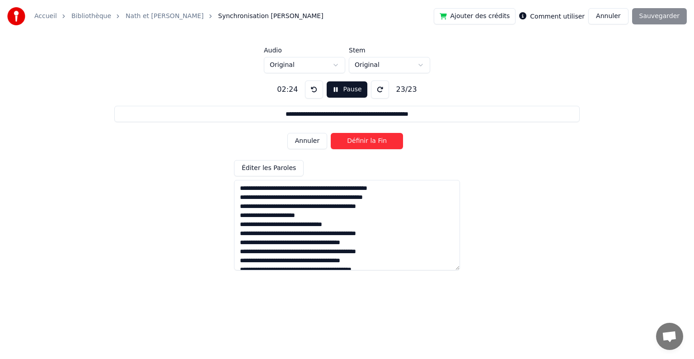
click at [344, 140] on button "Définir la Fin" at bounding box center [367, 141] width 72 height 16
click at [562, 17] on label "Comment utiliser" at bounding box center [557, 16] width 55 height 6
click at [556, 17] on label "Comment utiliser" at bounding box center [557, 16] width 55 height 6
click at [647, 20] on button "Sauvegarder" at bounding box center [659, 16] width 55 height 16
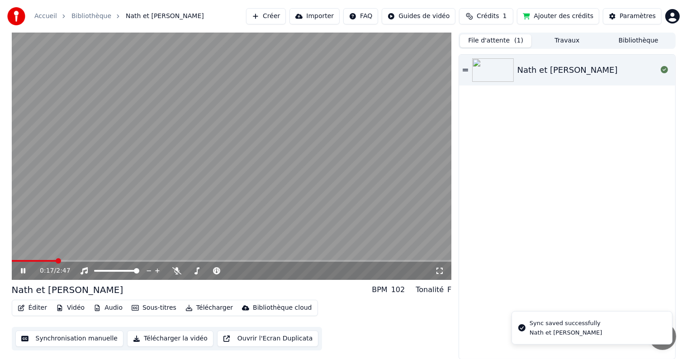
click at [56, 261] on span at bounding box center [232, 261] width 440 height 2
click at [74, 261] on span at bounding box center [232, 261] width 440 height 2
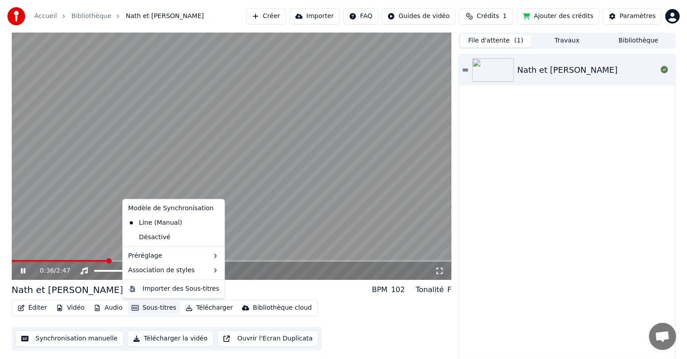
click at [137, 312] on button "Sous-titres" at bounding box center [154, 308] width 52 height 13
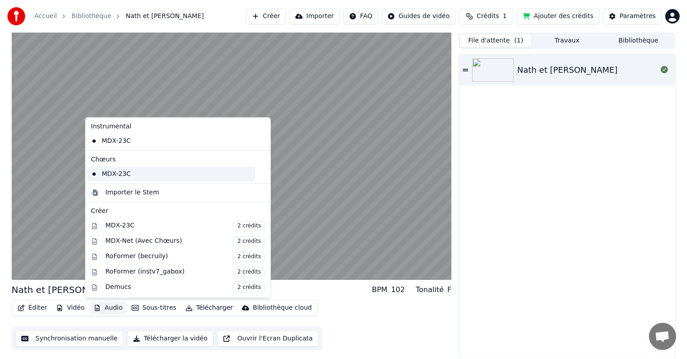
click at [114, 173] on div "MDX-23C" at bounding box center [171, 174] width 168 height 14
